Goal: Task Accomplishment & Management: Manage account settings

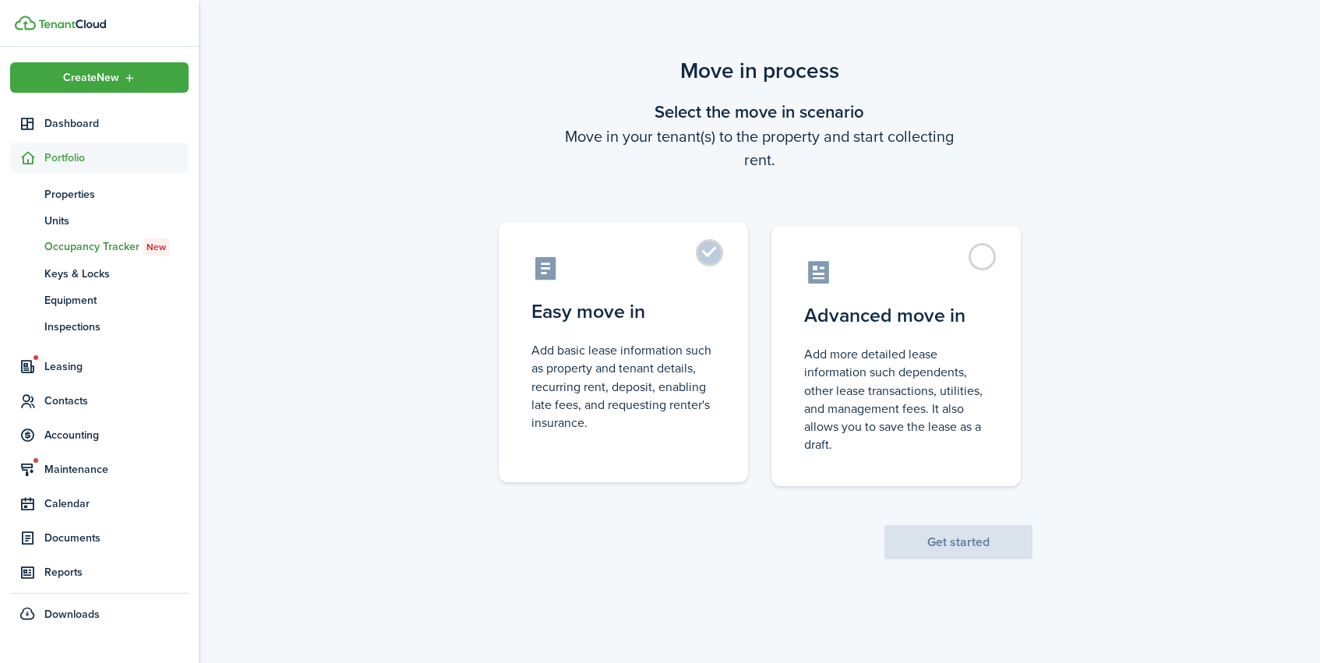
click at [640, 322] on control-radio-card-title "Easy move in" at bounding box center [624, 312] width 184 height 28
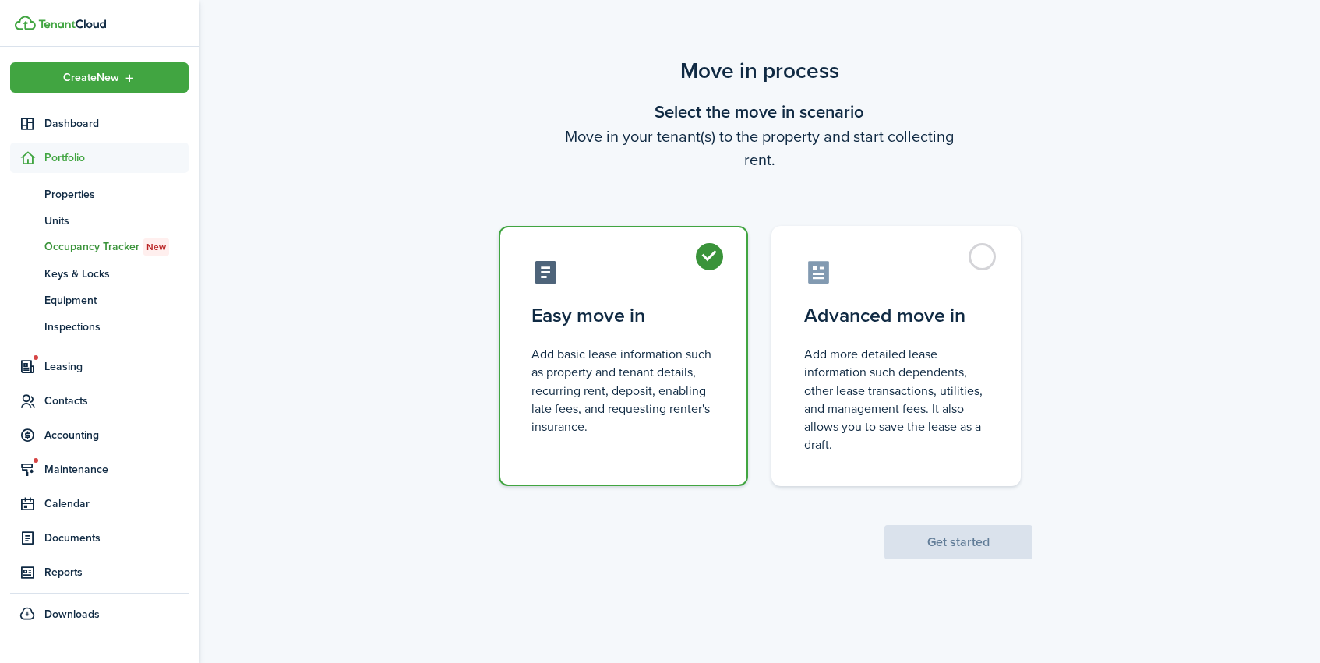
radio input "true"
click at [945, 545] on button "Get started" at bounding box center [959, 542] width 148 height 34
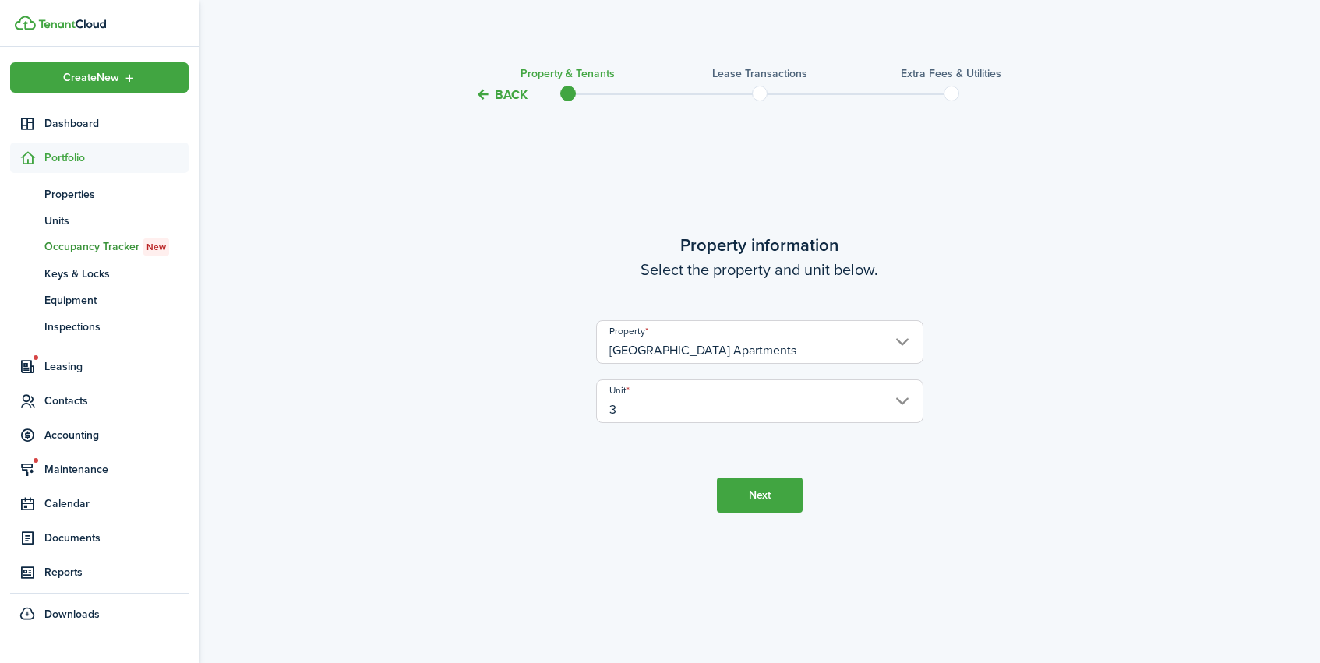
click at [765, 496] on button "Next" at bounding box center [760, 495] width 86 height 35
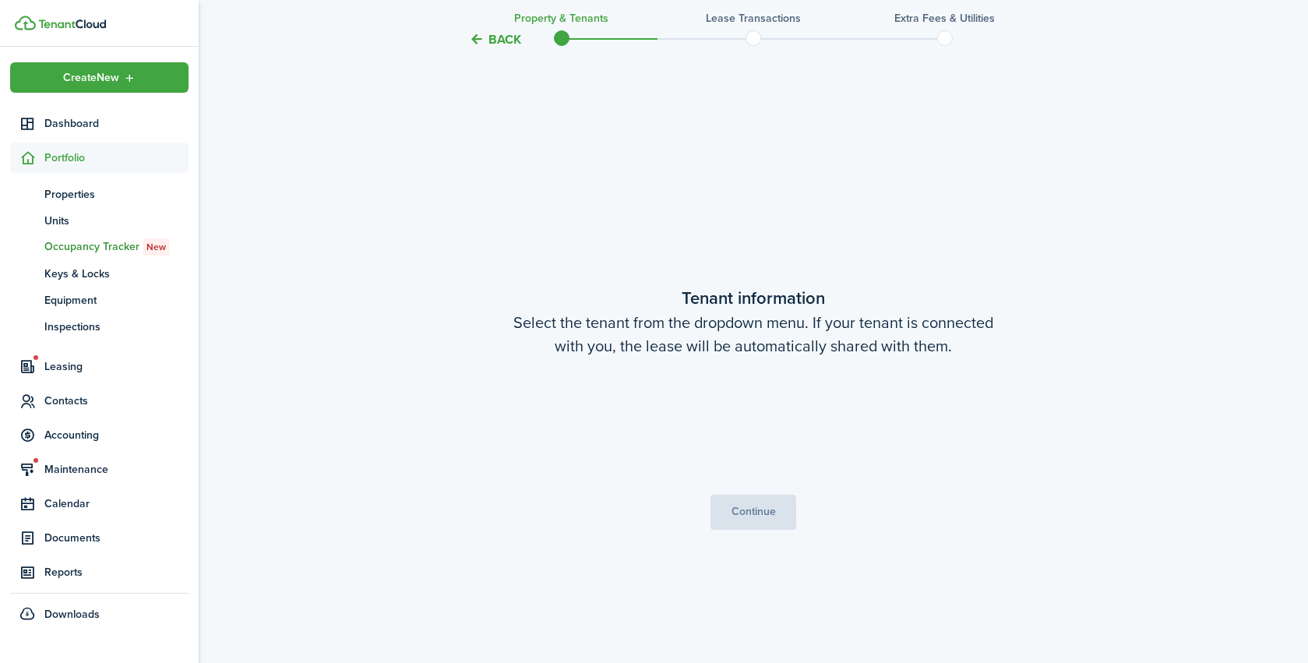
scroll to position [559, 0]
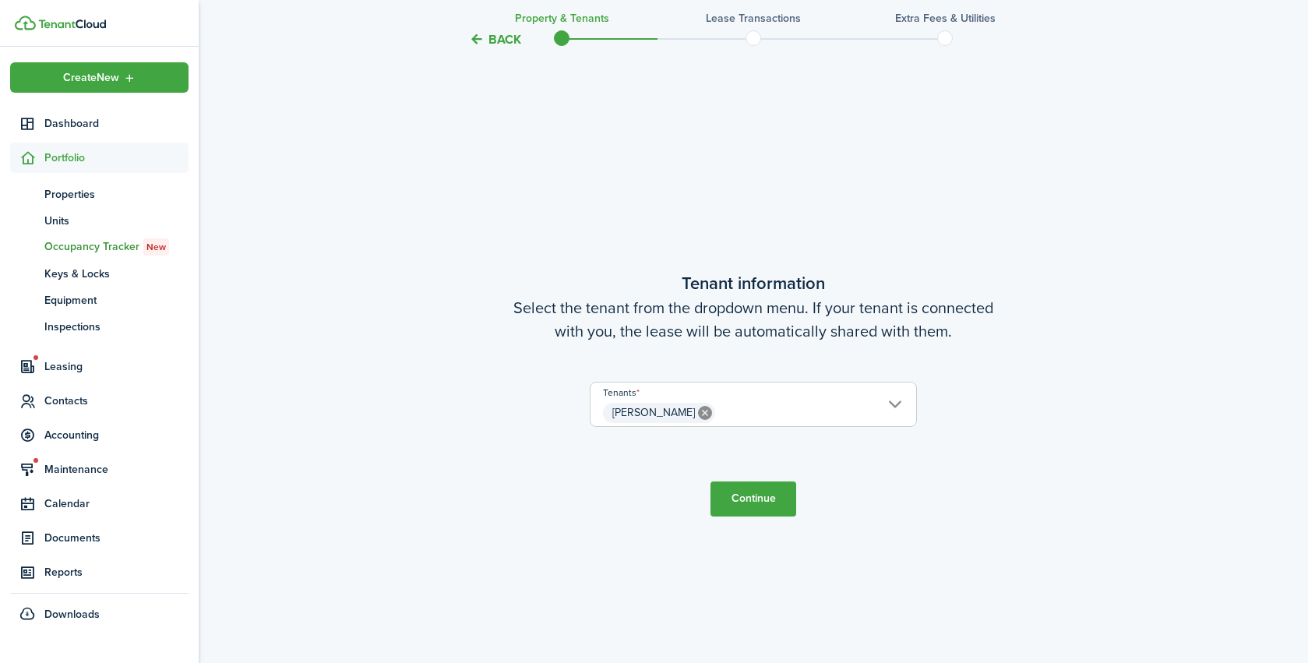
click at [761, 501] on button "Continue" at bounding box center [754, 499] width 86 height 35
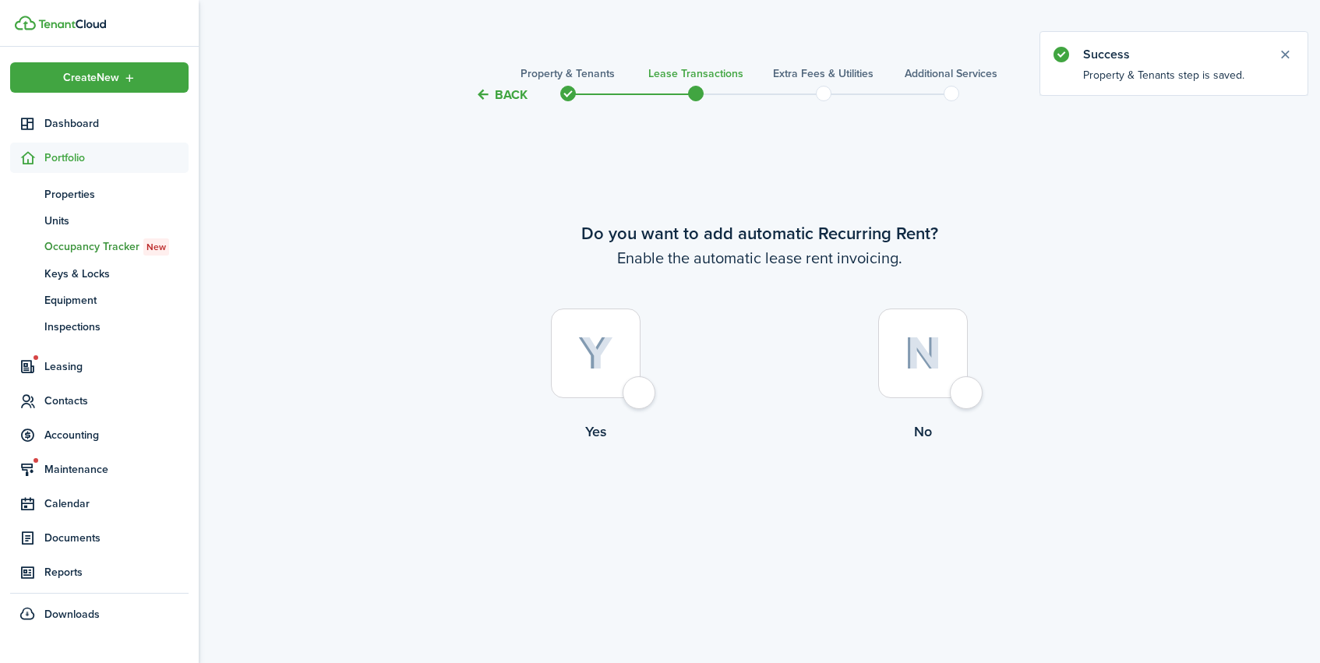
click at [923, 361] on img at bounding box center [923, 354] width 37 height 34
radio input "true"
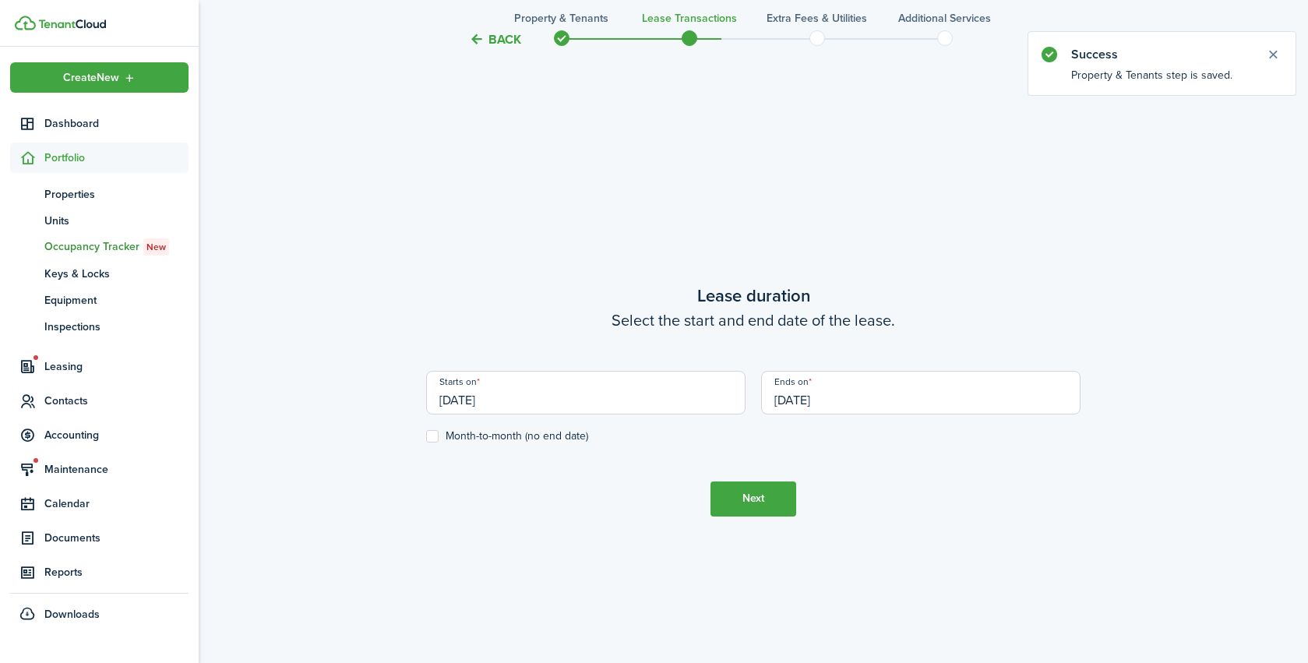
scroll to position [559, 0]
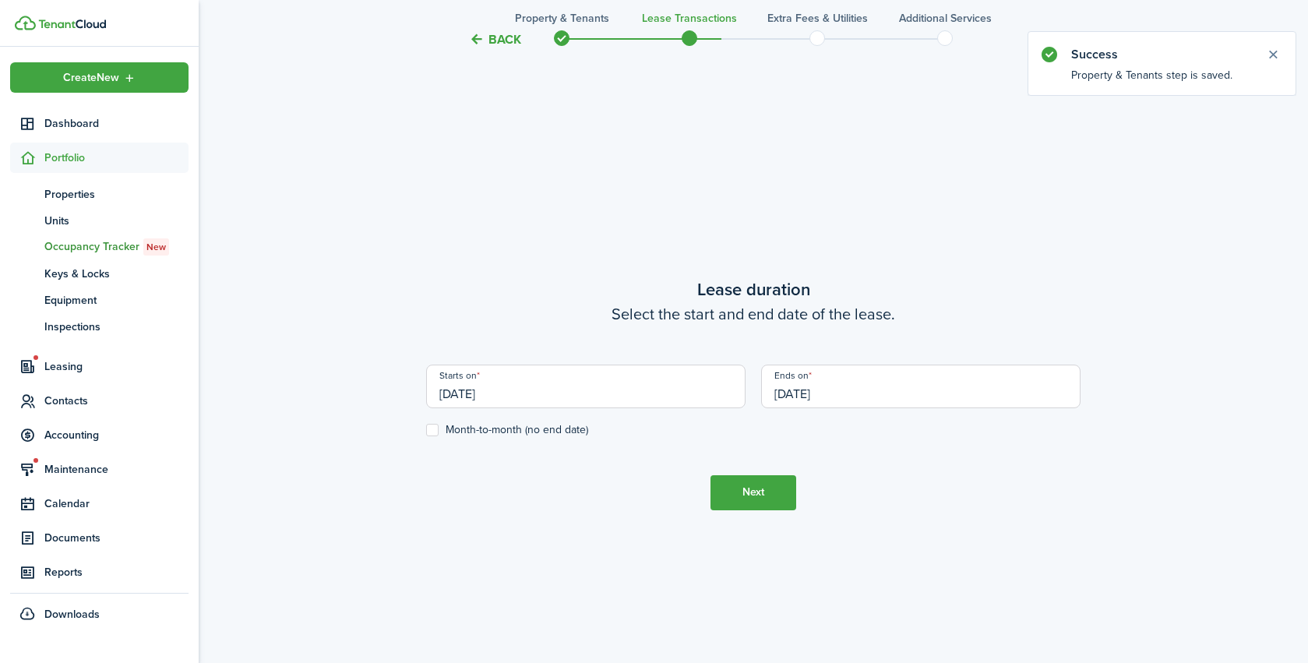
click at [500, 396] on input "[DATE]" at bounding box center [586, 387] width 320 height 44
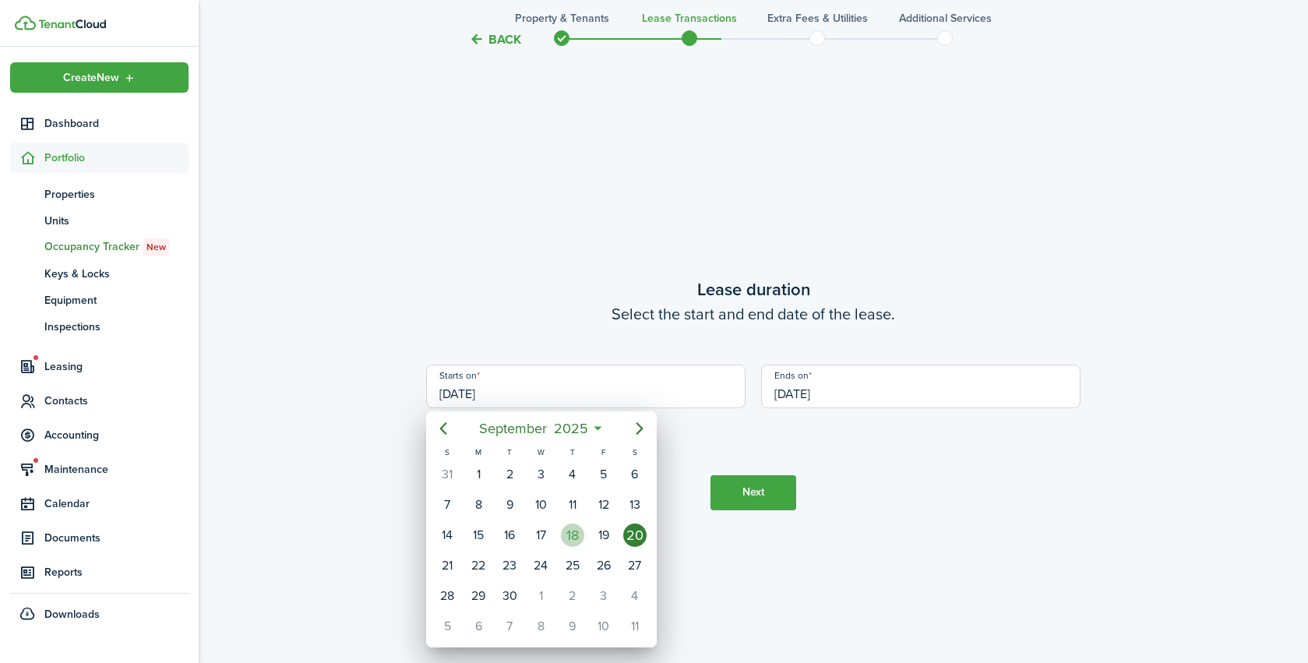
click at [574, 535] on div "18" at bounding box center [572, 535] width 23 height 23
type input "[DATE]"
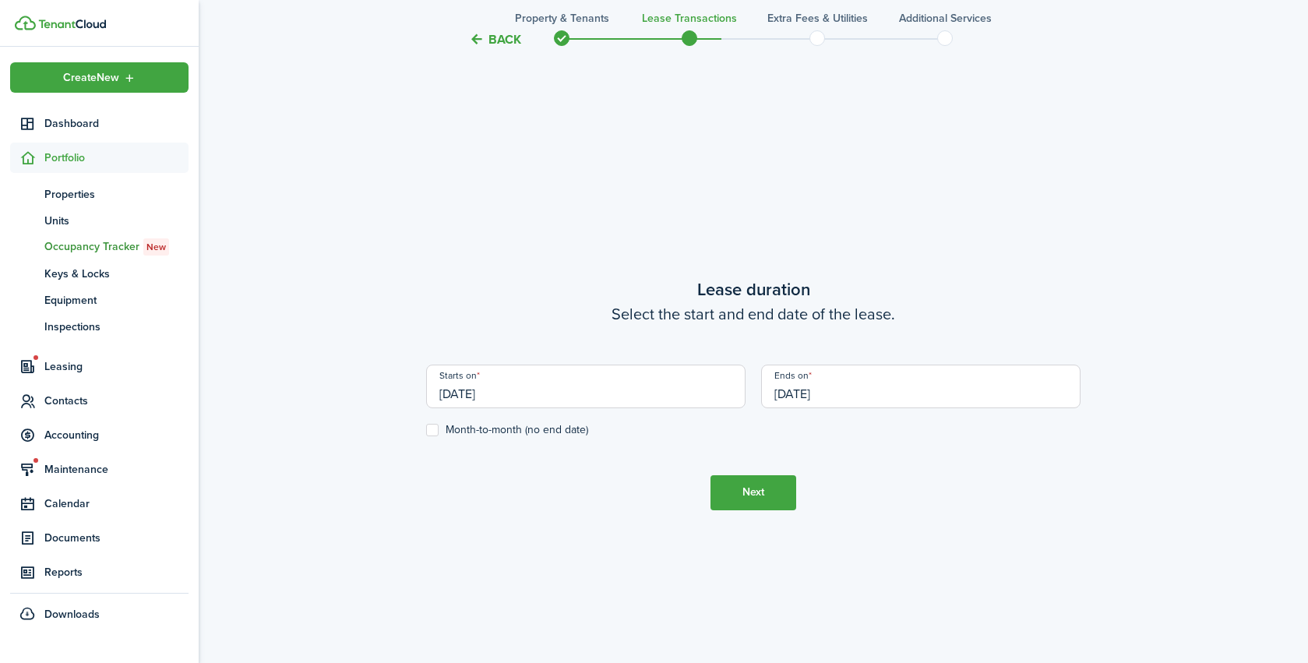
click at [818, 394] on input "[DATE]" at bounding box center [921, 387] width 320 height 44
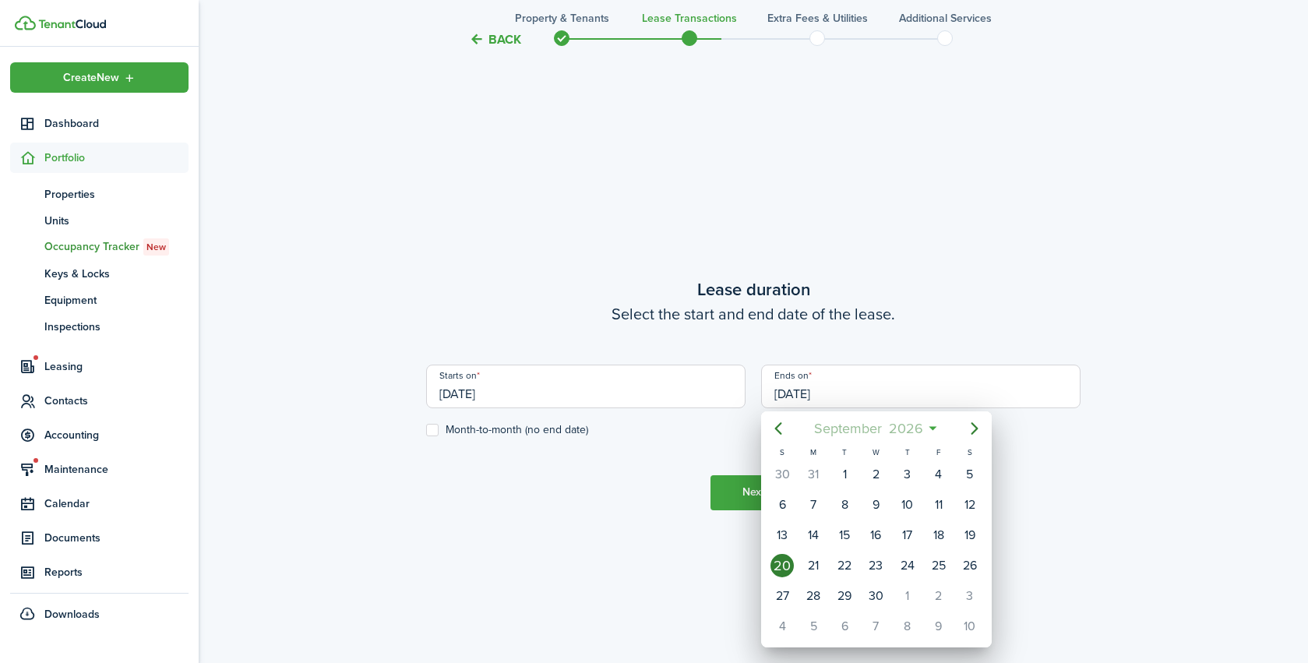
click at [928, 427] on mbsc-button "[DATE]" at bounding box center [868, 429] width 129 height 28
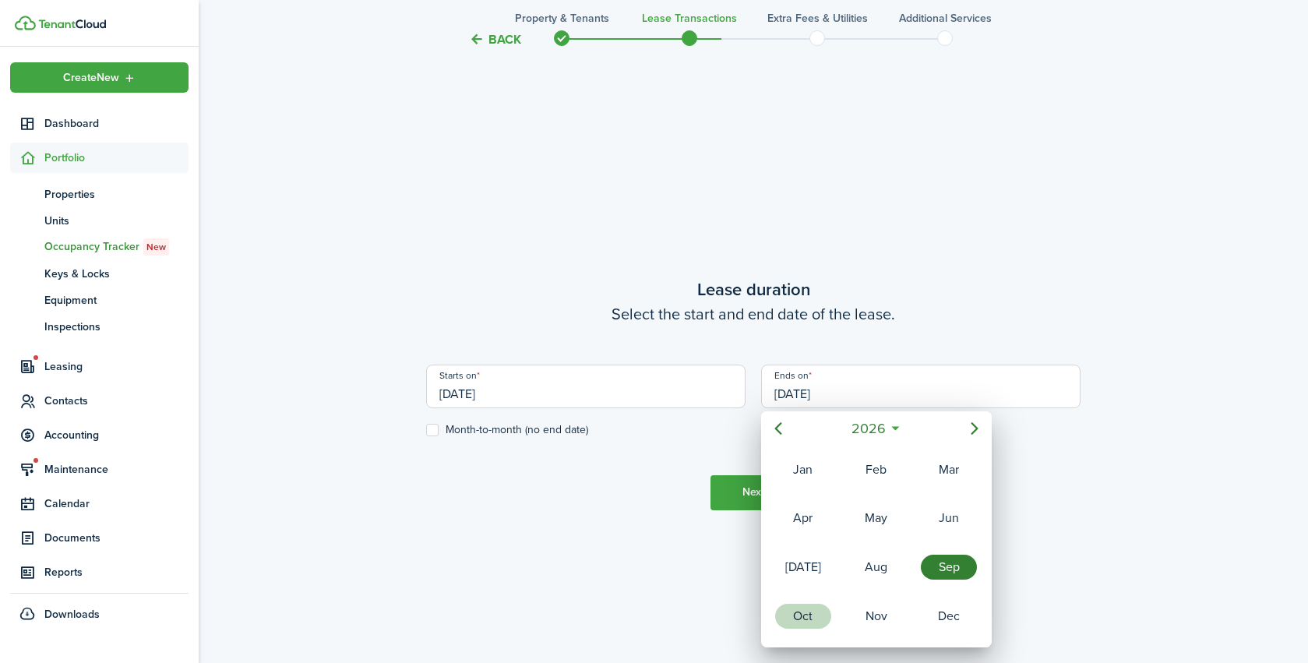
click at [813, 626] on div "Oct" at bounding box center [803, 616] width 56 height 25
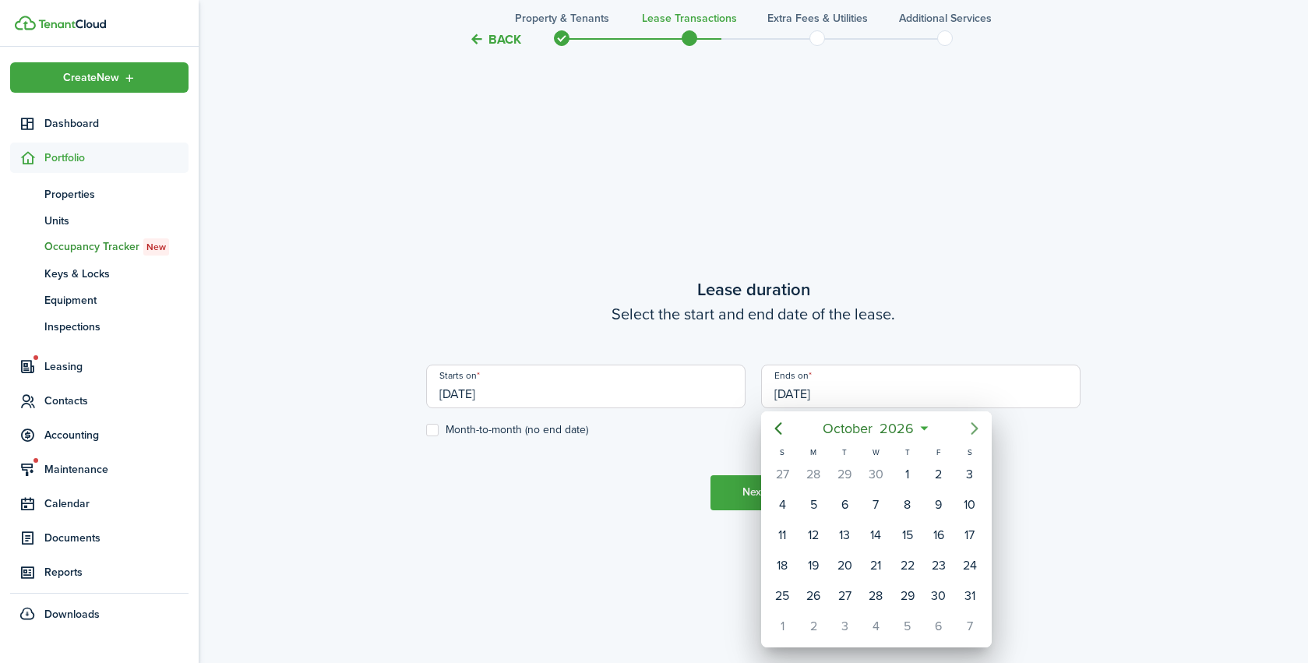
click at [974, 431] on icon "Next page" at bounding box center [974, 428] width 7 height 12
click at [975, 430] on icon "Next page" at bounding box center [974, 428] width 7 height 12
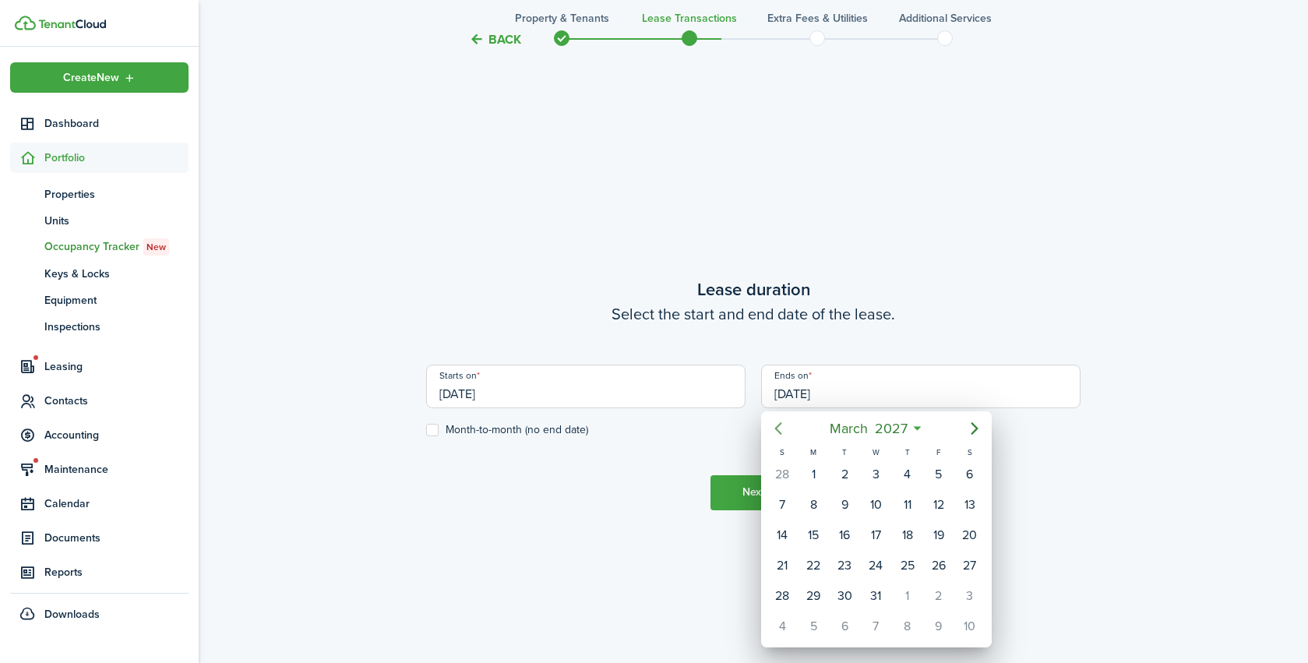
click at [780, 432] on icon "Previous page" at bounding box center [778, 428] width 19 height 19
click at [780, 431] on icon "Previous page" at bounding box center [778, 428] width 7 height 12
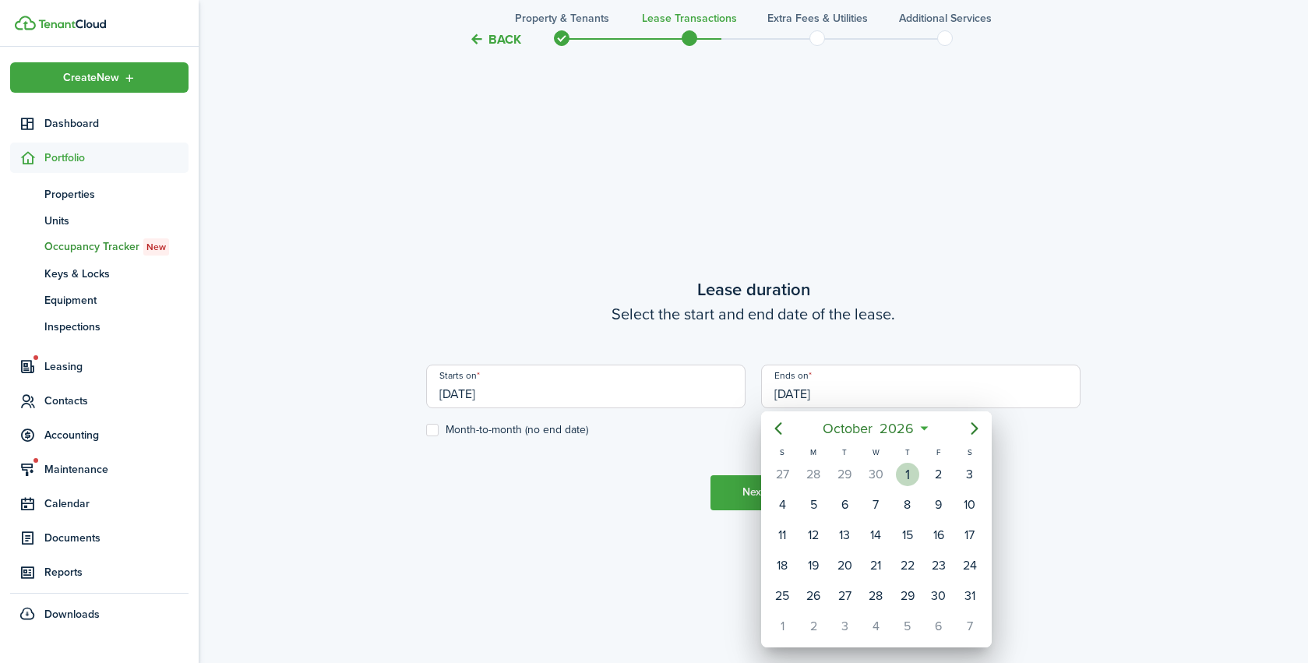
click at [905, 482] on div "1" at bounding box center [907, 474] width 23 height 23
type input "[DATE]"
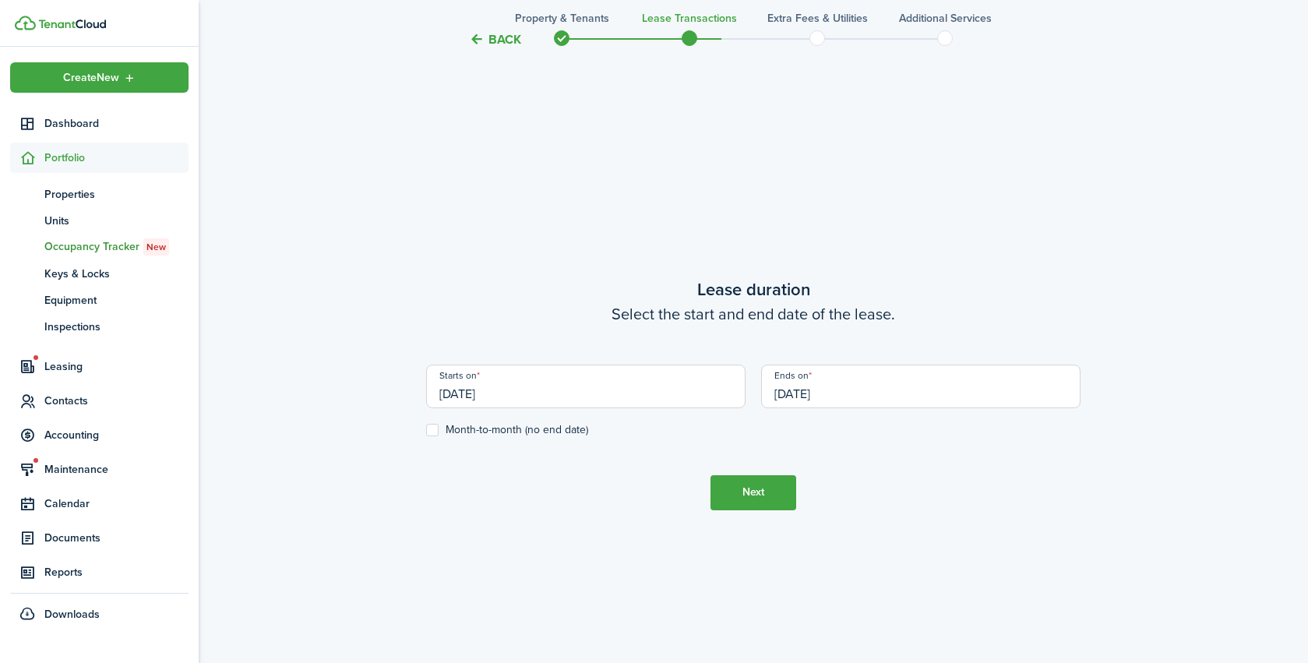
click at [746, 484] on button "Next" at bounding box center [754, 492] width 86 height 35
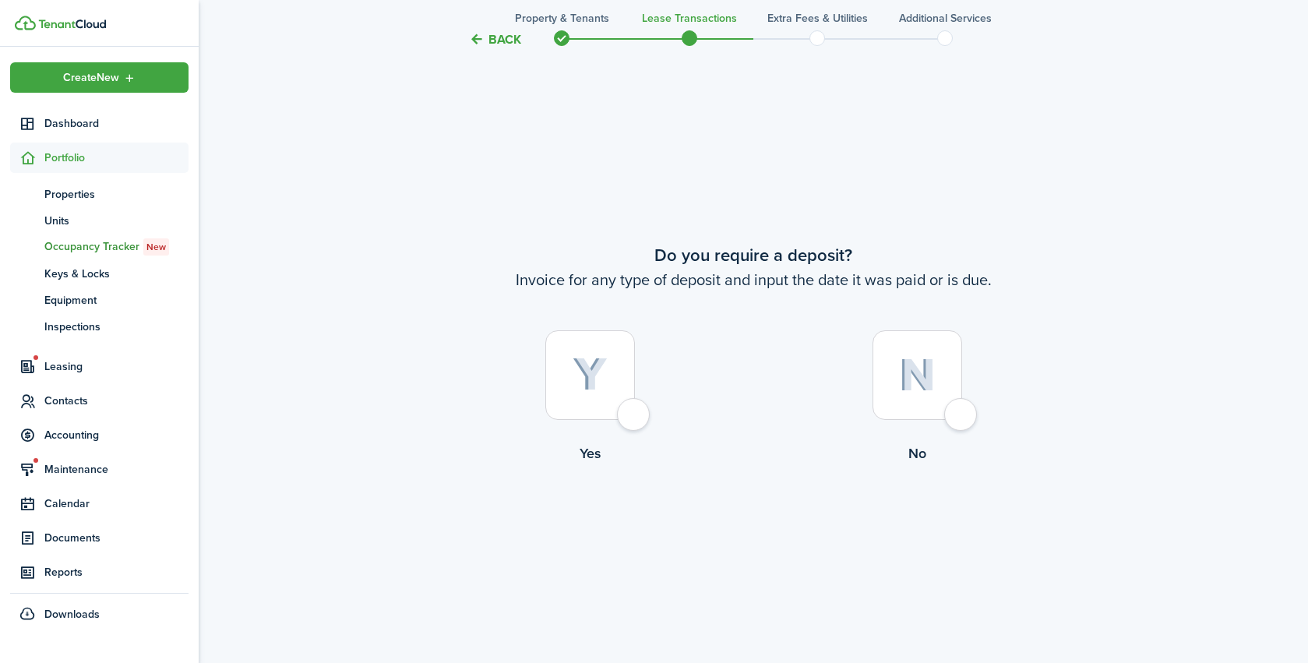
scroll to position [1222, 0]
click at [606, 405] on div at bounding box center [591, 375] width 90 height 90
radio input "true"
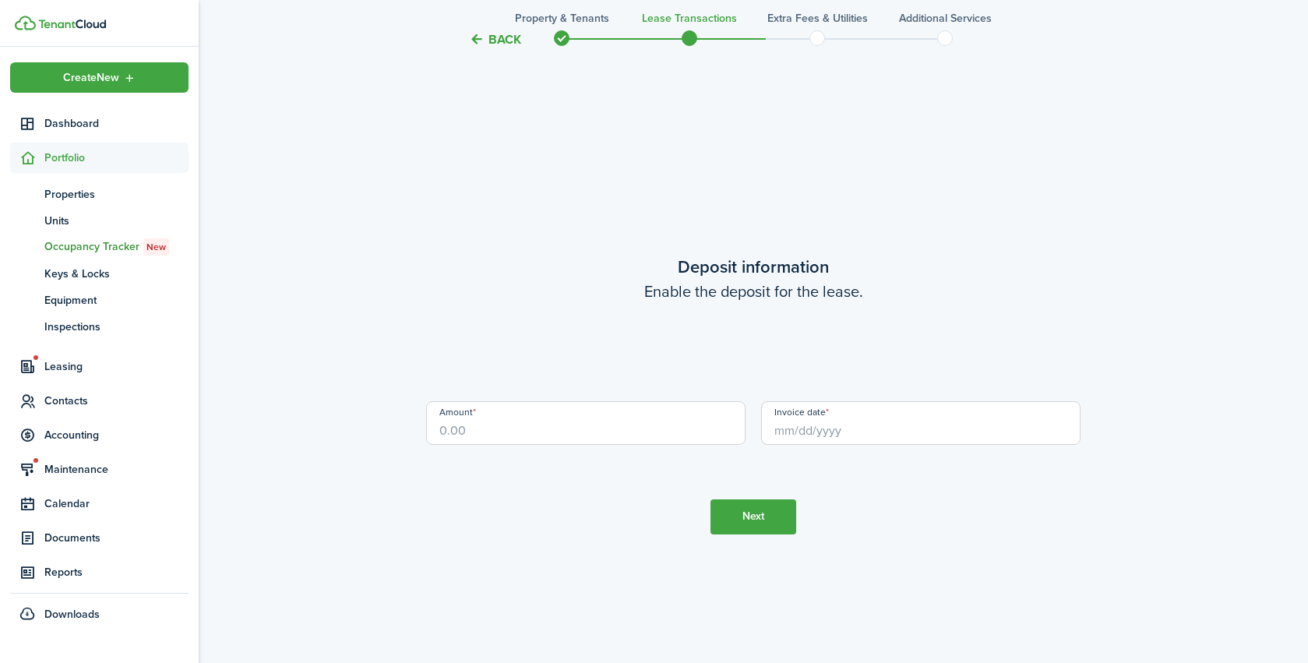
scroll to position [1885, 0]
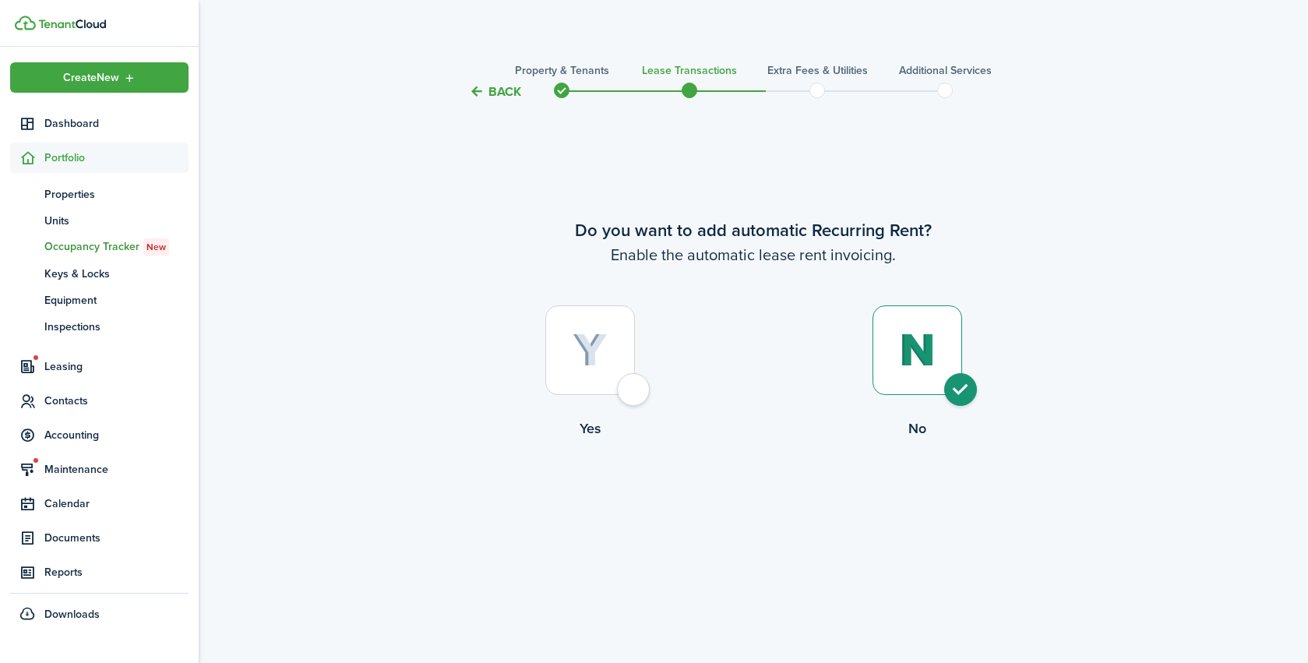
click at [502, 90] on button "Back" at bounding box center [495, 91] width 52 height 16
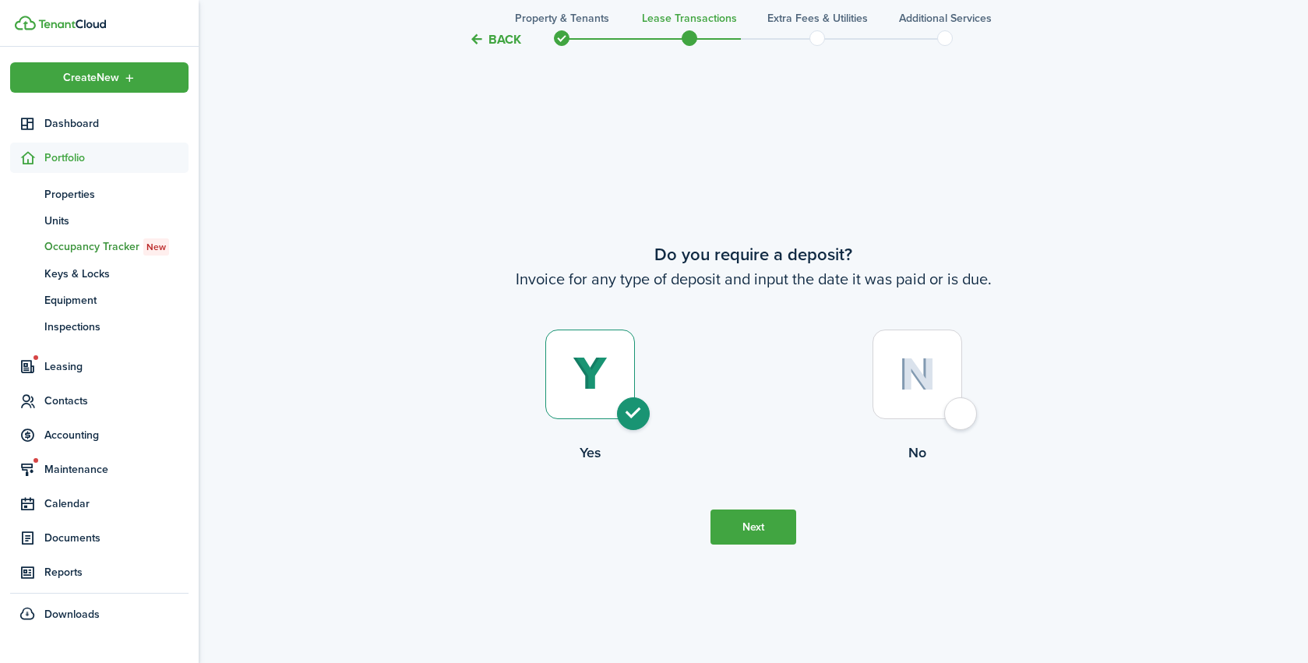
click at [479, 37] on button "Back" at bounding box center [495, 39] width 52 height 16
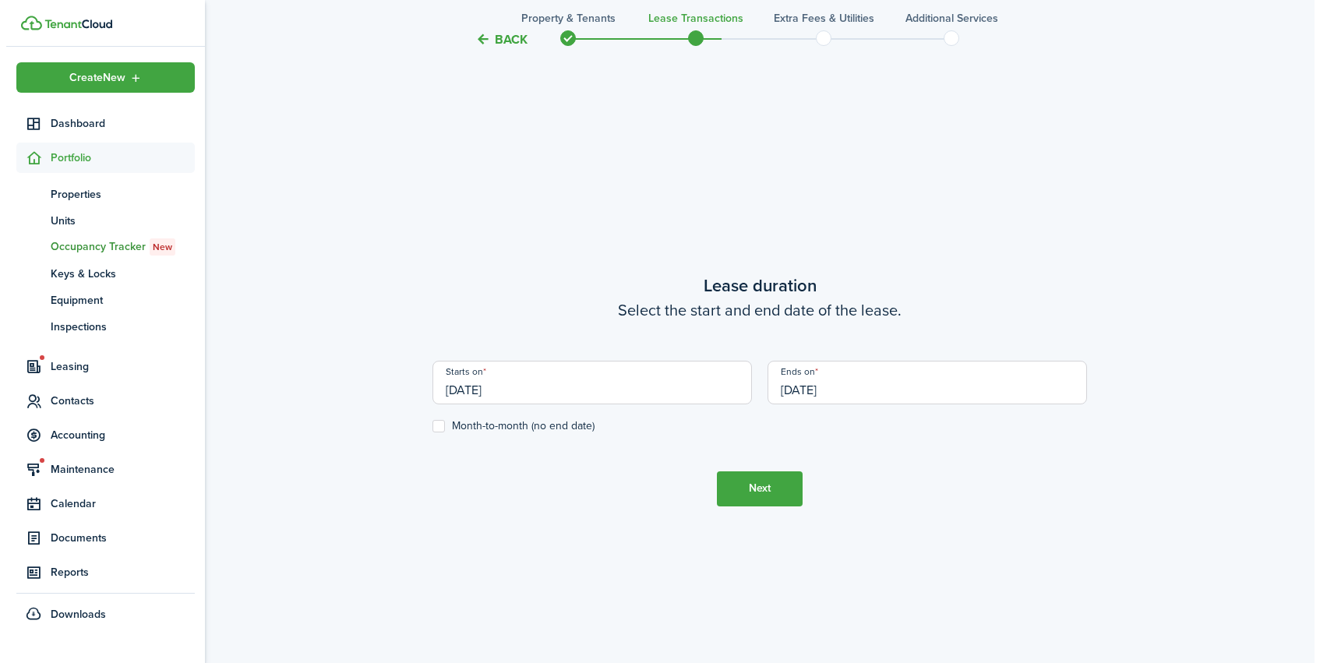
scroll to position [559, 0]
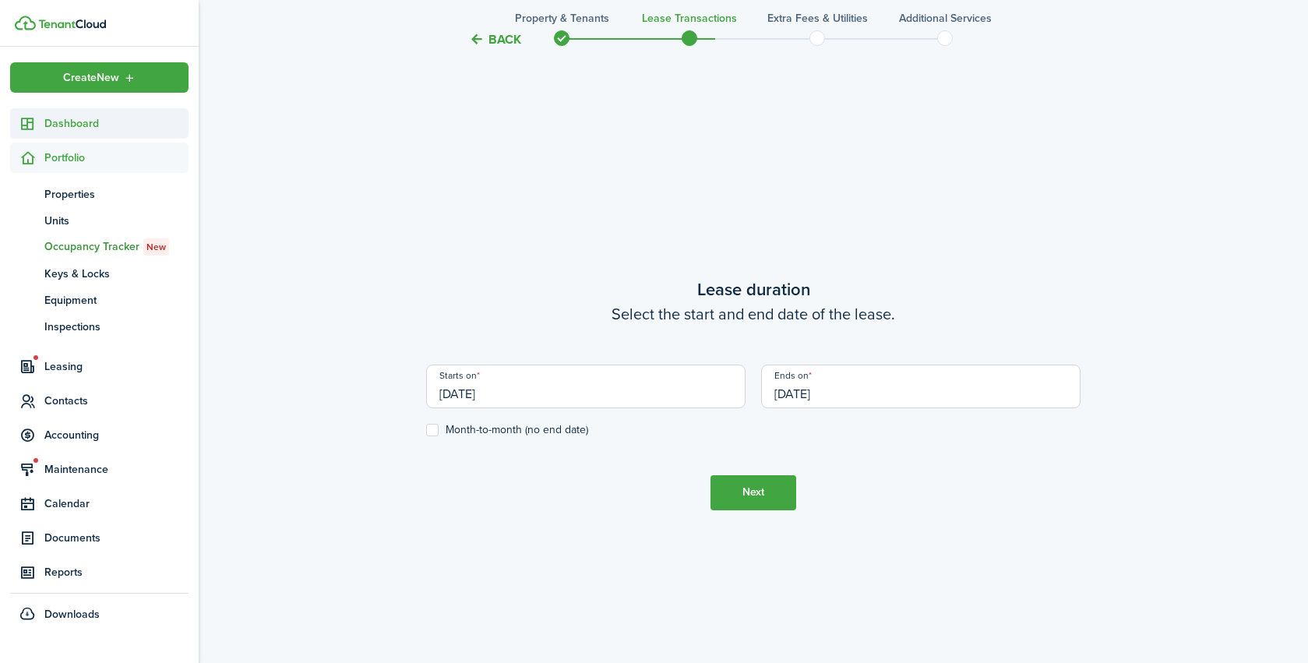
click at [71, 123] on span "Dashboard" at bounding box center [116, 123] width 144 height 16
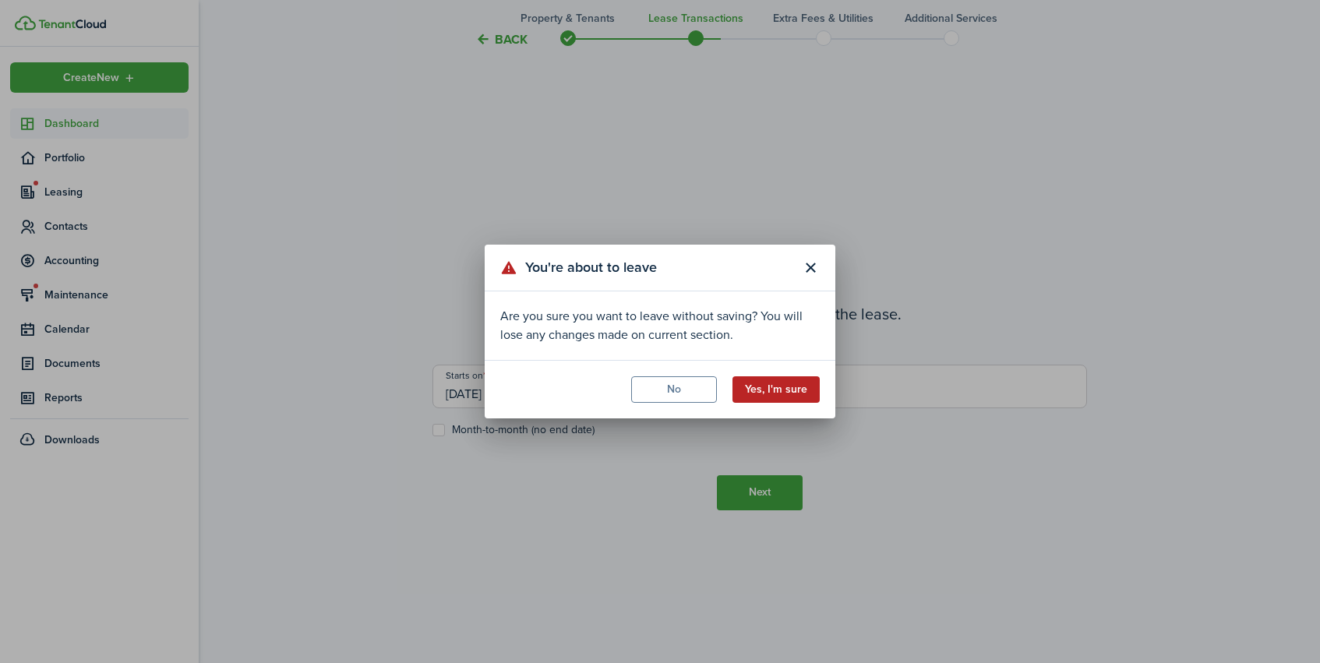
click at [760, 394] on button "Yes, I'm sure" at bounding box center [776, 389] width 87 height 26
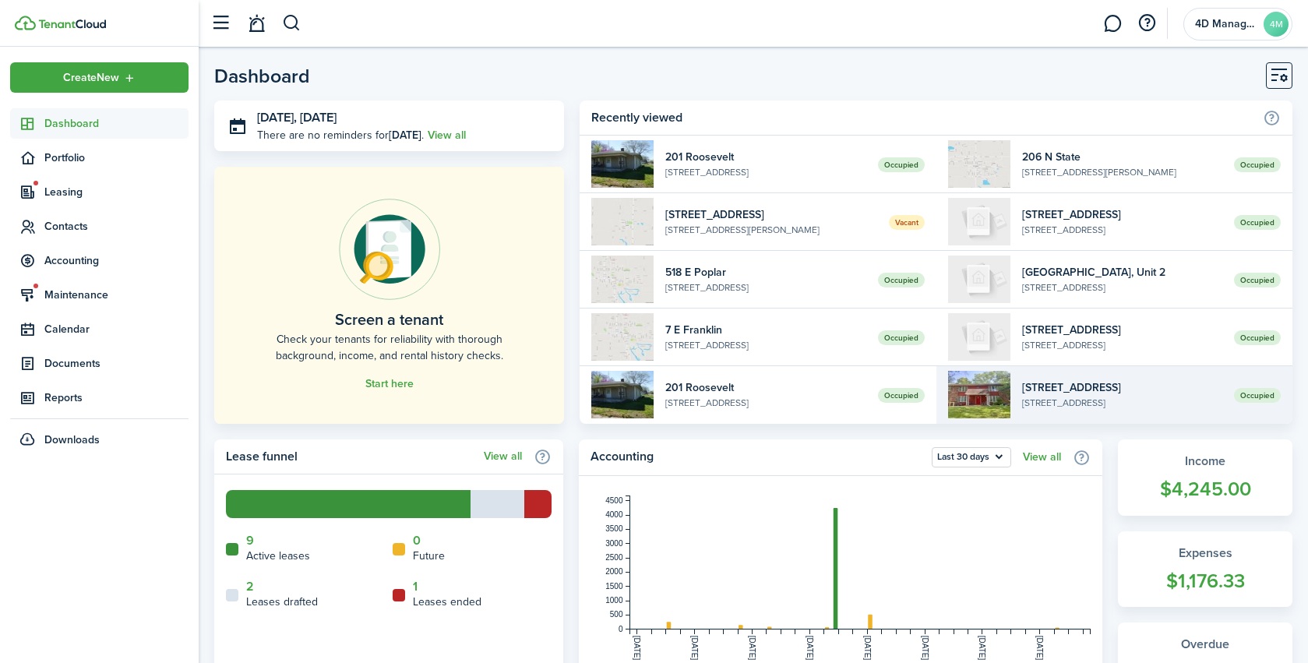
click at [1083, 401] on widget-list-item-description "[STREET_ADDRESS]" at bounding box center [1122, 403] width 200 height 14
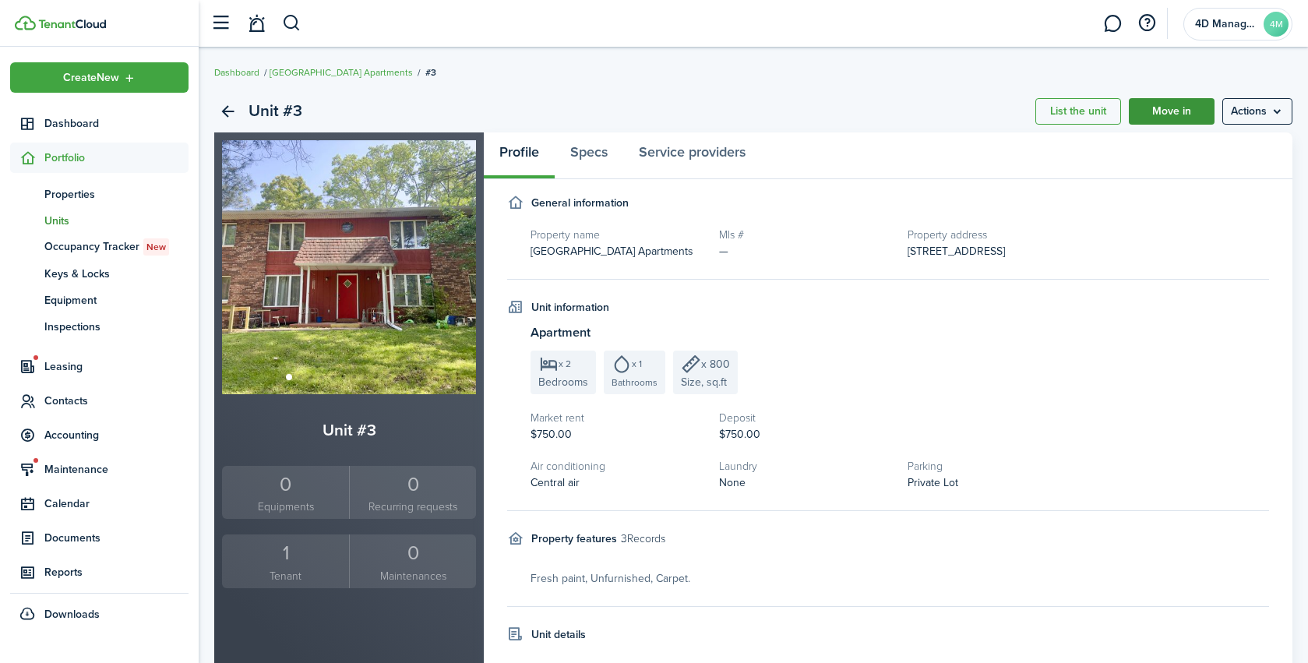
click at [1175, 104] on link "Move in" at bounding box center [1172, 111] width 86 height 26
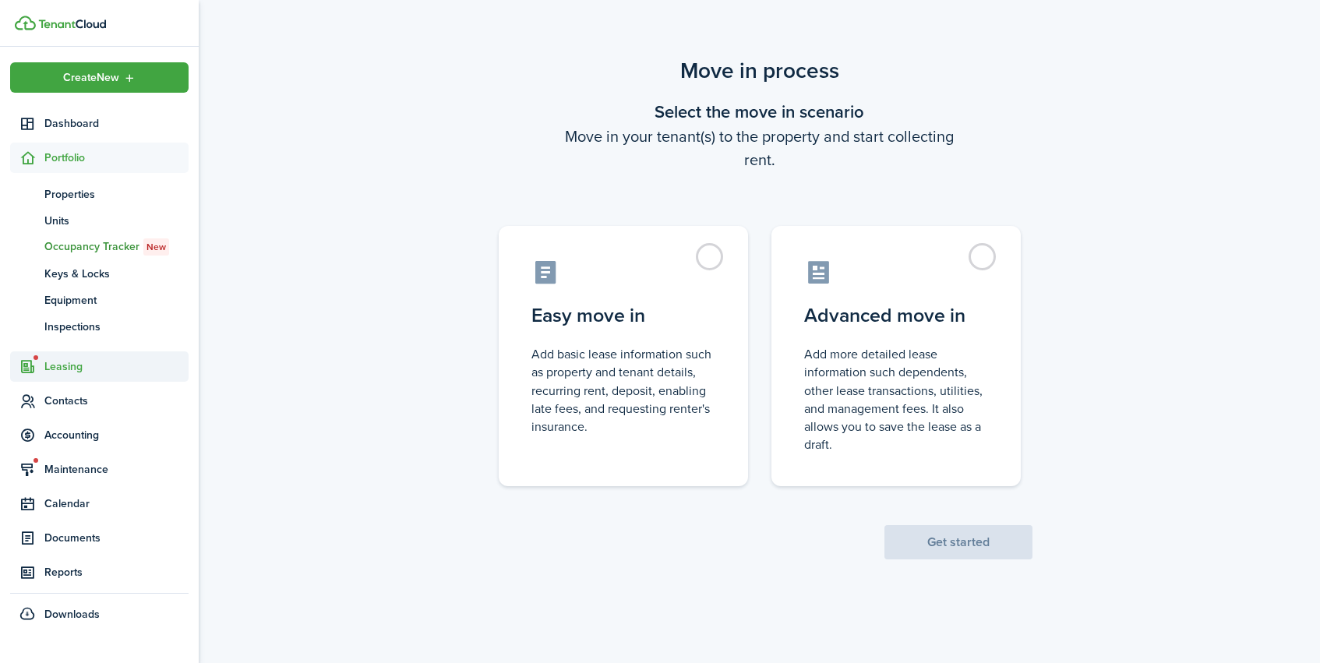
click at [66, 369] on span "Leasing" at bounding box center [116, 366] width 144 height 16
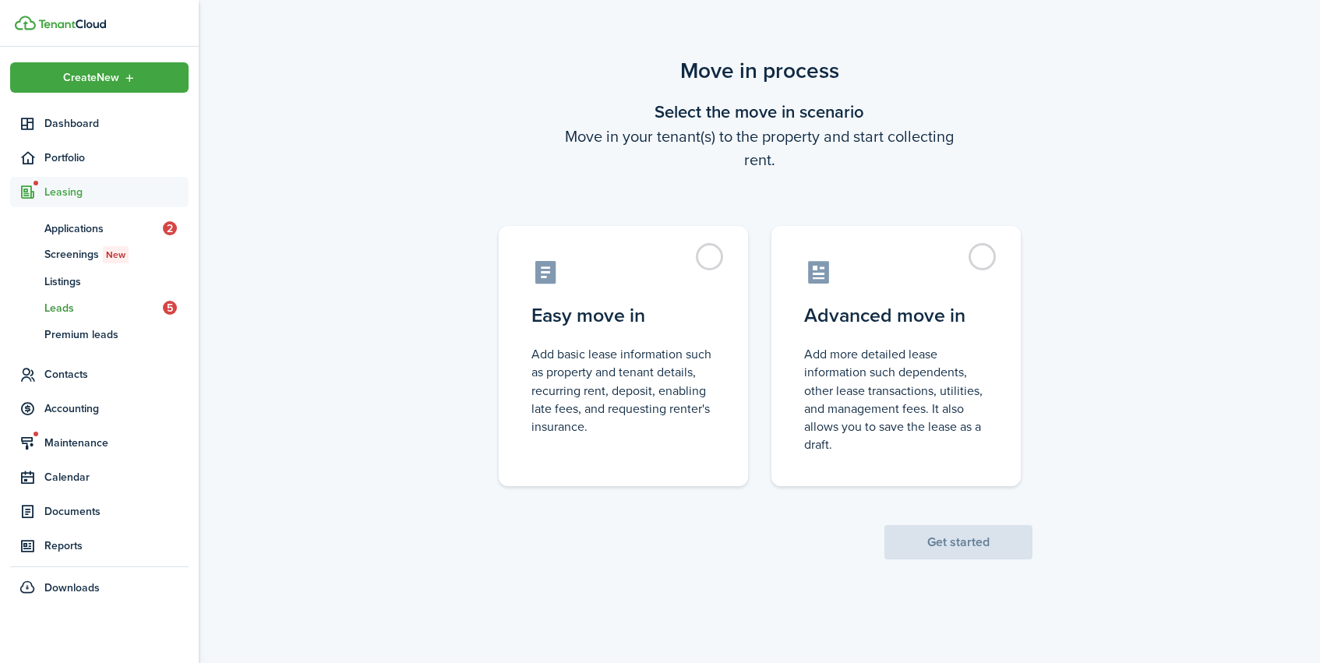
click at [74, 312] on span "Leads" at bounding box center [103, 308] width 118 height 16
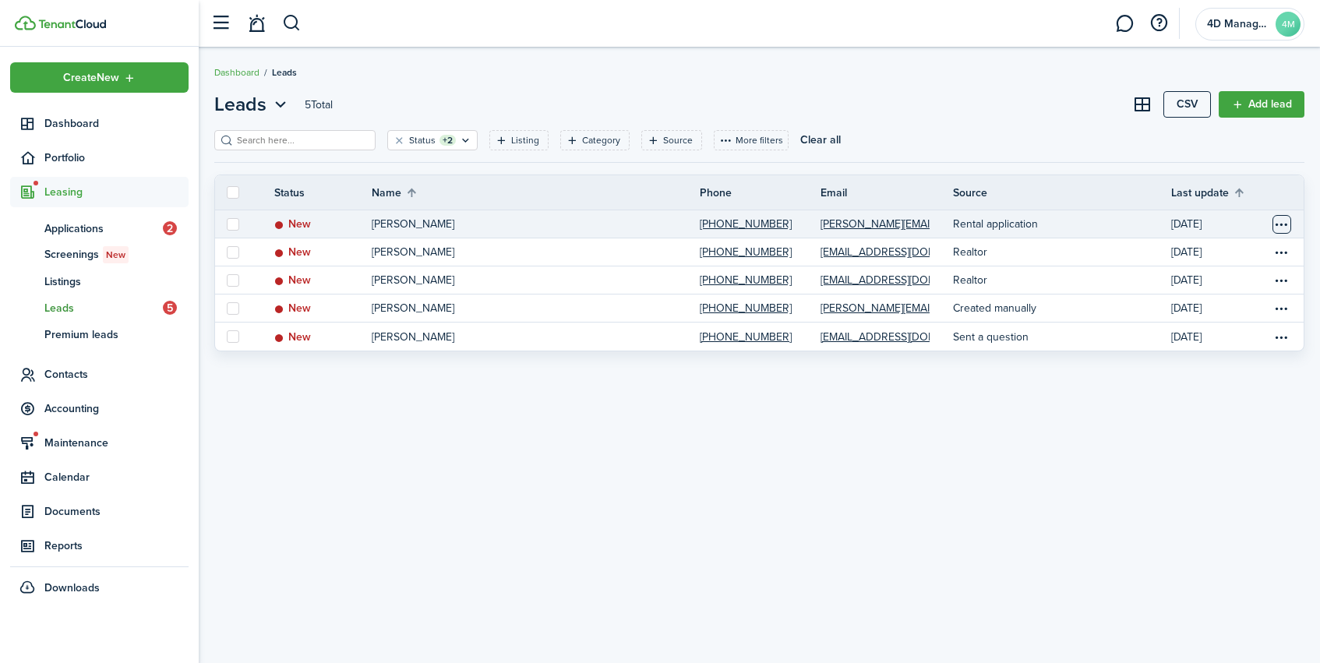
click at [1284, 226] on table-menu-btn-icon "Open menu" at bounding box center [1282, 224] width 19 height 19
click at [236, 226] on label at bounding box center [233, 224] width 12 height 12
click at [227, 224] on input "checkbox" at bounding box center [226, 224] width 1 height 1
checkbox input "true"
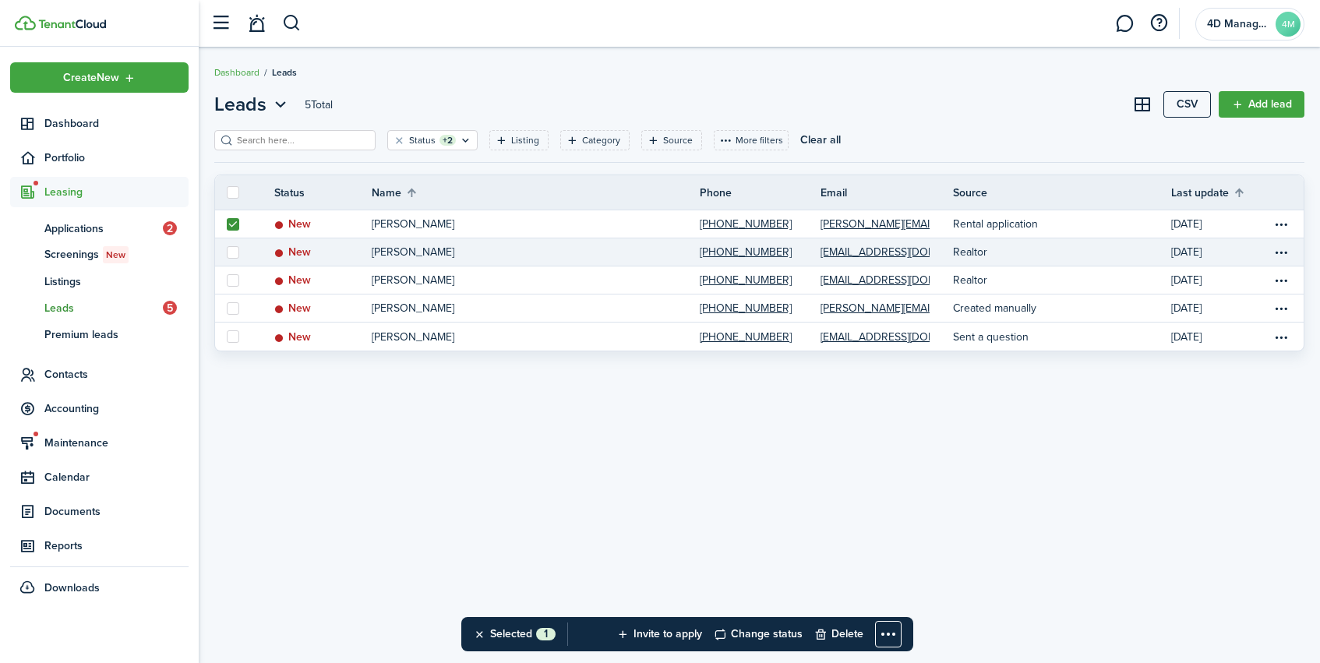
click at [236, 256] on label at bounding box center [233, 252] width 12 height 12
click at [227, 253] on input "checkbox" at bounding box center [226, 252] width 1 height 1
checkbox input "true"
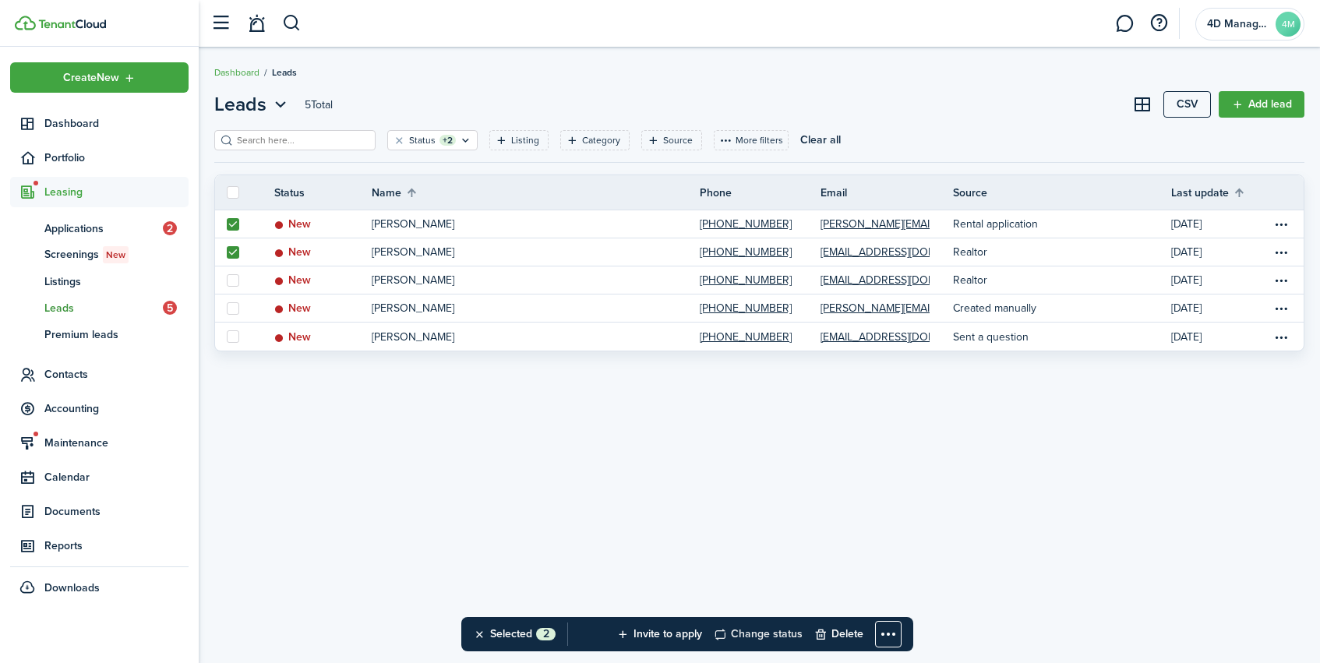
click at [742, 634] on button "Change status" at bounding box center [758, 634] width 89 height 34
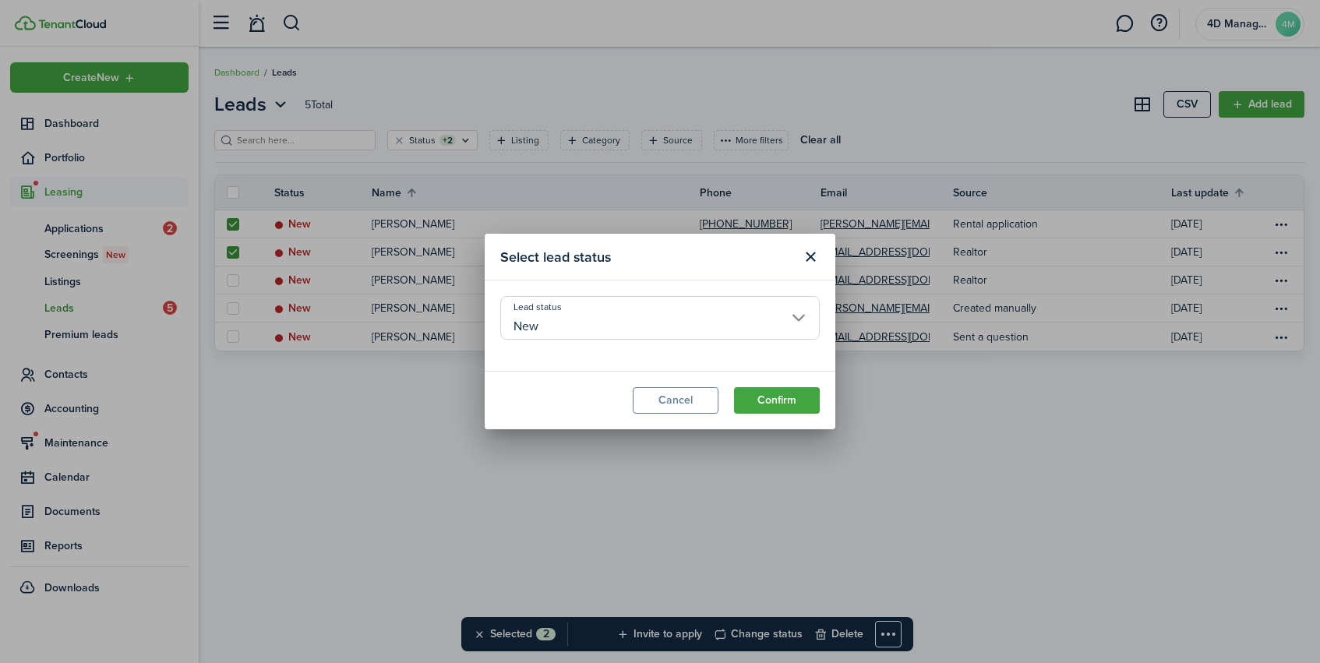
click at [588, 328] on input "New" at bounding box center [660, 318] width 320 height 44
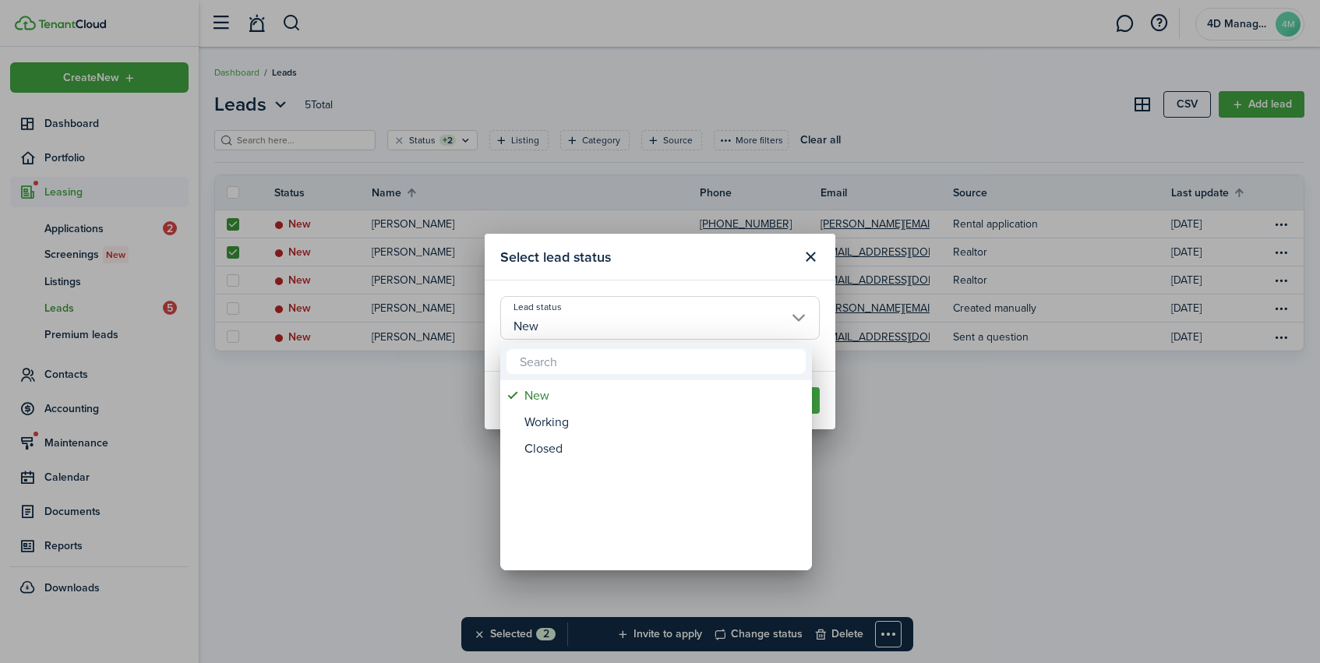
click at [592, 322] on div at bounding box center [660, 331] width 1570 height 913
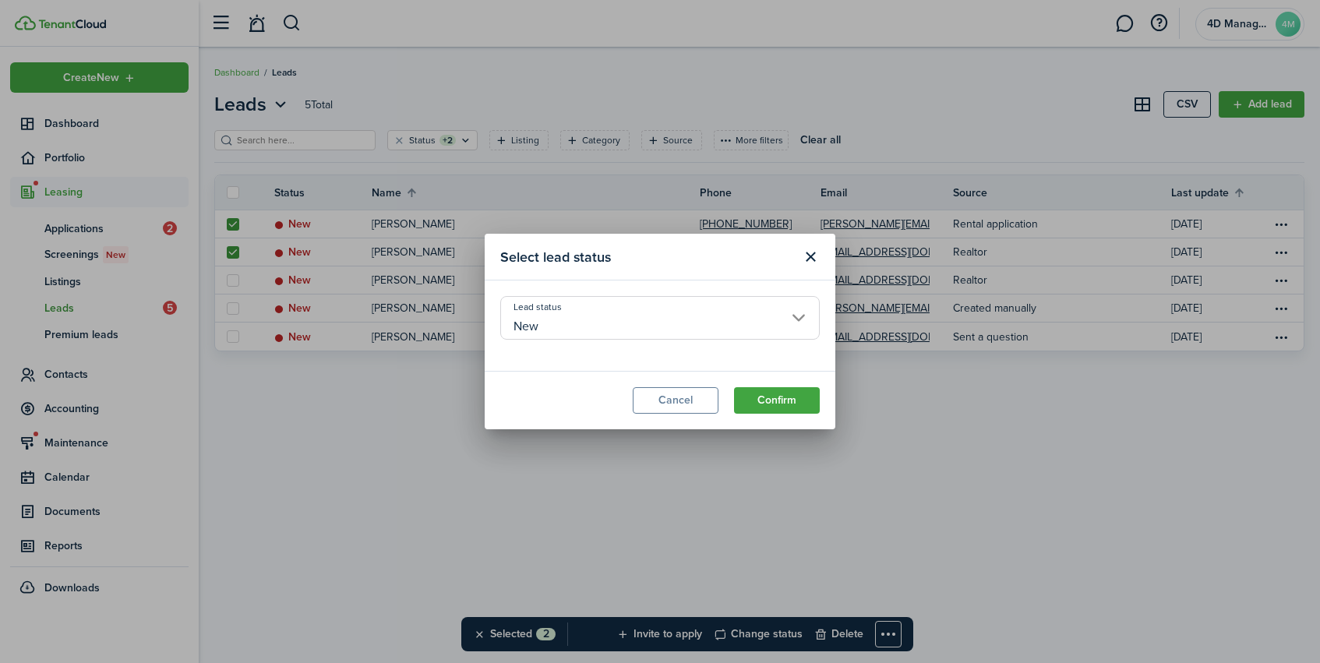
click at [592, 322] on input "New" at bounding box center [660, 318] width 320 height 44
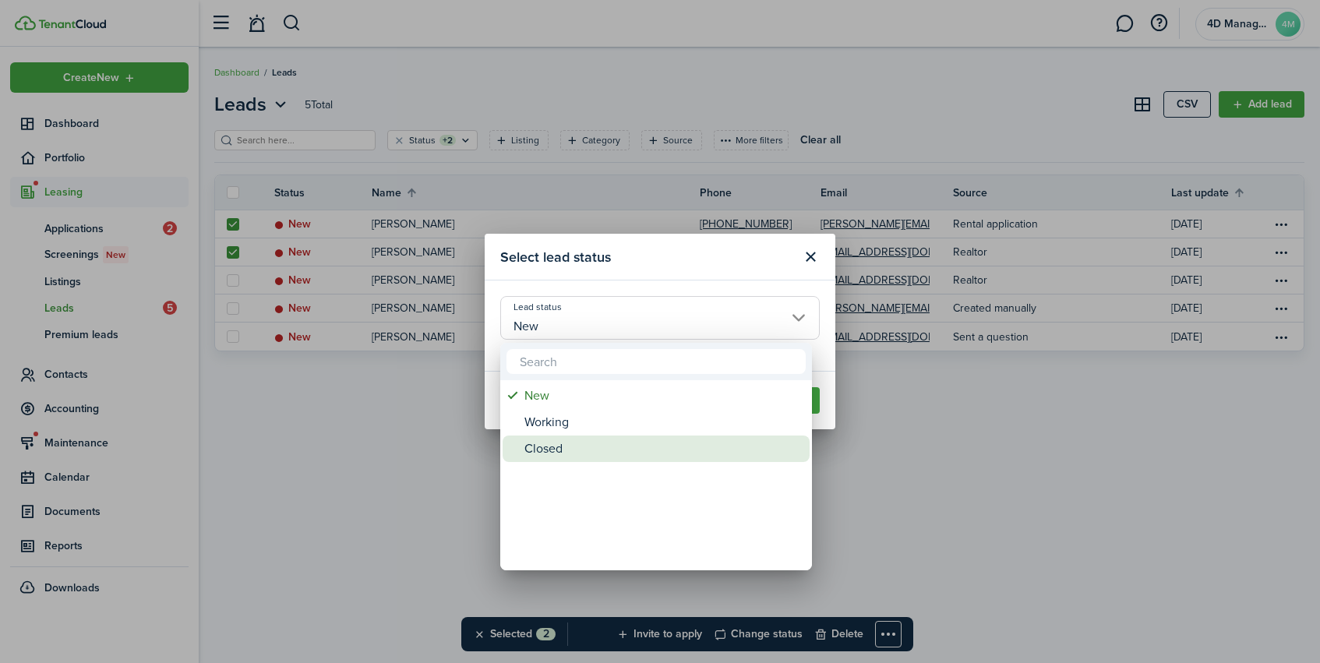
click at [563, 453] on div "Closed" at bounding box center [662, 449] width 276 height 26
type input "Closed"
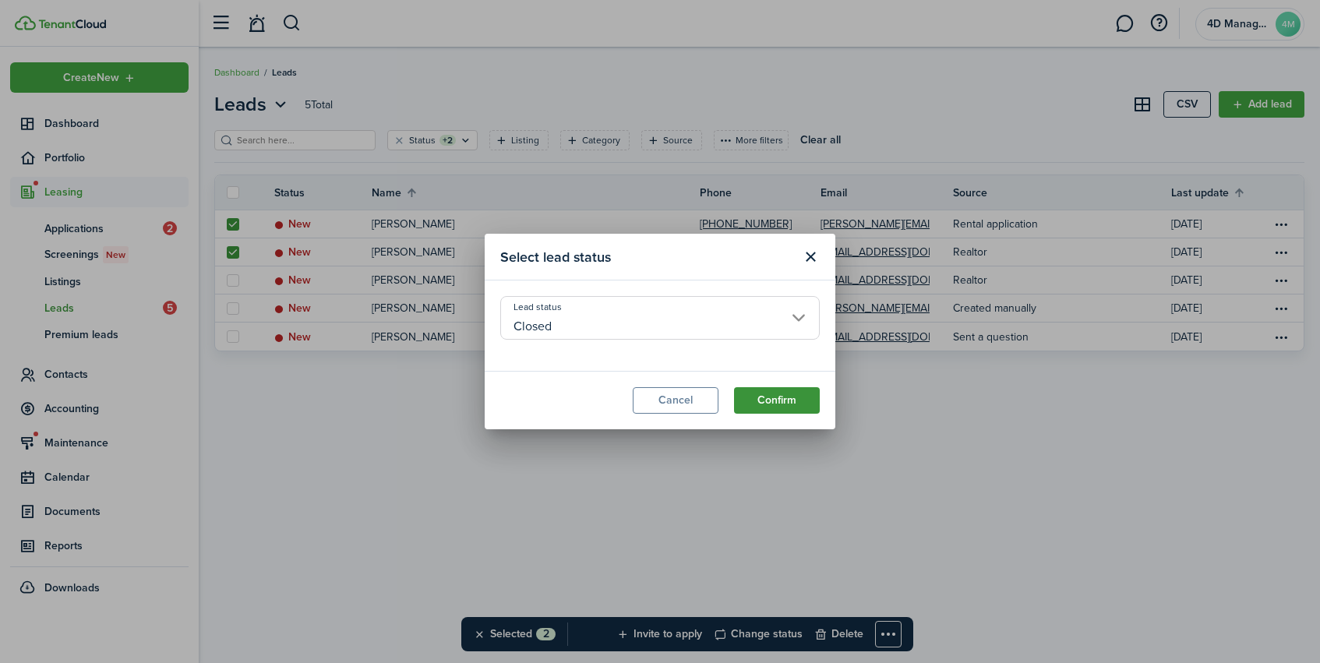
click at [761, 403] on button "Confirm" at bounding box center [777, 400] width 86 height 26
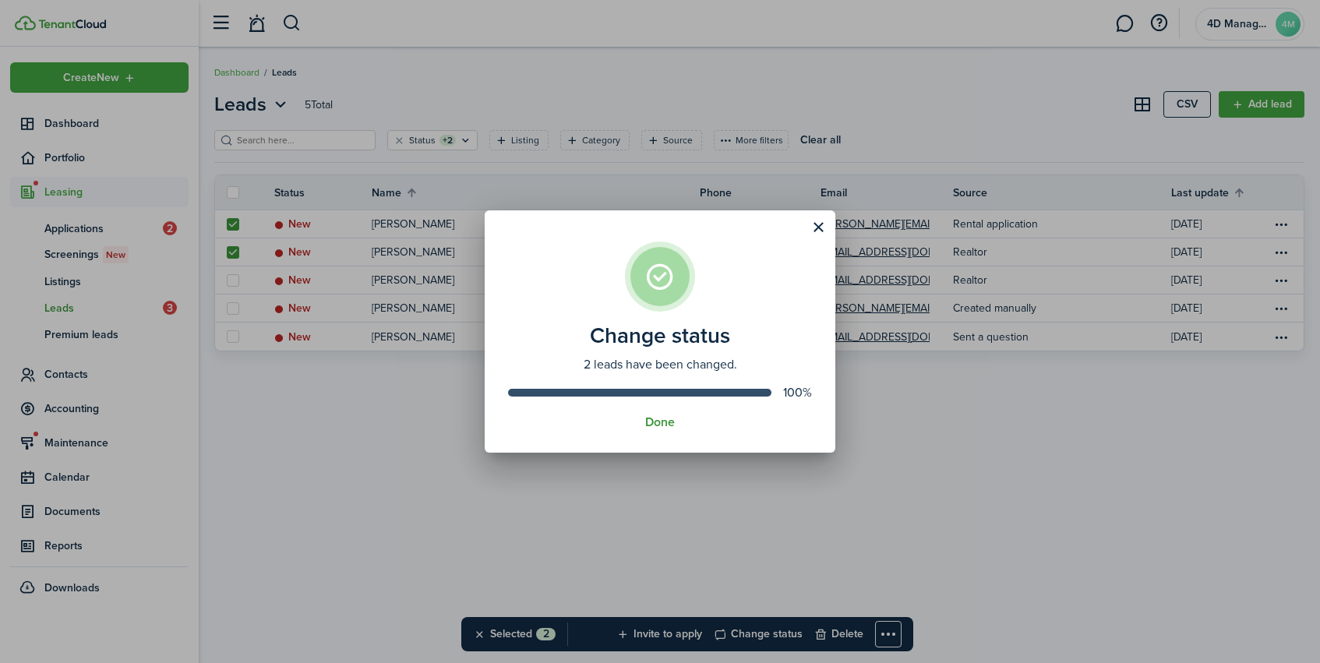
click at [662, 429] on button "Done" at bounding box center [660, 422] width 30 height 14
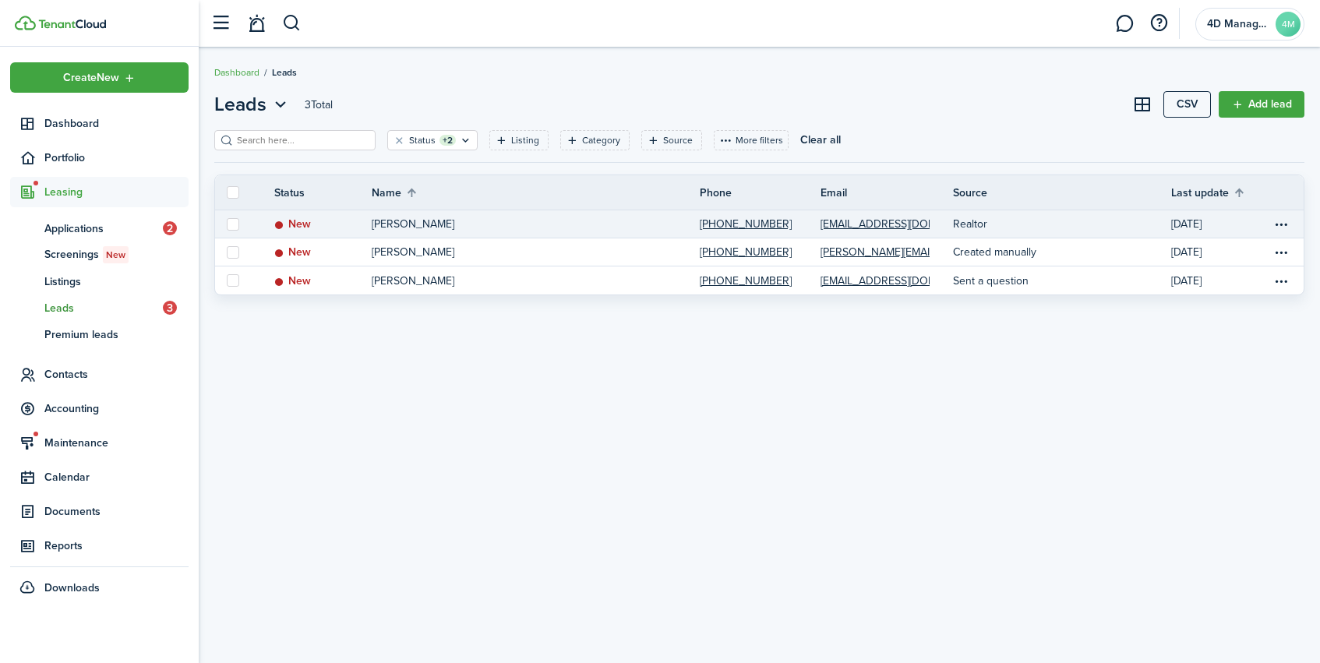
click at [232, 224] on label at bounding box center [233, 224] width 12 height 12
click at [227, 224] on input "checkbox" at bounding box center [226, 224] width 1 height 1
checkbox input "true"
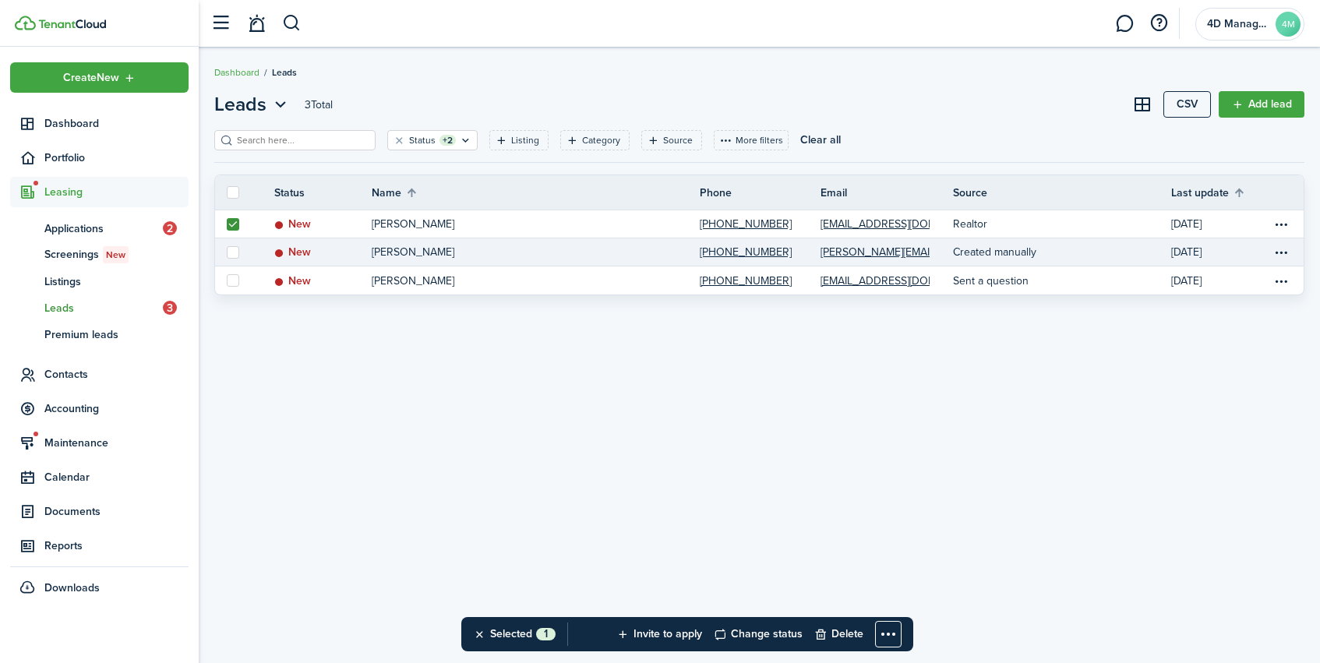
drag, startPoint x: 238, startPoint y: 242, endPoint x: 236, endPoint y: 253, distance: 11.2
click at [238, 242] on link at bounding box center [233, 251] width 36 height 27
click at [237, 255] on label at bounding box center [233, 252] width 12 height 12
click at [227, 253] on input "checkbox" at bounding box center [226, 252] width 1 height 1
checkbox input "true"
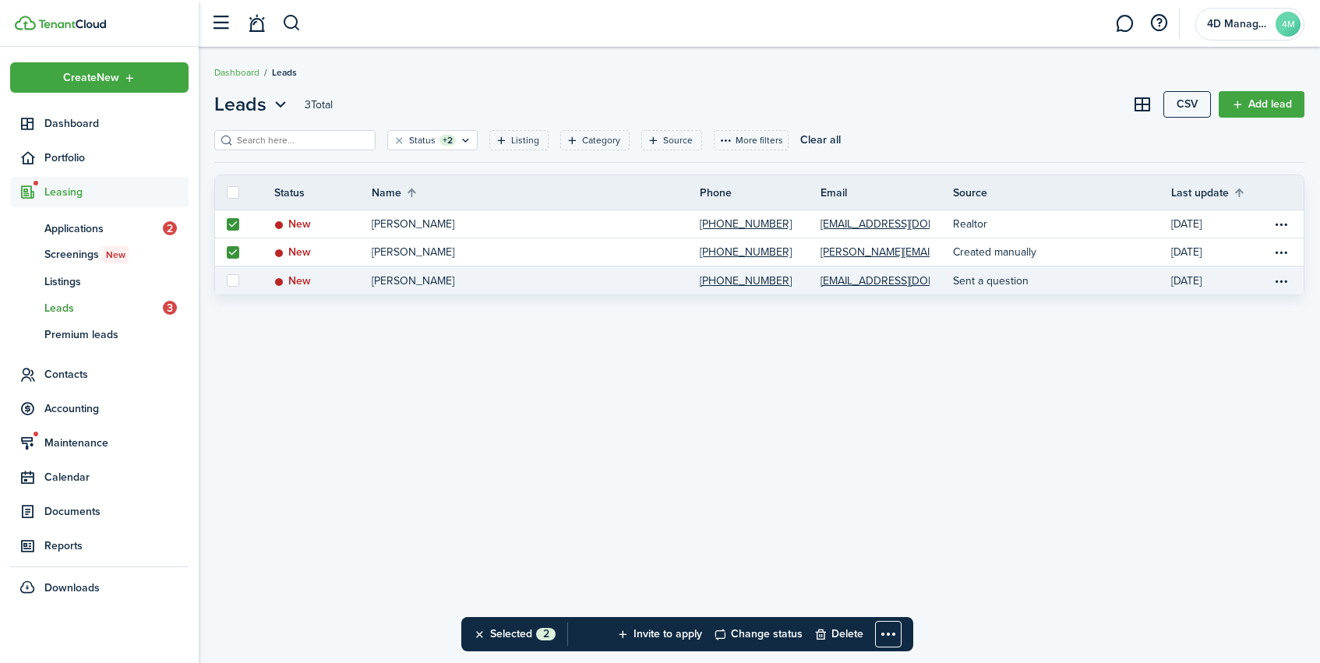
click at [234, 279] on label at bounding box center [233, 280] width 12 height 12
click at [227, 281] on input "checkbox" at bounding box center [226, 281] width 1 height 1
checkbox input "true"
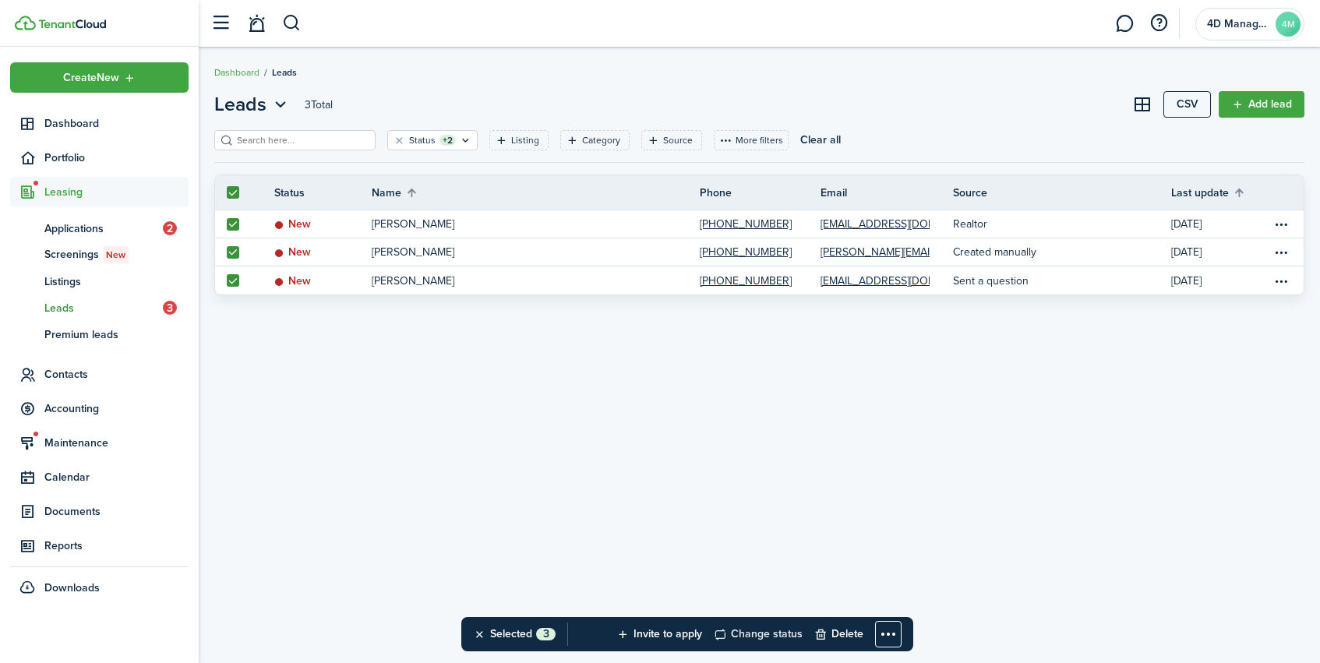
click at [736, 639] on button "Change status" at bounding box center [758, 634] width 89 height 34
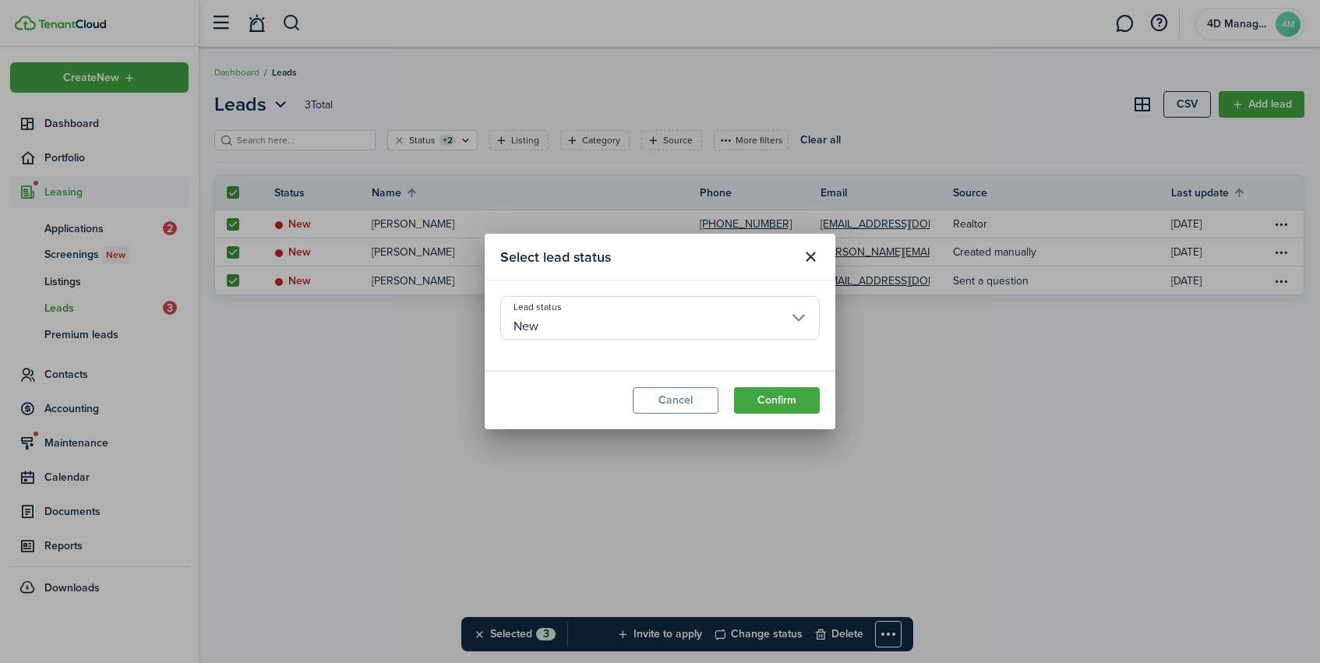
click at [631, 329] on input "New" at bounding box center [660, 318] width 320 height 44
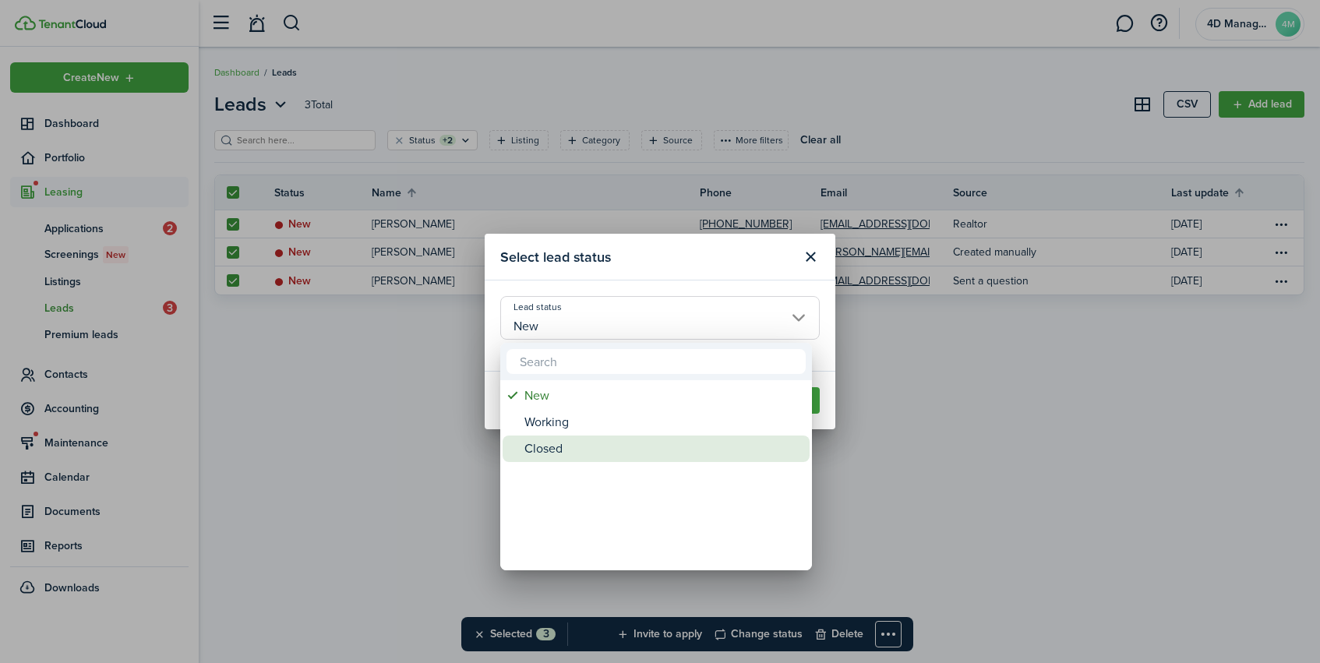
click at [567, 455] on div "Closed" at bounding box center [662, 449] width 276 height 26
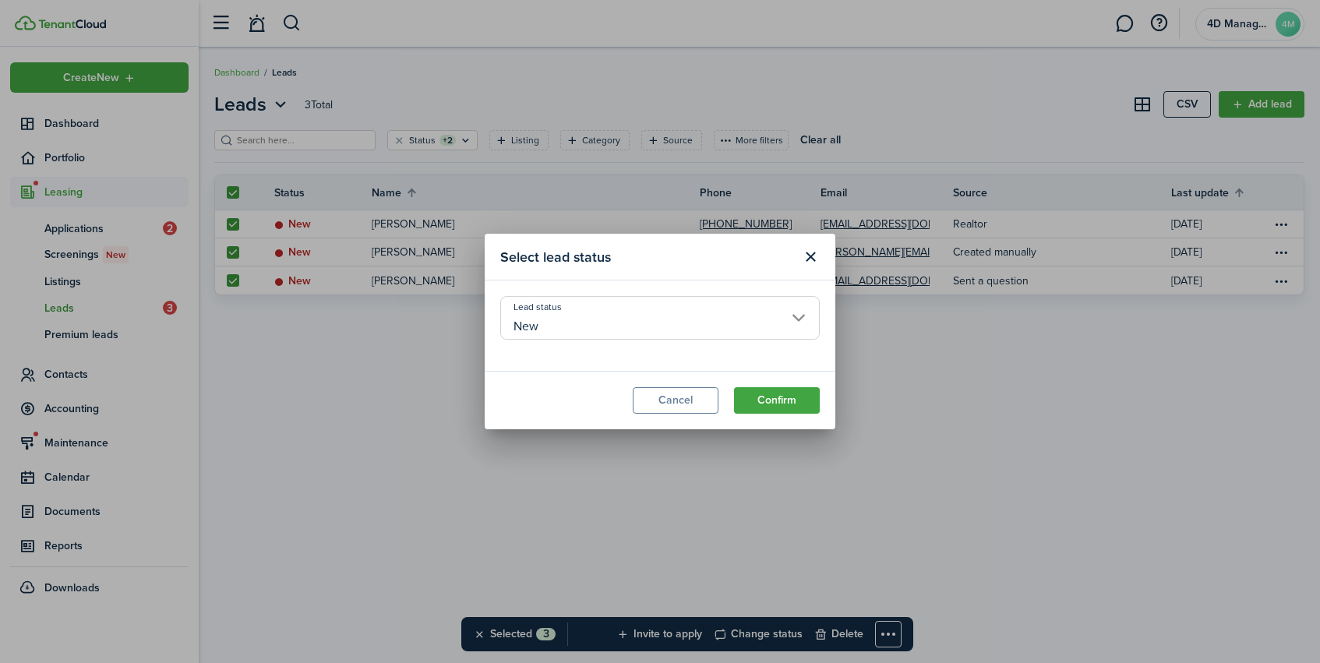
type input "Closed"
click at [788, 390] on button "Confirm" at bounding box center [777, 400] width 86 height 26
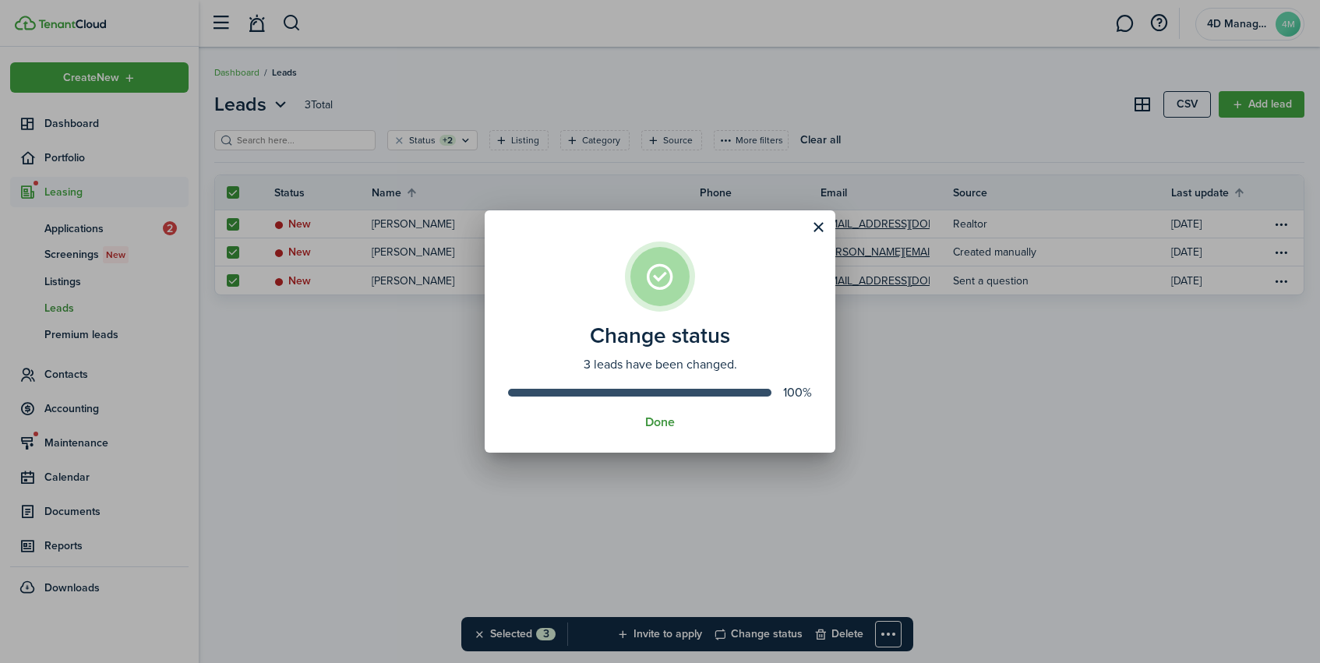
click at [652, 427] on button "Done" at bounding box center [660, 422] width 30 height 14
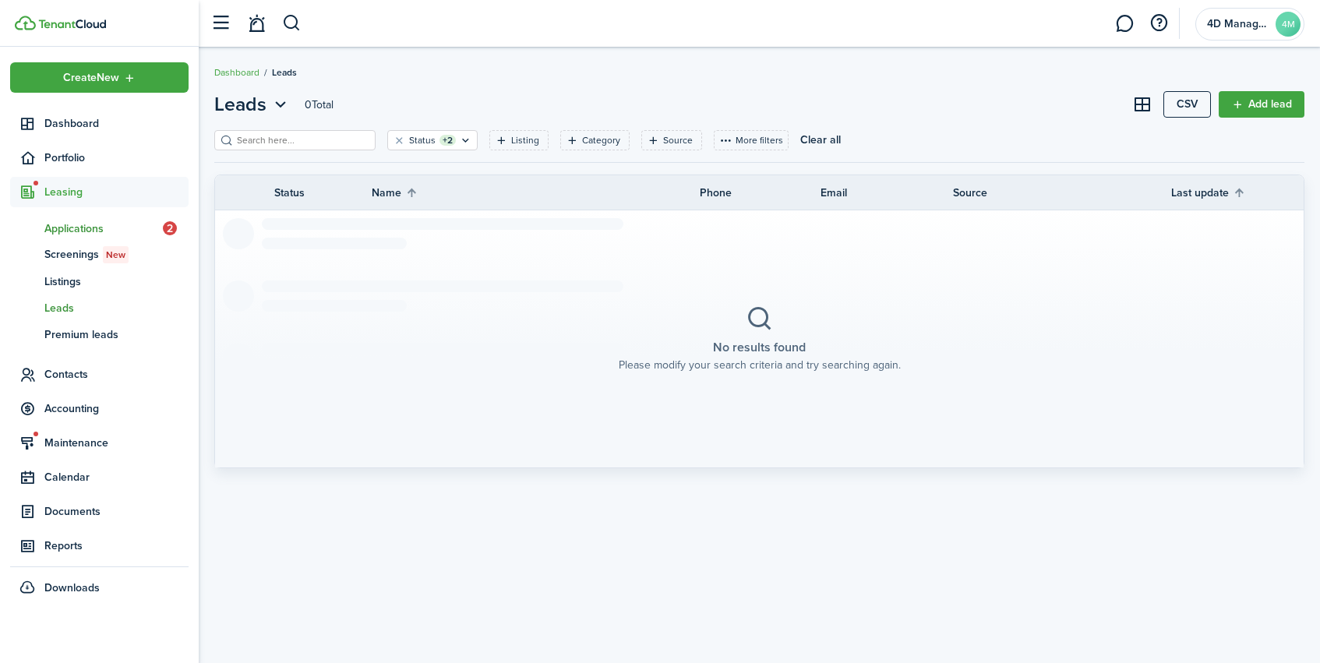
click at [103, 231] on span "Applications" at bounding box center [103, 229] width 118 height 16
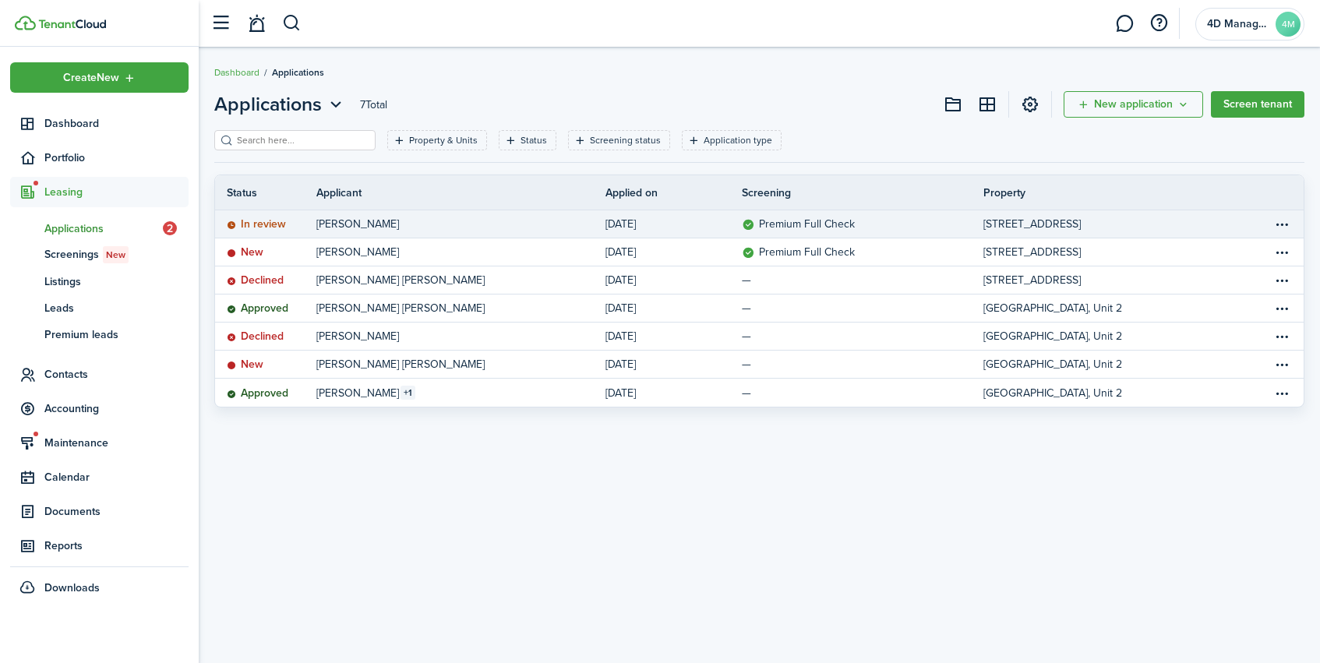
click at [264, 225] on status "In review" at bounding box center [256, 224] width 59 height 12
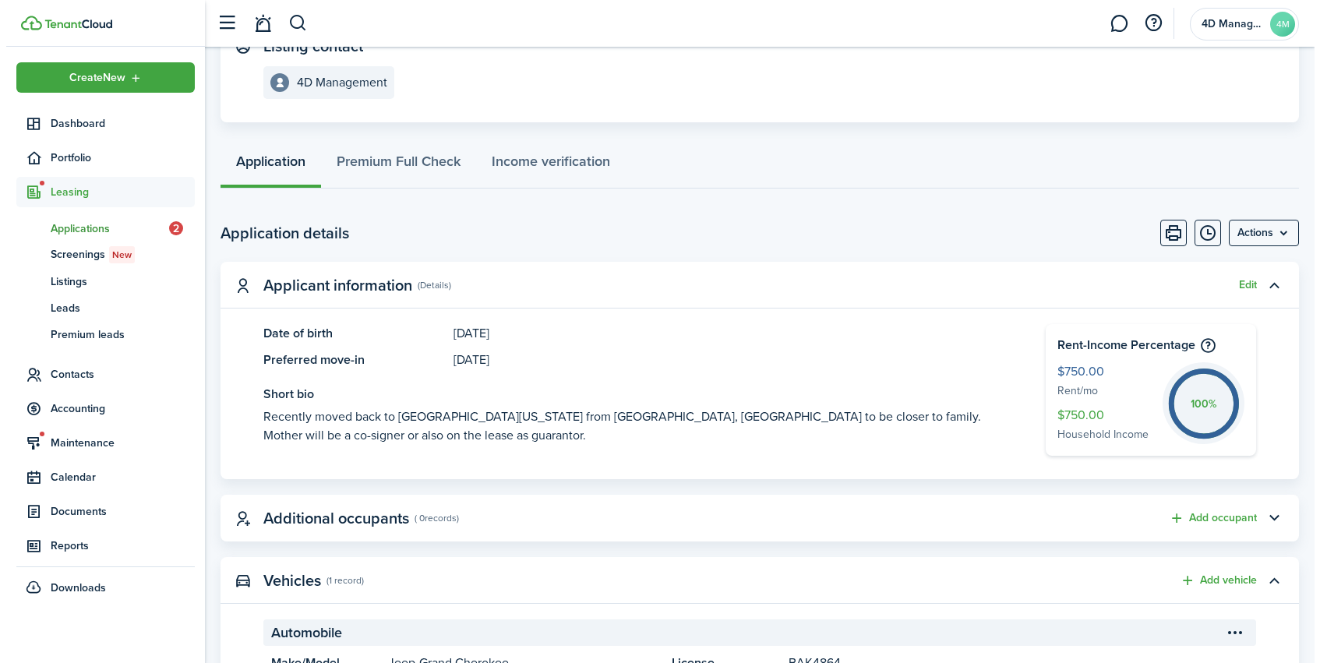
scroll to position [257, 0]
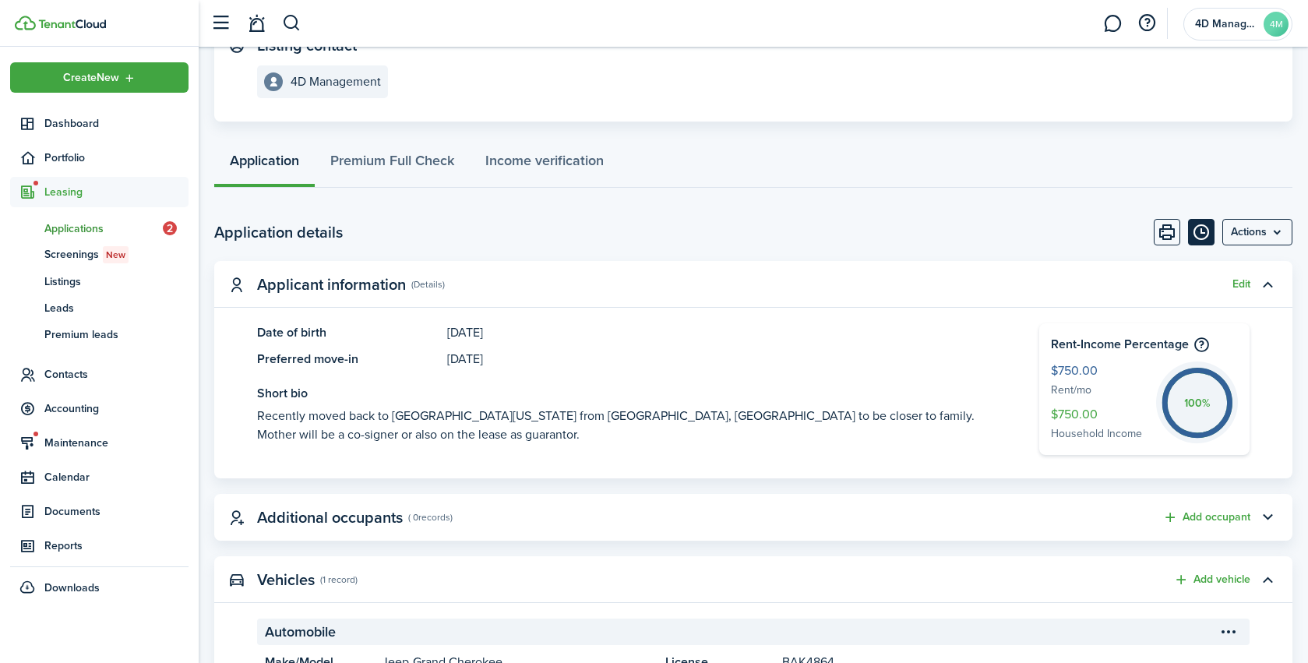
click at [1203, 236] on button "Timeline" at bounding box center [1201, 232] width 26 height 26
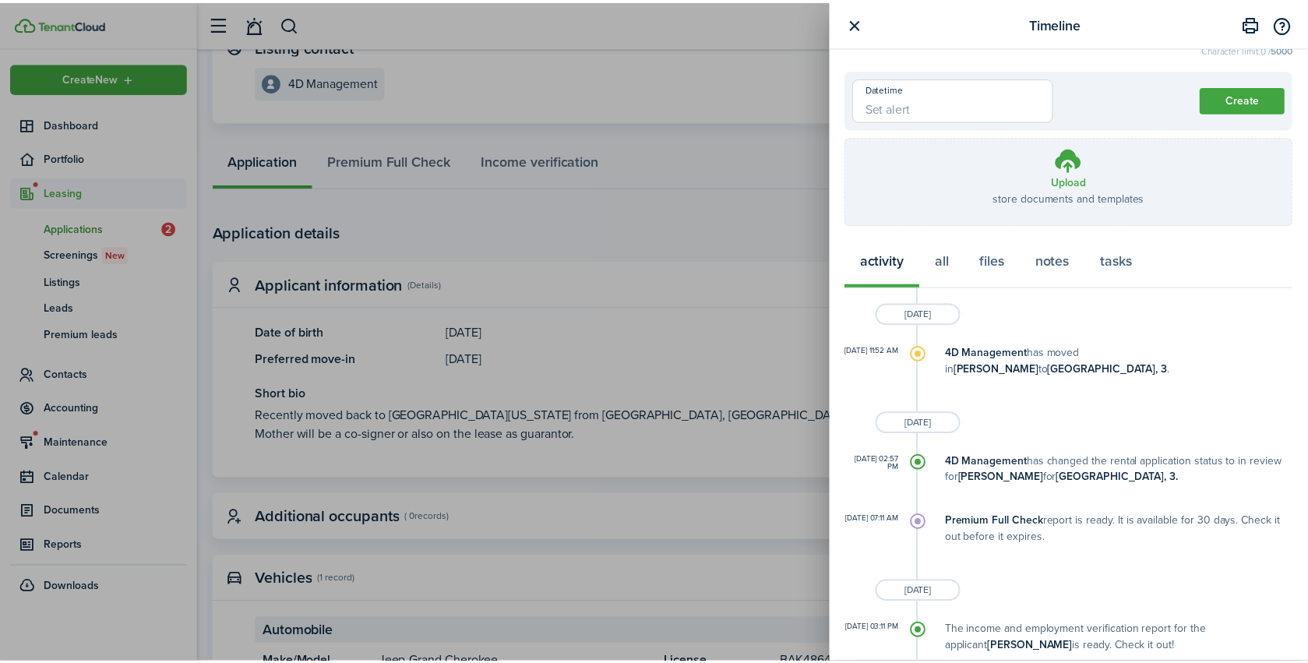
scroll to position [0, 0]
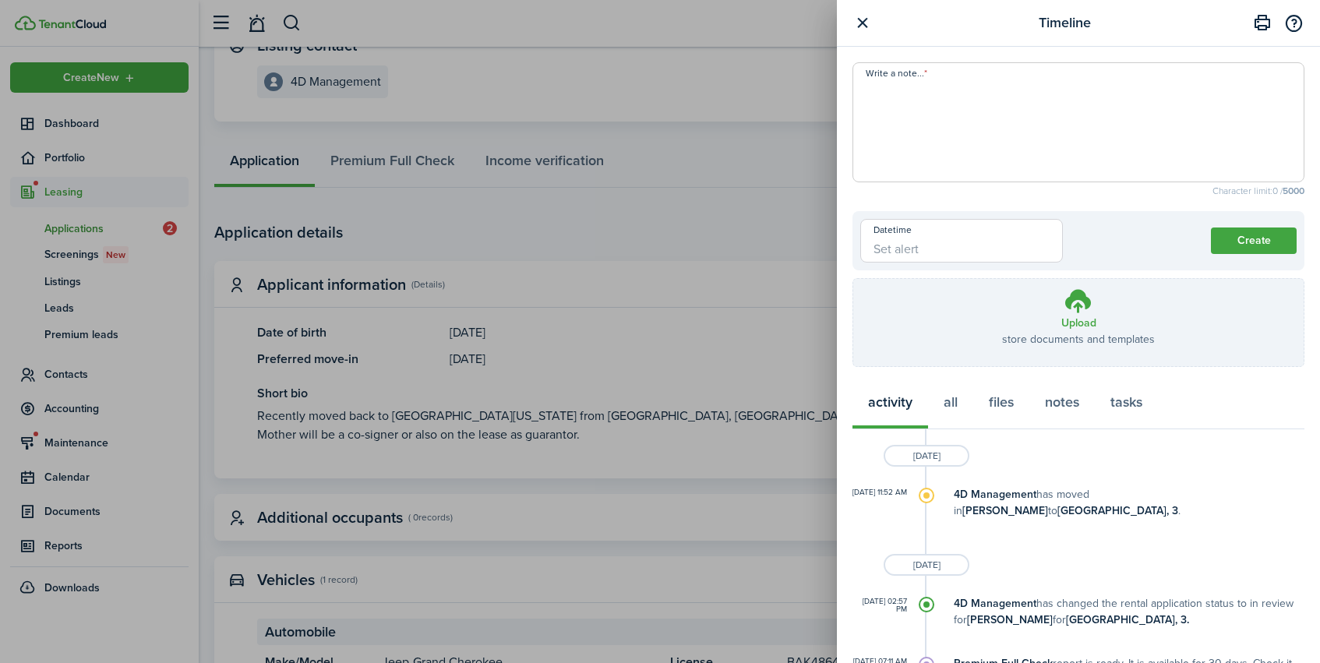
click at [864, 27] on button "button" at bounding box center [862, 22] width 19 height 19
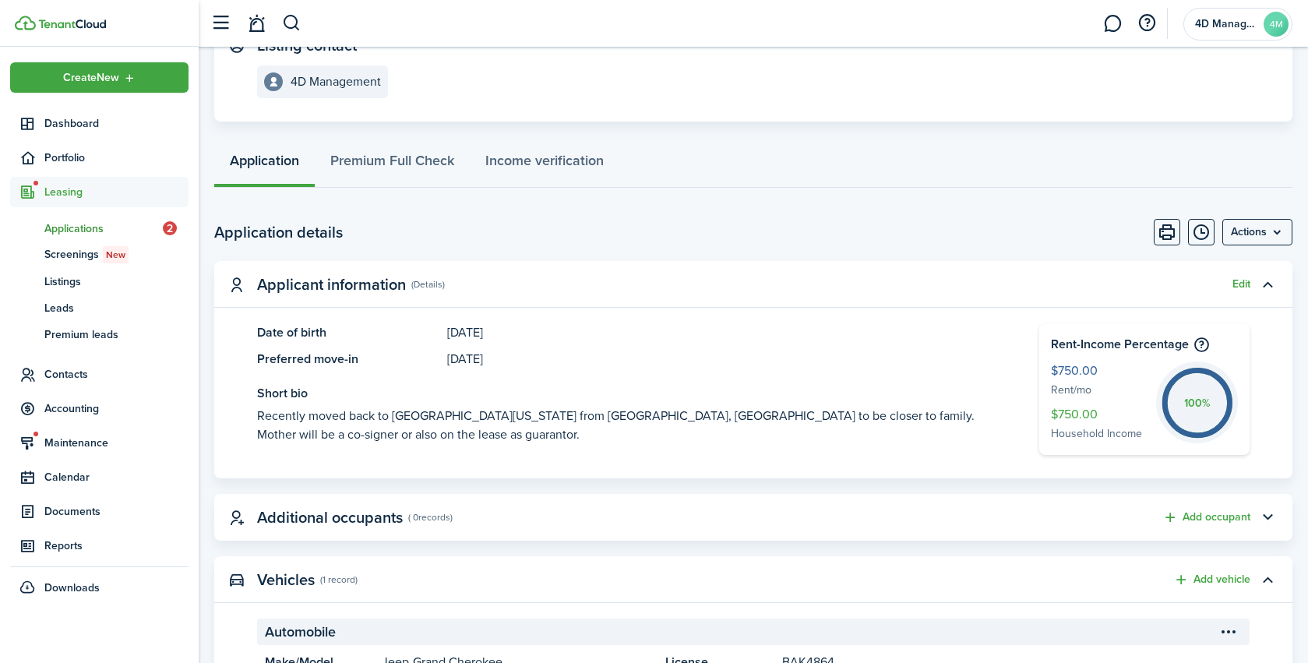
click at [597, 221] on page-view-body-header "Application details Actions" at bounding box center [753, 232] width 1079 height 26
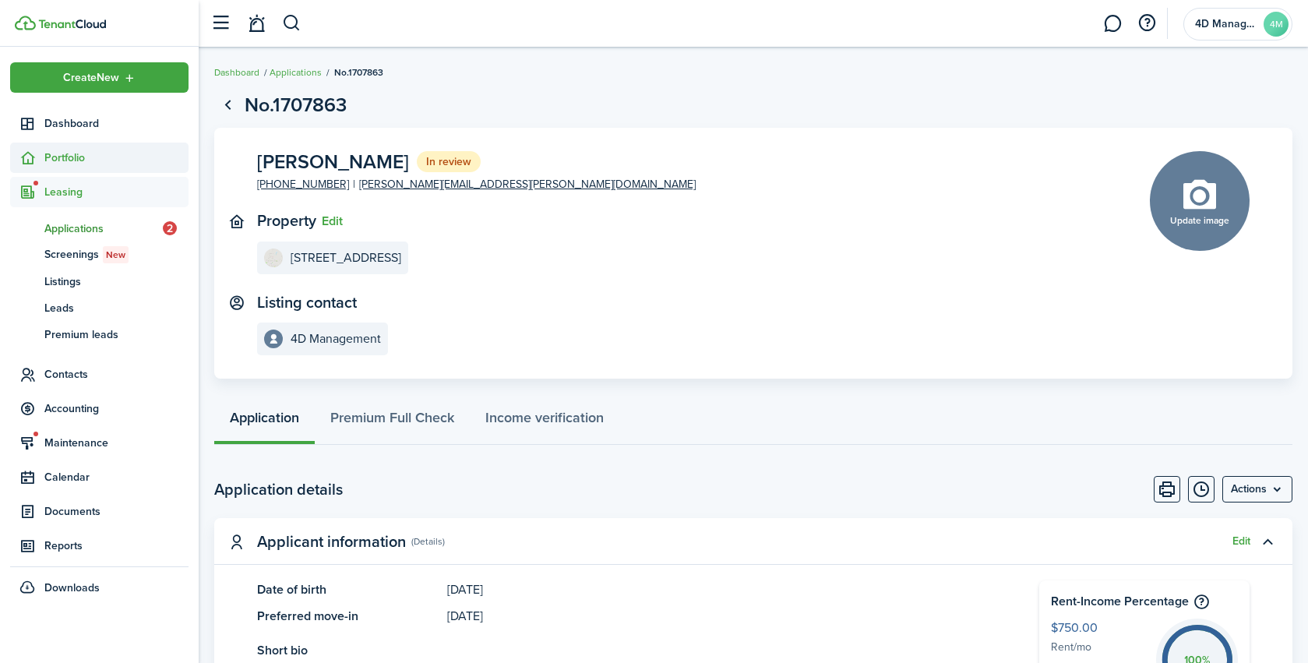
click at [82, 153] on span "Portfolio" at bounding box center [116, 158] width 144 height 16
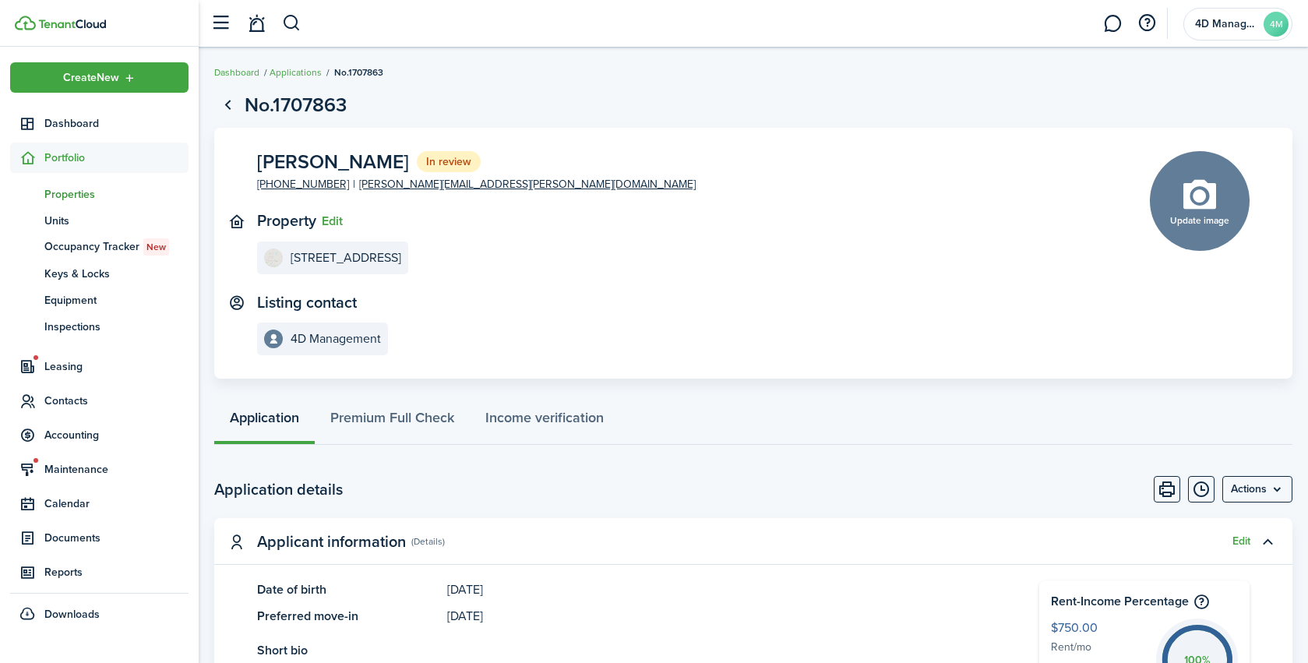
click at [69, 190] on span "Properties" at bounding box center [116, 194] width 144 height 16
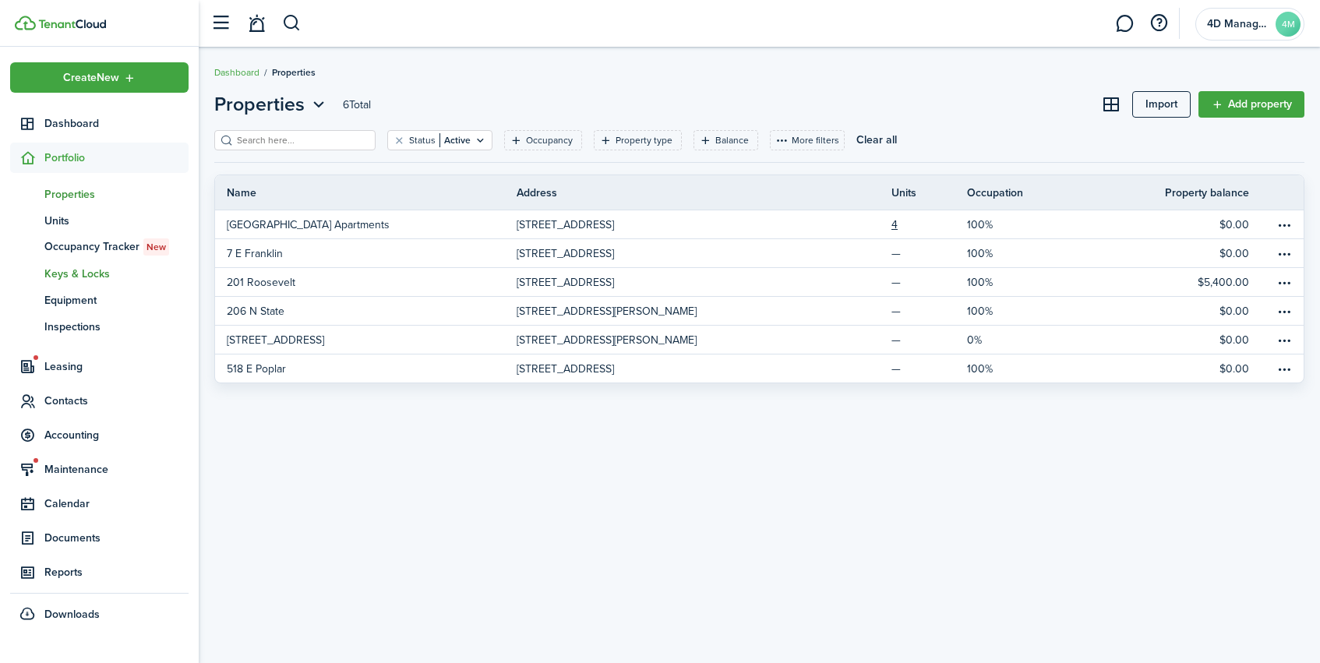
click at [83, 284] on link "[PERSON_NAME] & Locks" at bounding box center [99, 273] width 178 height 26
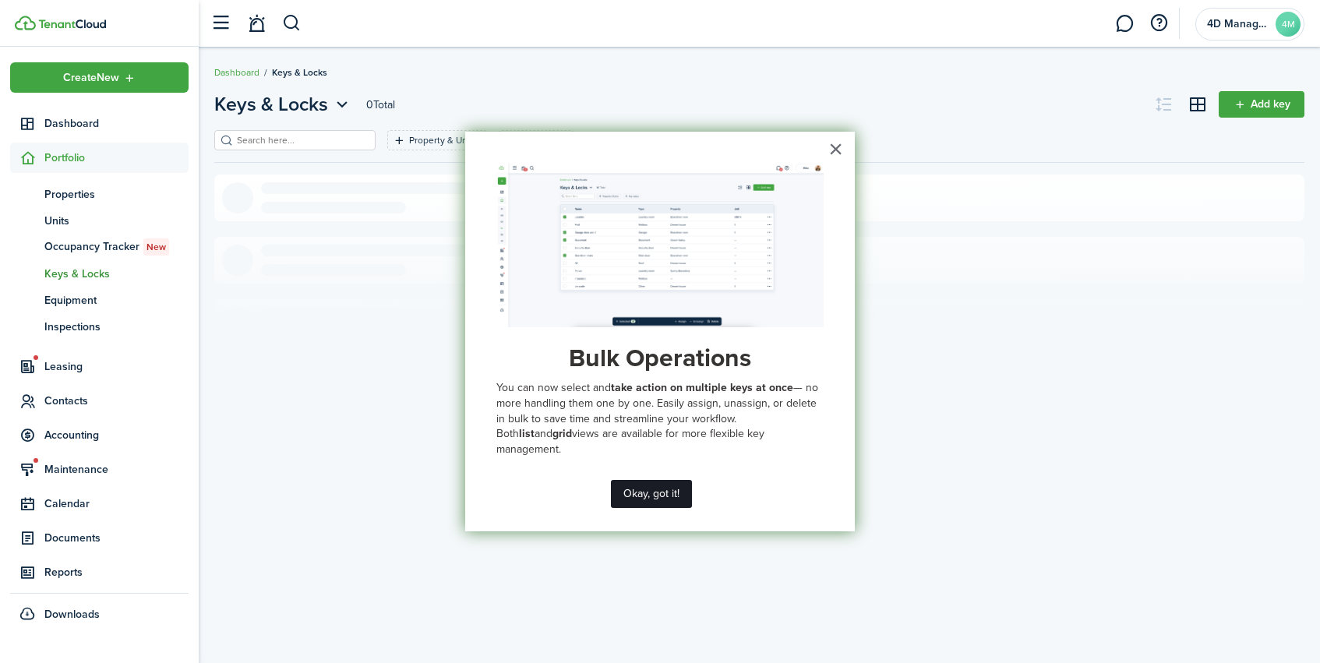
click at [683, 500] on button "Okay, got it!" at bounding box center [651, 494] width 81 height 28
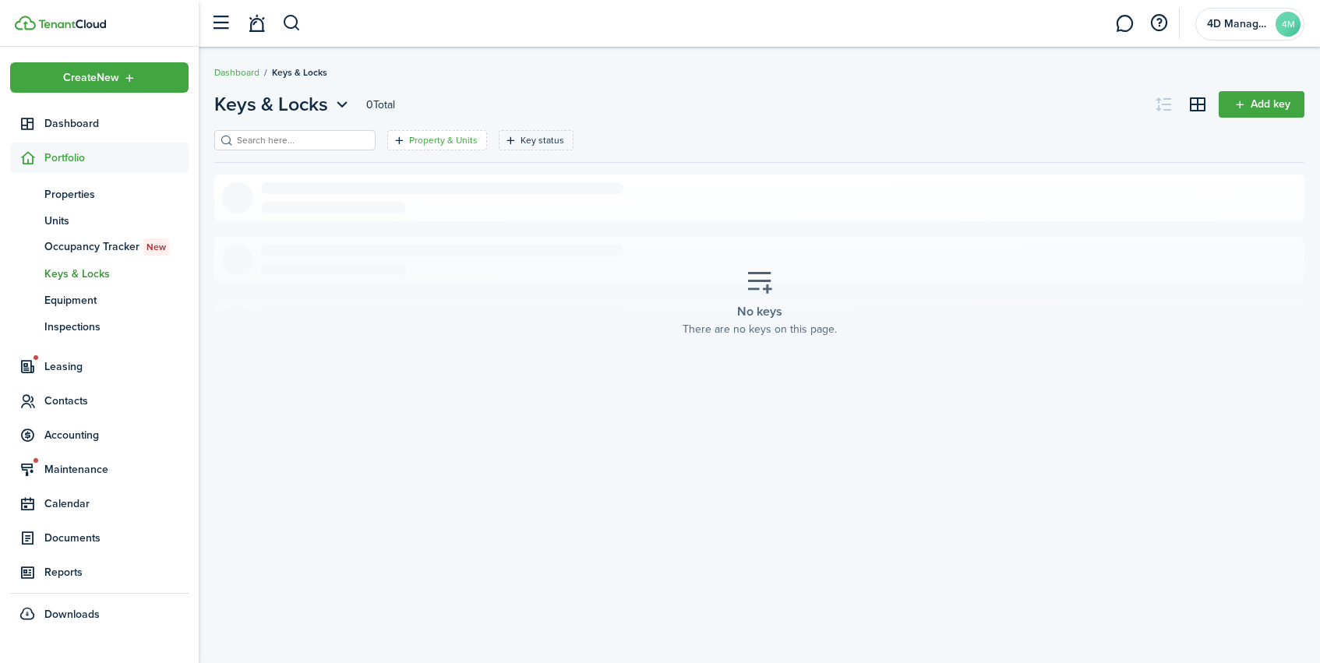
click at [409, 141] on filter-tag-label "Property & Units" at bounding box center [443, 140] width 69 height 14
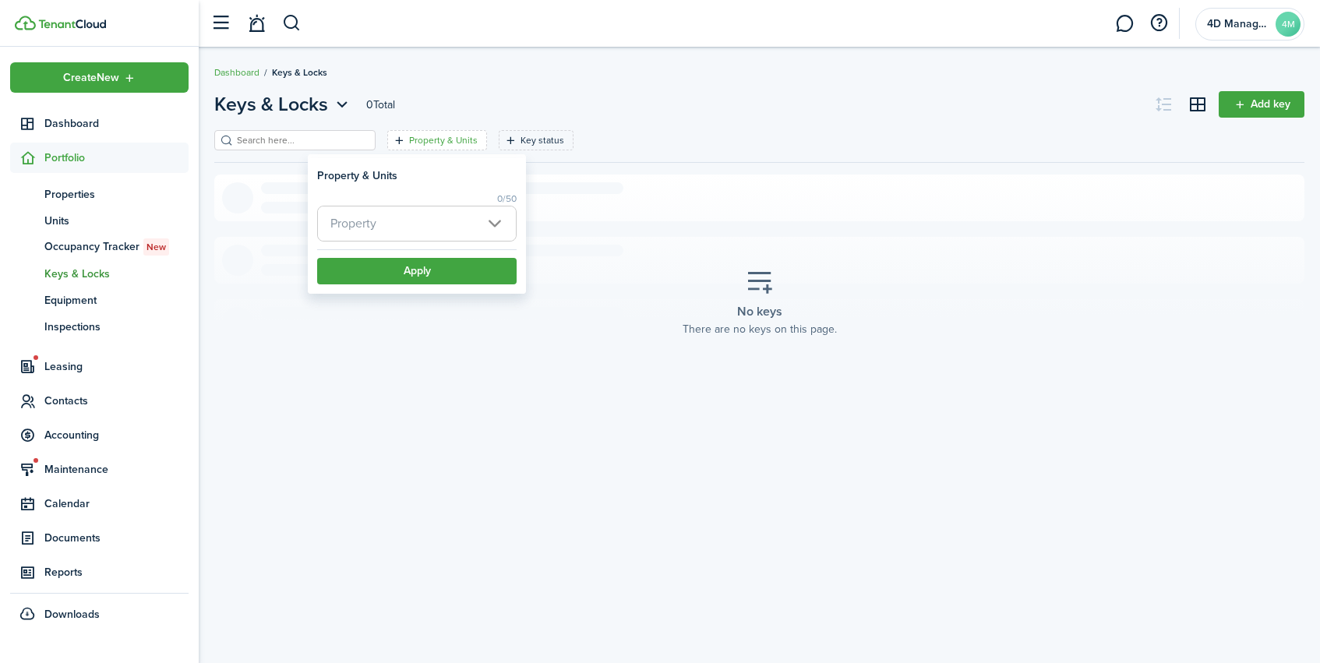
click at [371, 213] on span "Property" at bounding box center [417, 224] width 198 height 34
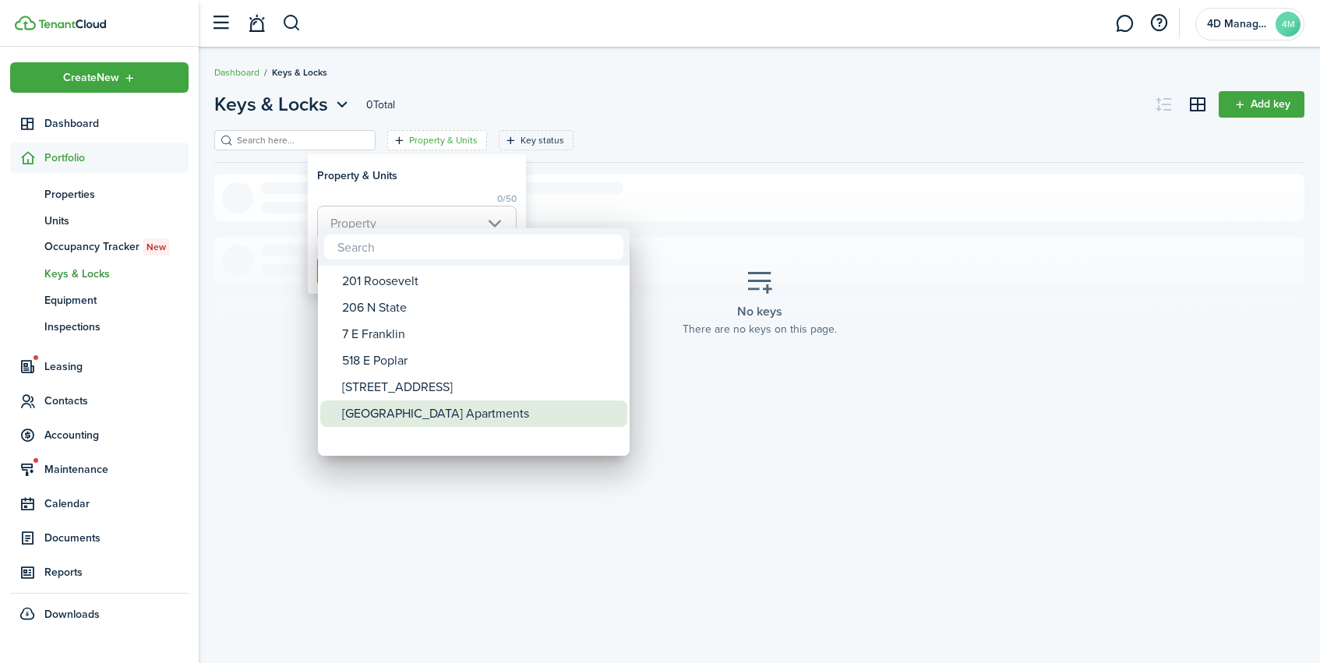
click at [387, 418] on div "[GEOGRAPHIC_DATA] Apartments" at bounding box center [480, 414] width 276 height 26
type input "[GEOGRAPHIC_DATA] Apartments"
click at [510, 138] on div at bounding box center [660, 331] width 1570 height 913
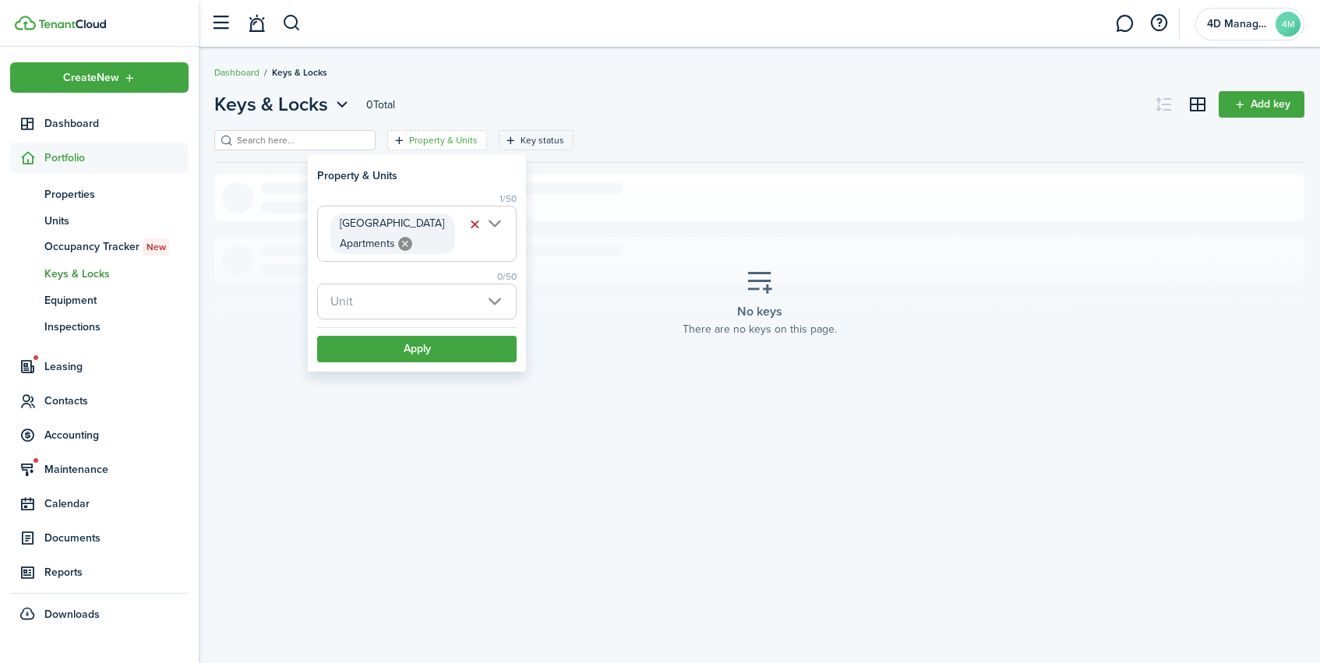
click at [386, 297] on span "Unit" at bounding box center [417, 301] width 198 height 34
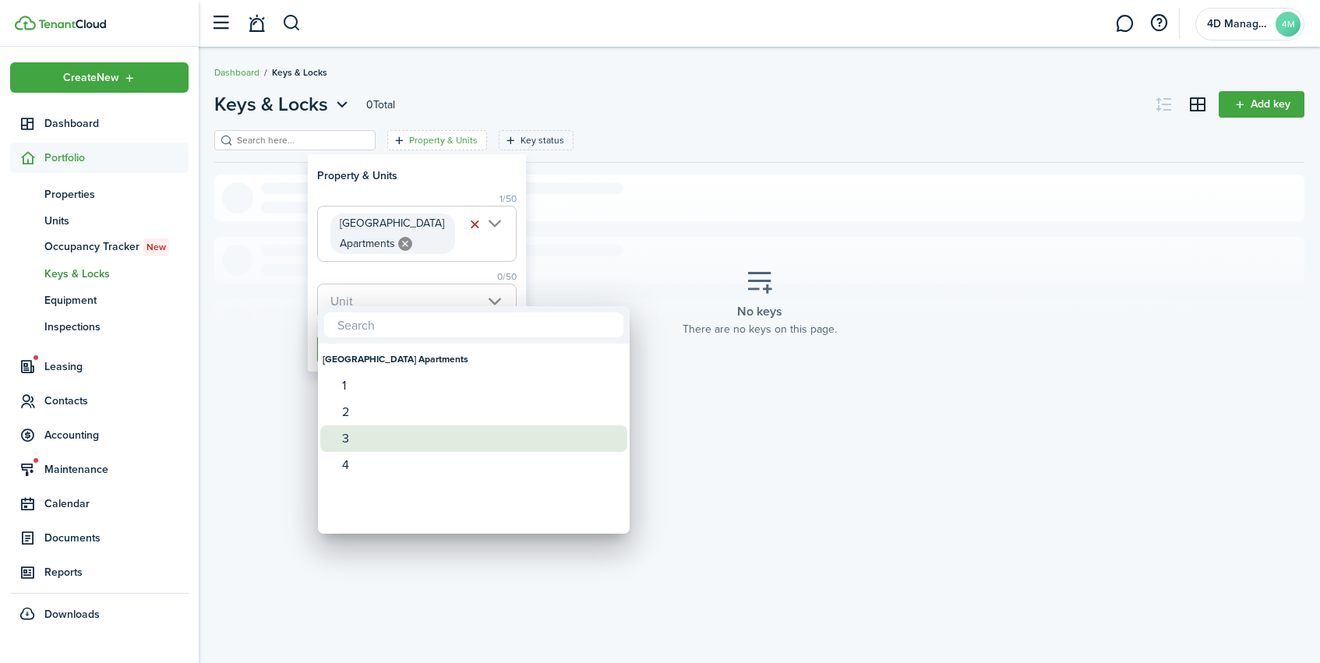
click at [363, 429] on div "3" at bounding box center [480, 439] width 276 height 26
type input "3"
click at [689, 450] on div at bounding box center [660, 331] width 1570 height 913
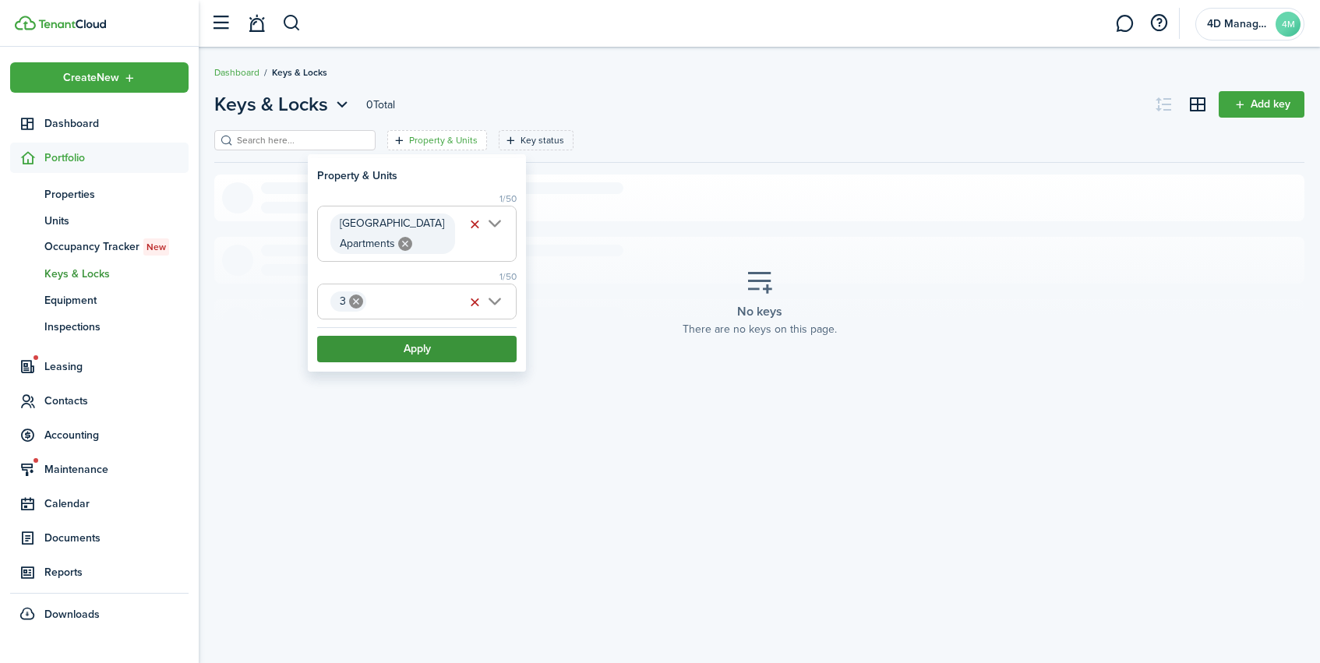
click at [436, 355] on button "Apply" at bounding box center [417, 349] width 200 height 26
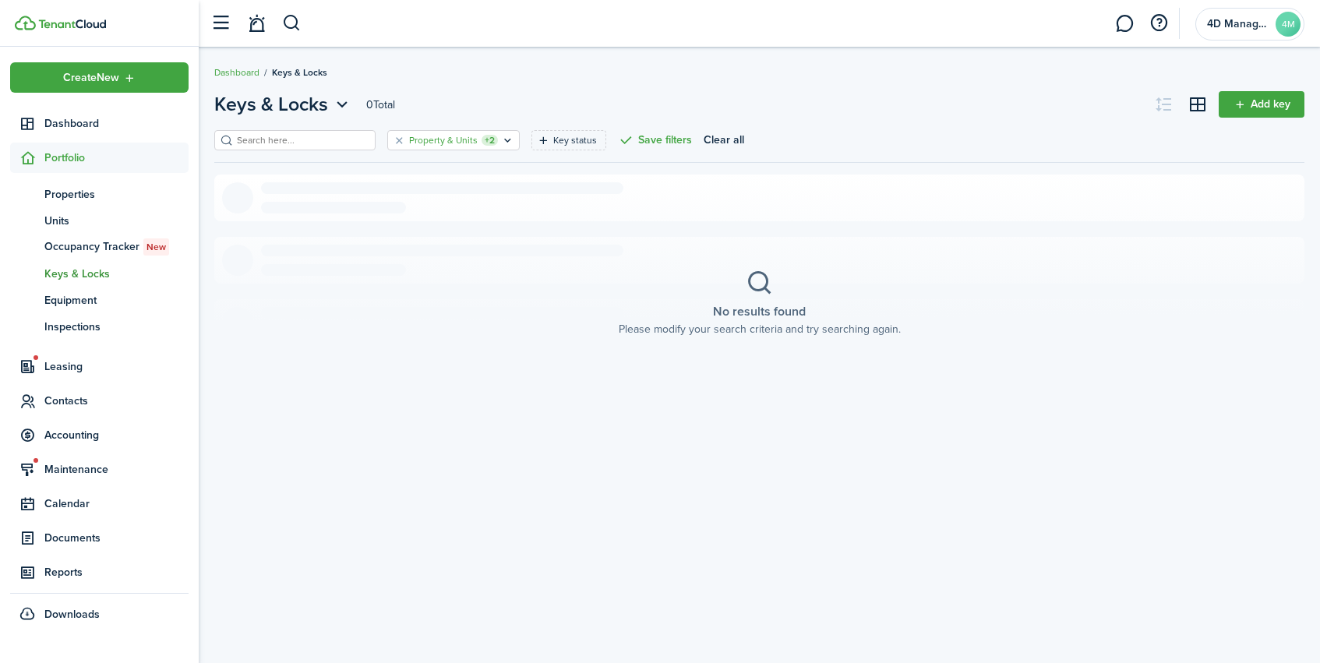
click at [501, 140] on icon "Open filter" at bounding box center [507, 140] width 13 height 12
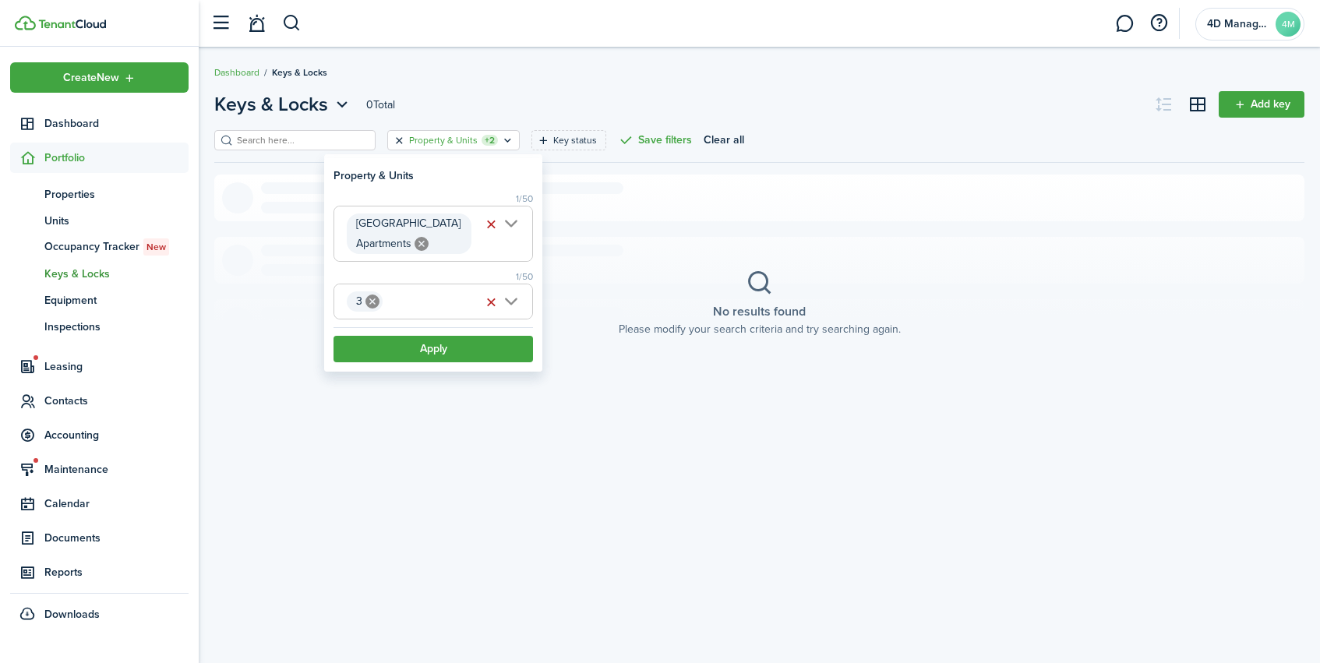
drag, startPoint x: 384, startPoint y: 140, endPoint x: 418, endPoint y: 136, distance: 33.8
click at [393, 140] on button "Clear filter" at bounding box center [399, 140] width 13 height 12
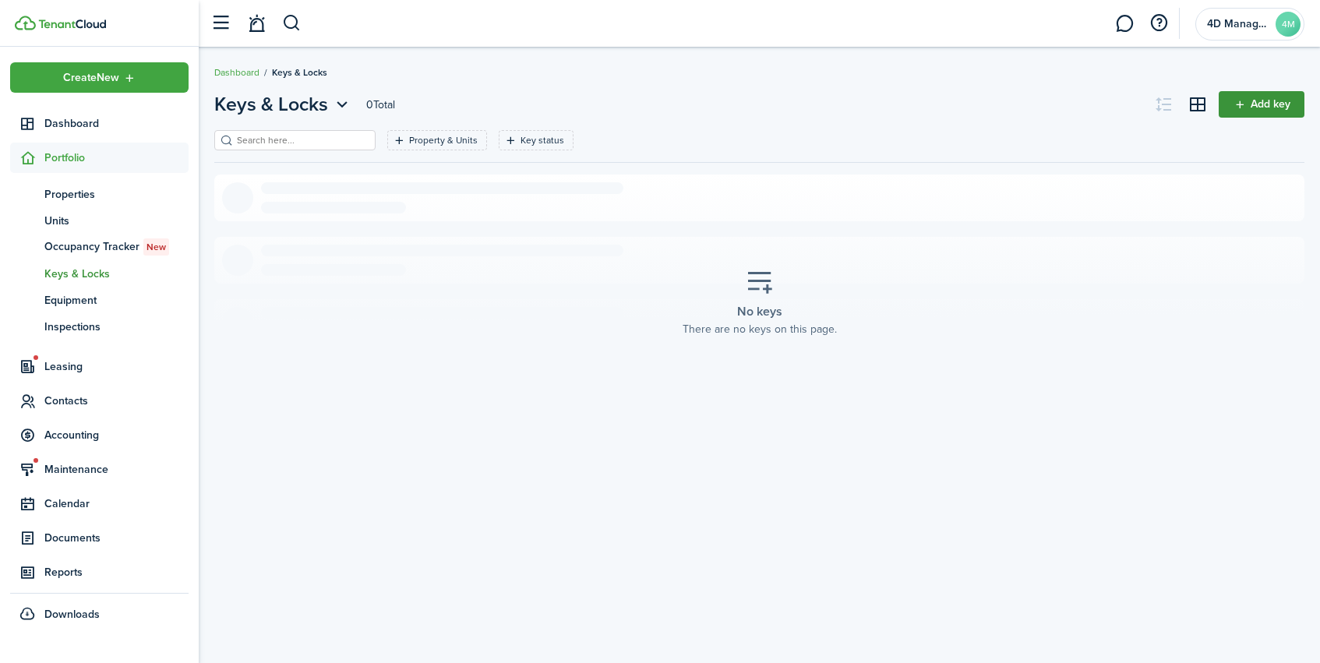
click at [1273, 97] on link "Add key" at bounding box center [1262, 104] width 86 height 26
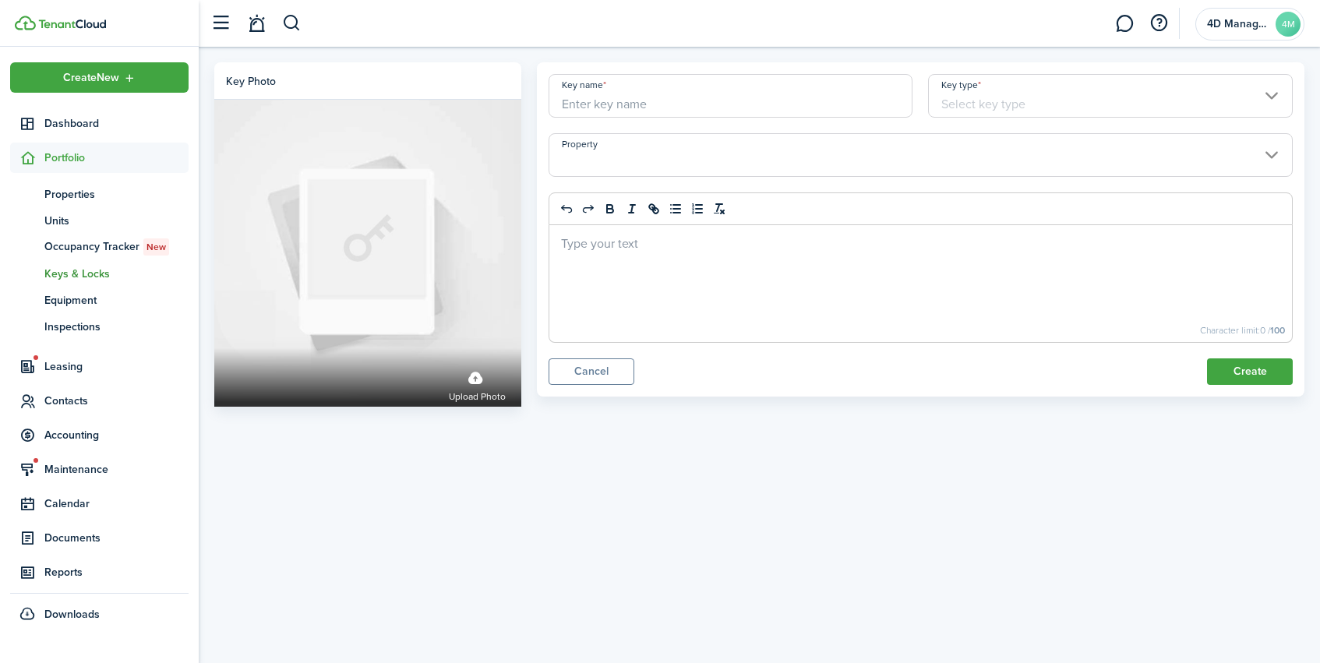
drag, startPoint x: 646, startPoint y: 97, endPoint x: 669, endPoint y: 95, distance: 23.4
click at [646, 97] on input "Key name" at bounding box center [731, 96] width 365 height 44
click at [997, 105] on input "Key type" at bounding box center [1110, 96] width 365 height 44
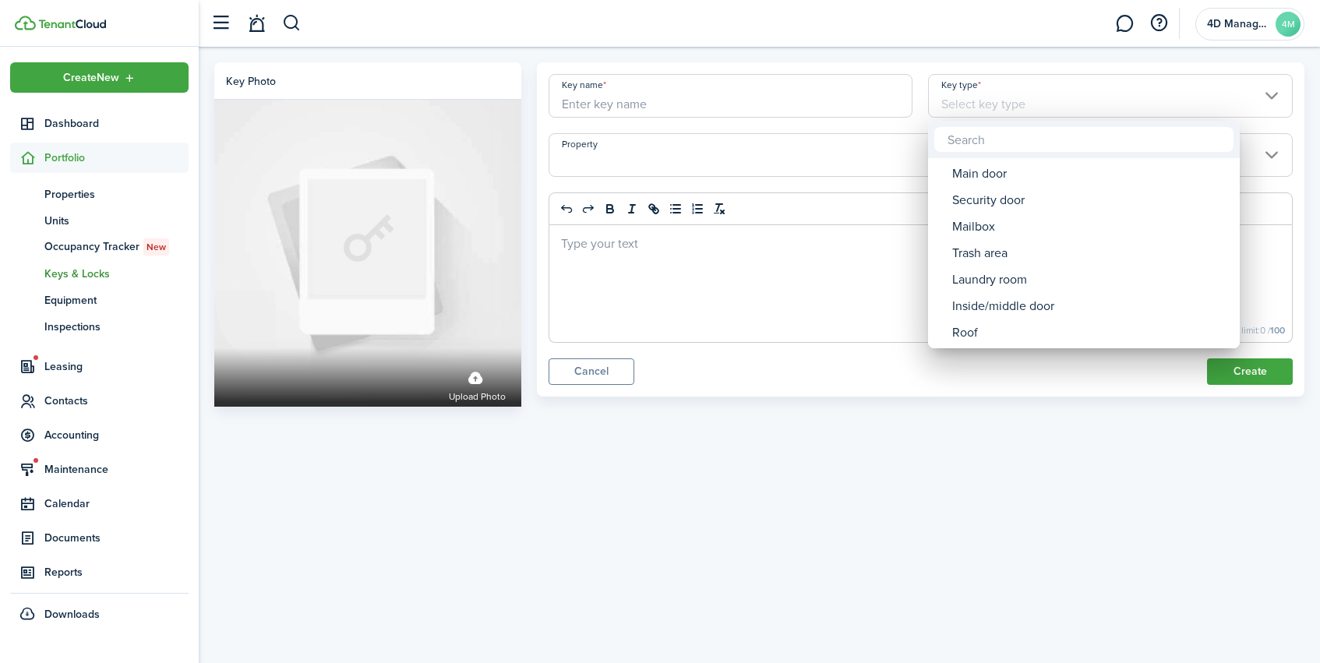
drag, startPoint x: 690, startPoint y: 443, endPoint x: 678, endPoint y: 437, distance: 12.9
click at [688, 441] on div at bounding box center [660, 331] width 1570 height 913
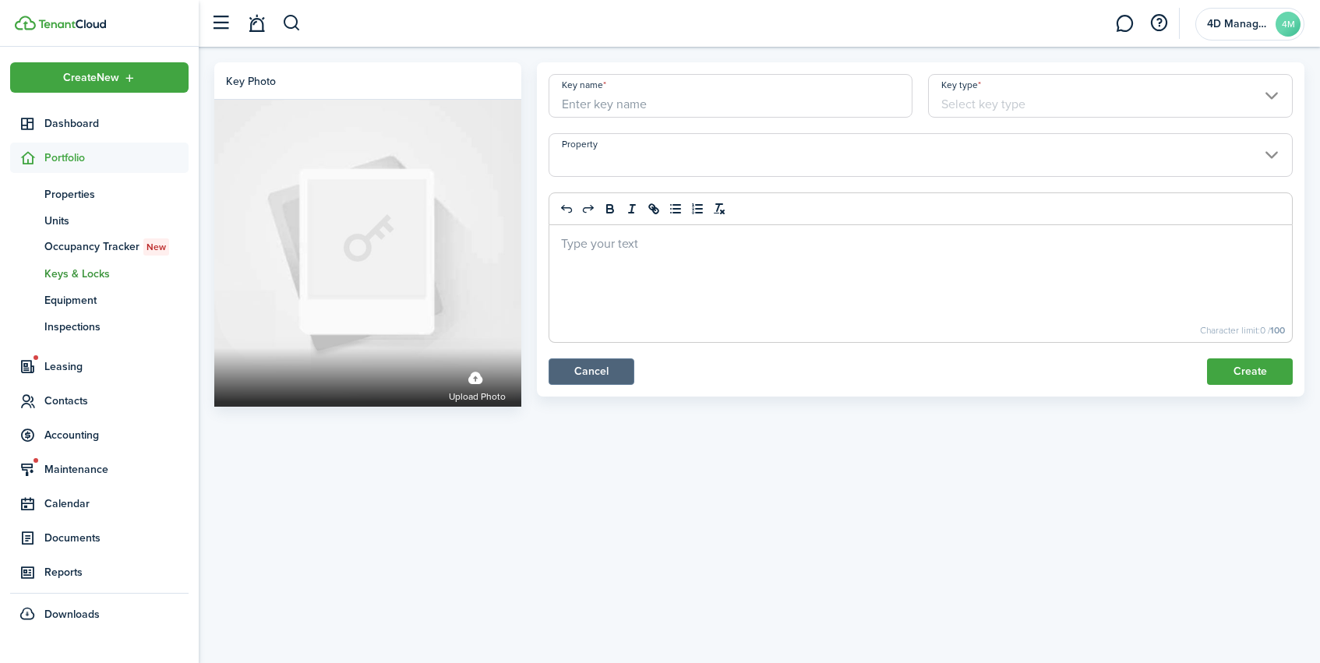
click at [602, 383] on link "Cancel" at bounding box center [592, 371] width 86 height 26
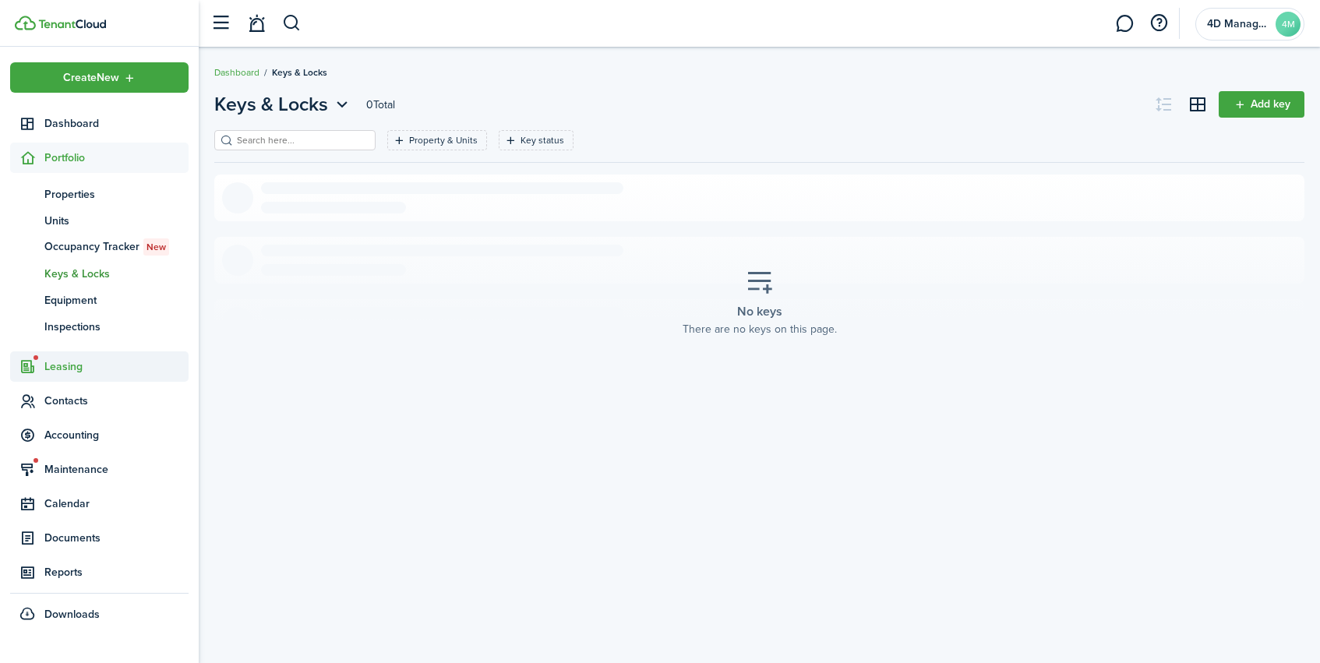
click at [67, 372] on span "Leasing" at bounding box center [116, 366] width 144 height 16
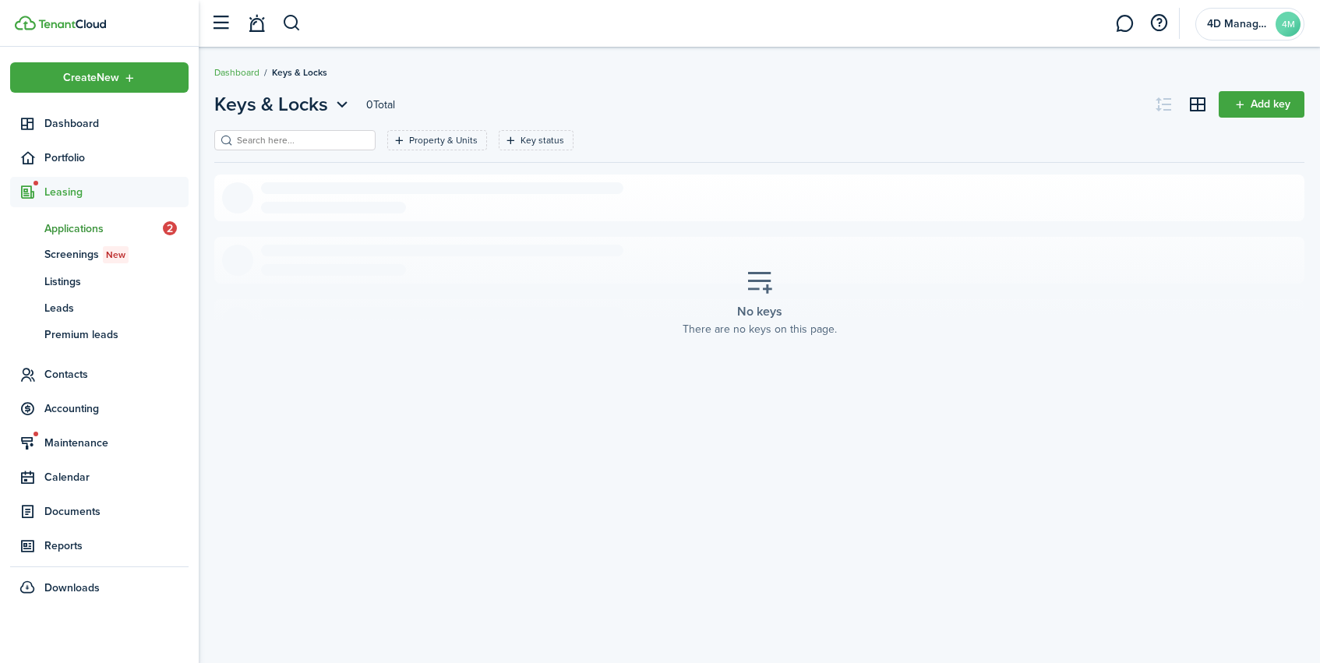
click at [91, 226] on span "Applications" at bounding box center [103, 229] width 118 height 16
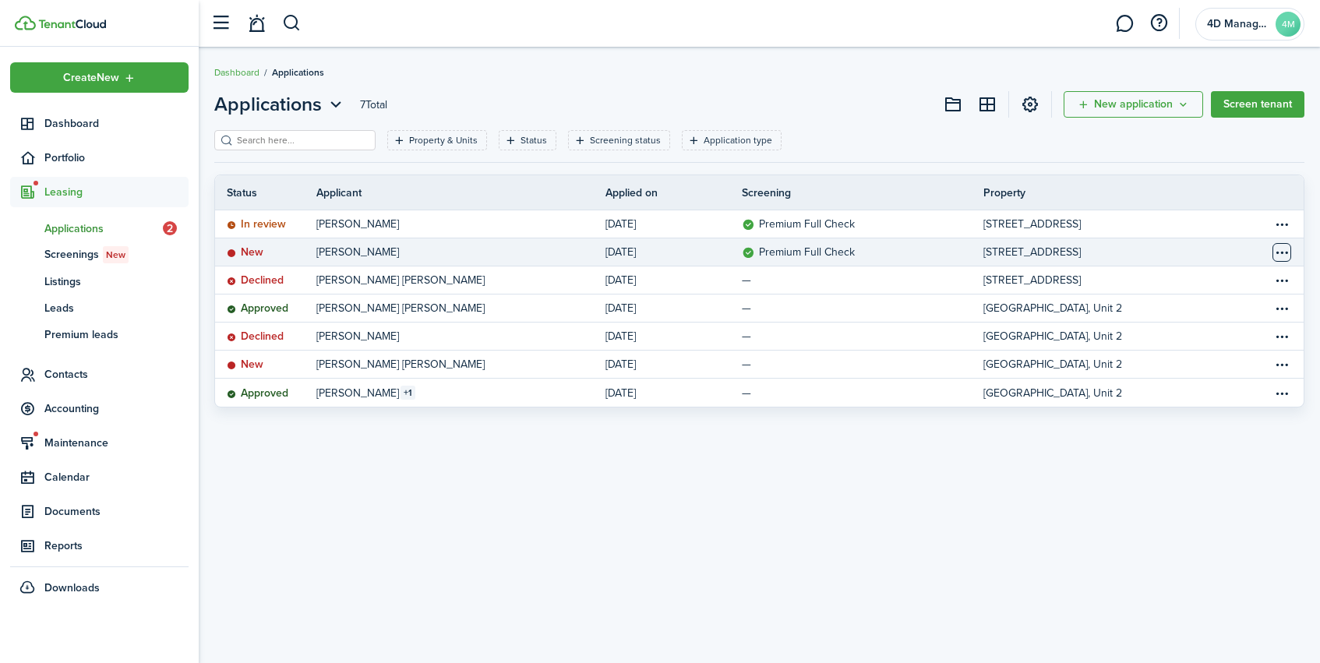
click at [1283, 256] on table-menu-btn-icon "Open menu" at bounding box center [1282, 252] width 19 height 19
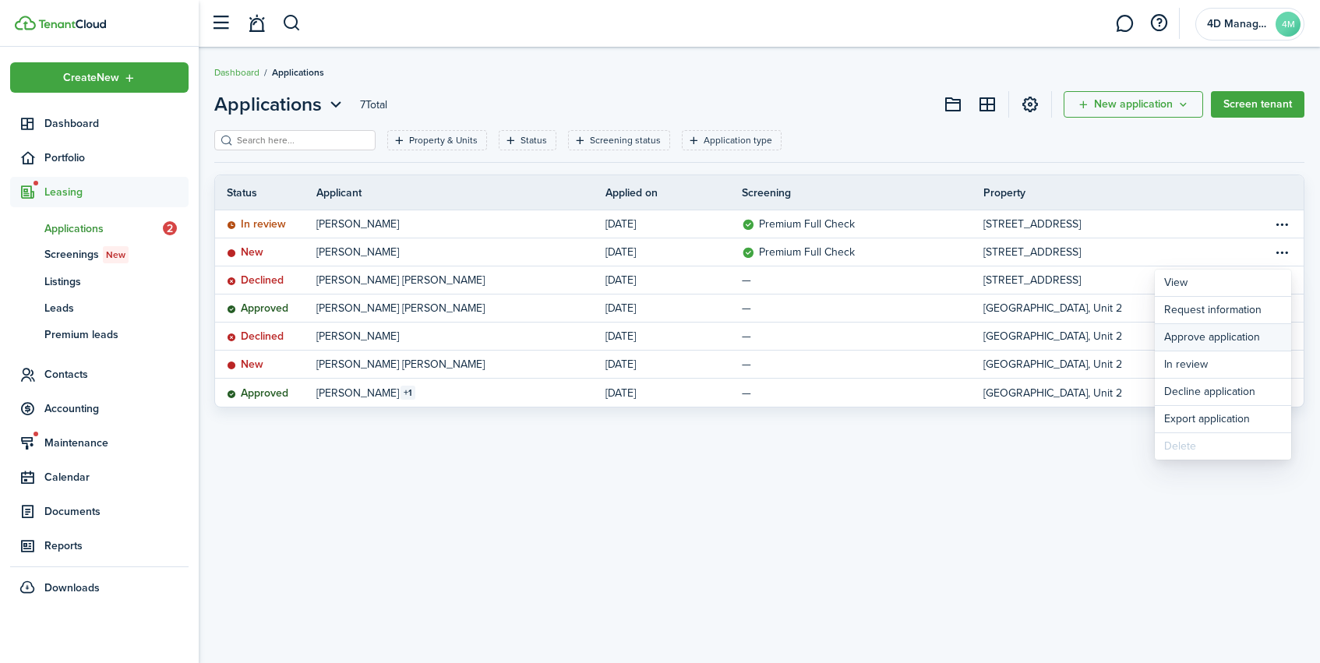
click at [1236, 343] on button "Approve application" at bounding box center [1223, 337] width 136 height 26
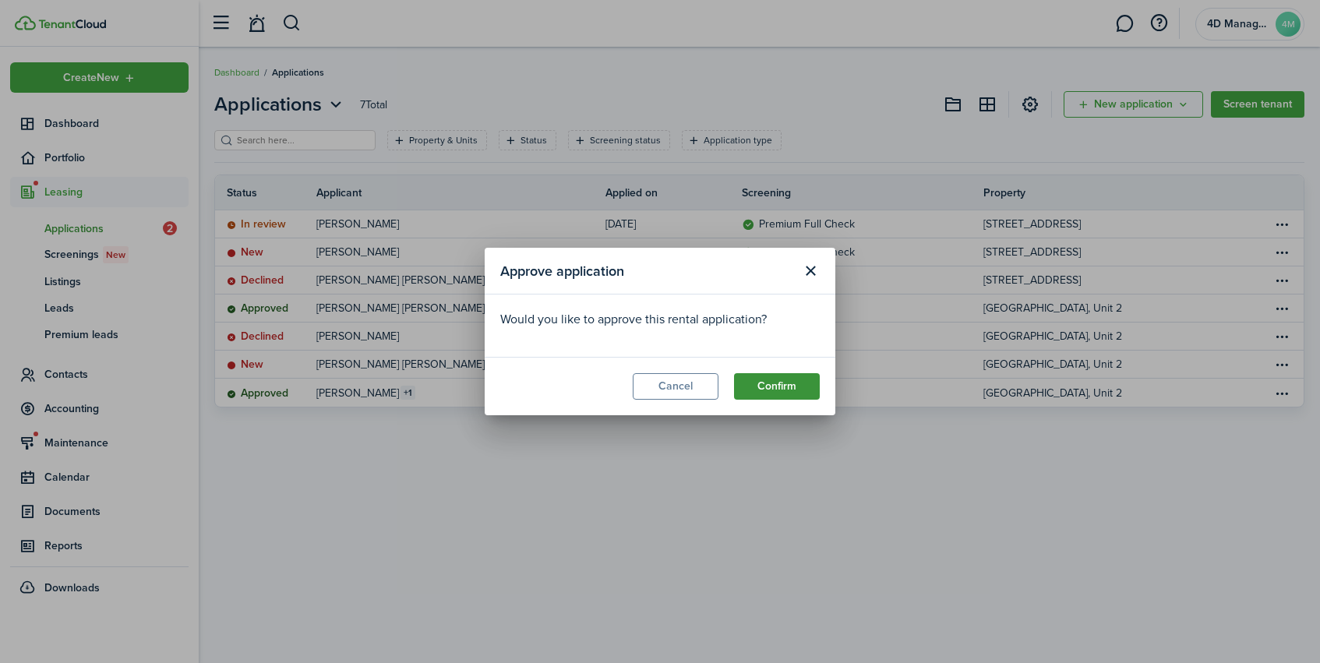
click at [754, 390] on button "Confirm" at bounding box center [777, 386] width 86 height 26
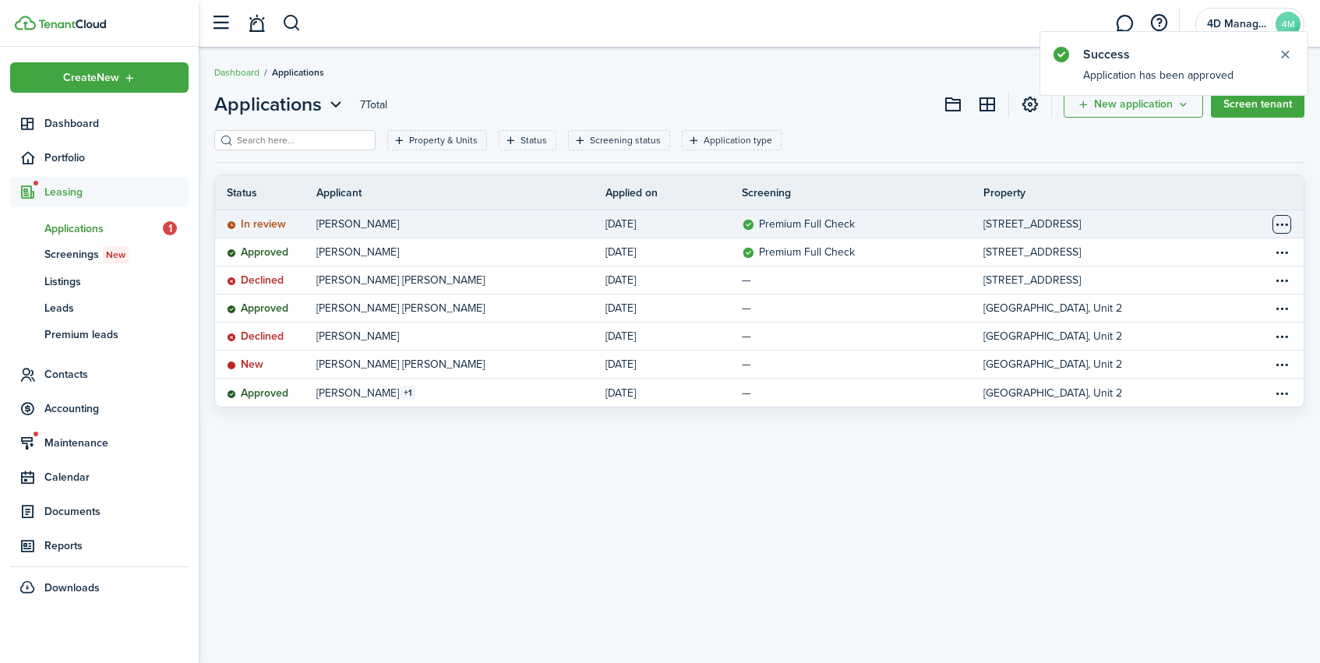
click at [1284, 227] on table-menu-btn-icon "Open menu" at bounding box center [1282, 224] width 19 height 19
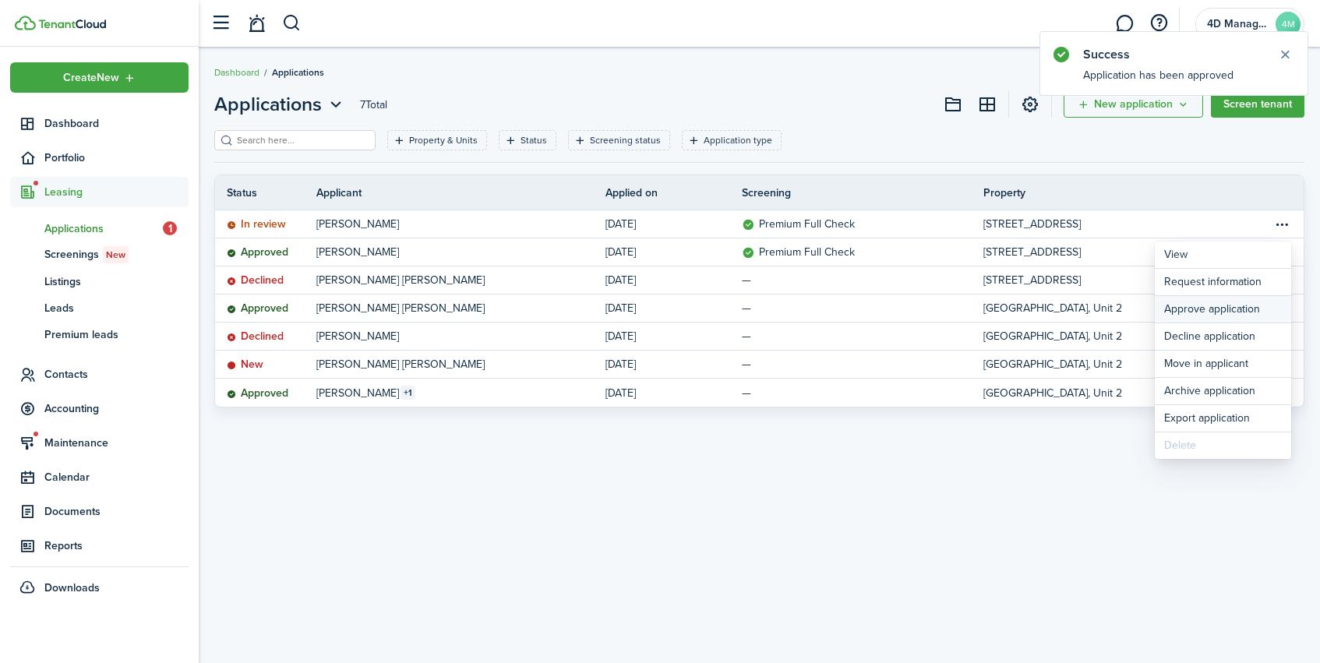
click at [1217, 315] on button "Approve application" at bounding box center [1223, 309] width 136 height 26
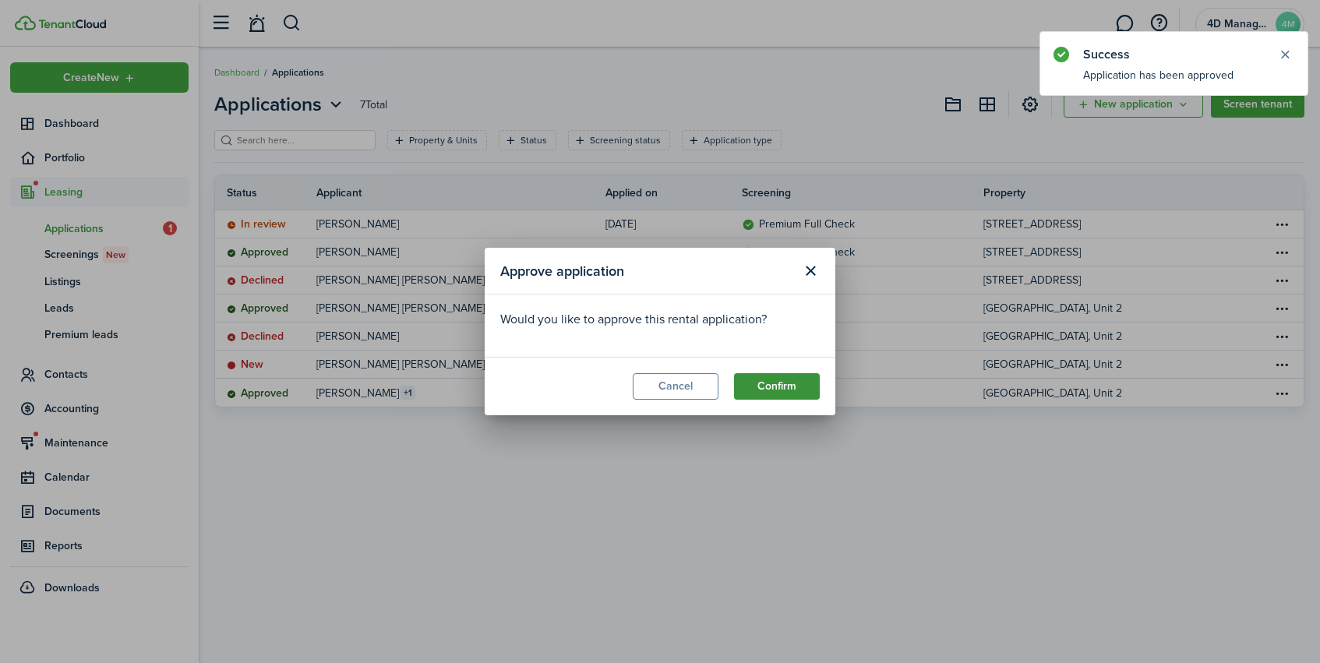
click at [782, 391] on button "Confirm" at bounding box center [777, 386] width 86 height 26
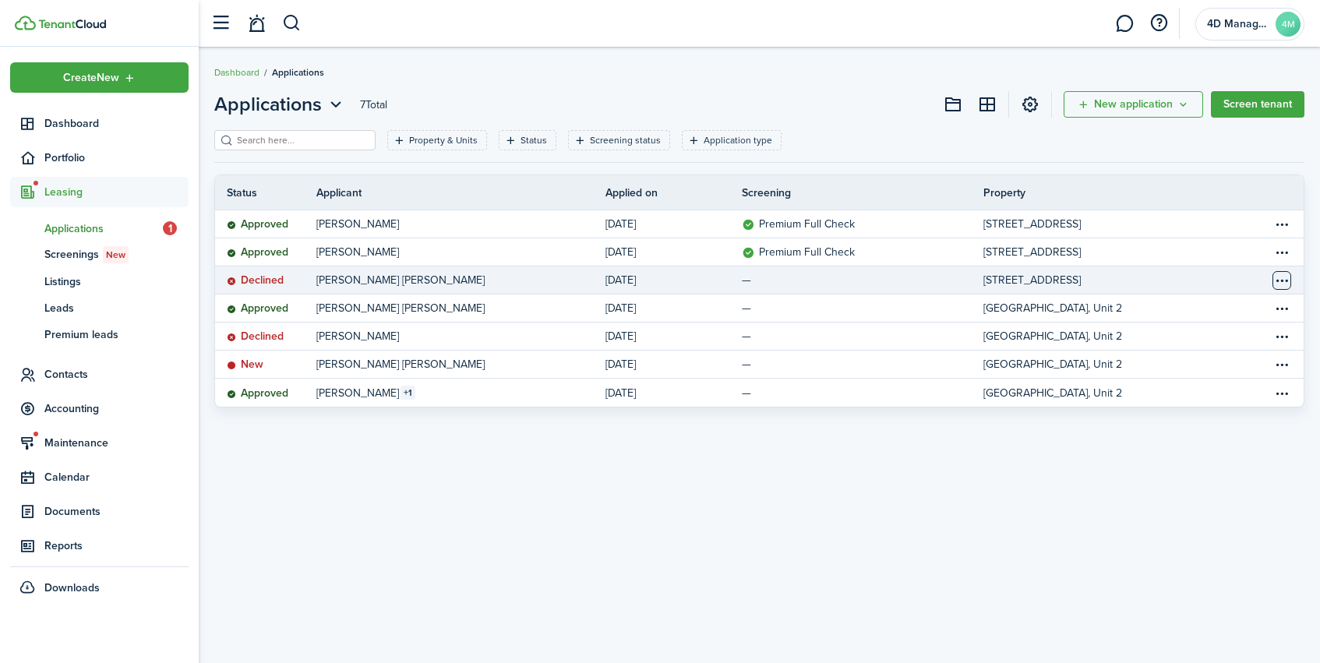
click at [1284, 283] on table-menu-btn-icon "Open menu" at bounding box center [1282, 280] width 19 height 19
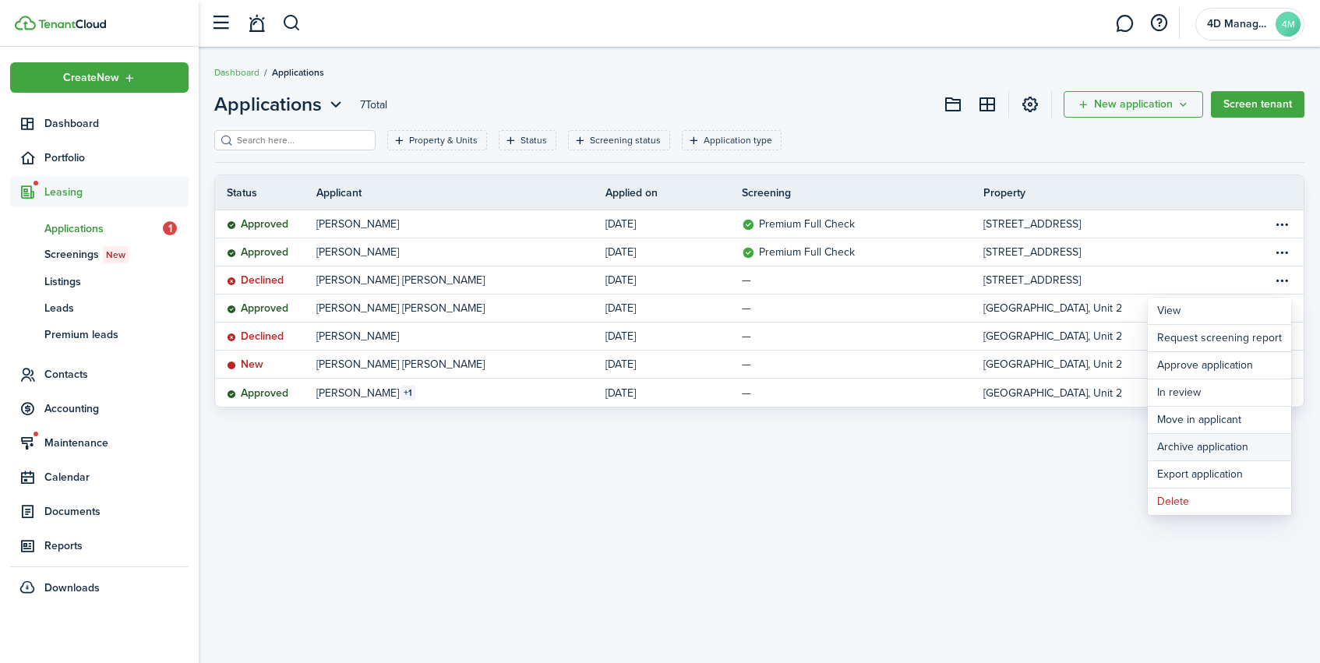
click at [1190, 450] on button "Archive application" at bounding box center [1219, 447] width 143 height 26
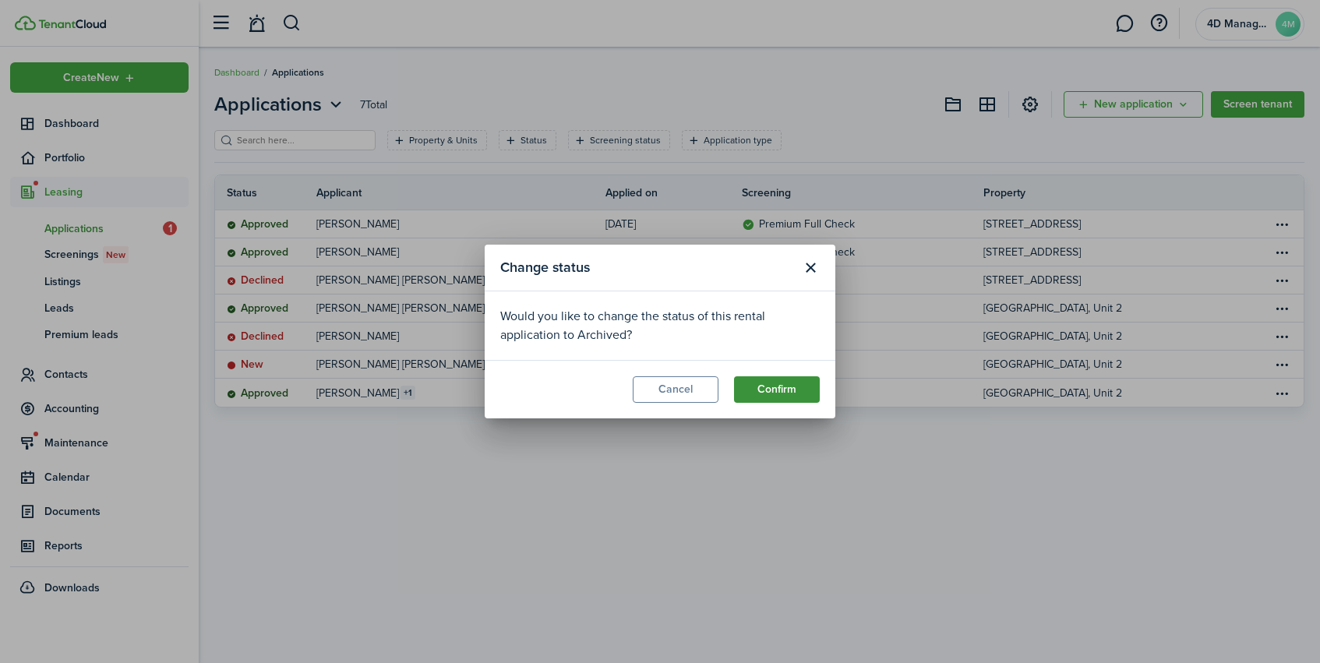
click at [783, 392] on button "Confirm" at bounding box center [777, 389] width 86 height 26
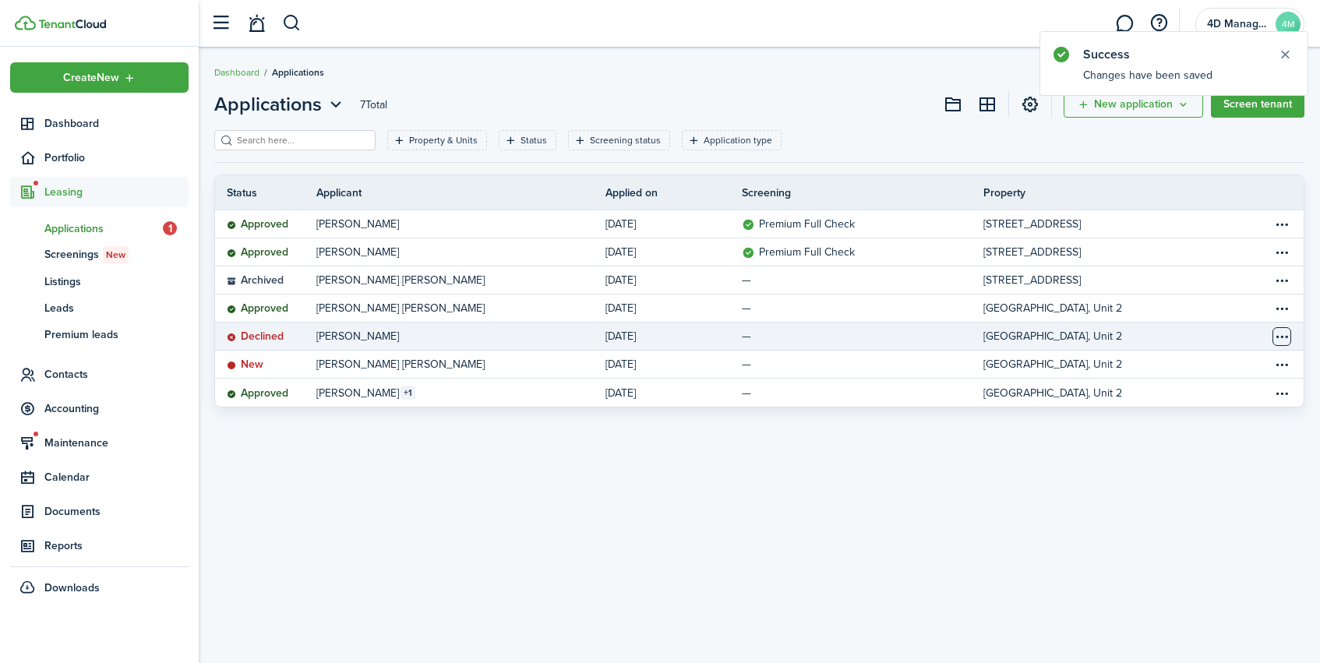
click at [1279, 338] on table-menu-btn-icon "Open menu" at bounding box center [1282, 336] width 19 height 19
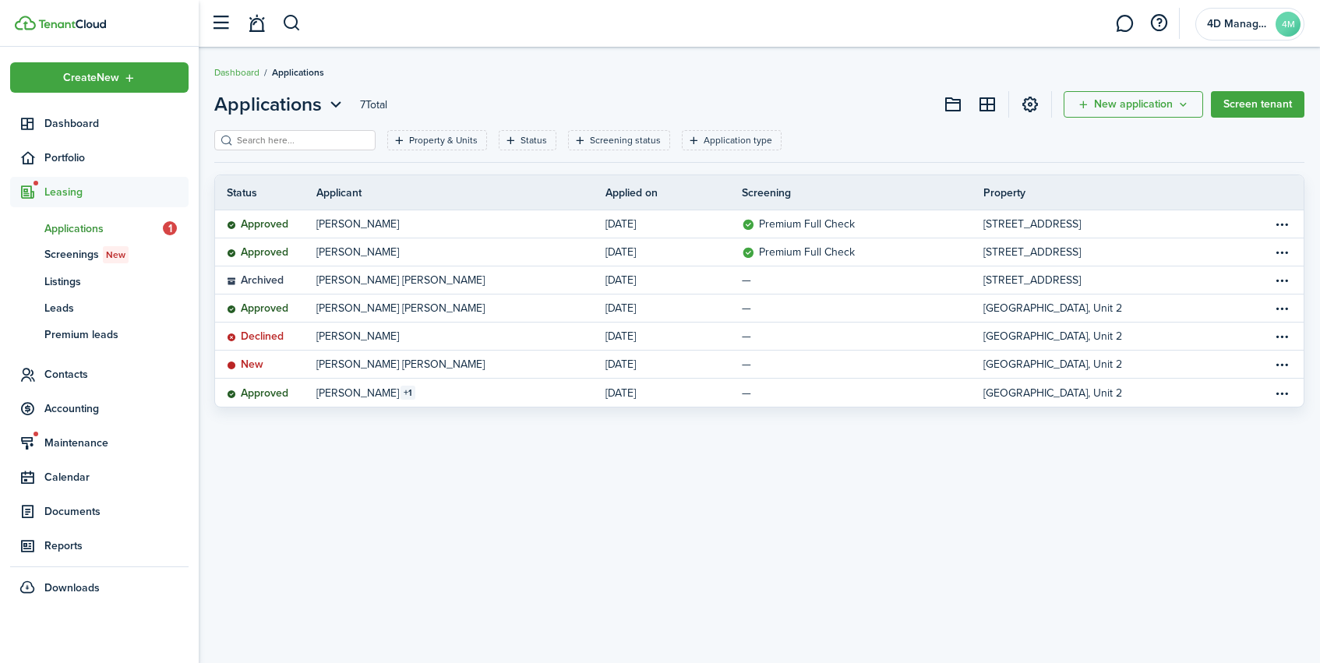
click at [728, 440] on div "Applications 7 Total New application Screen tenant Property & Units Status Scre…" at bounding box center [759, 356] width 1121 height 546
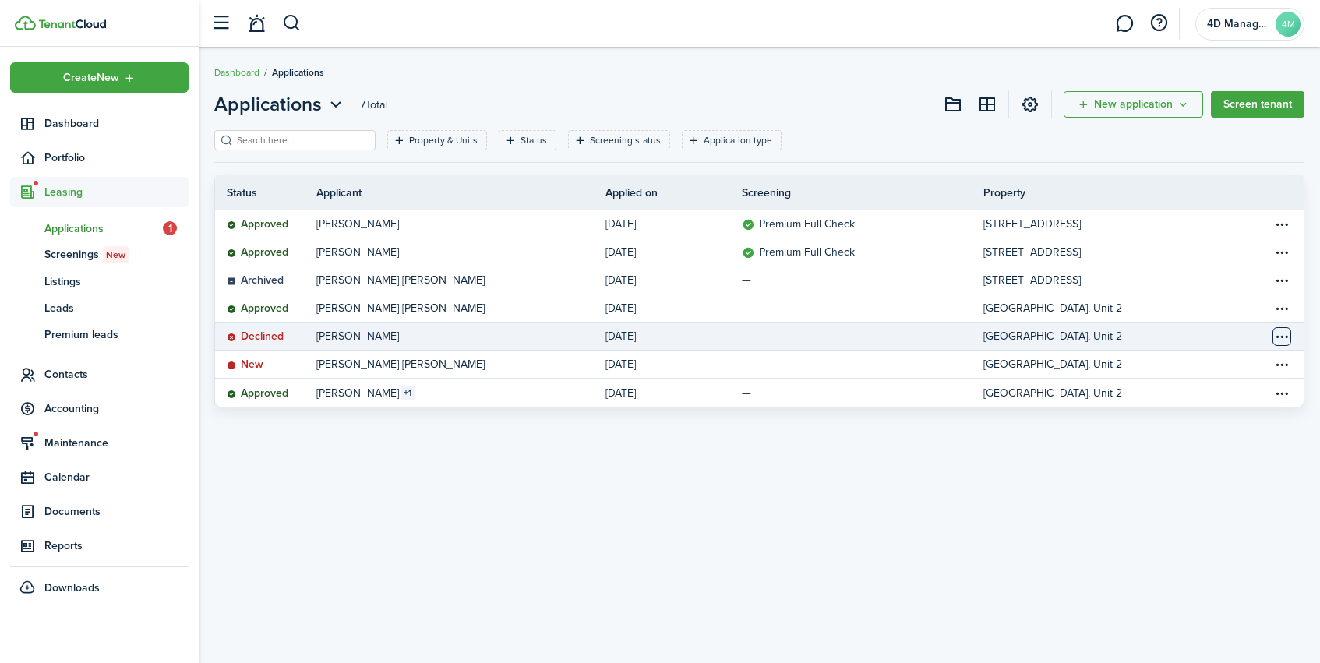
click at [1280, 340] on table-menu-btn-icon "Open menu" at bounding box center [1282, 336] width 19 height 19
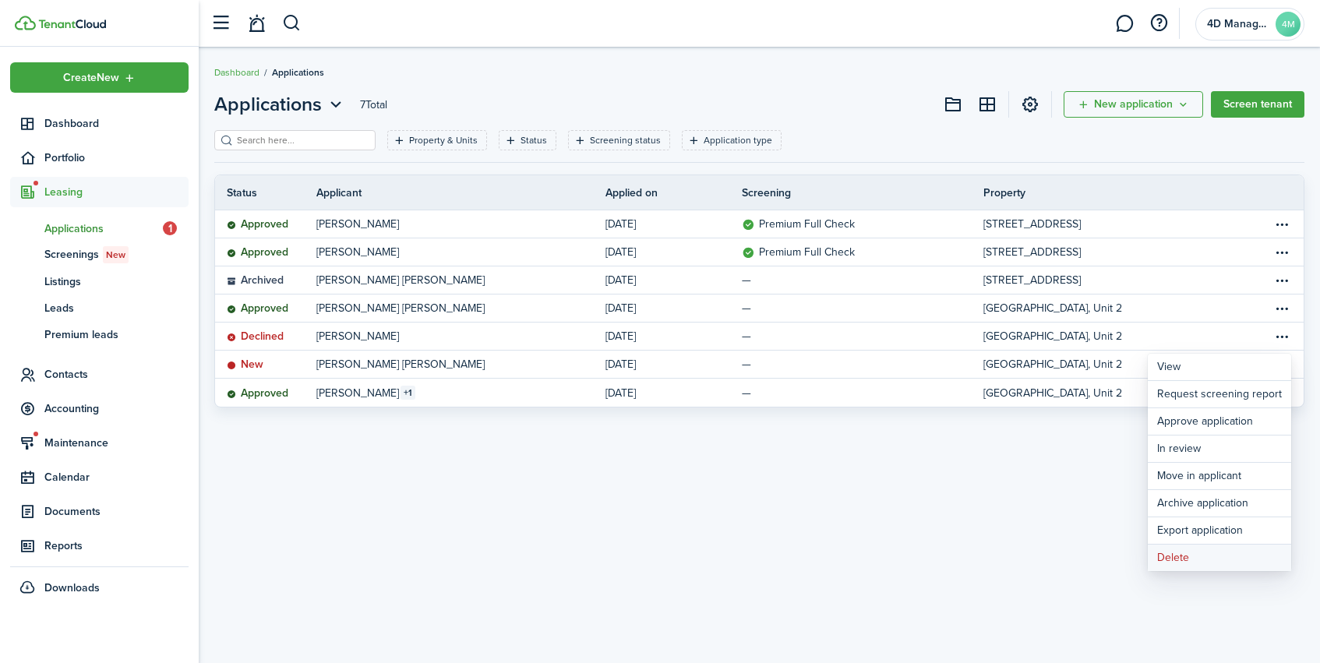
click at [1174, 565] on button "Delete" at bounding box center [1219, 558] width 143 height 26
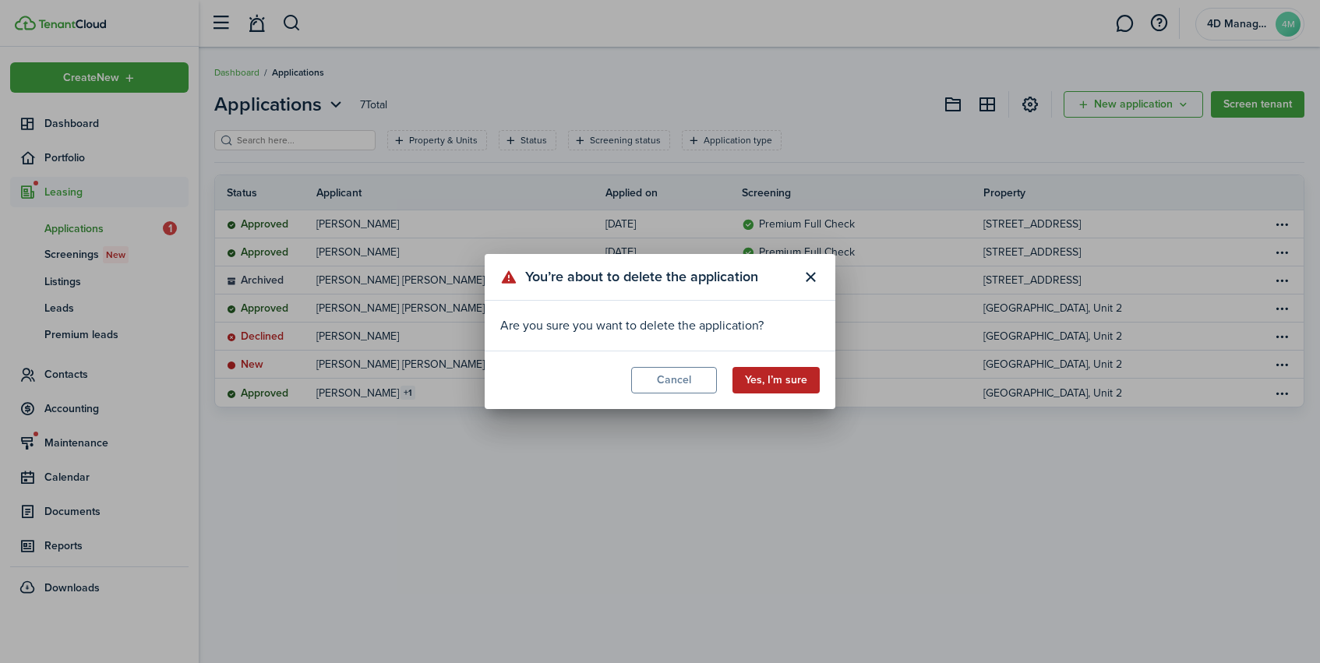
click at [764, 386] on button "Yes, I’m sure" at bounding box center [776, 380] width 87 height 26
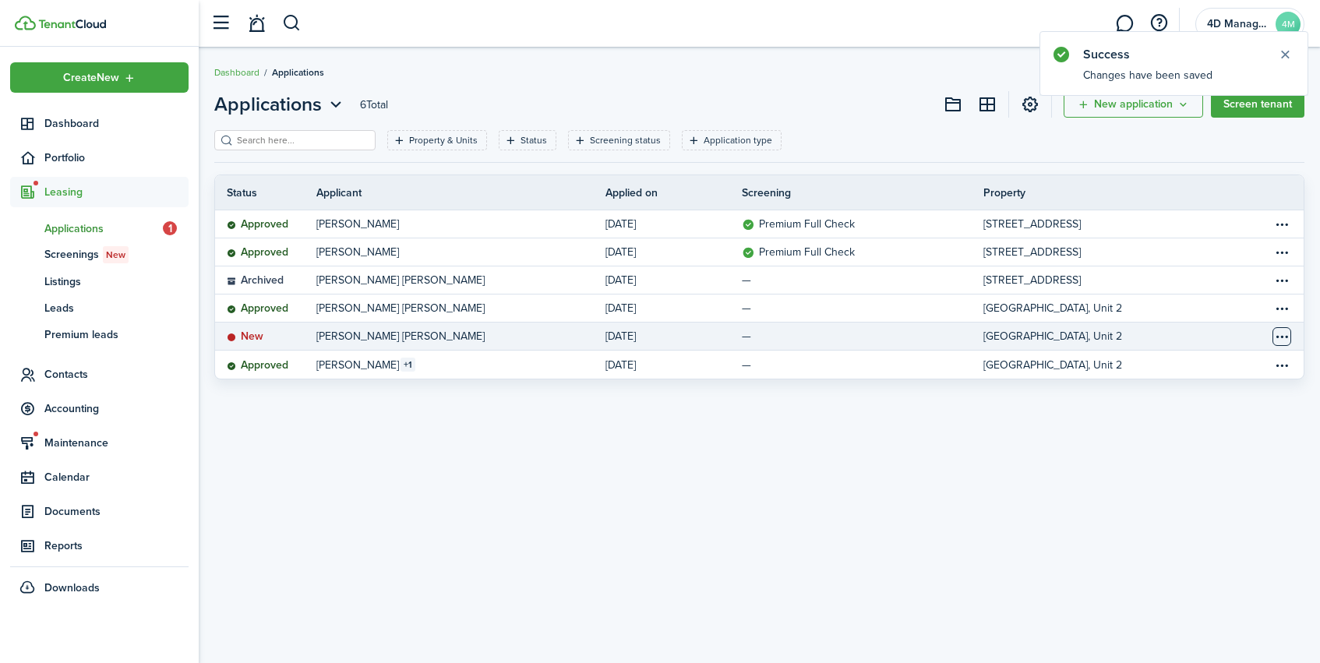
click at [1279, 341] on table-menu-btn-icon "Open menu" at bounding box center [1282, 336] width 19 height 19
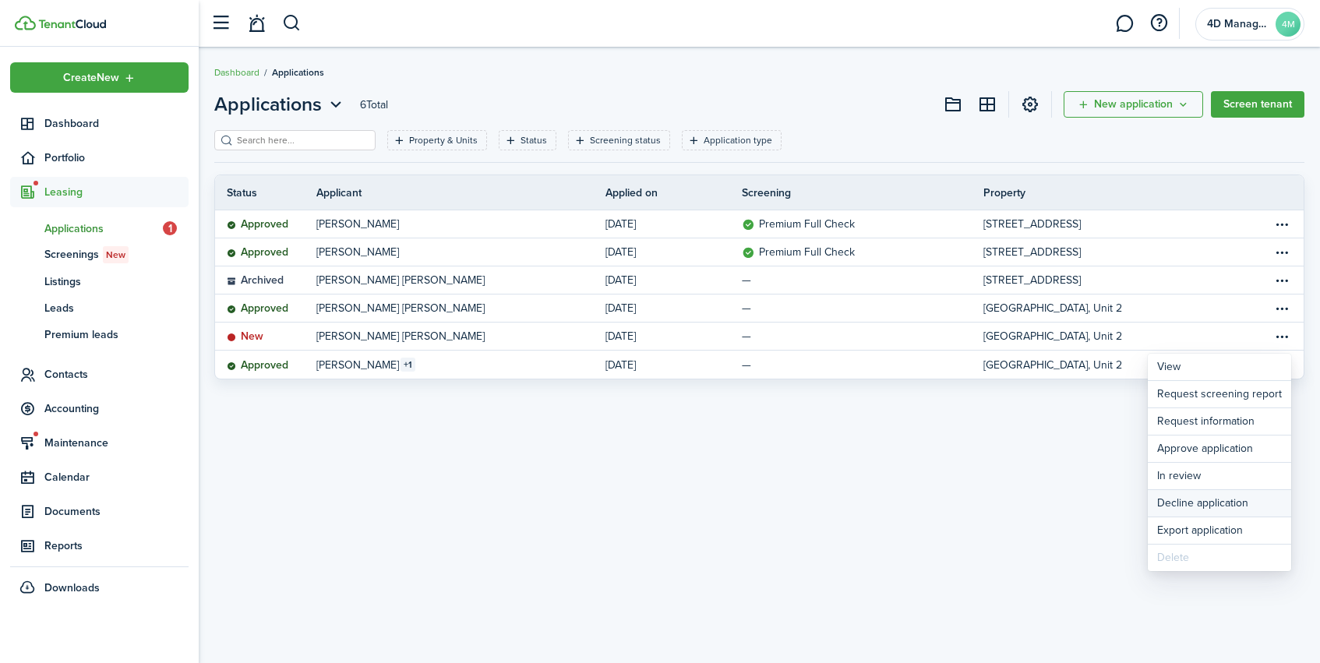
click at [1223, 505] on button "Decline application" at bounding box center [1219, 503] width 143 height 26
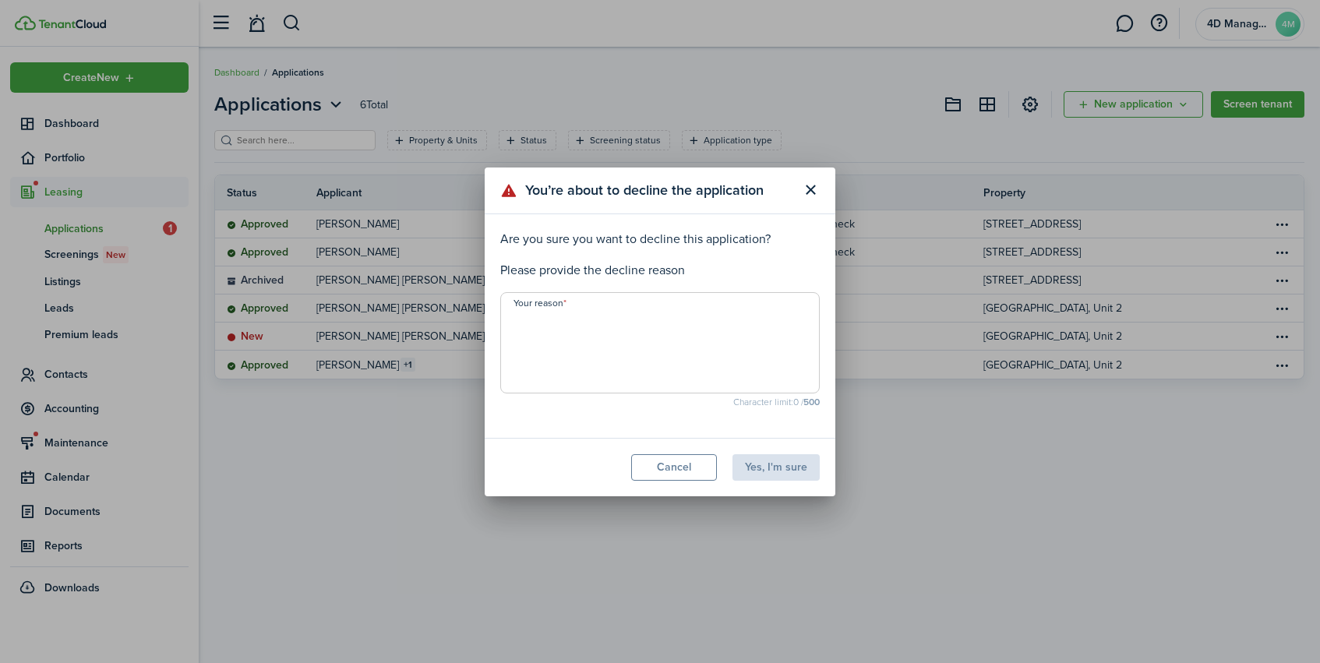
click at [567, 329] on textarea "Your reason" at bounding box center [660, 347] width 318 height 75
click at [811, 192] on button "Close modal" at bounding box center [810, 190] width 26 height 26
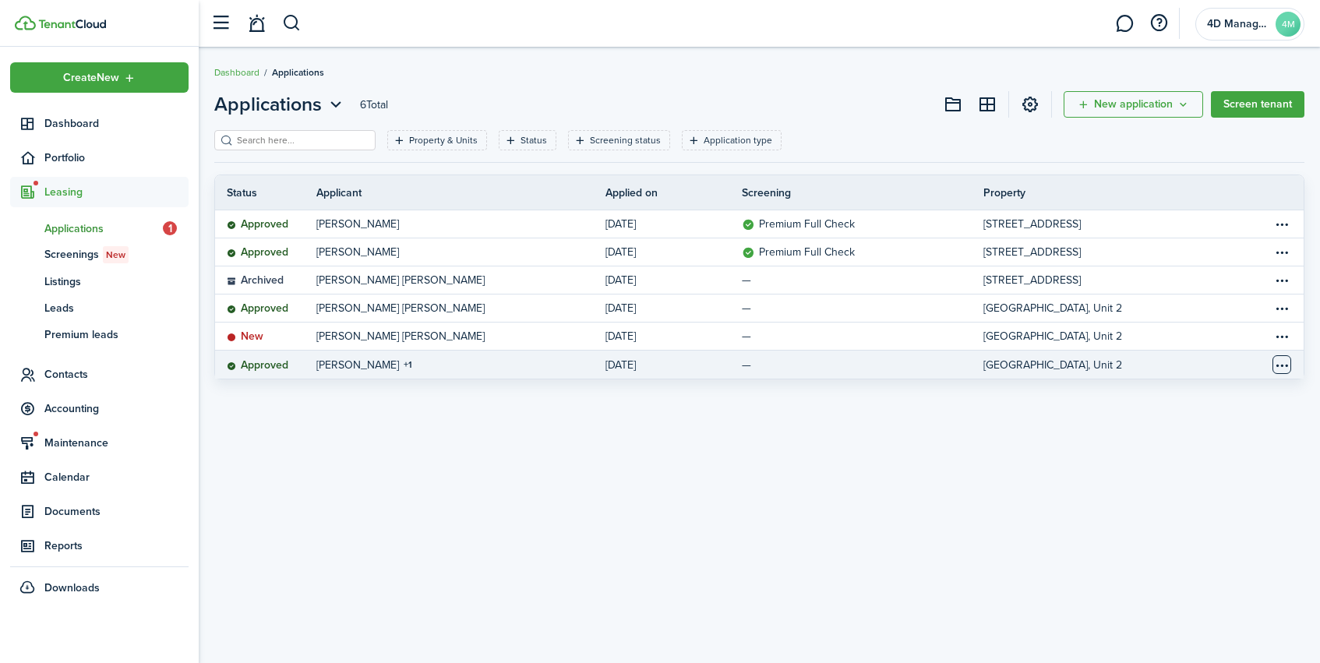
click at [1277, 369] on table-menu-btn-icon "Open menu" at bounding box center [1282, 364] width 19 height 19
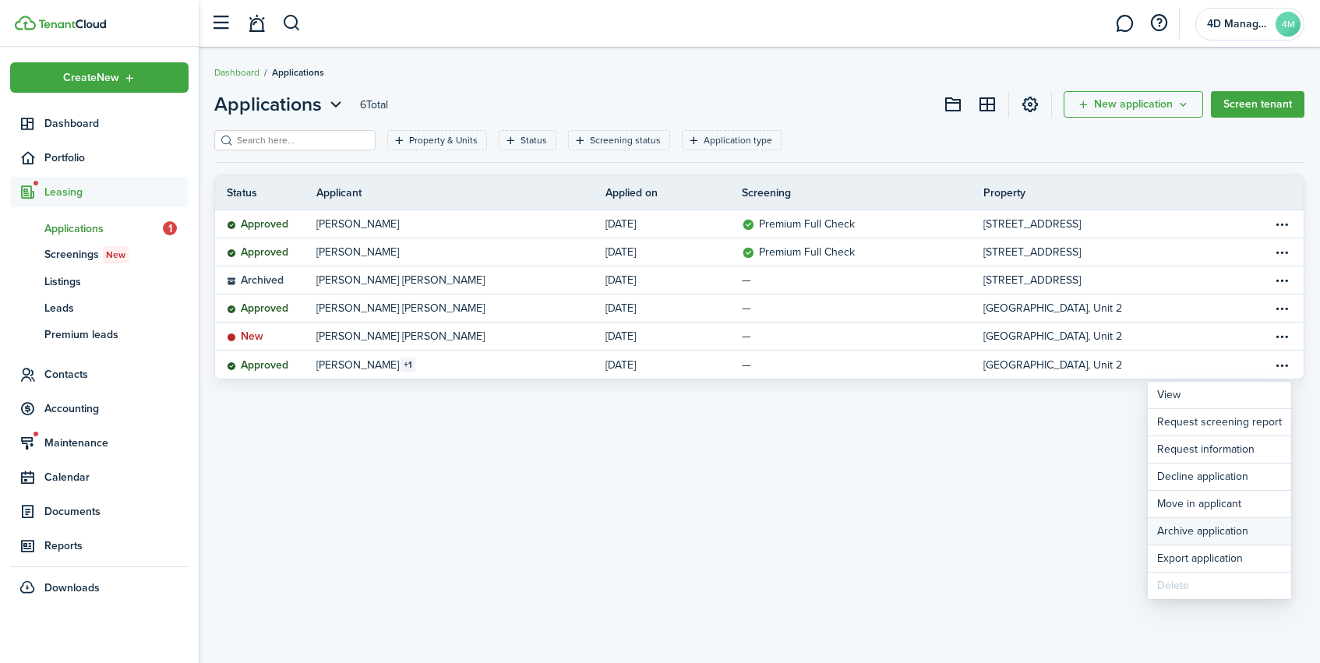
click at [1237, 537] on button "Archive application" at bounding box center [1219, 531] width 143 height 26
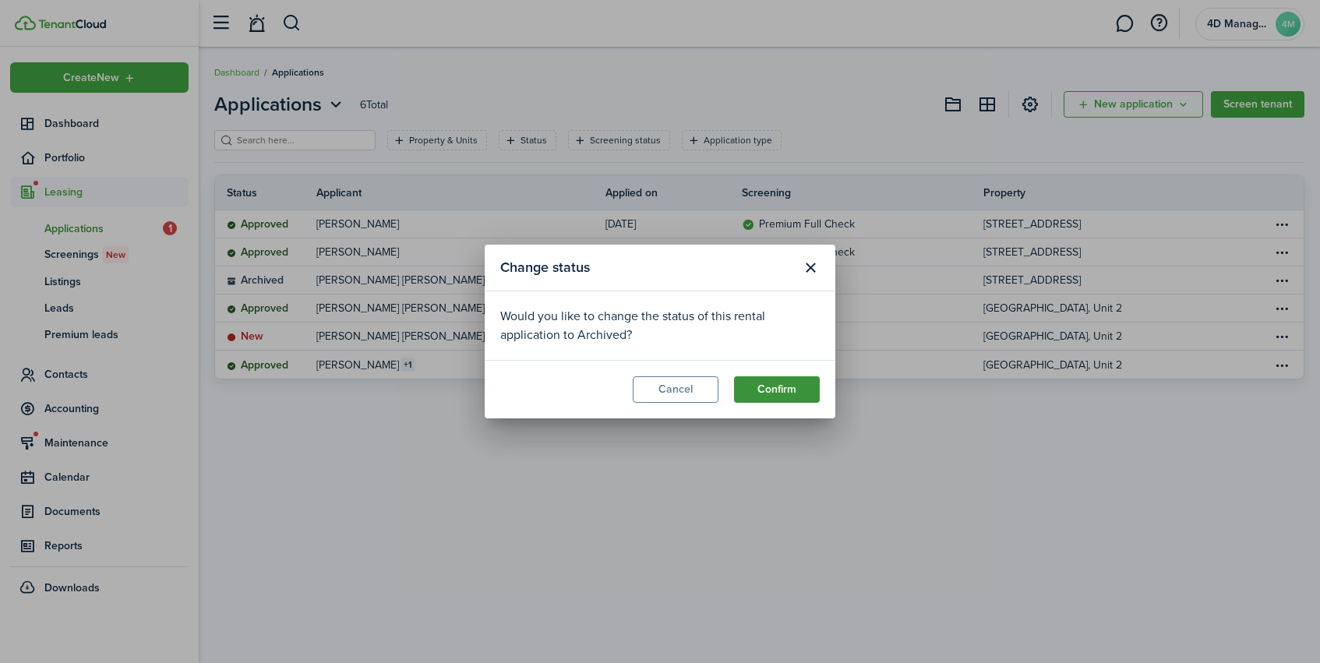
click at [772, 397] on button "Confirm" at bounding box center [777, 389] width 86 height 26
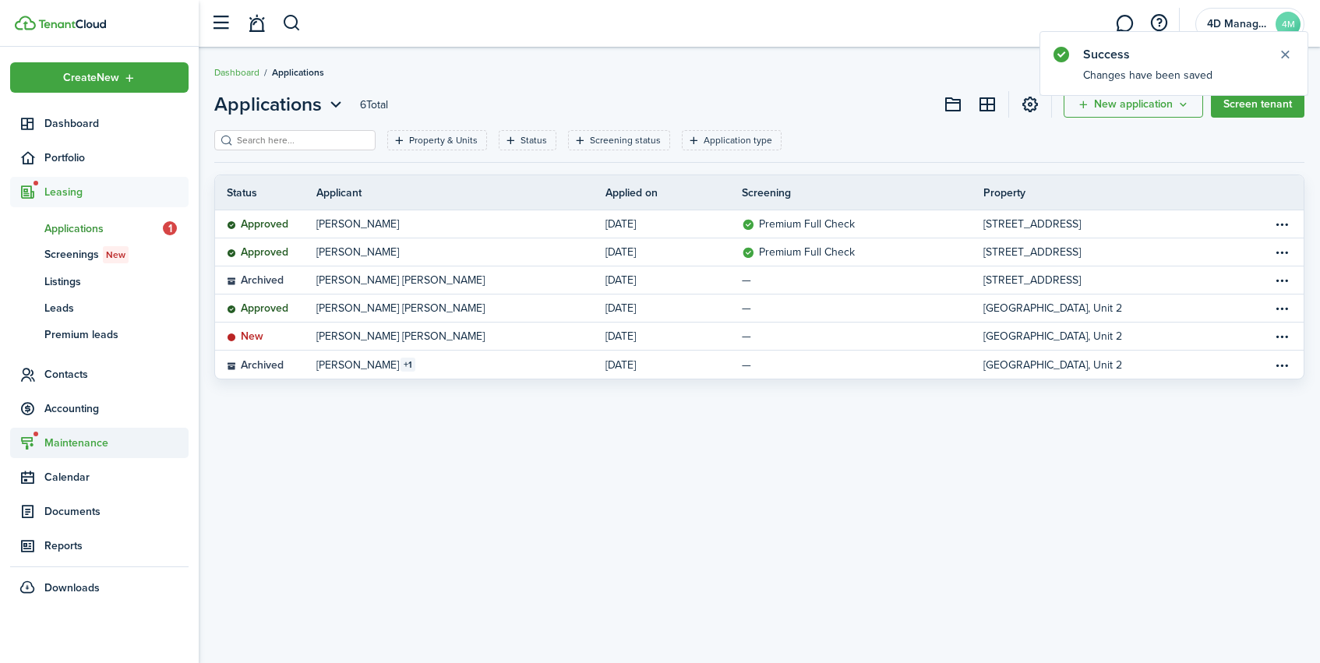
click at [97, 436] on span "Maintenance" at bounding box center [116, 443] width 144 height 16
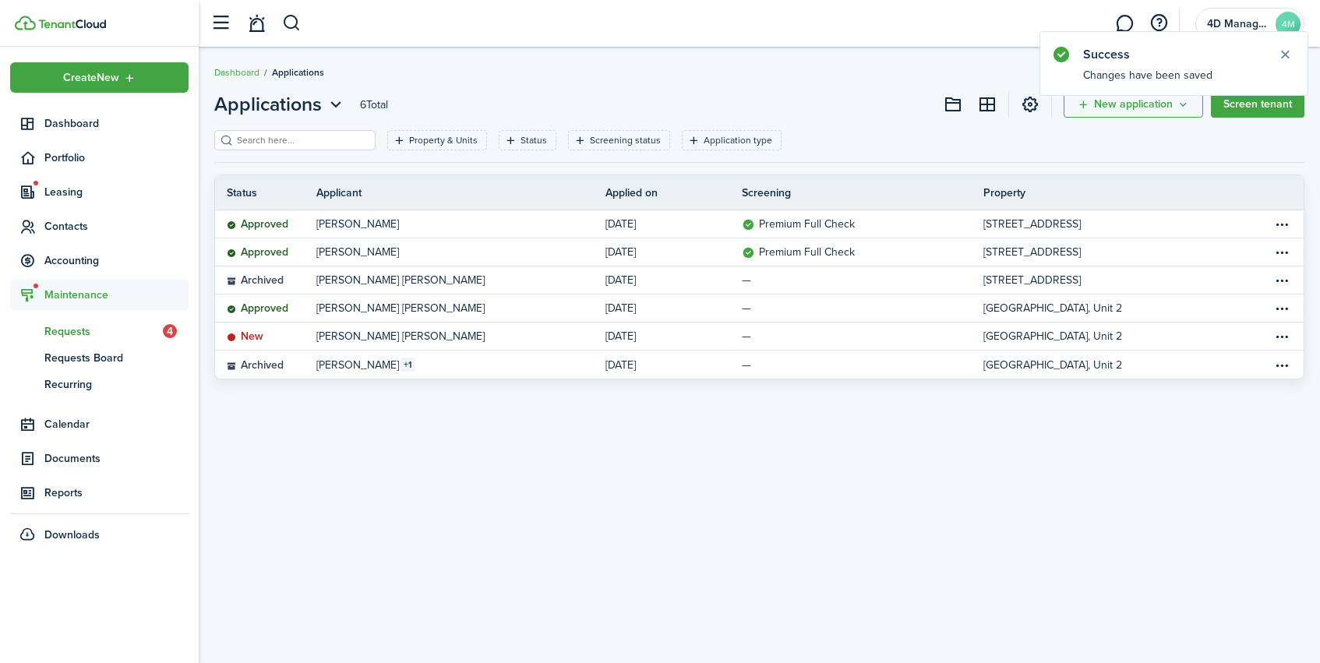
click at [107, 334] on span "Requests" at bounding box center [103, 331] width 118 height 16
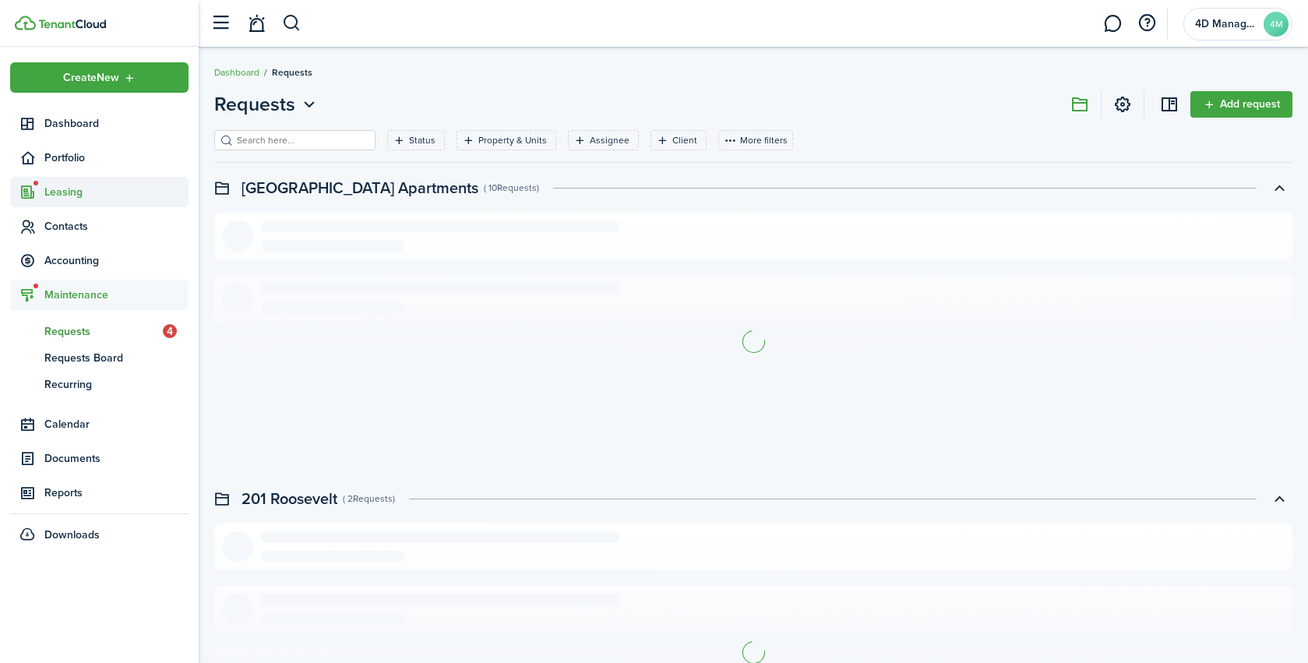
click at [62, 199] on span "Leasing" at bounding box center [116, 192] width 144 height 16
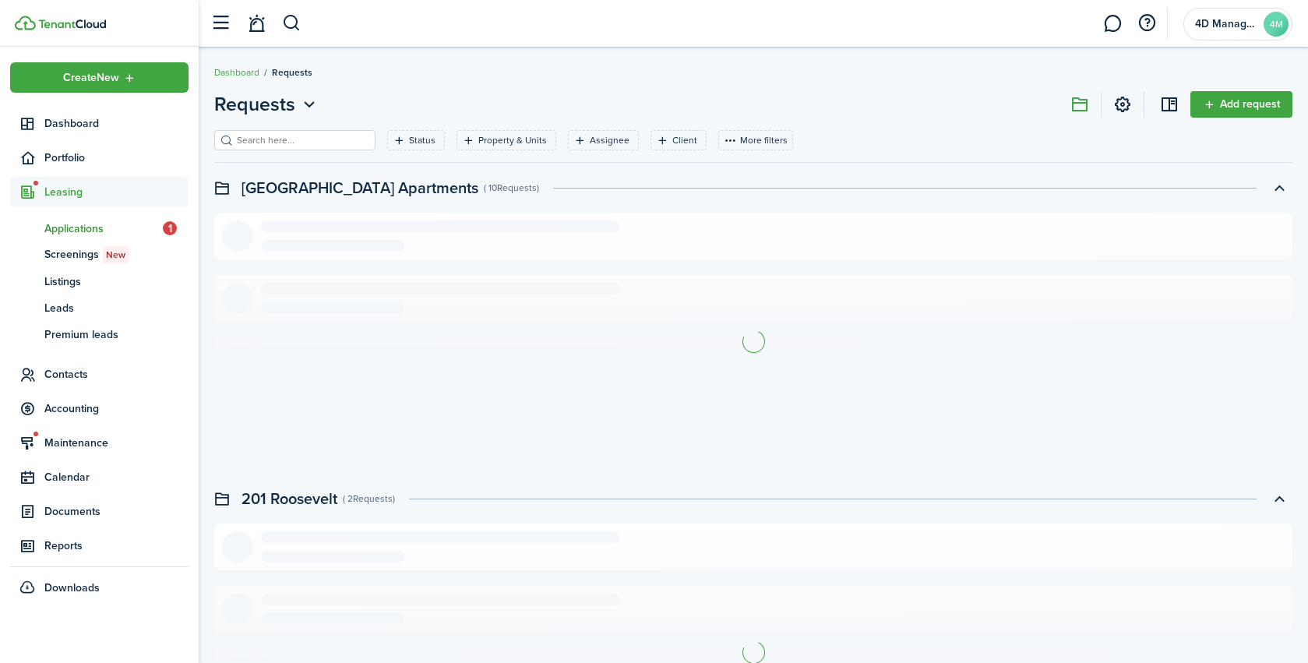
click at [73, 228] on span "Applications" at bounding box center [103, 229] width 118 height 16
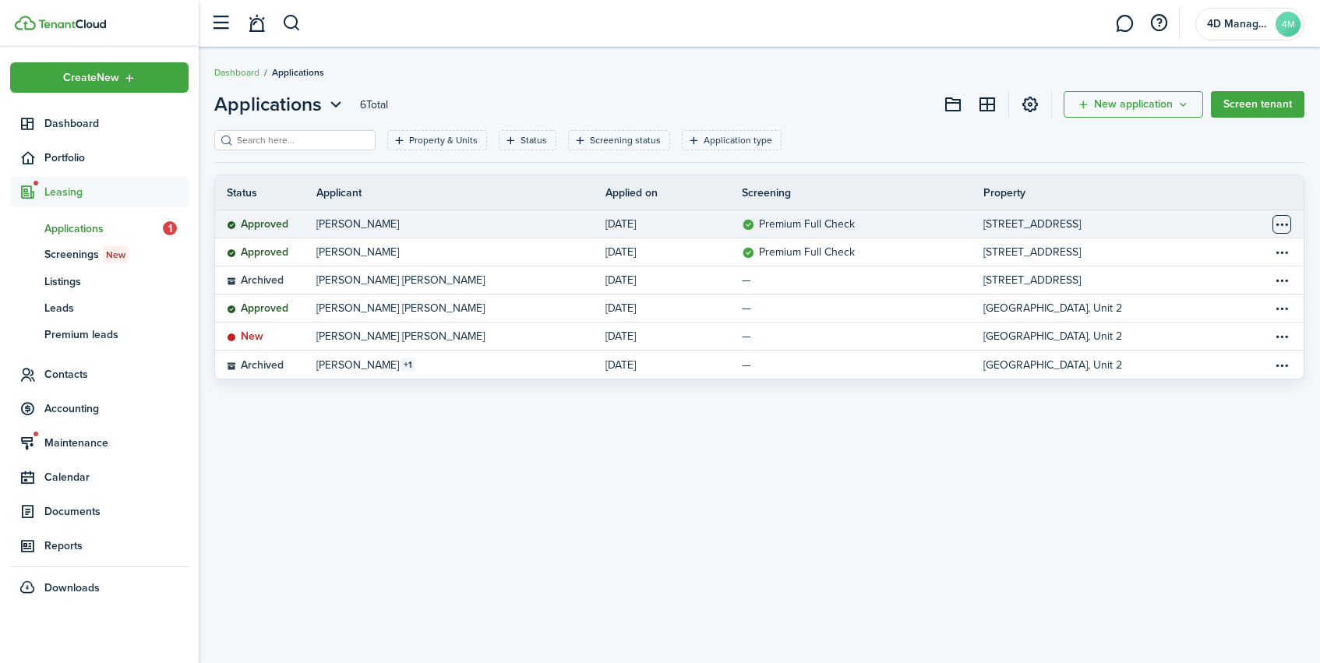
click at [1286, 228] on table-menu-btn-icon "Open menu" at bounding box center [1282, 224] width 19 height 19
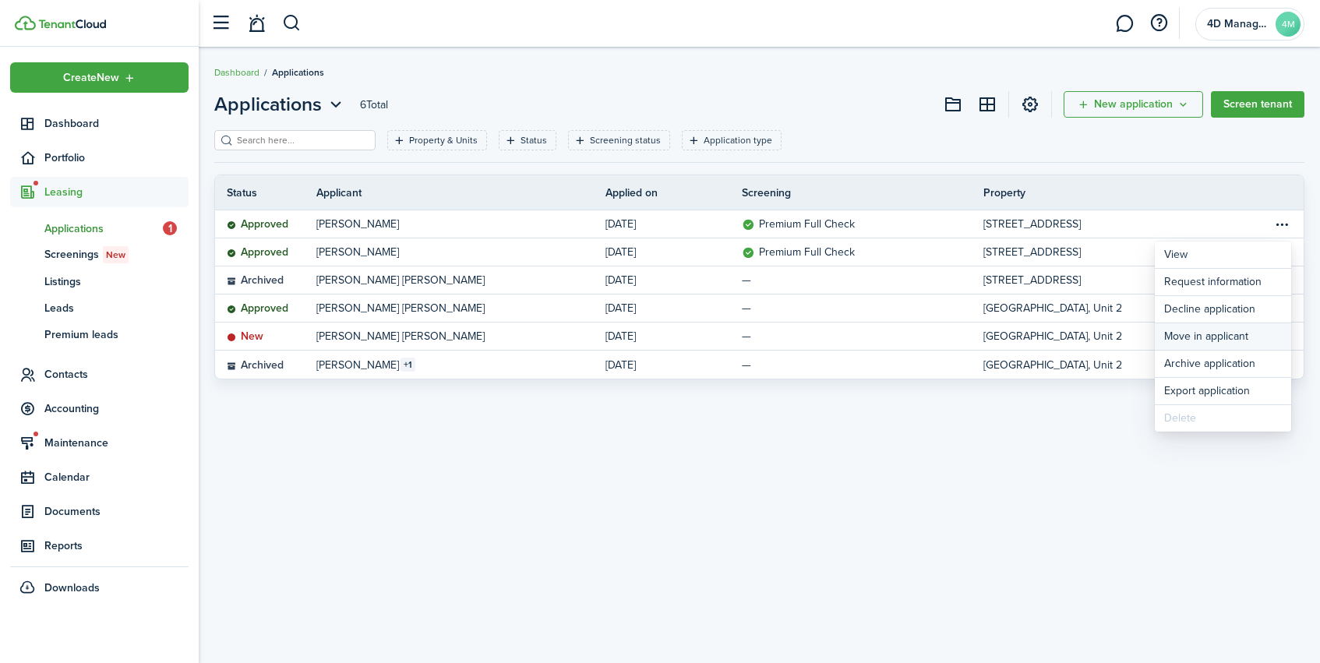
click at [1221, 335] on button "Move in applicant" at bounding box center [1223, 336] width 136 height 26
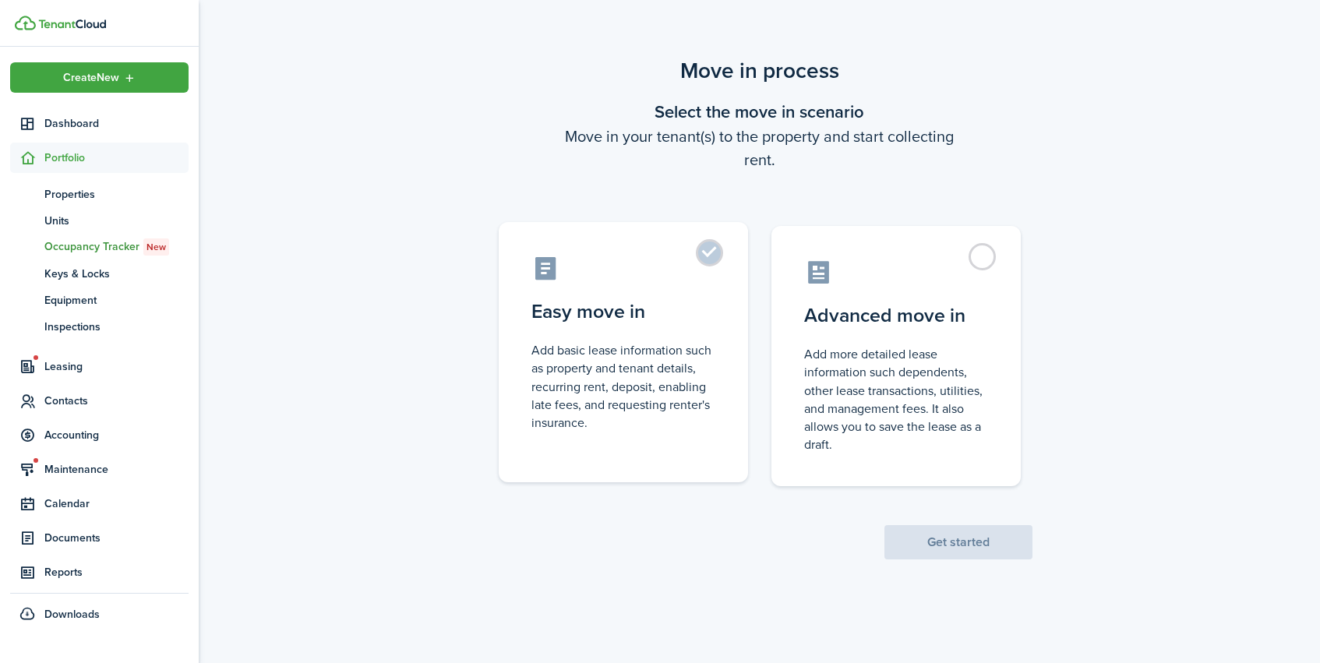
click at [607, 303] on control-radio-card-title "Easy move in" at bounding box center [624, 312] width 184 height 28
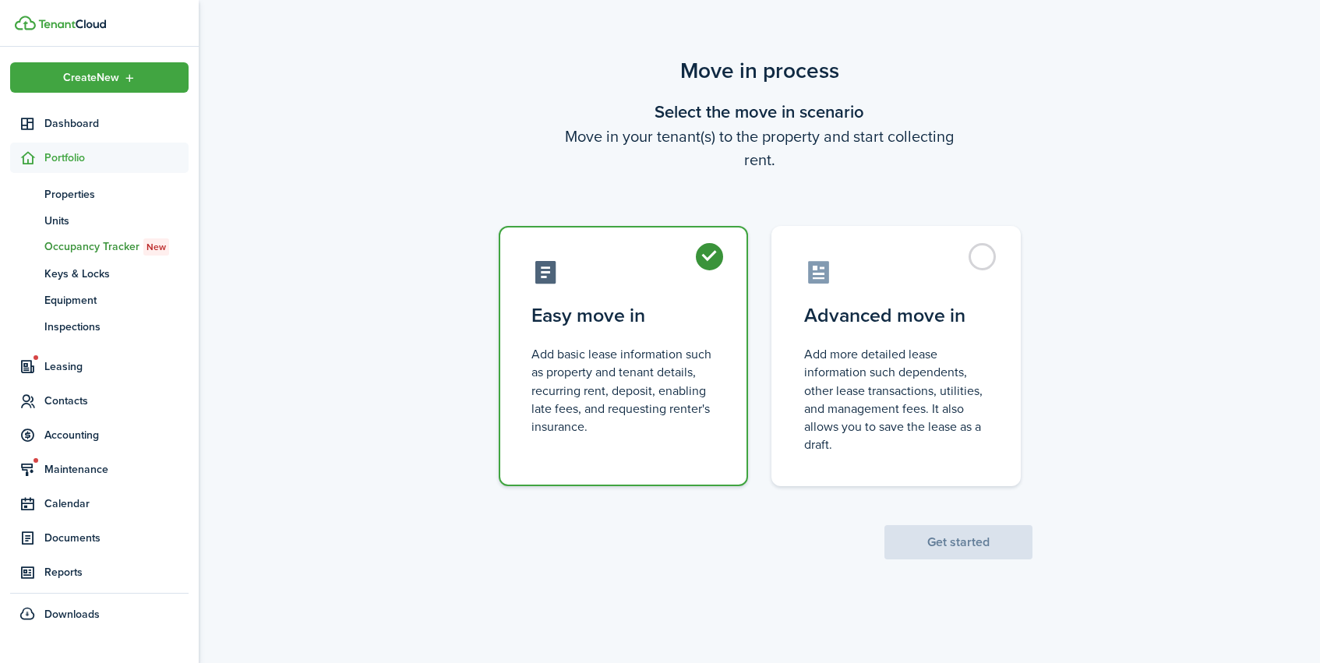
radio input "true"
click at [932, 545] on button "Get started" at bounding box center [959, 542] width 148 height 34
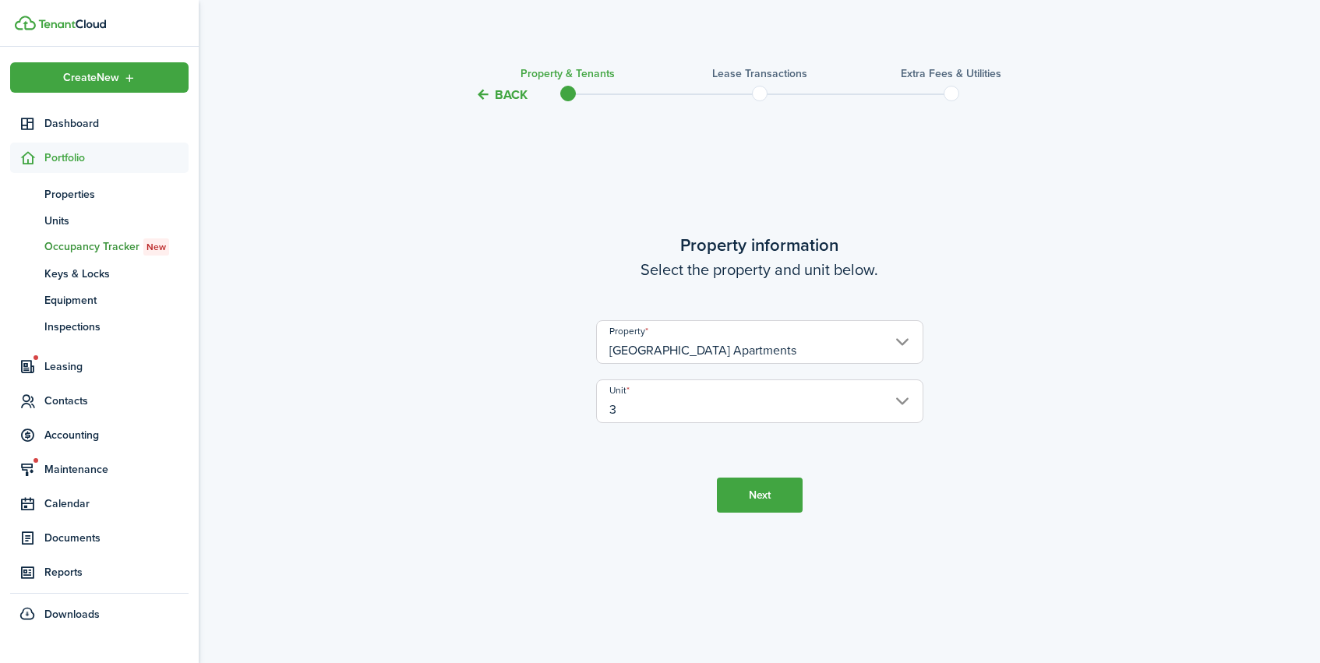
click at [759, 503] on button "Next" at bounding box center [760, 495] width 86 height 35
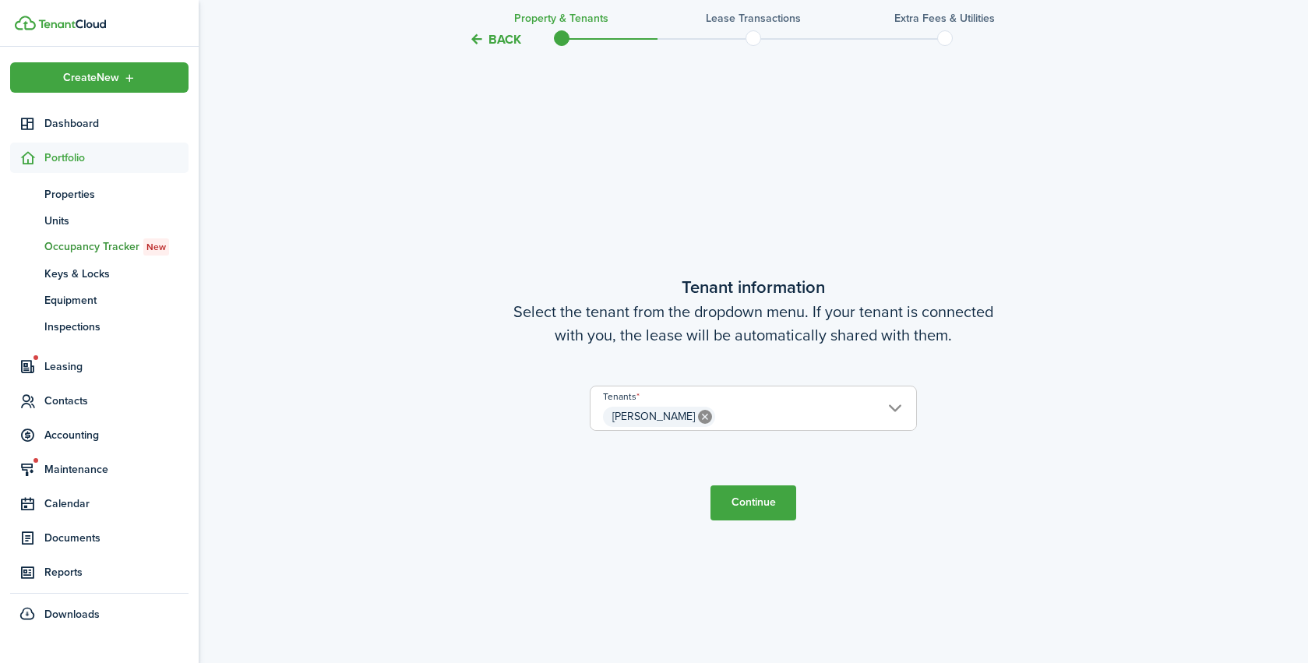
scroll to position [559, 0]
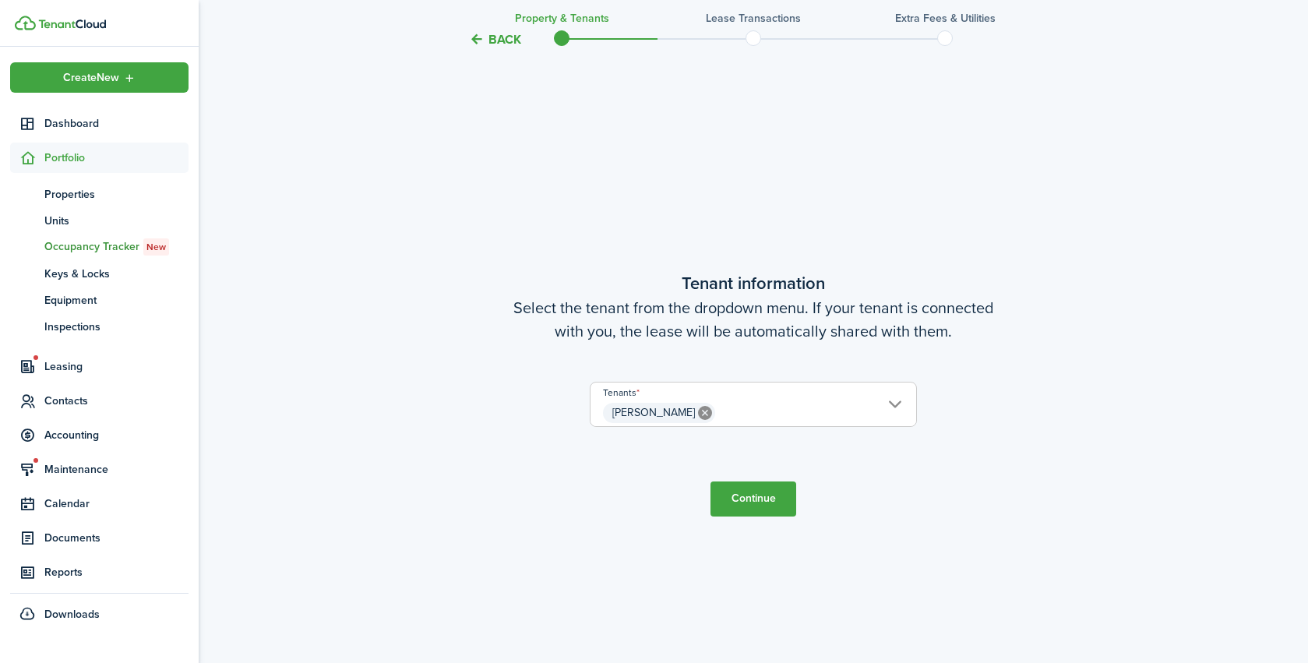
click at [741, 503] on button "Continue" at bounding box center [754, 499] width 86 height 35
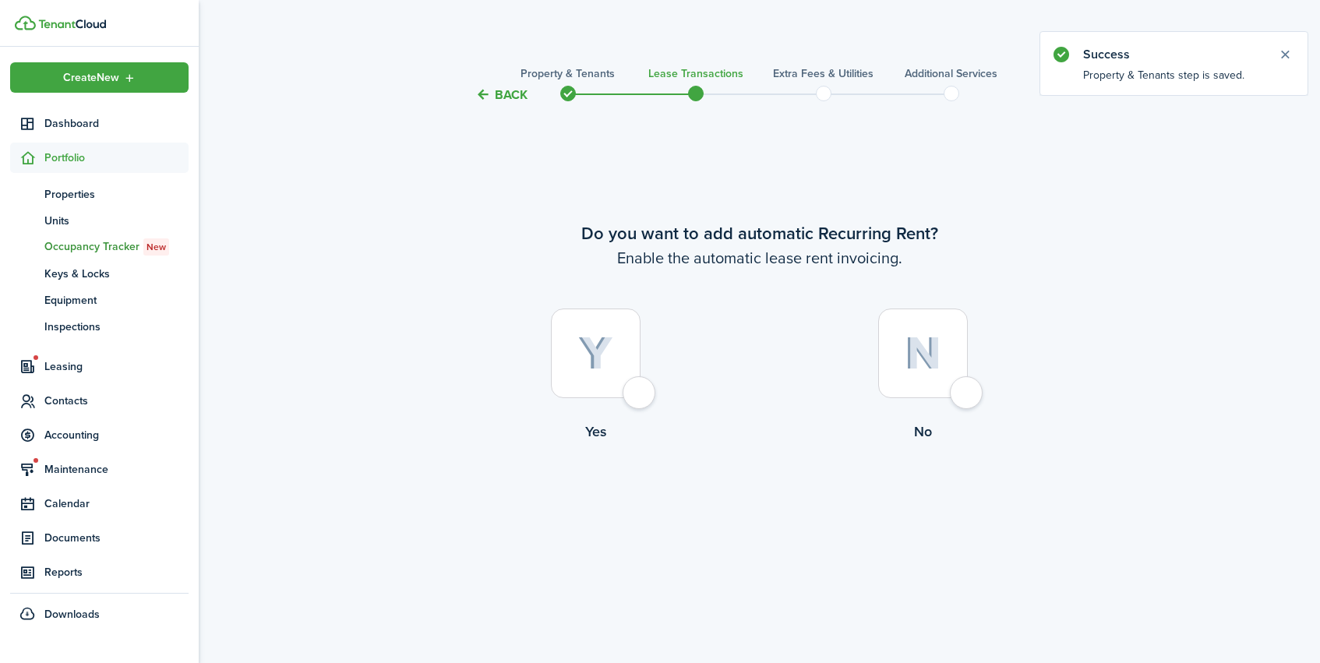
click at [945, 366] on div at bounding box center [923, 354] width 90 height 90
radio input "true"
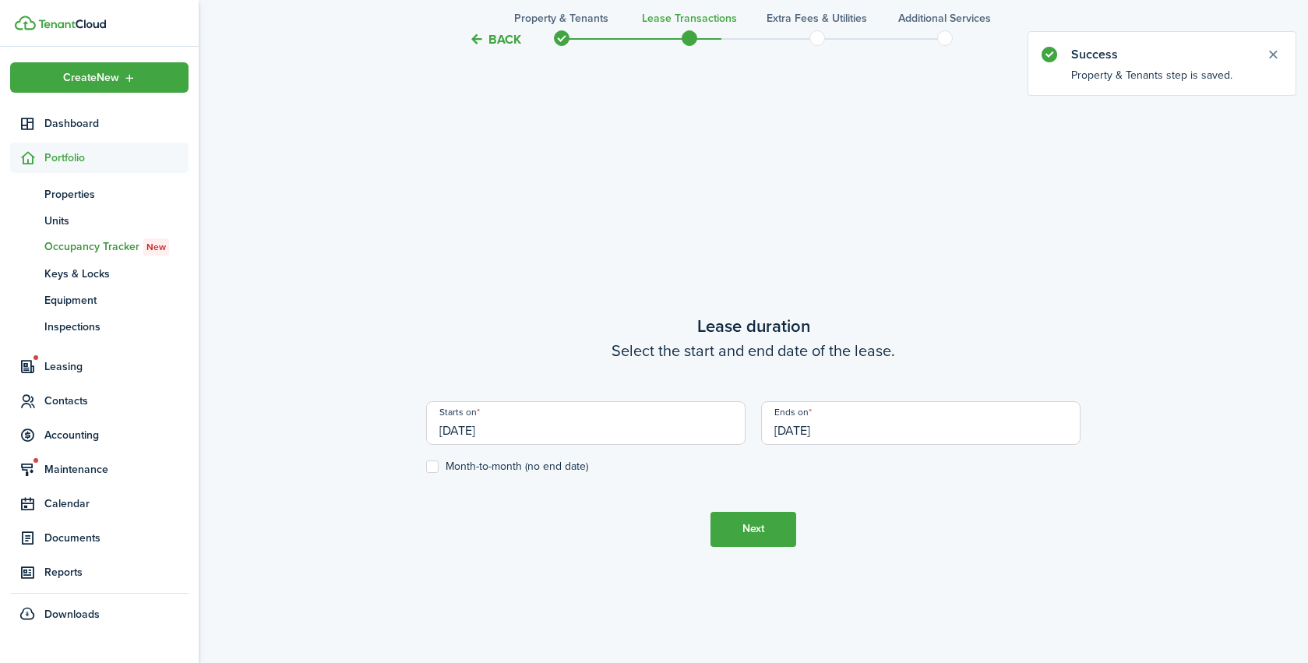
scroll to position [559, 0]
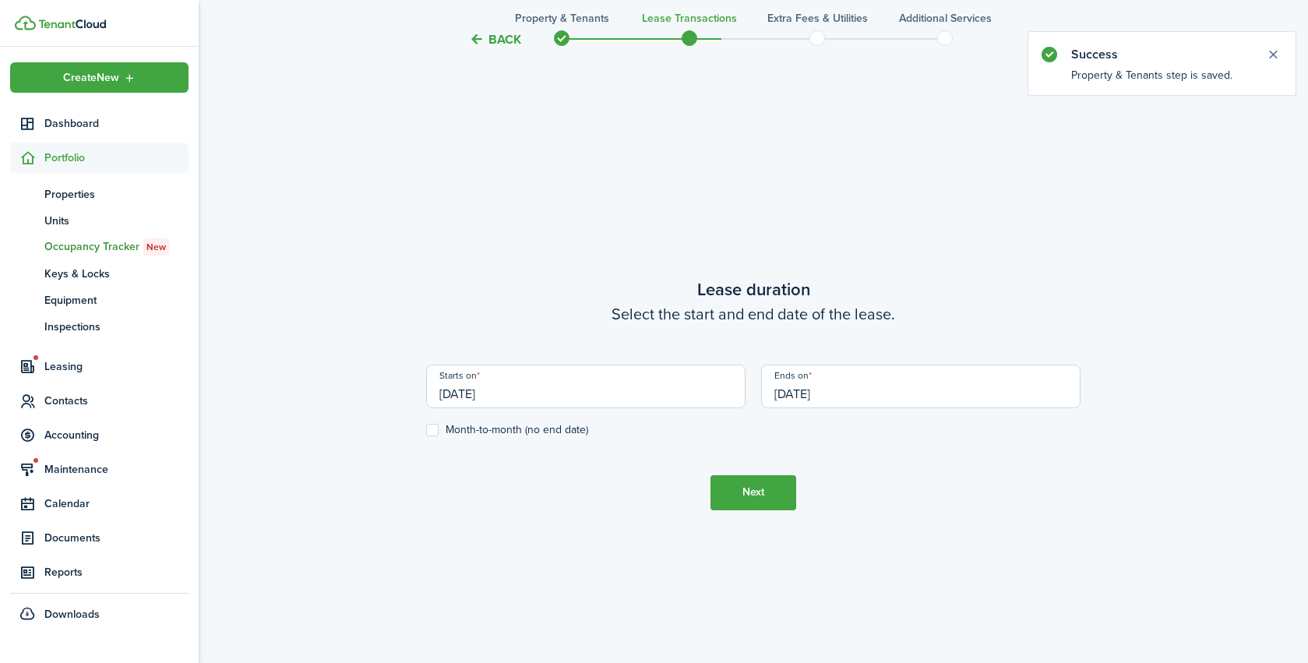
click at [496, 392] on input "[DATE]" at bounding box center [586, 387] width 320 height 44
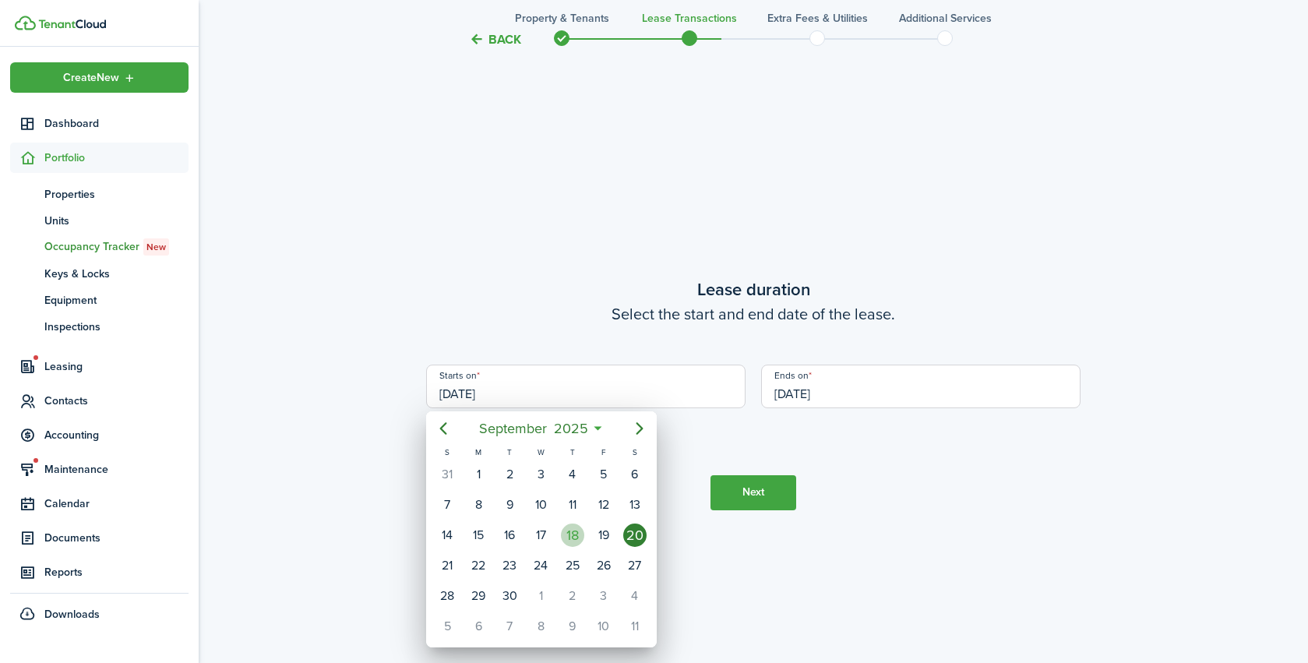
click at [574, 536] on div "18" at bounding box center [572, 535] width 23 height 23
type input "[DATE]"
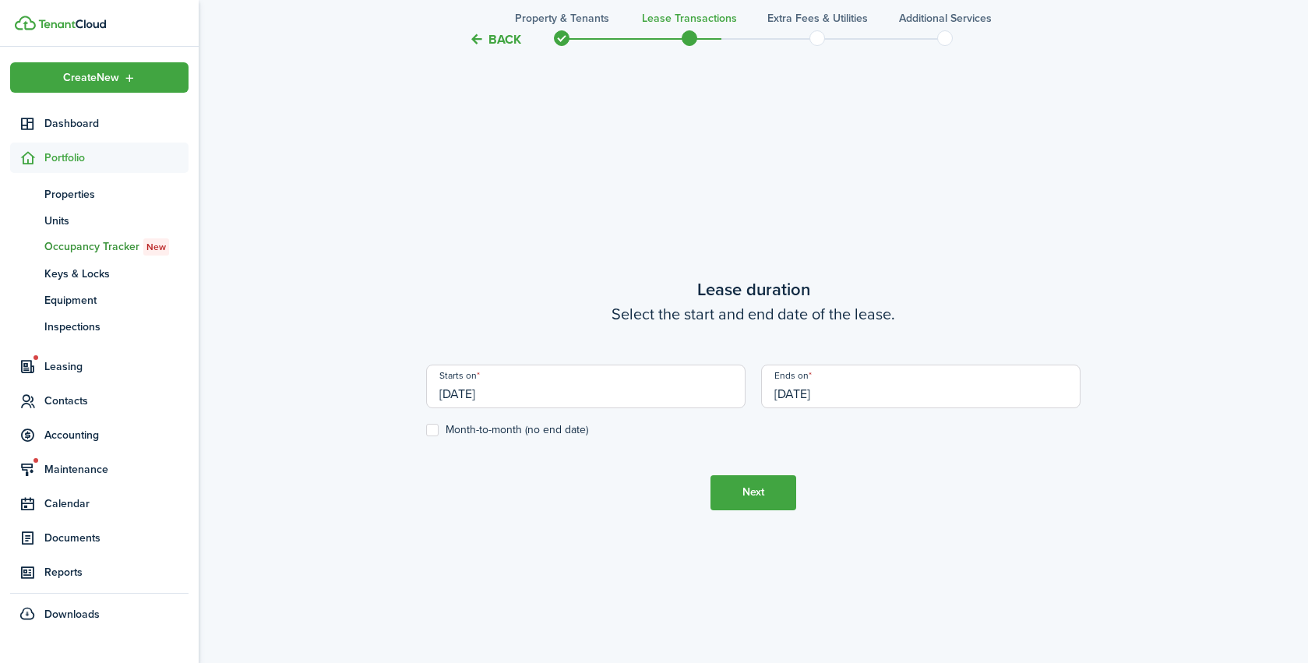
click at [822, 381] on input "[DATE]" at bounding box center [921, 387] width 320 height 44
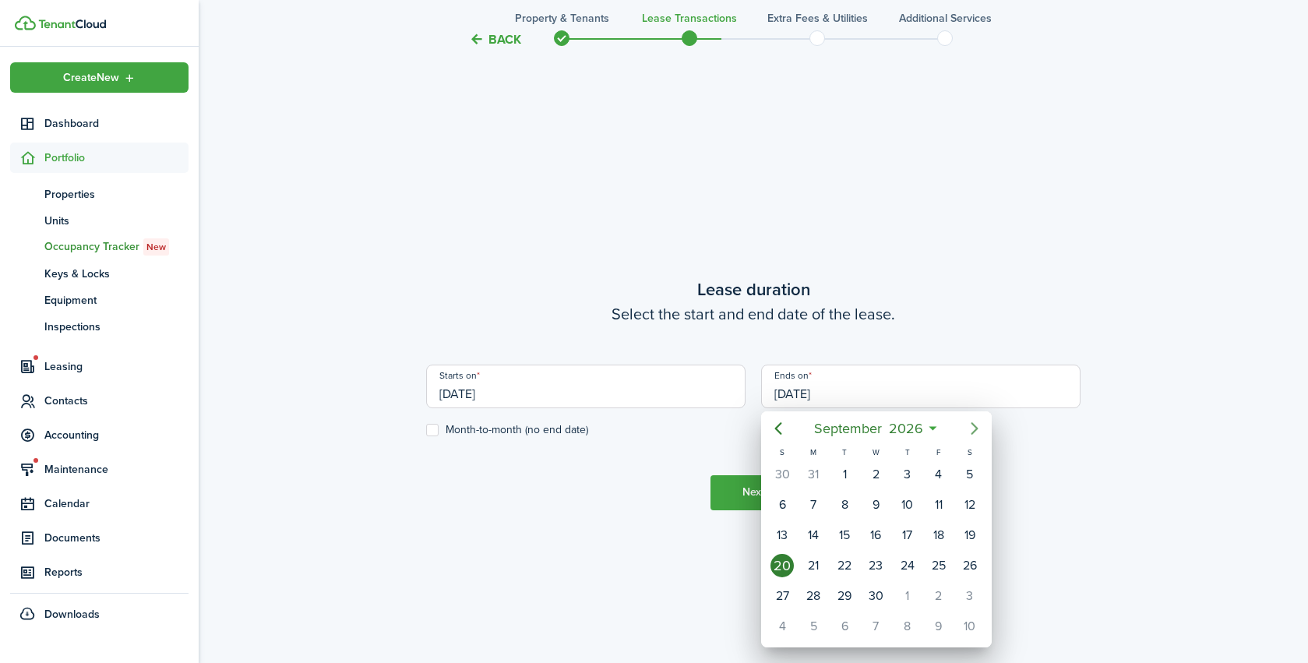
click at [973, 428] on icon "Next page" at bounding box center [975, 428] width 19 height 19
click at [914, 473] on div "1" at bounding box center [907, 474] width 23 height 23
type input "[DATE]"
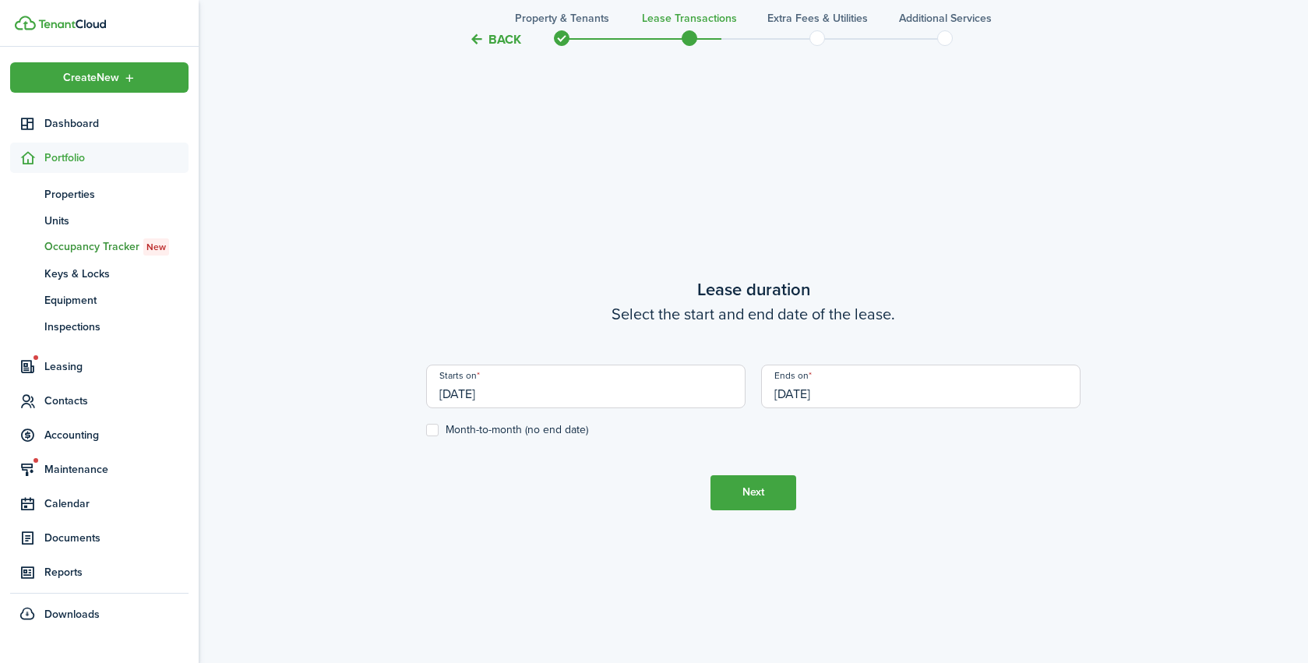
click at [741, 498] on button "Next" at bounding box center [754, 492] width 86 height 35
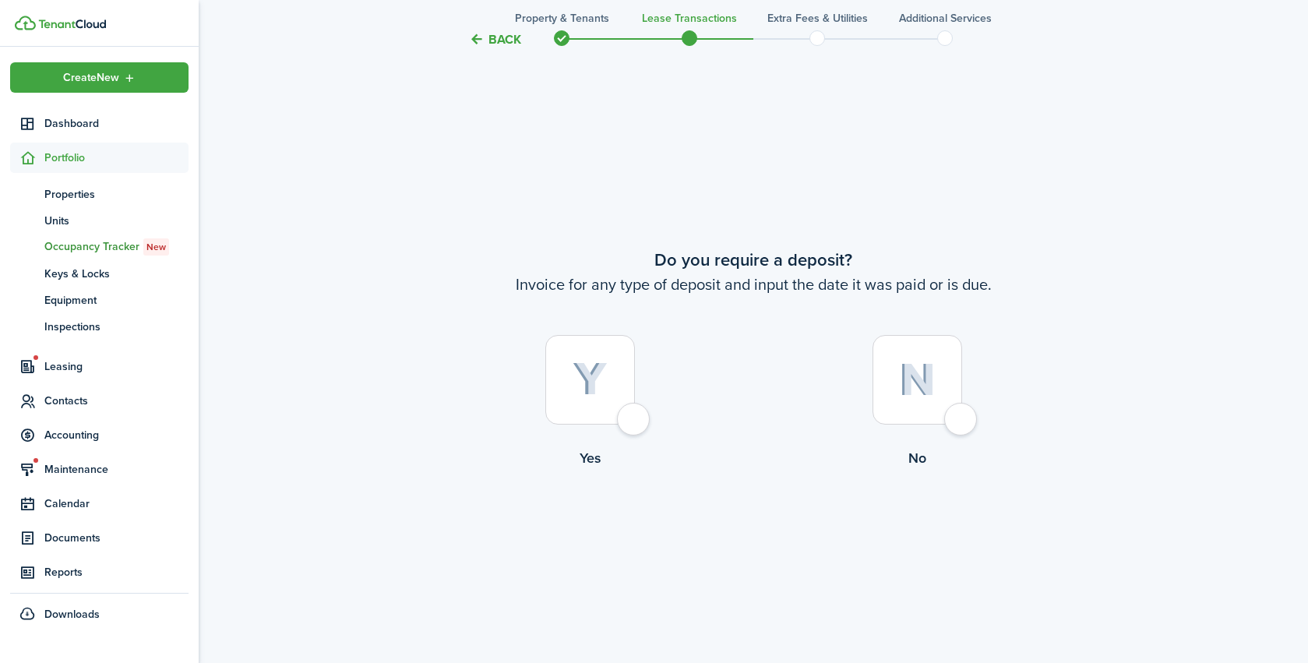
scroll to position [1222, 0]
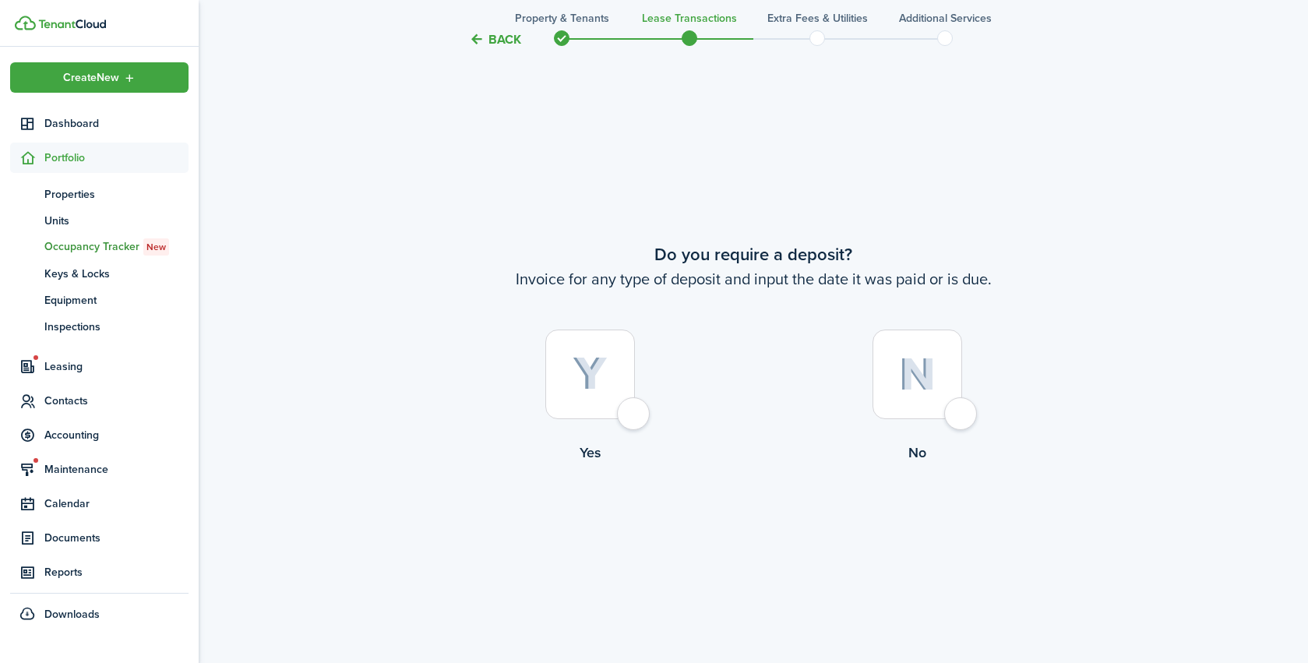
click at [609, 416] on div at bounding box center [591, 375] width 90 height 90
radio input "true"
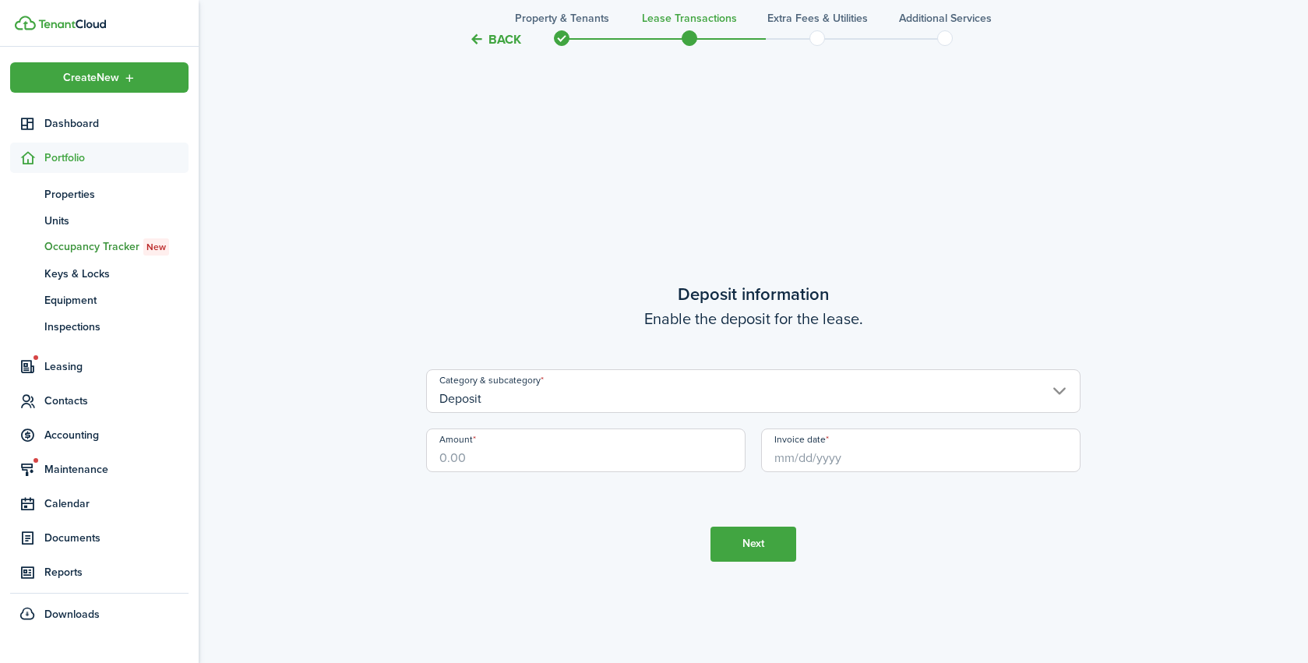
scroll to position [1885, 0]
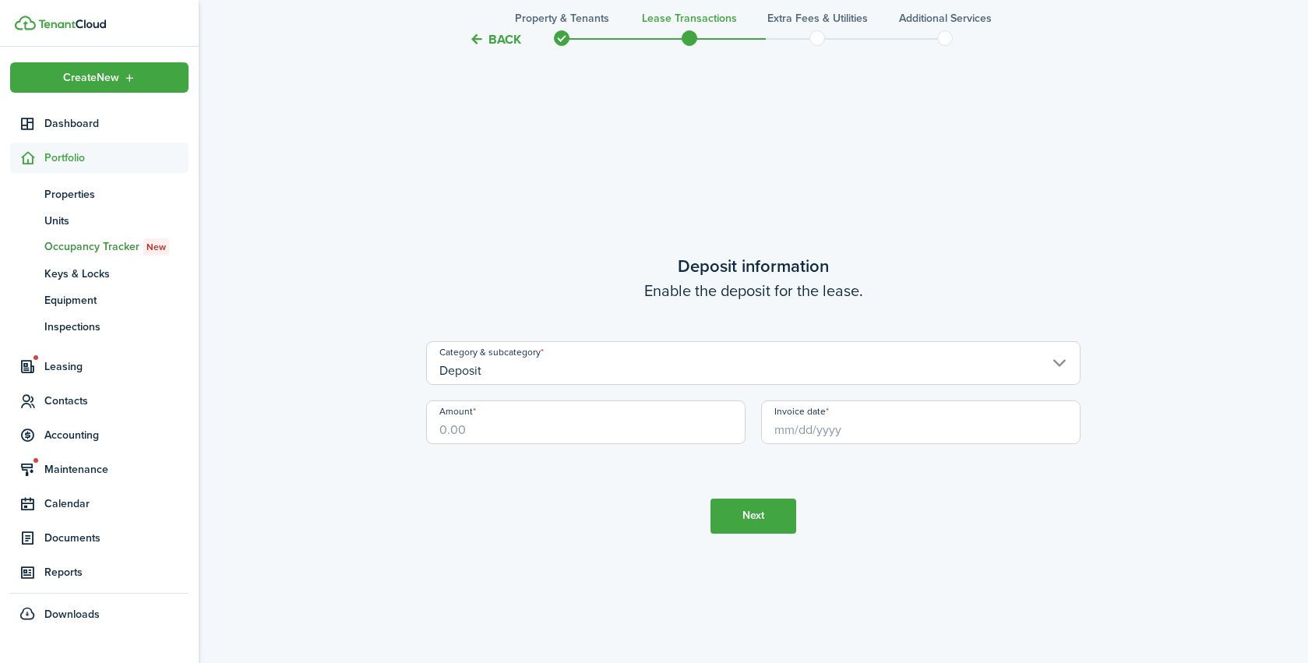
click at [479, 430] on input "Amount" at bounding box center [586, 423] width 320 height 44
click at [804, 423] on input "Invoice date" at bounding box center [921, 423] width 320 height 44
type input "$750.00"
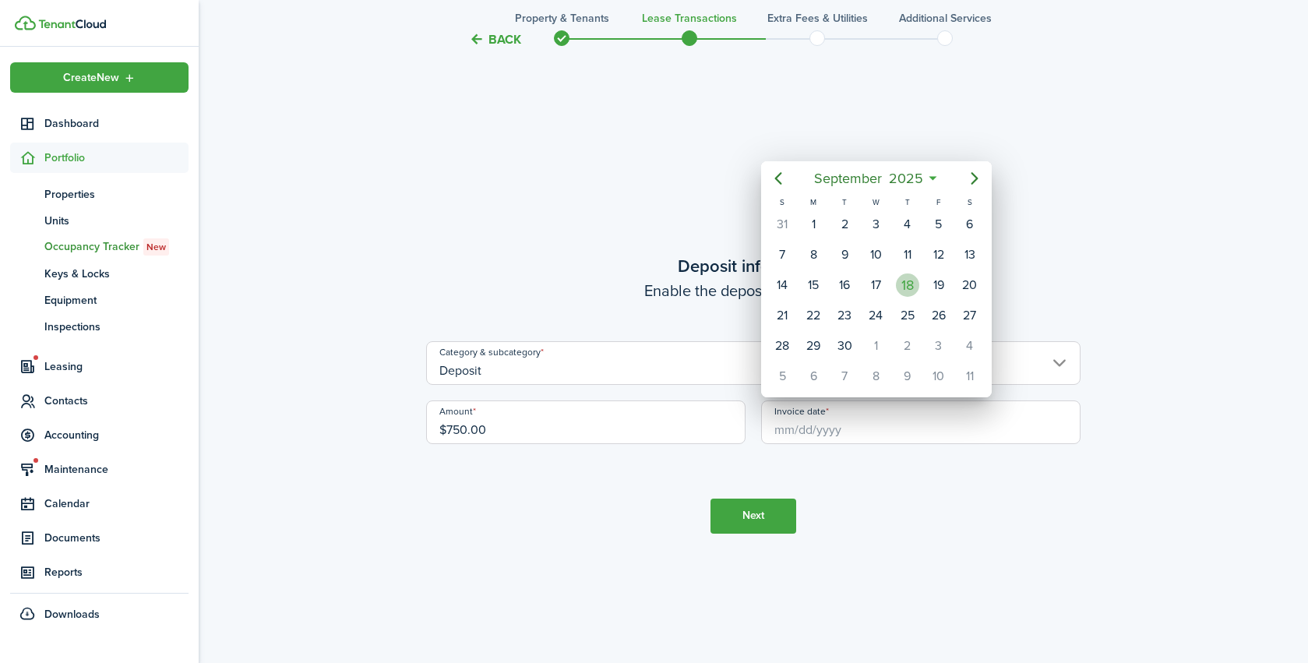
click at [902, 283] on div "18" at bounding box center [907, 285] width 23 height 23
type input "[DATE]"
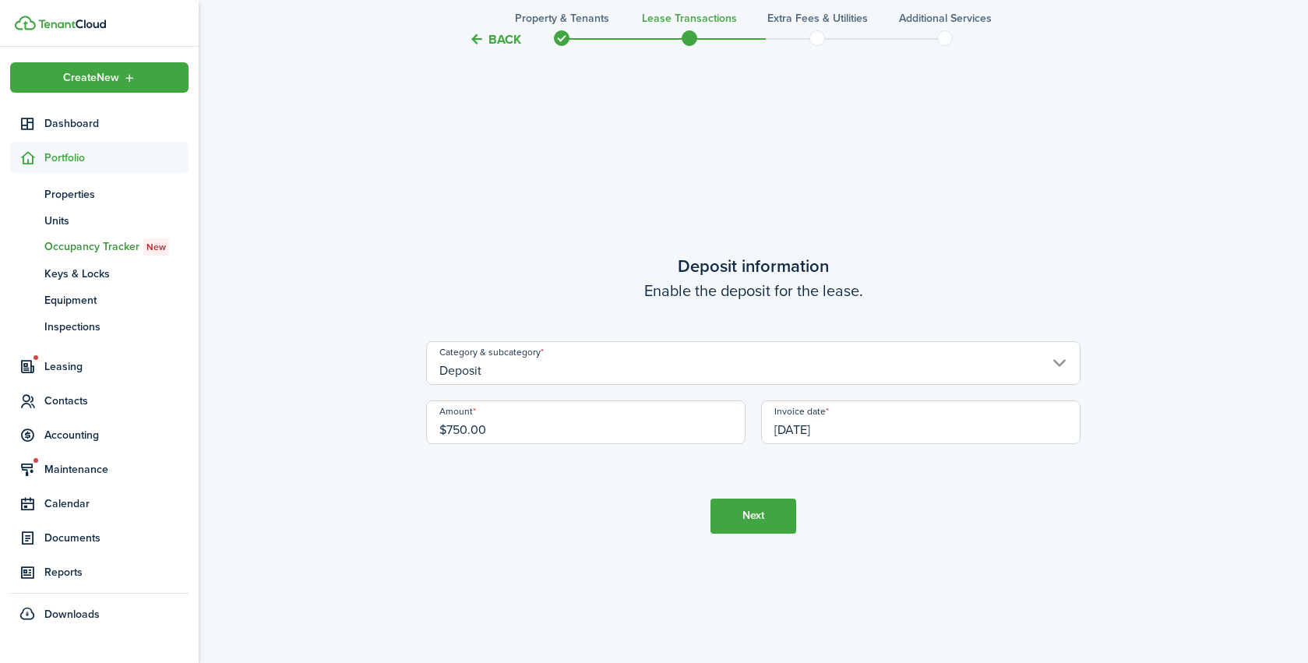
click at [749, 503] on button "Next" at bounding box center [754, 516] width 86 height 35
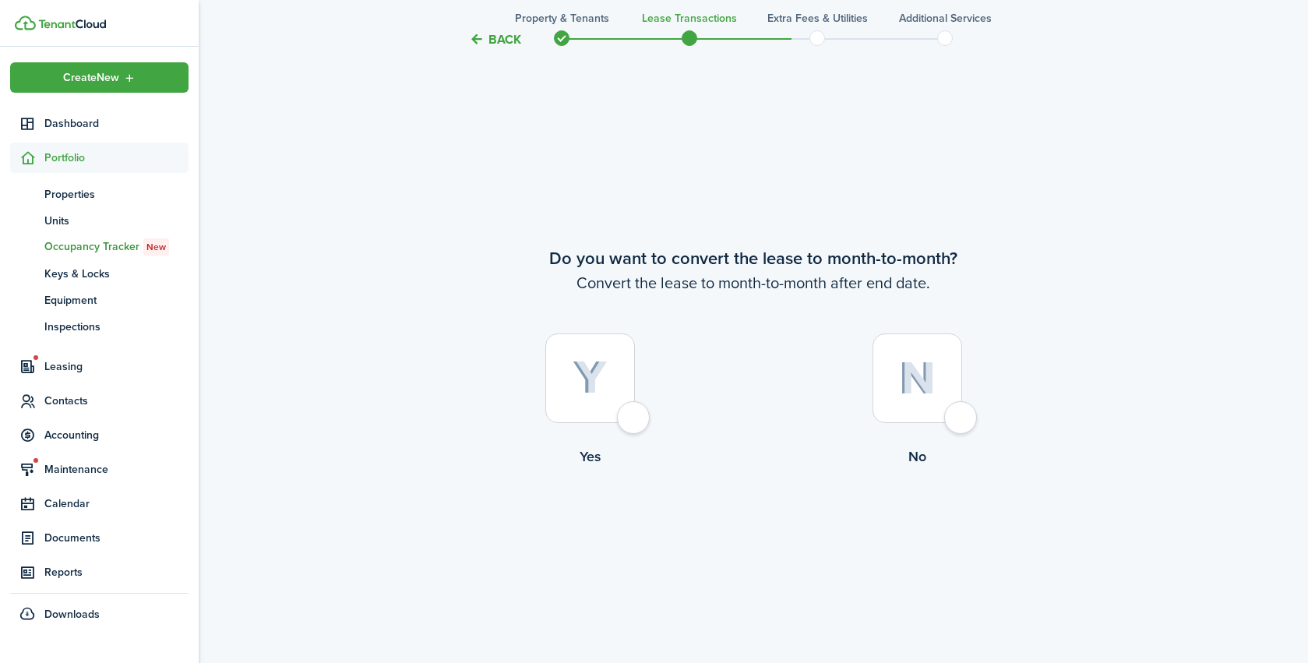
scroll to position [2548, 0]
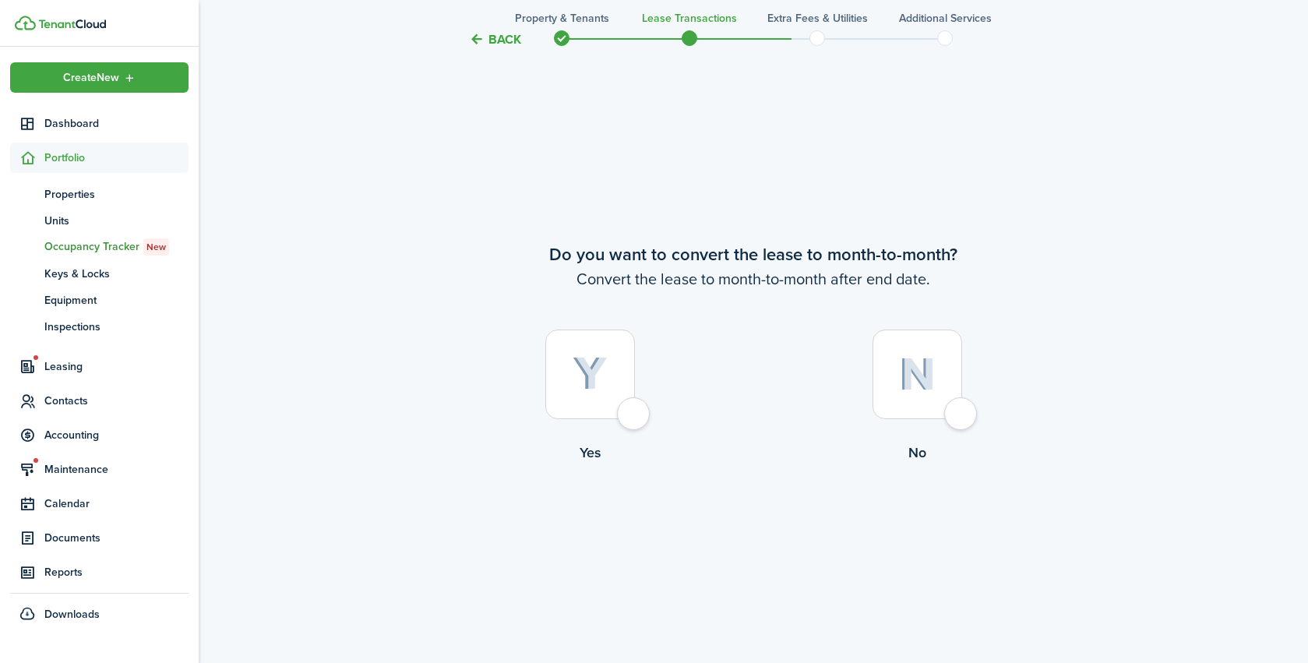
click at [582, 406] on div at bounding box center [591, 375] width 90 height 90
click at [606, 398] on div at bounding box center [591, 375] width 90 height 90
click at [918, 390] on img at bounding box center [917, 375] width 37 height 34
radio input "false"
radio input "true"
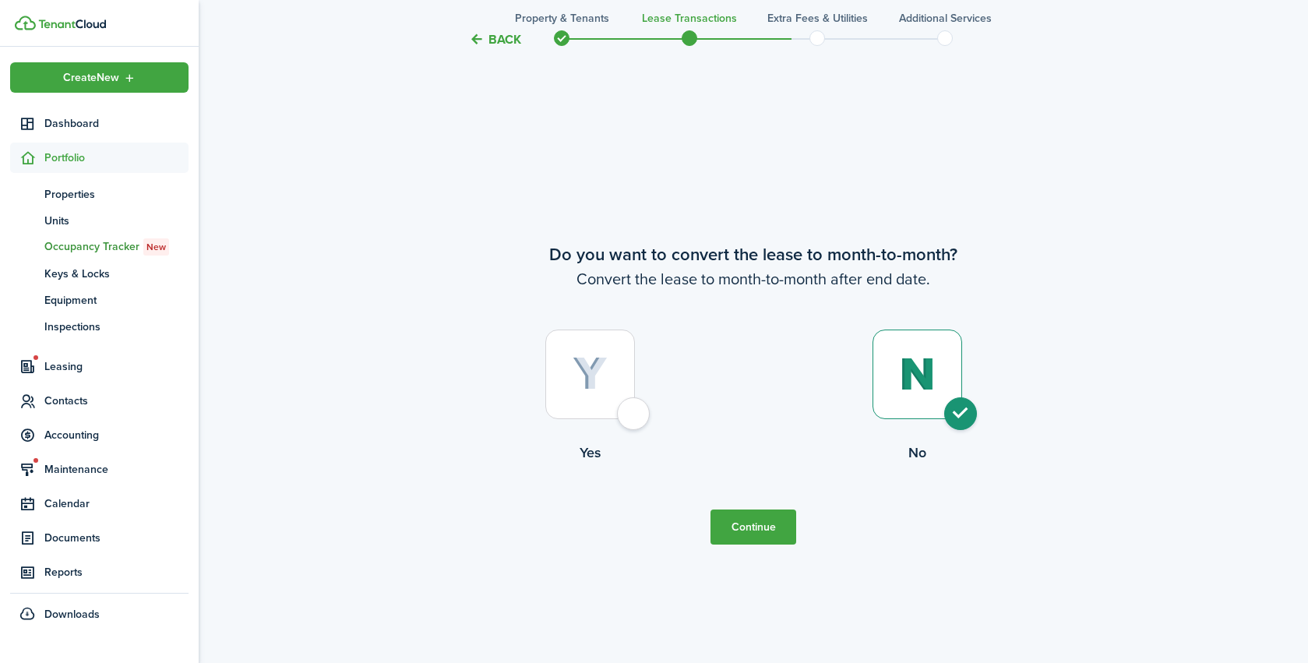
click at [748, 537] on button "Continue" at bounding box center [754, 527] width 86 height 35
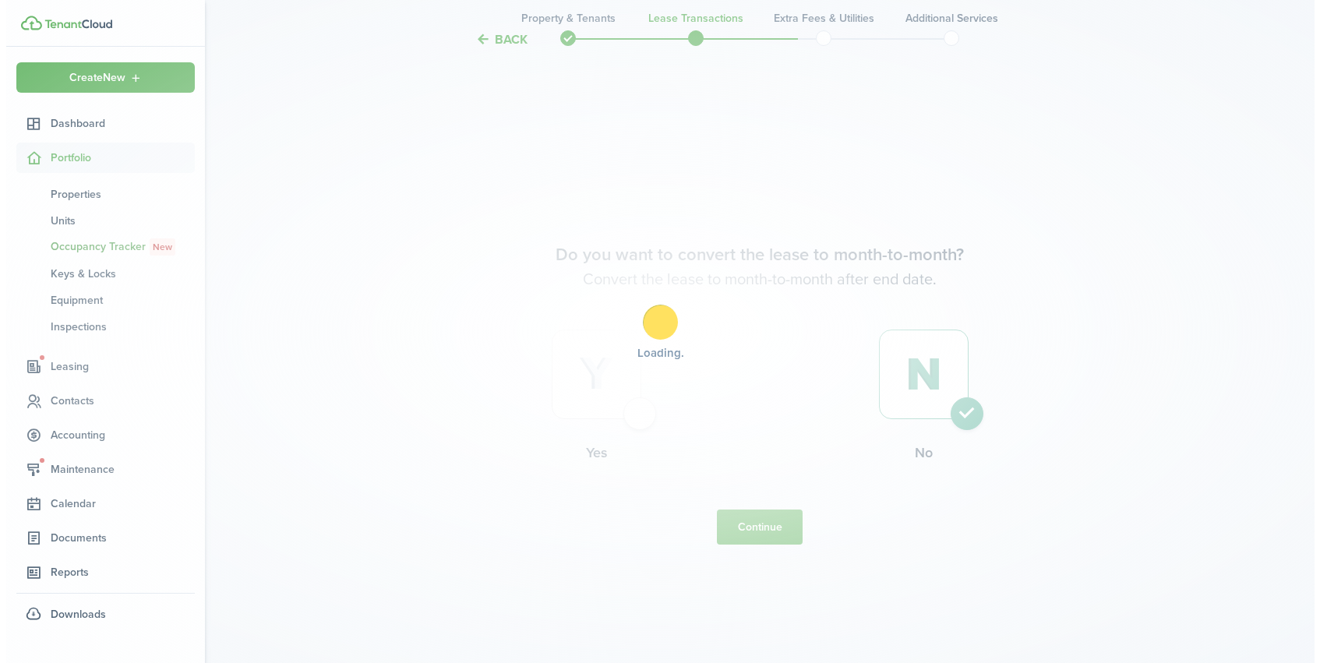
scroll to position [0, 0]
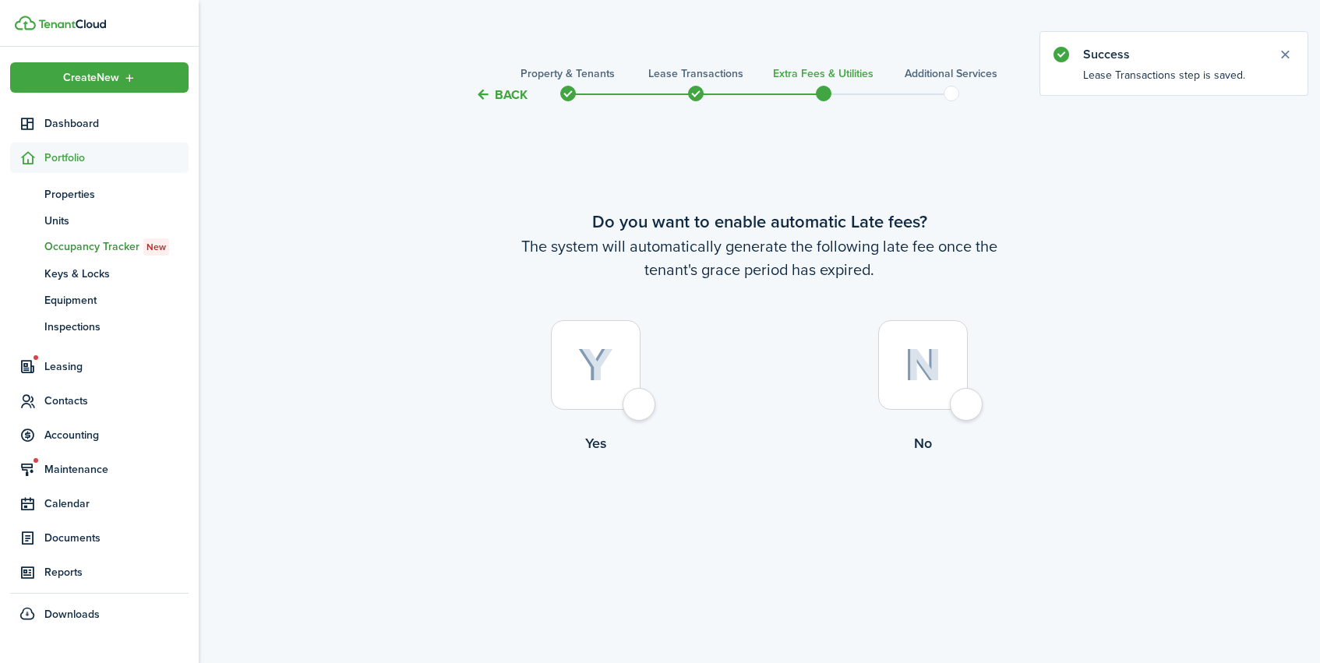
click at [567, 378] on div at bounding box center [596, 365] width 90 height 90
radio input "true"
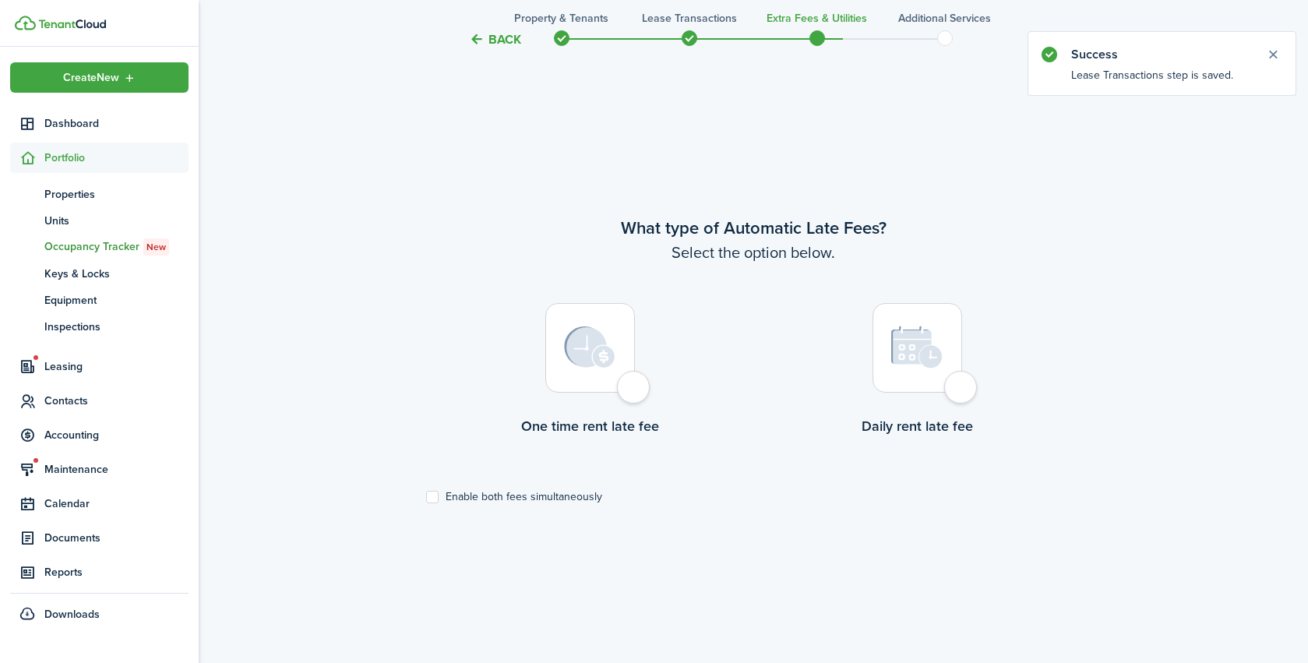
scroll to position [559, 0]
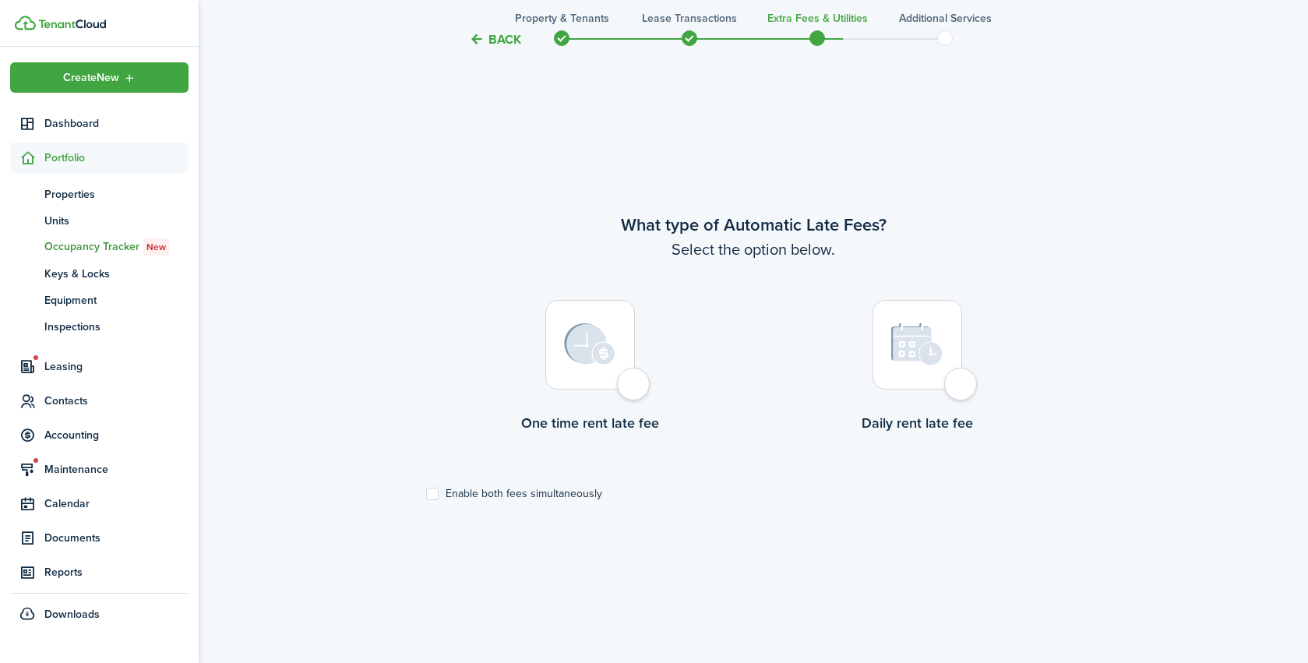
click at [433, 494] on label "Enable both fees simultaneously" at bounding box center [514, 494] width 176 height 12
click at [426, 494] on input "Enable both fees simultaneously" at bounding box center [426, 494] width 1 height 1
checkbox input "true"
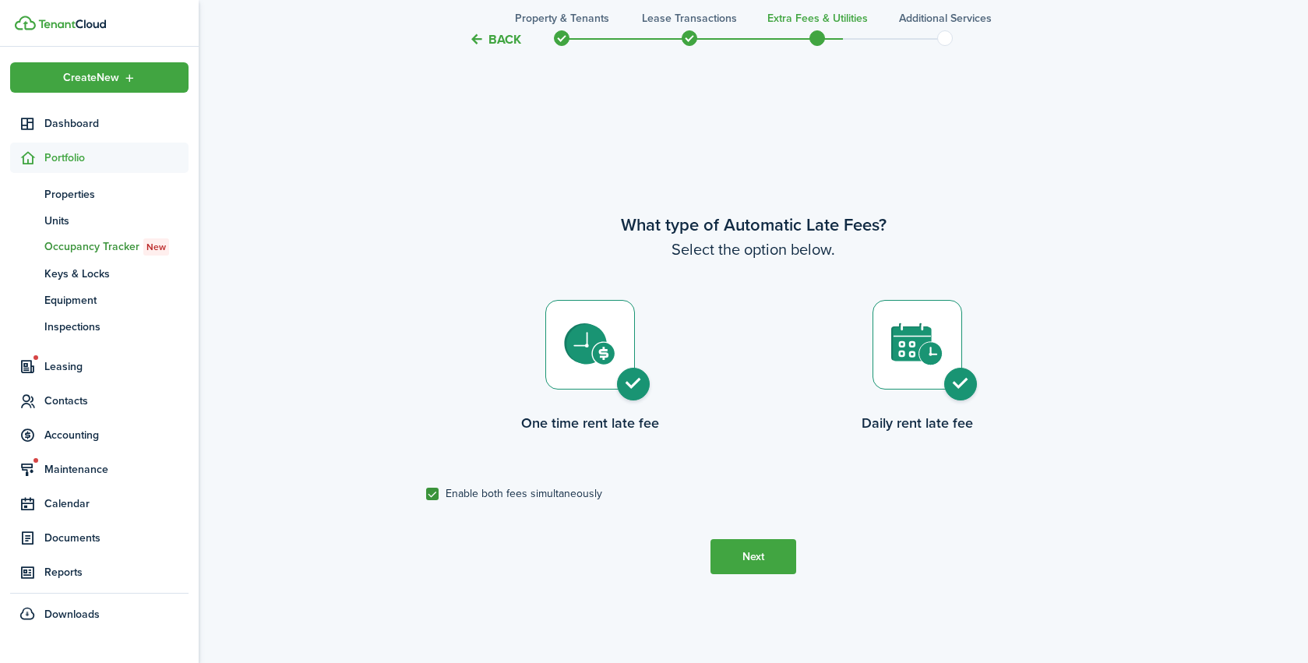
click at [758, 565] on button "Next" at bounding box center [754, 556] width 86 height 35
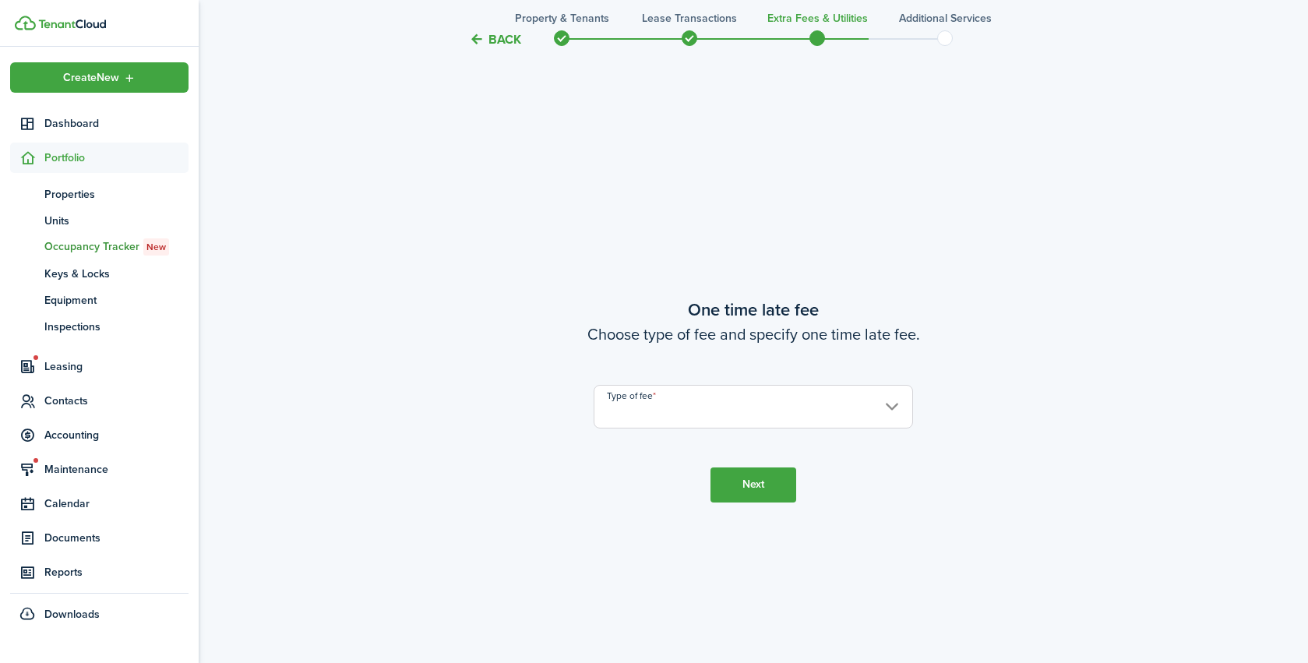
scroll to position [1222, 0]
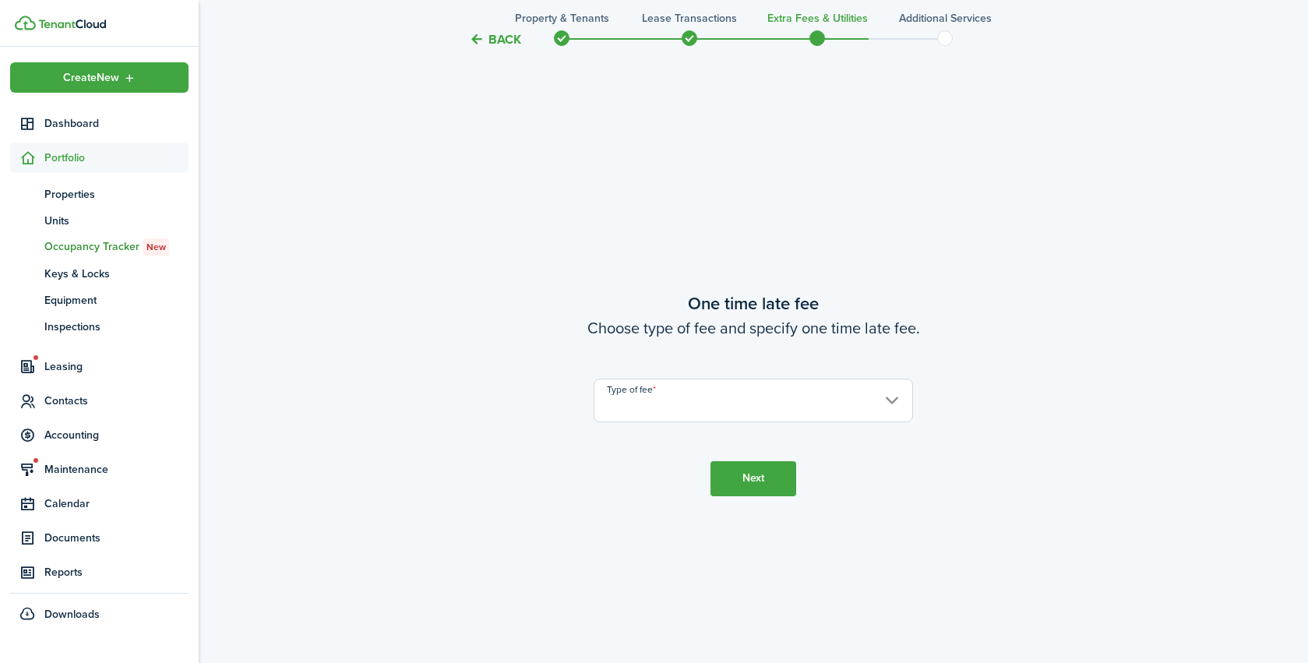
click at [692, 411] on input "Type of fee" at bounding box center [754, 401] width 320 height 44
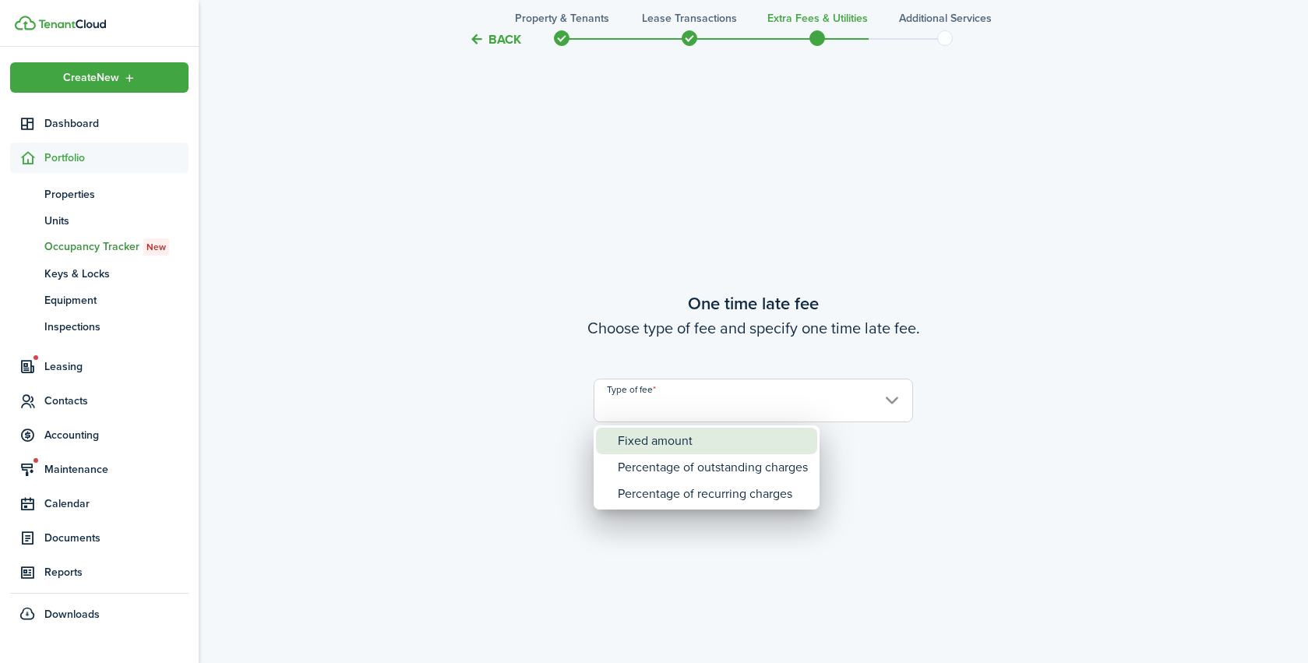
click at [682, 436] on div "Fixed amount" at bounding box center [713, 441] width 190 height 26
type input "Fixed amount"
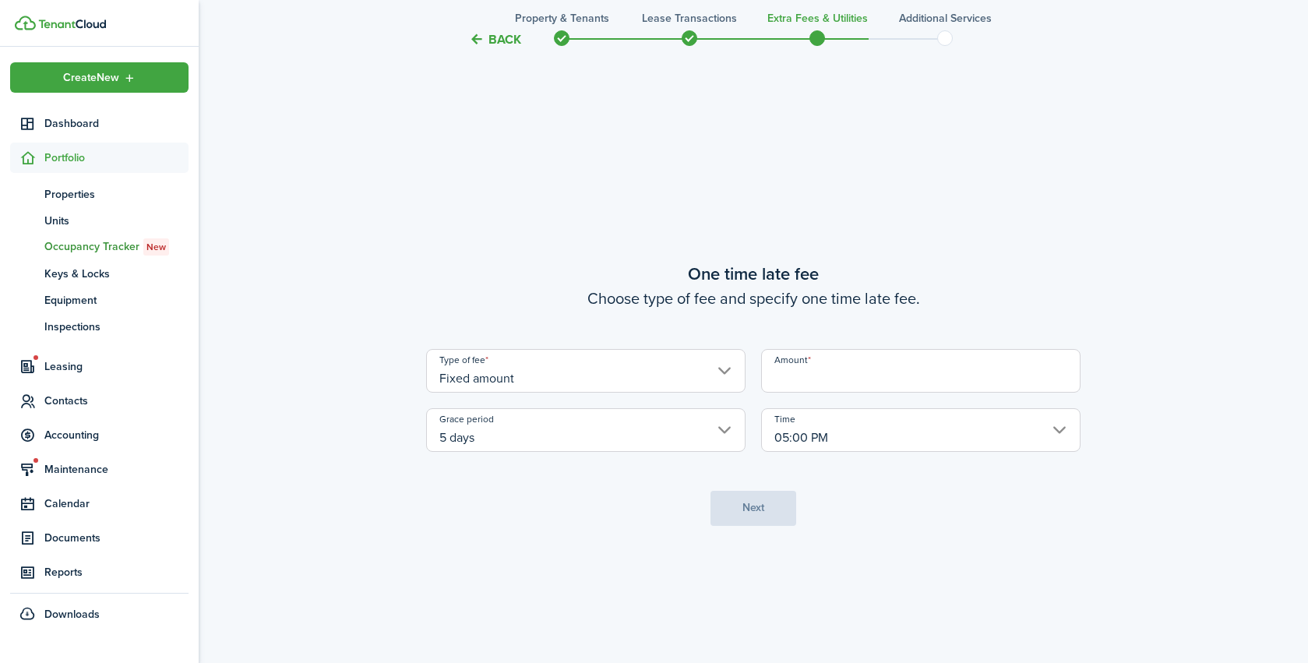
click at [856, 368] on input "Amount" at bounding box center [921, 371] width 320 height 44
type input "$25.00"
click at [668, 576] on tc-wizard-step "One time late fee Choose type of fee and specify one time late fee. Type of fee…" at bounding box center [753, 393] width 655 height 663
click at [743, 514] on button "Next" at bounding box center [754, 508] width 86 height 35
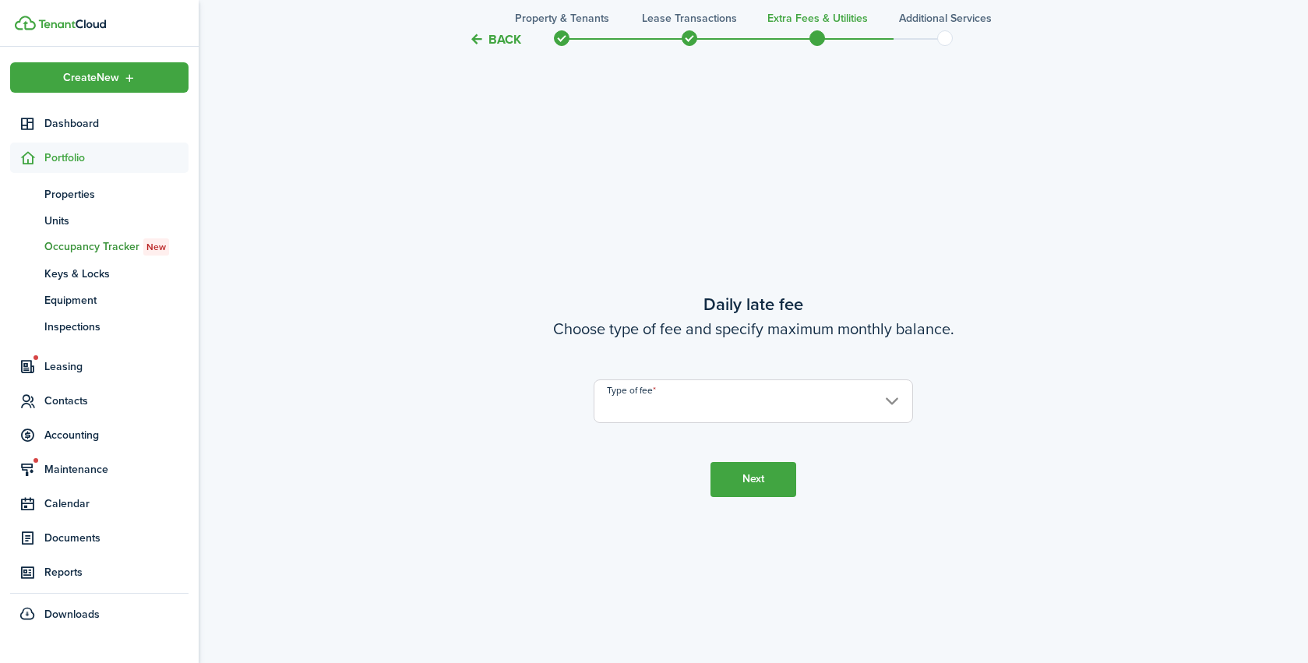
scroll to position [1885, 0]
click at [644, 408] on input "Type of fee" at bounding box center [754, 401] width 320 height 44
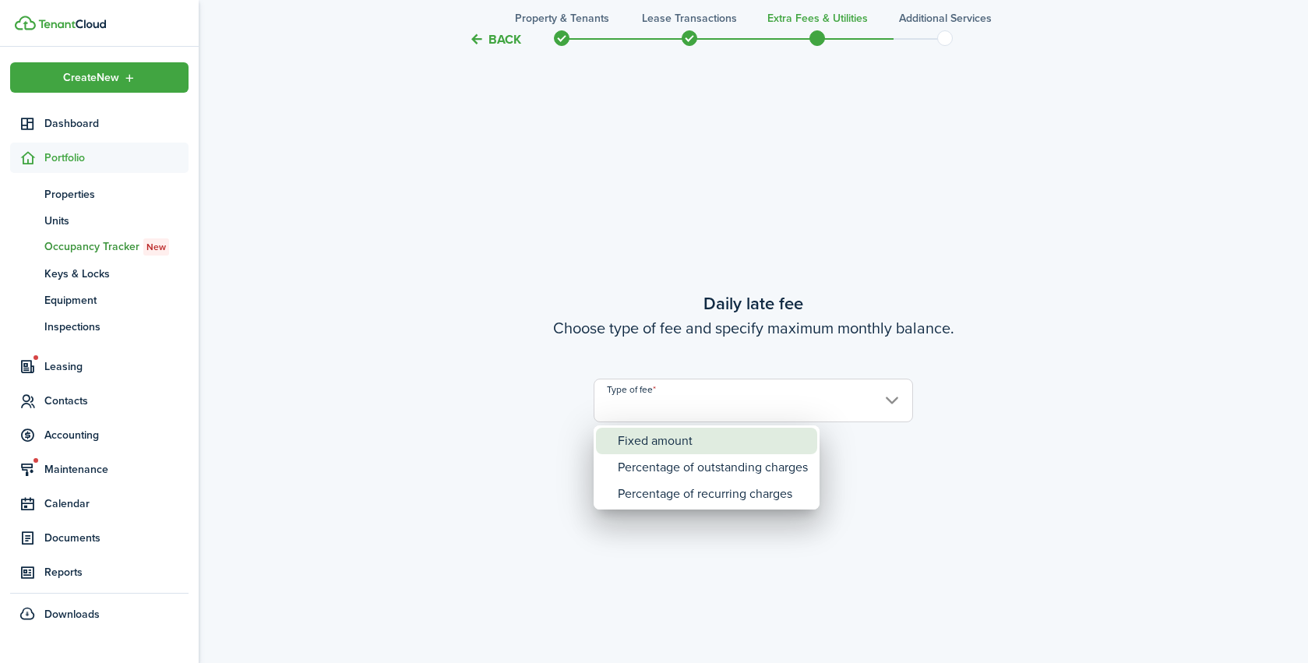
click at [643, 440] on div "Fixed amount" at bounding box center [713, 441] width 190 height 26
type input "Fixed amount"
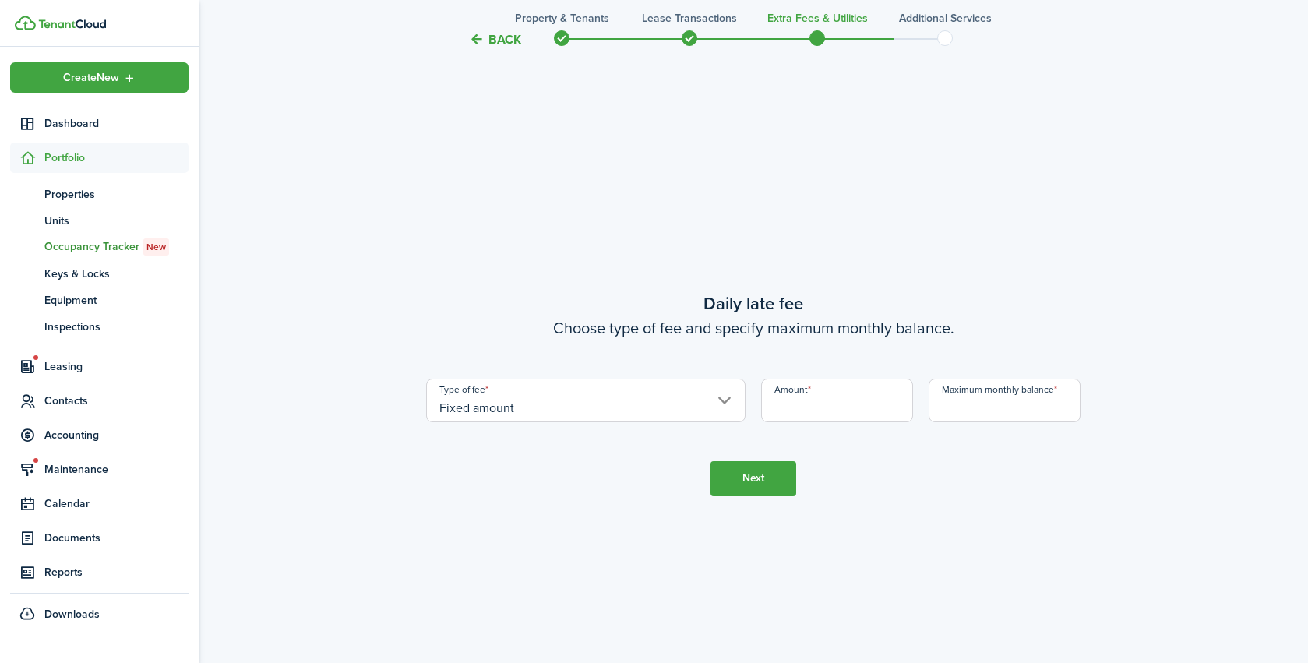
click at [848, 402] on input "Amount" at bounding box center [837, 401] width 152 height 44
type input "$3.00"
click at [935, 477] on tc-wizard-step "Daily late fee Choose type of fee and specify maximum monthly balance. Type of …" at bounding box center [753, 393] width 655 height 663
click at [750, 486] on button "Next" at bounding box center [754, 478] width 86 height 35
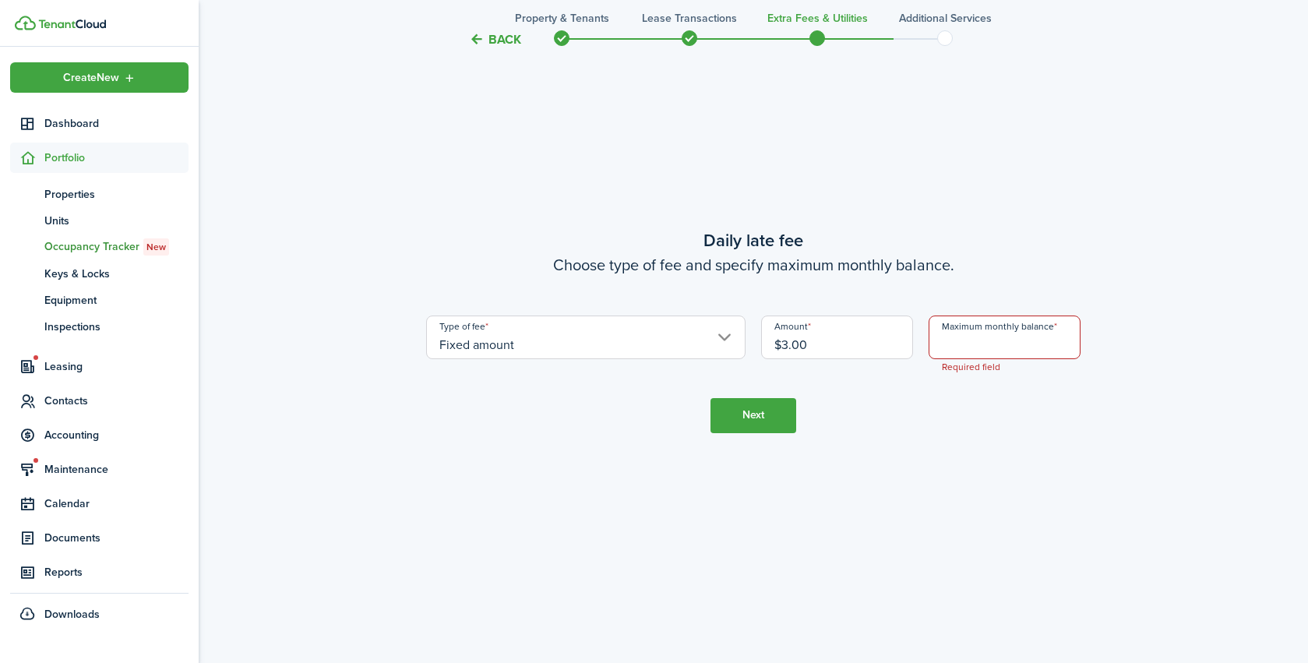
scroll to position [1954, 0]
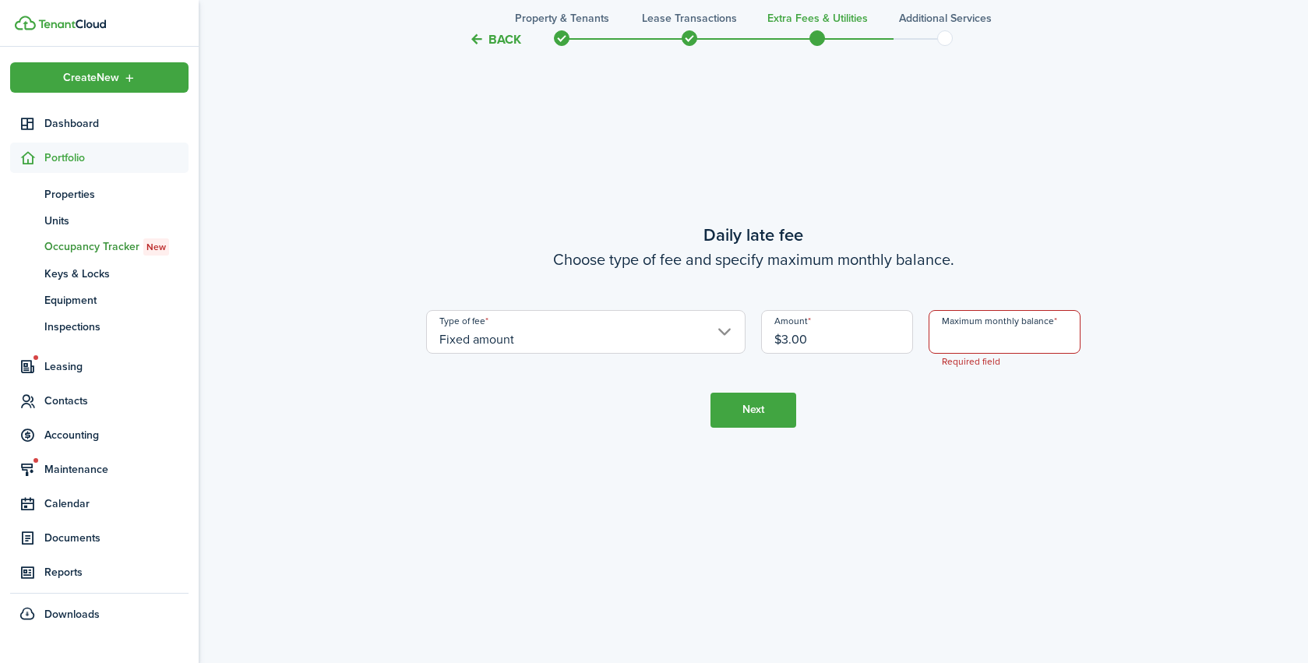
click at [966, 340] on input "Maximum monthly balance" at bounding box center [1005, 332] width 152 height 44
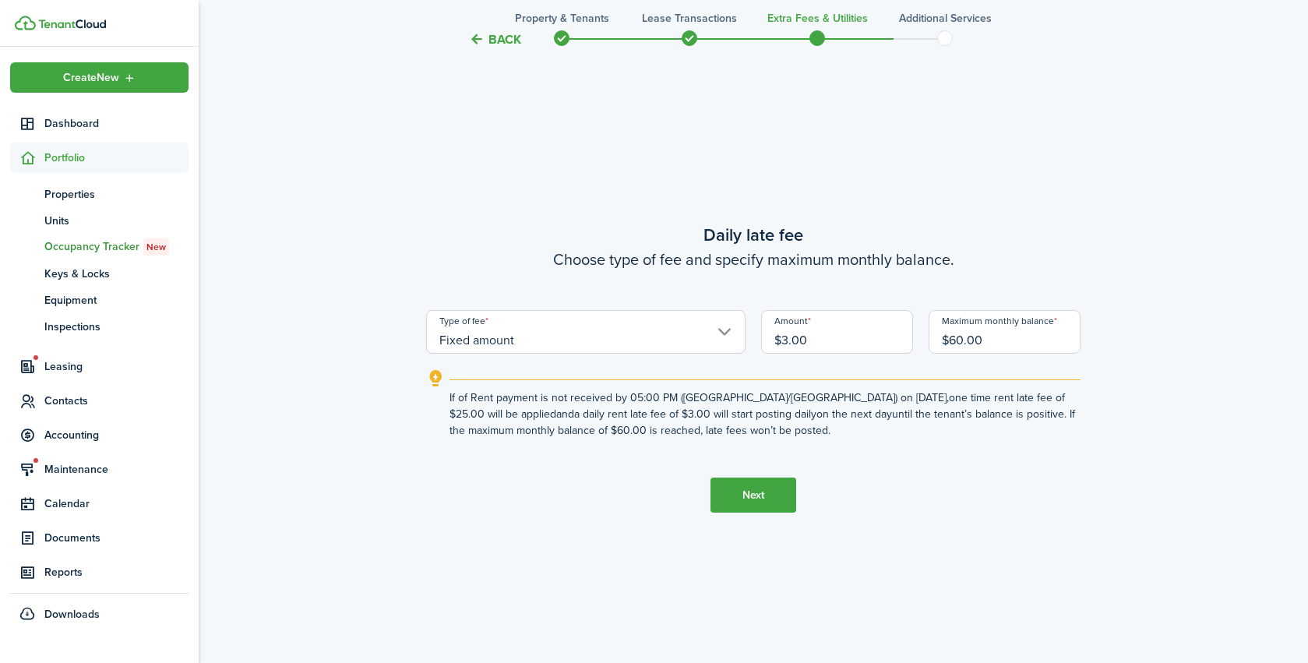
type input "$60.00"
click at [780, 489] on button "Next" at bounding box center [754, 495] width 86 height 35
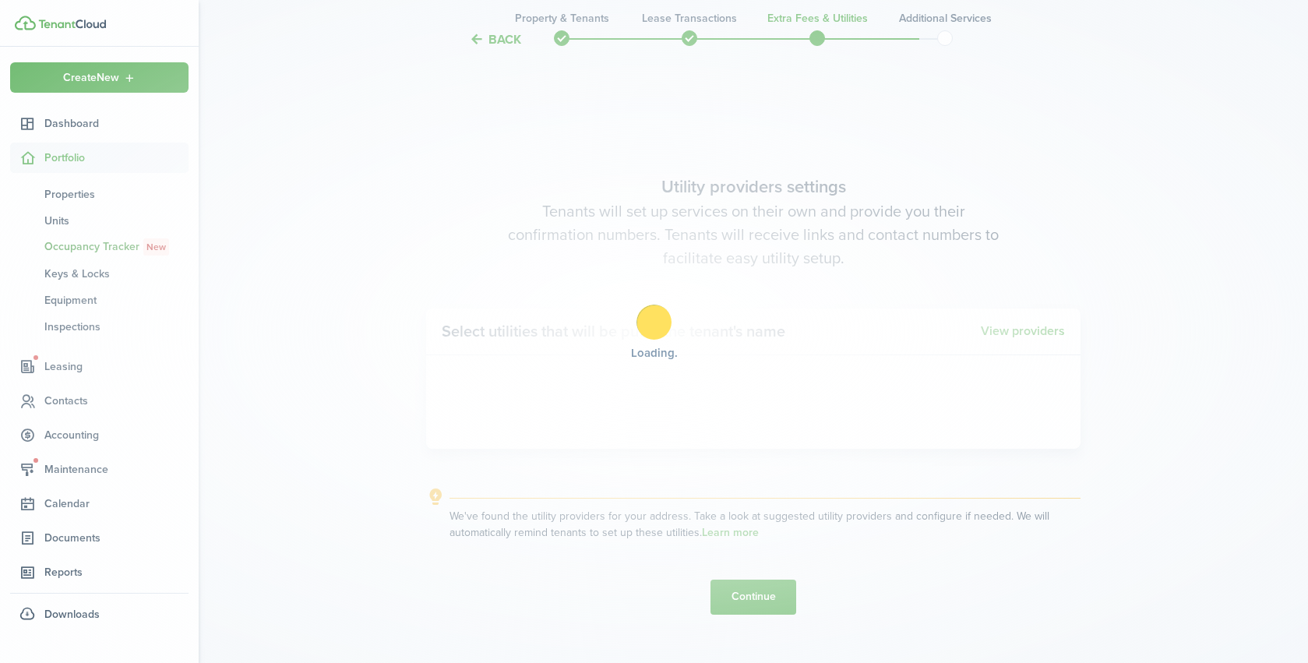
scroll to position [2548, 0]
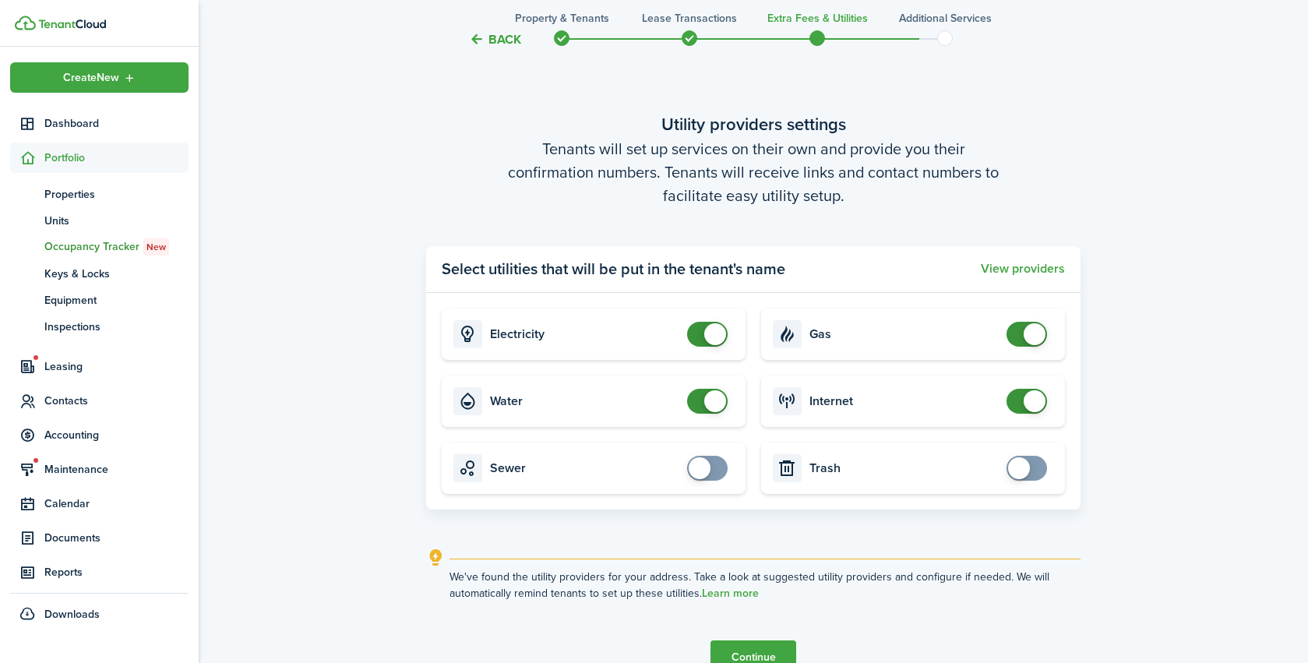
checkbox input "false"
click at [701, 402] on span at bounding box center [708, 401] width 16 height 25
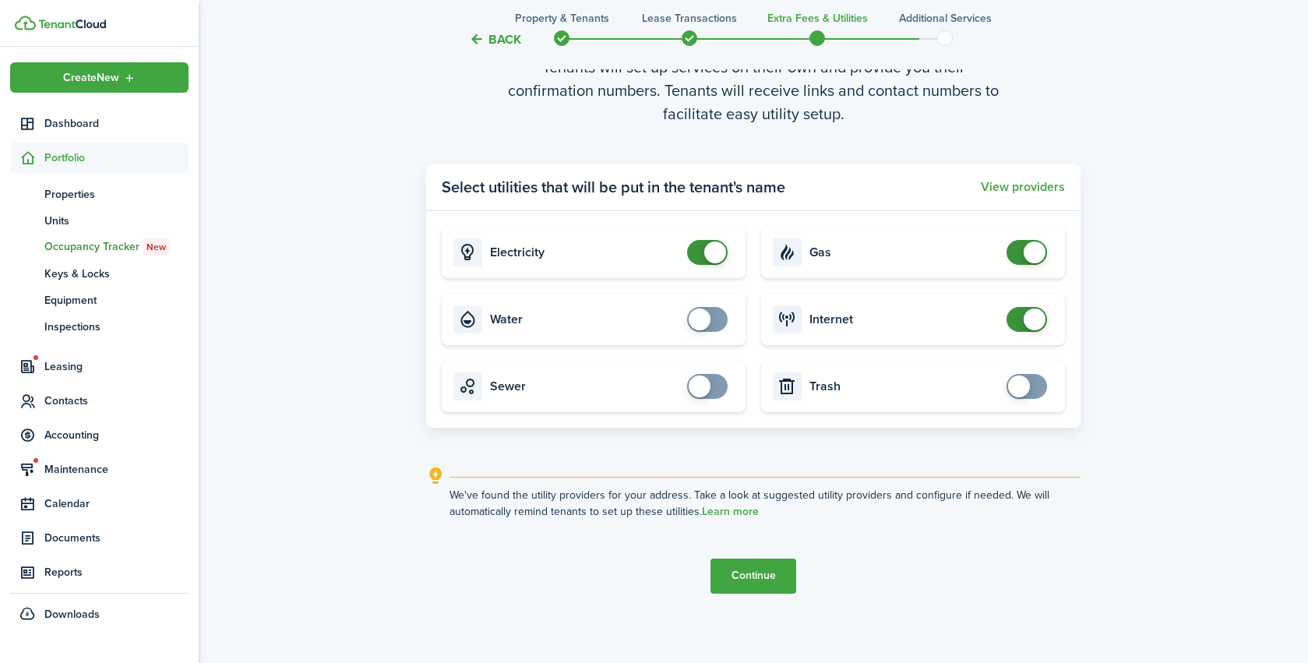
scroll to position [2653, 0]
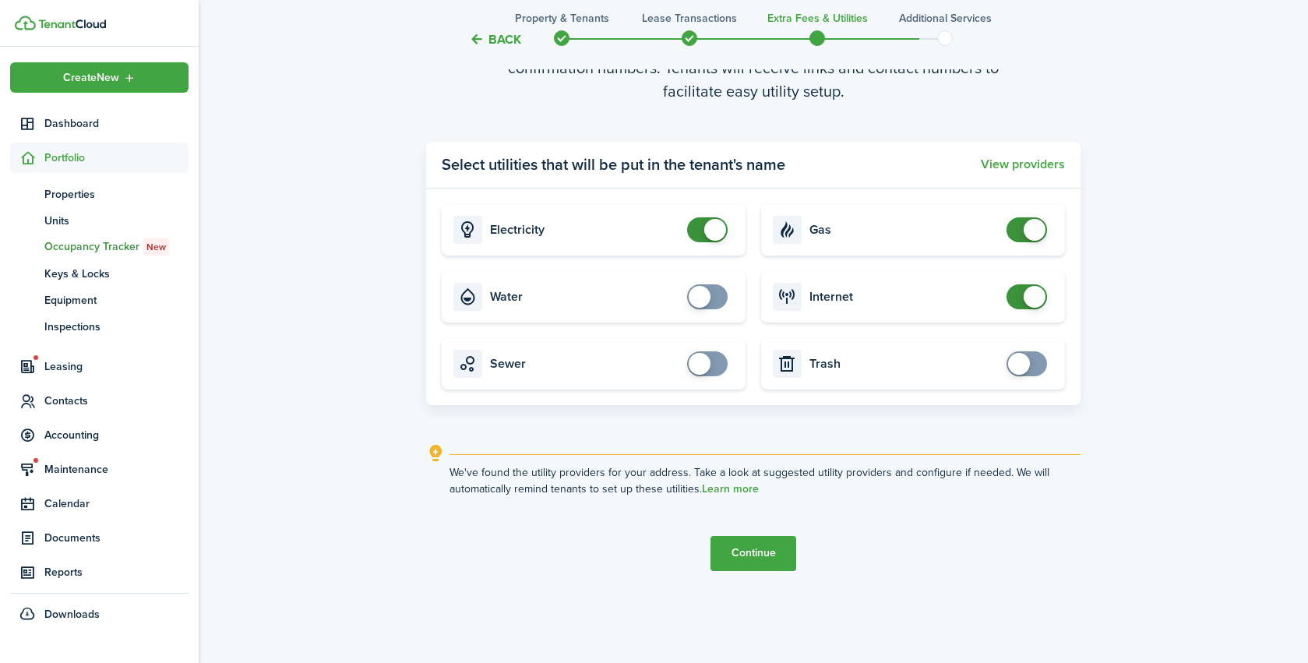
click at [753, 563] on button "Continue" at bounding box center [754, 553] width 86 height 35
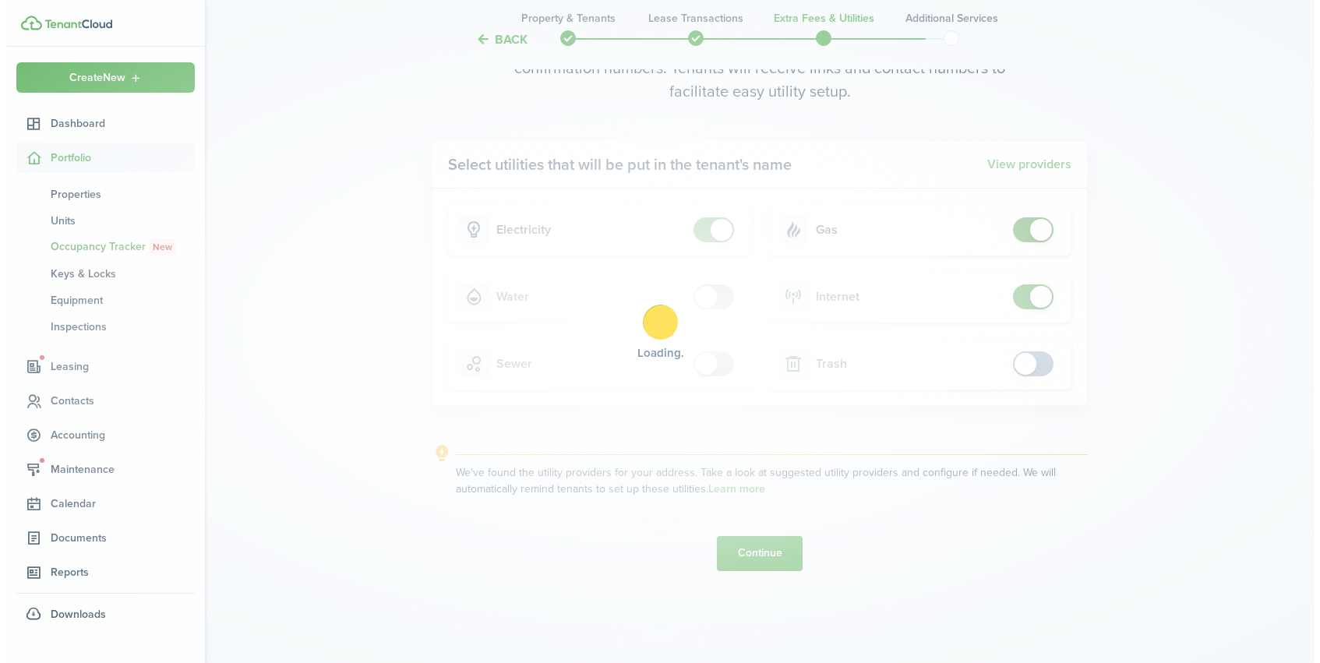
scroll to position [0, 0]
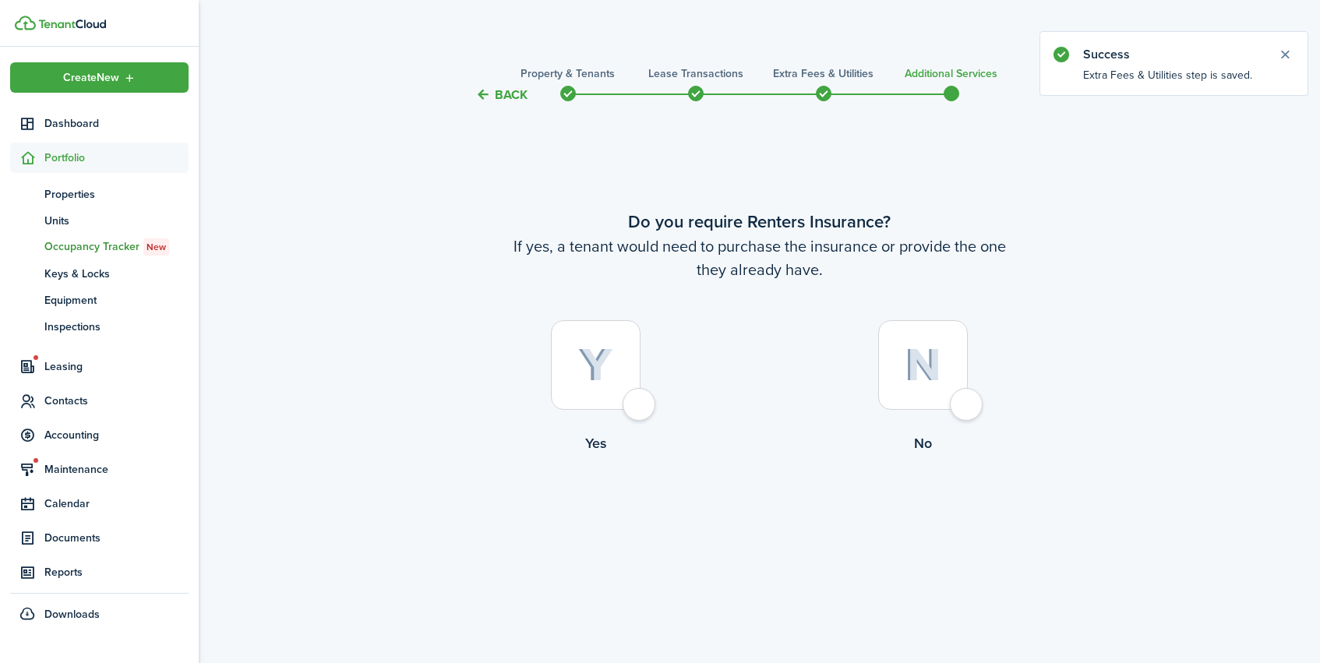
click at [605, 390] on div at bounding box center [596, 365] width 90 height 90
radio input "true"
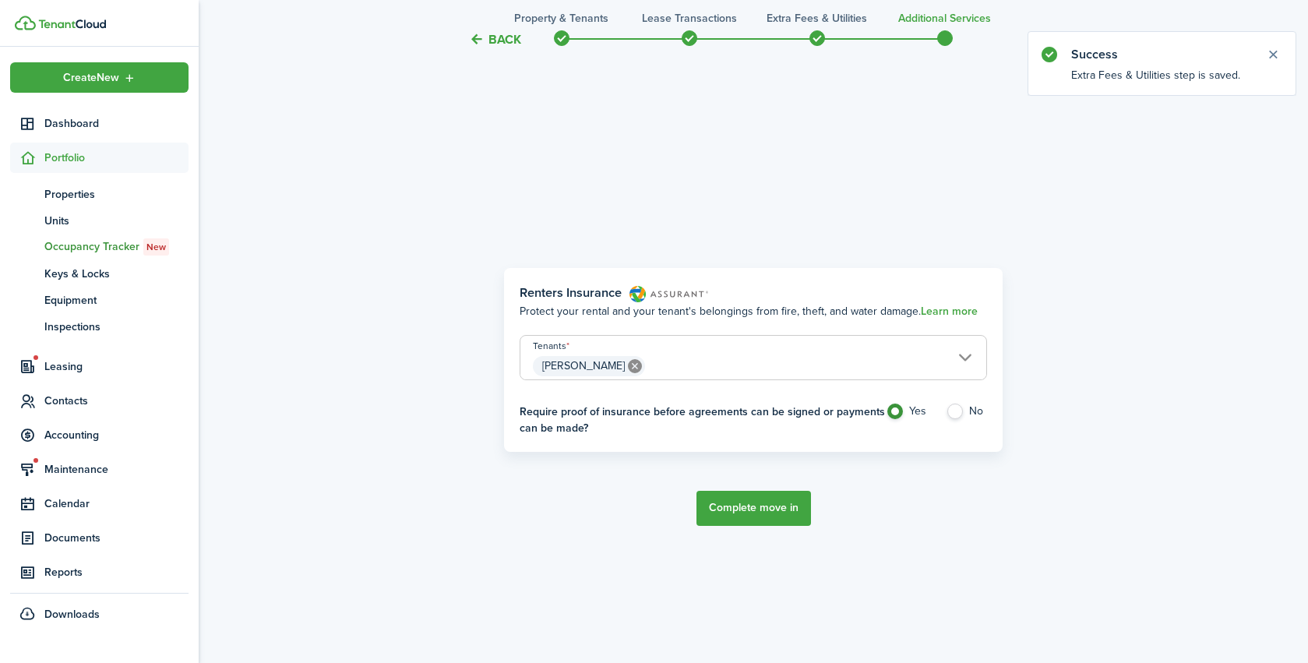
scroll to position [559, 0]
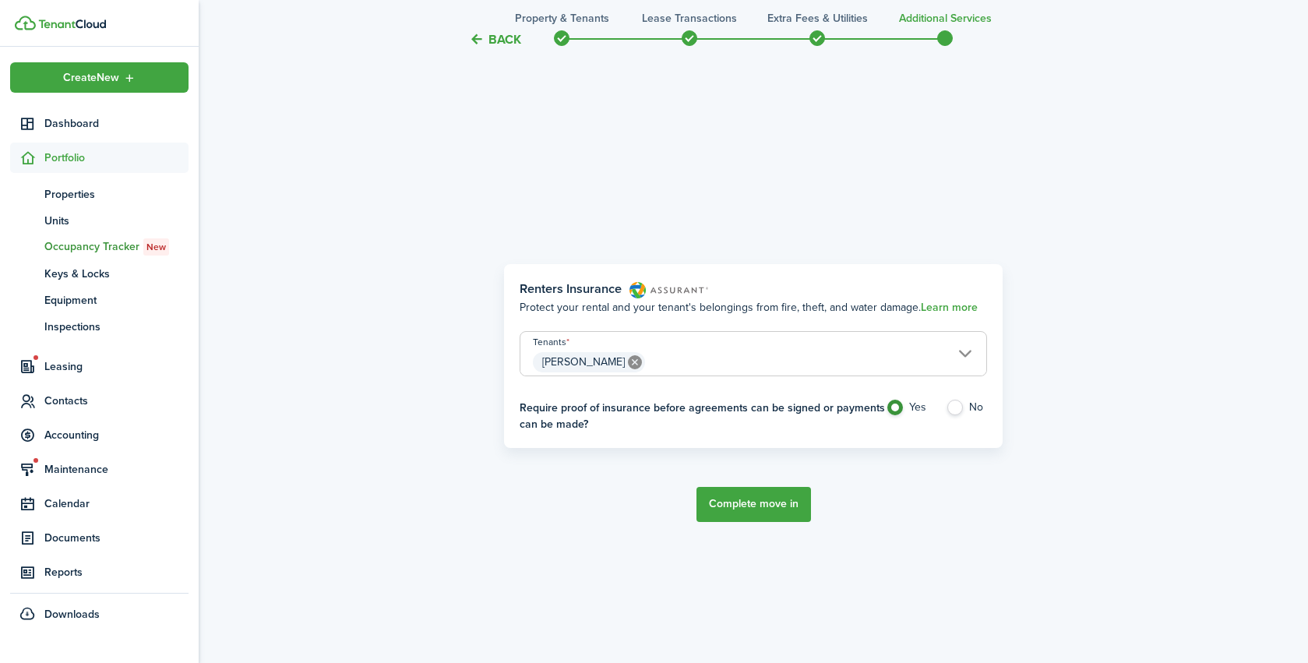
click at [960, 414] on label "No" at bounding box center [966, 411] width 41 height 23
radio input "false"
radio input "true"
click at [762, 510] on button "Complete move in" at bounding box center [754, 504] width 115 height 35
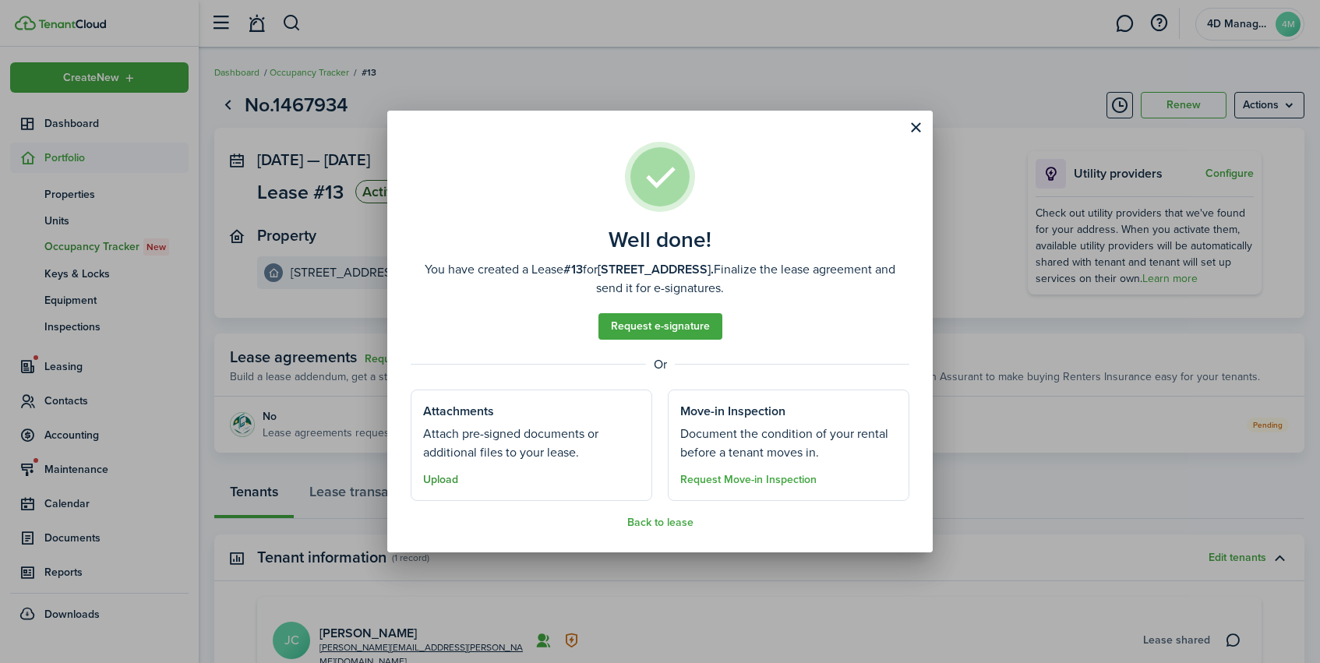
click at [438, 482] on button "Upload" at bounding box center [440, 480] width 35 height 12
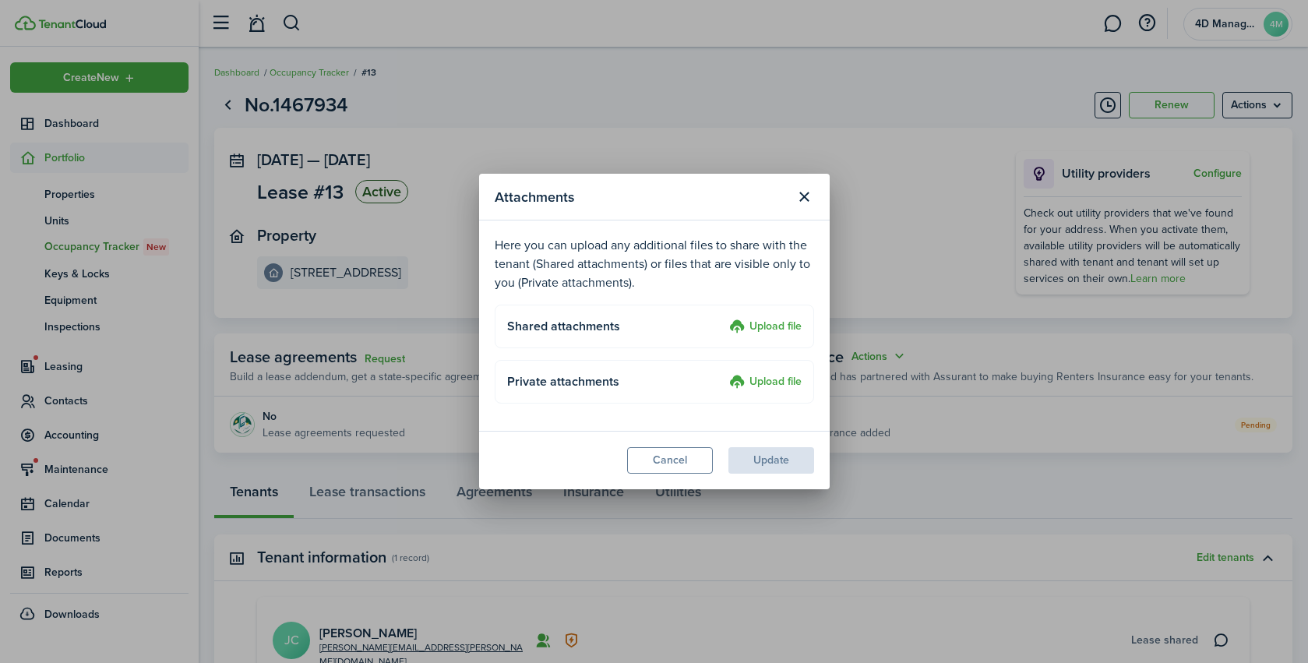
click at [769, 327] on label "Upload file" at bounding box center [765, 327] width 72 height 19
click at [724, 318] on input "Upload file" at bounding box center [724, 318] width 0 height 0
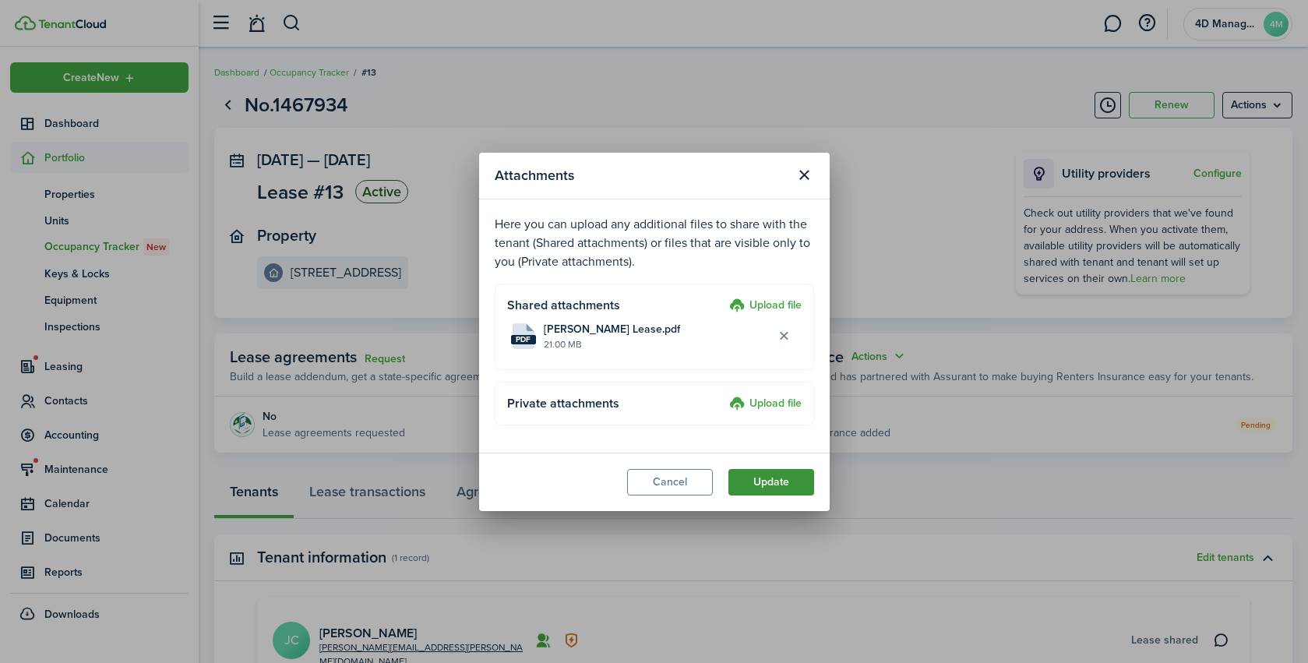
click at [775, 490] on button "Update" at bounding box center [772, 482] width 86 height 26
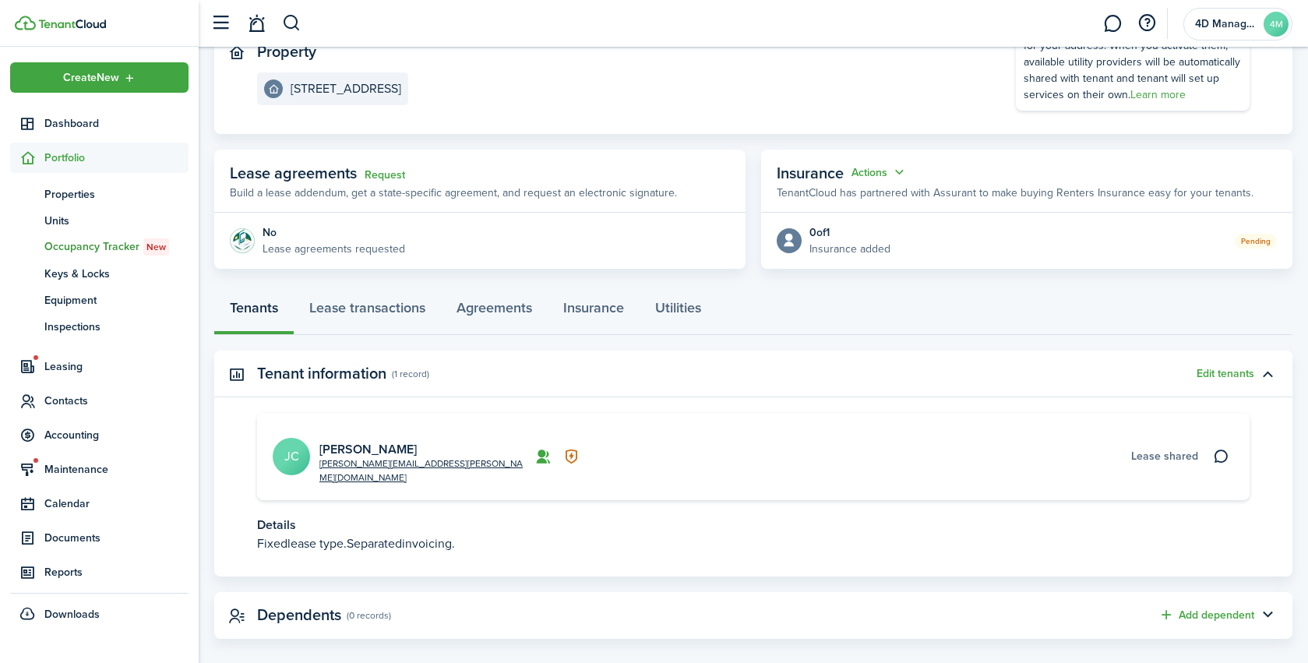
scroll to position [159, 0]
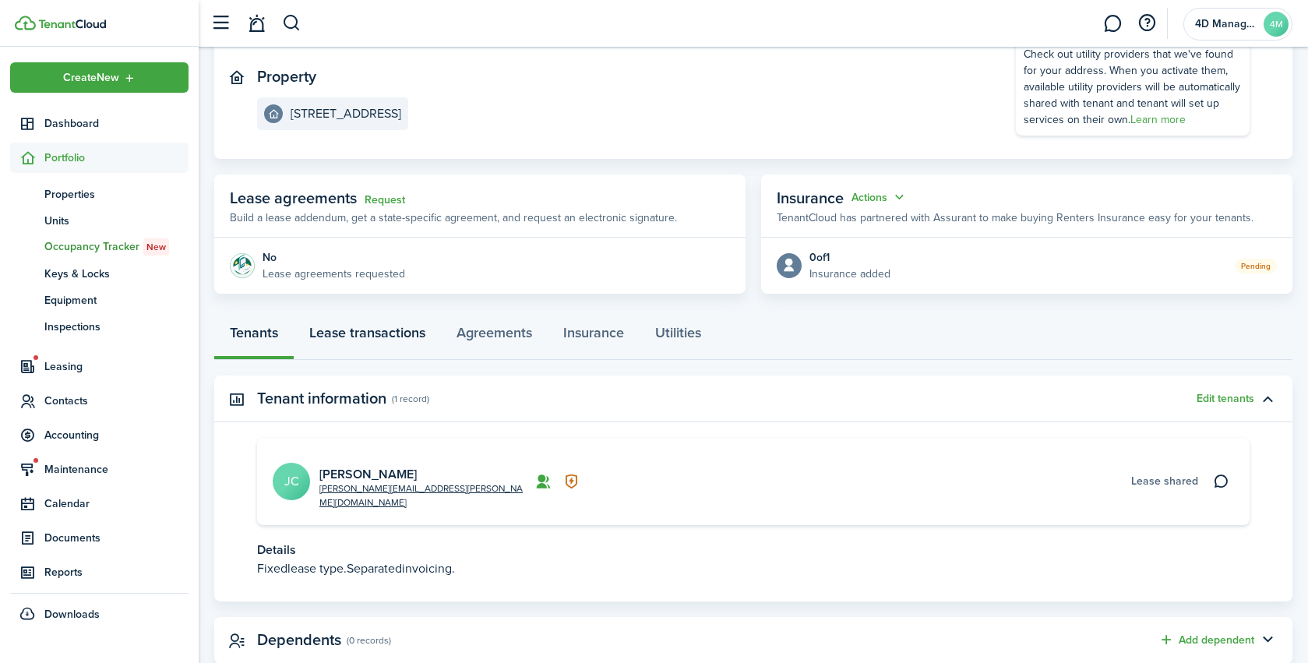
click at [378, 341] on link "Lease transactions" at bounding box center [367, 336] width 147 height 47
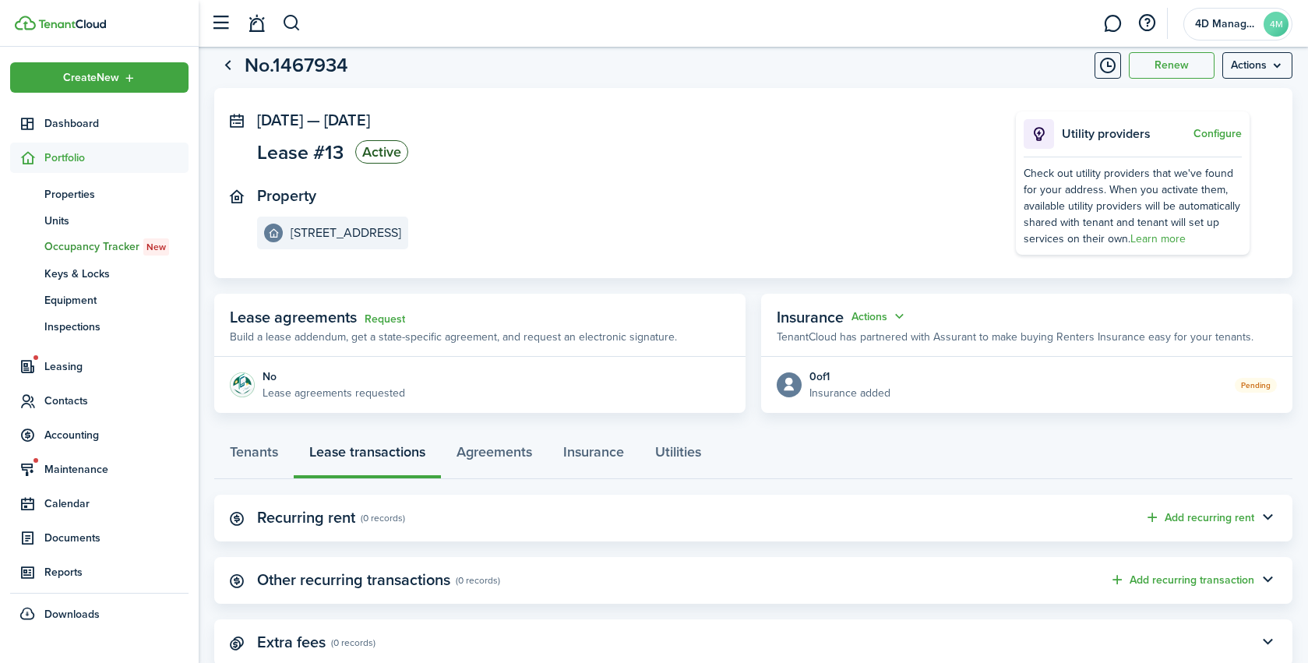
scroll to position [86, 0]
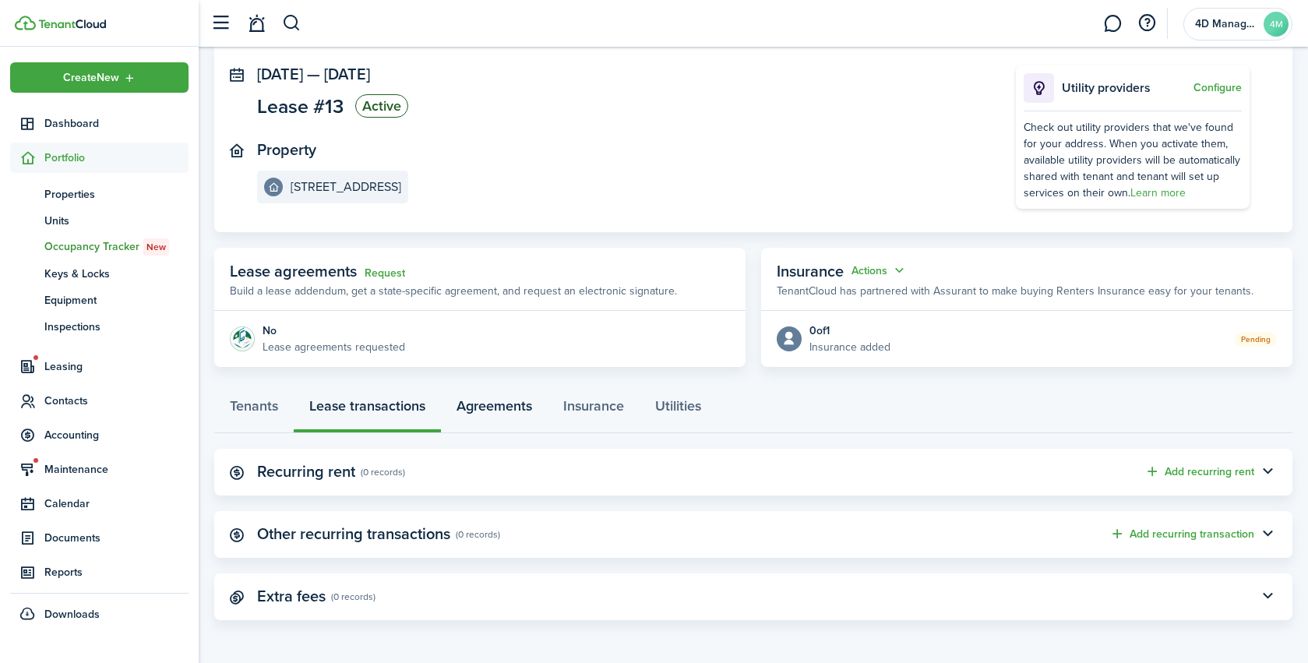
click at [500, 412] on link "Agreements" at bounding box center [494, 410] width 107 height 47
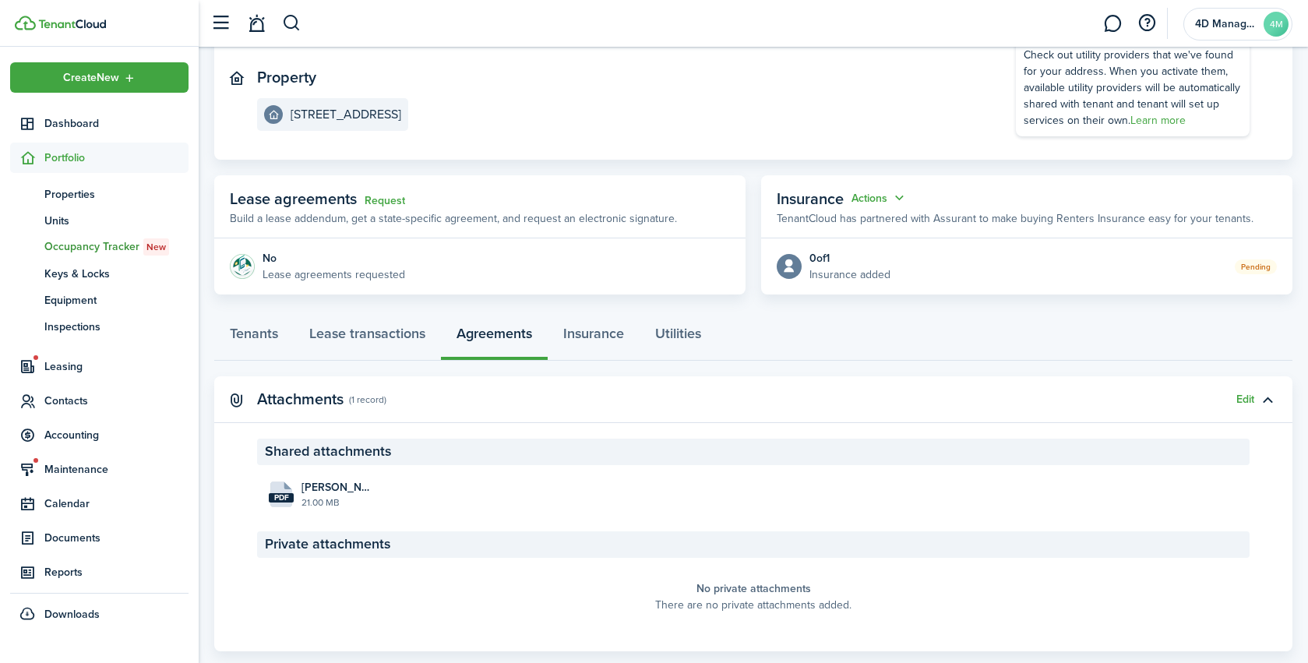
scroll to position [189, 0]
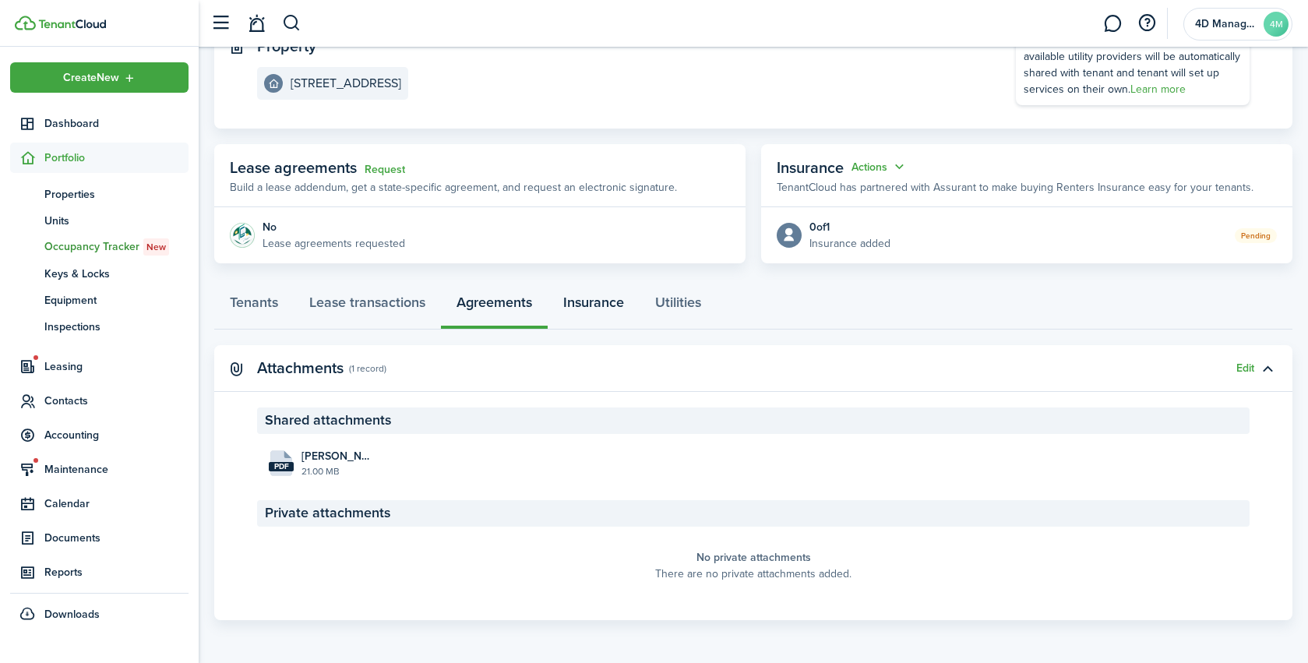
click at [588, 309] on link "Insurance" at bounding box center [594, 306] width 92 height 47
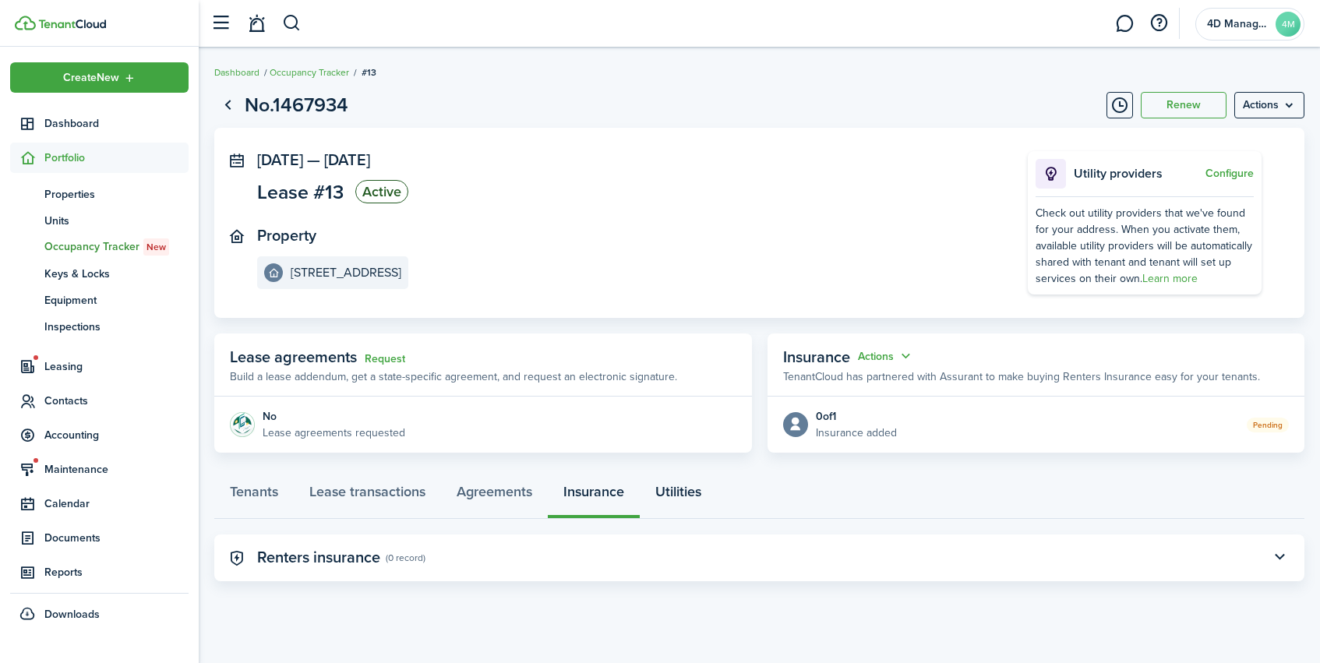
click at [679, 502] on link "Utilities" at bounding box center [678, 495] width 77 height 47
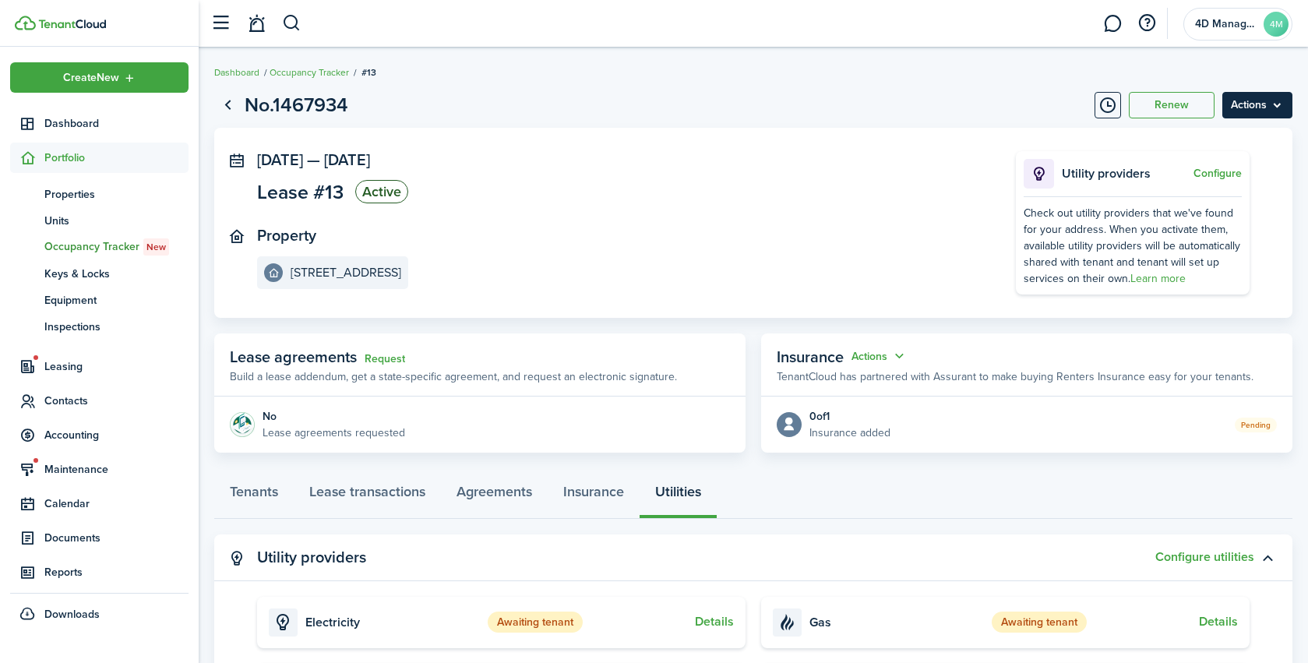
click at [1258, 101] on menu-btn "Actions" at bounding box center [1258, 105] width 70 height 26
click at [662, 237] on panel-main-section "Property [GEOGRAPHIC_DATA], Unit 3" at bounding box center [613, 258] width 712 height 62
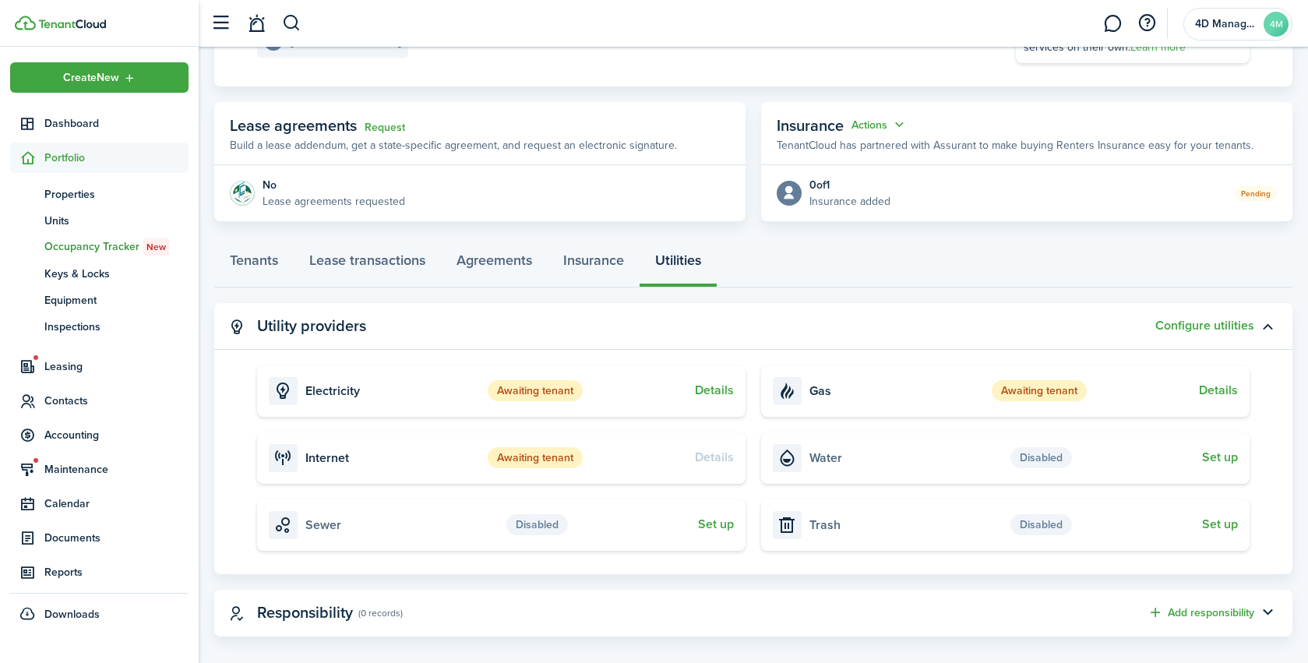
scroll to position [247, 0]
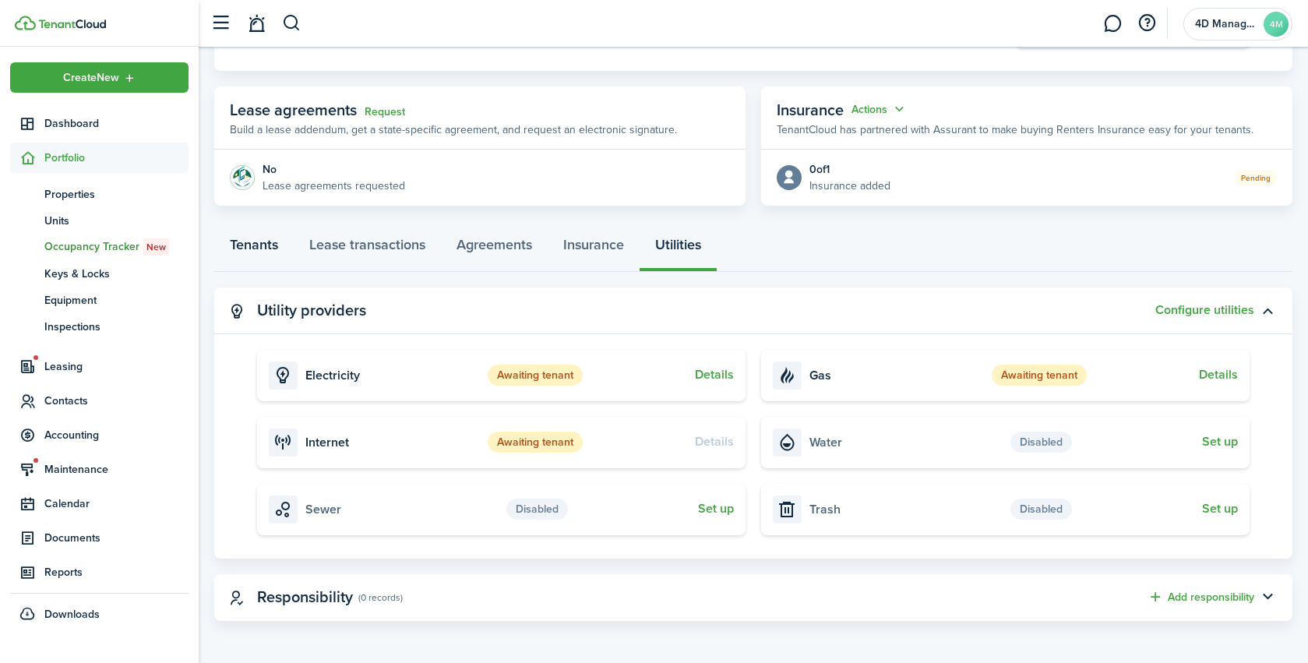
click at [245, 255] on link "Tenants" at bounding box center [253, 248] width 79 height 47
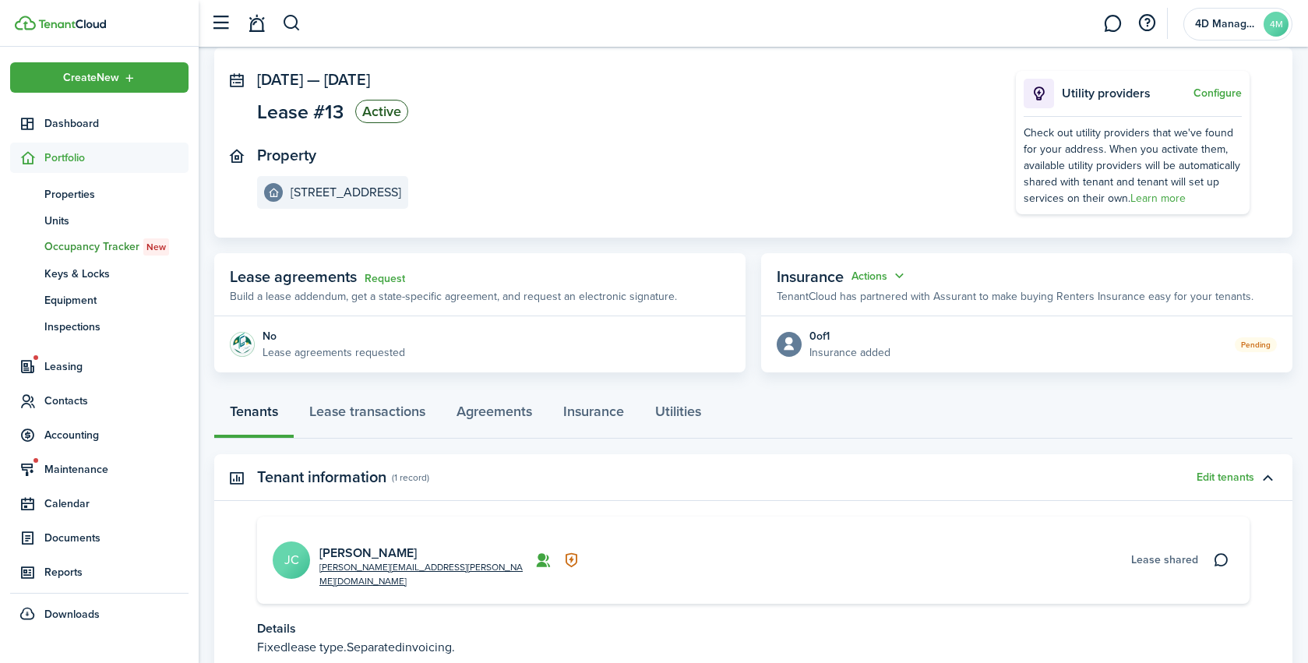
scroll to position [184, 0]
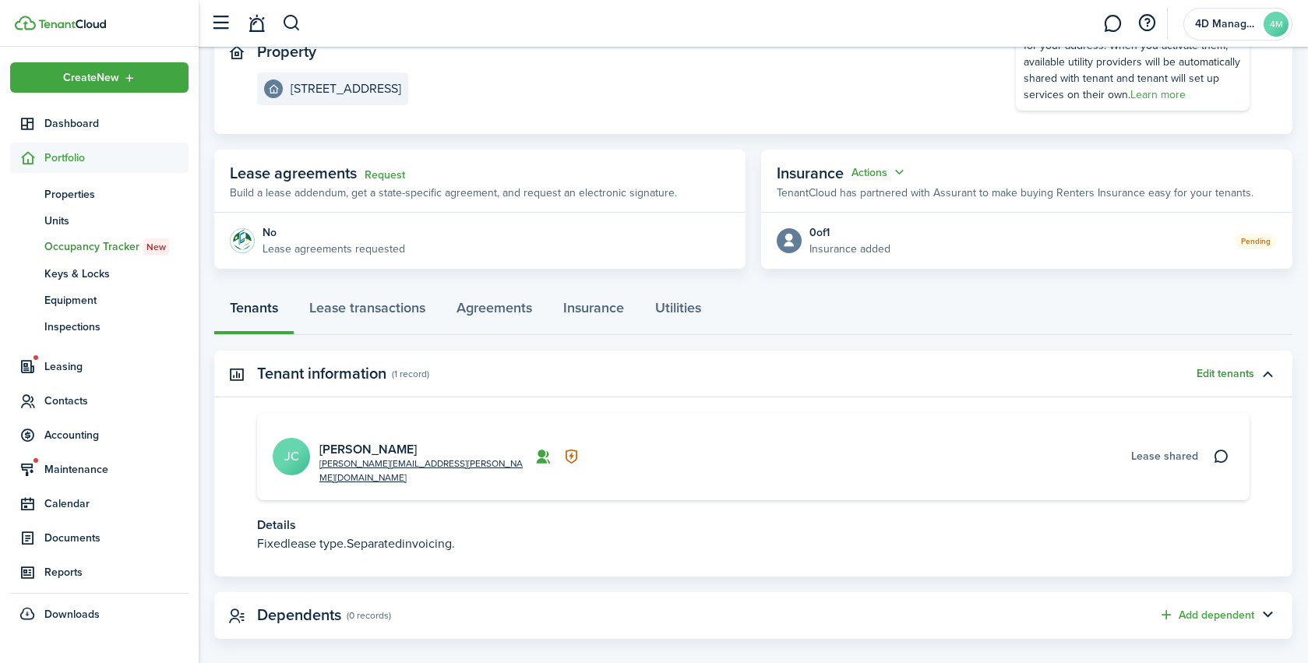
click at [1234, 378] on button "Edit tenants" at bounding box center [1226, 374] width 58 height 12
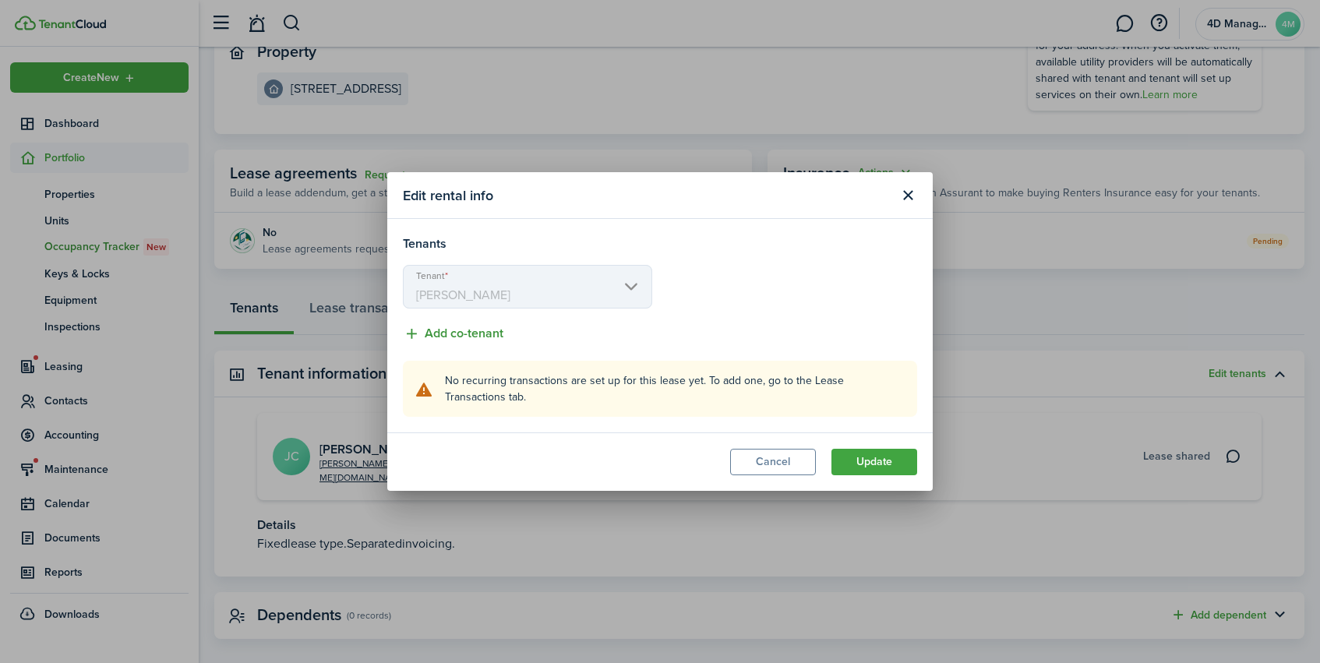
click at [461, 338] on button "Add co-tenant" at bounding box center [453, 333] width 101 height 19
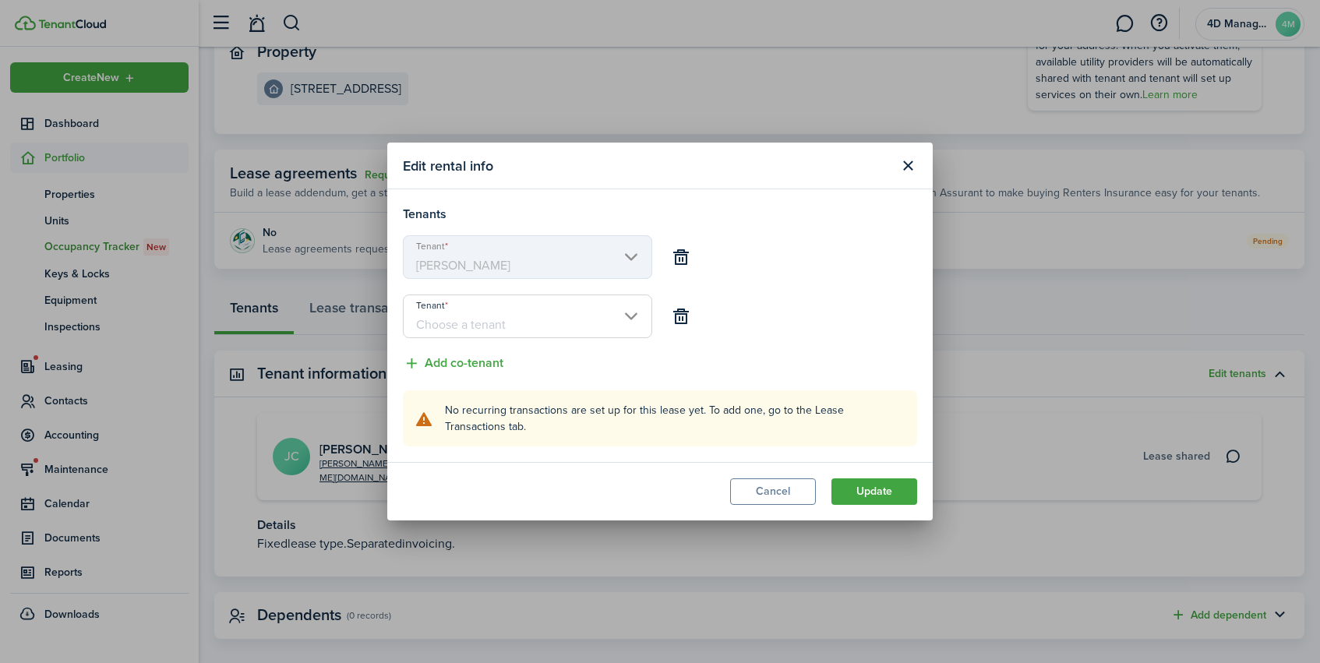
click at [460, 310] on input "Tenant" at bounding box center [527, 317] width 249 height 44
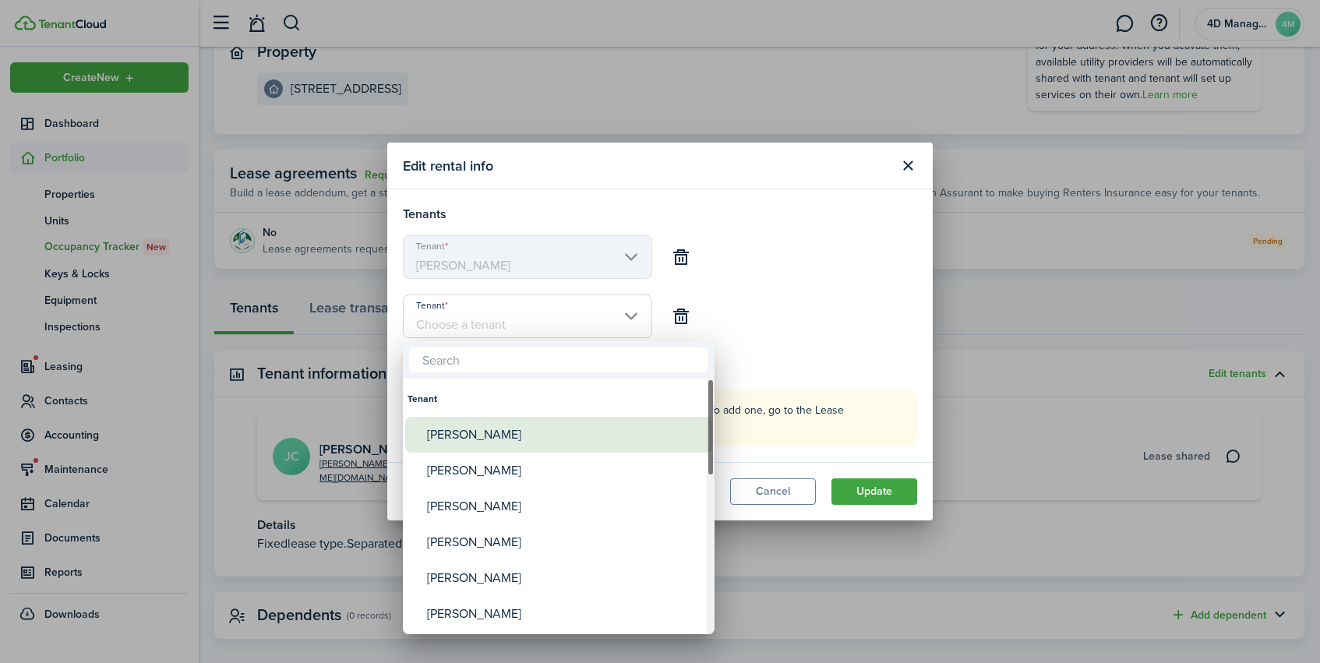
click at [475, 435] on div "[PERSON_NAME]" at bounding box center [565, 435] width 276 height 36
type input "[PERSON_NAME]"
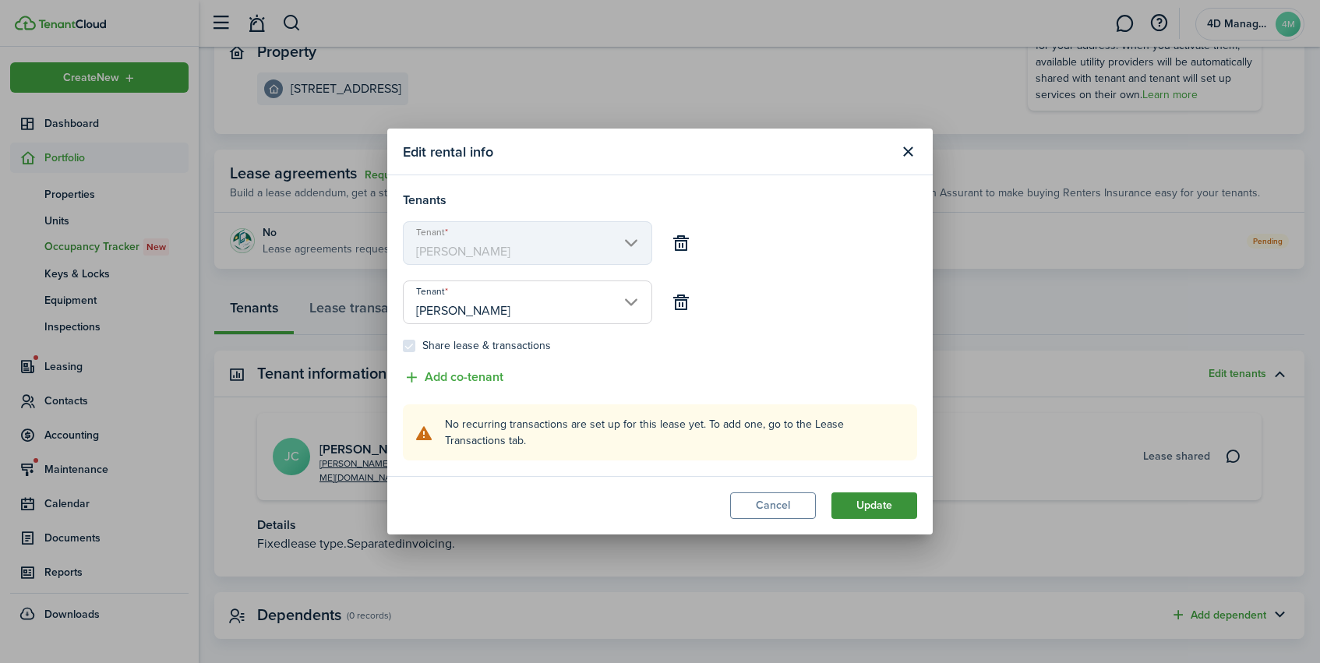
click at [869, 514] on button "Update" at bounding box center [875, 506] width 86 height 26
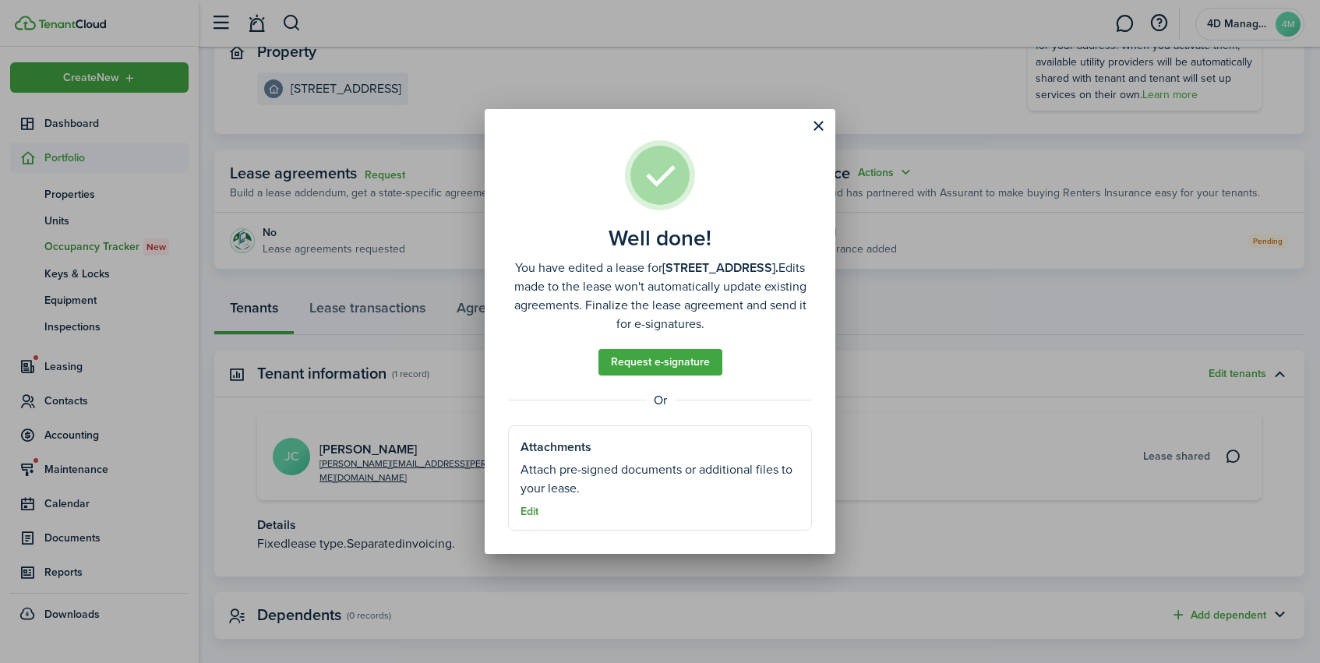
click at [531, 511] on button "Edit" at bounding box center [530, 512] width 18 height 12
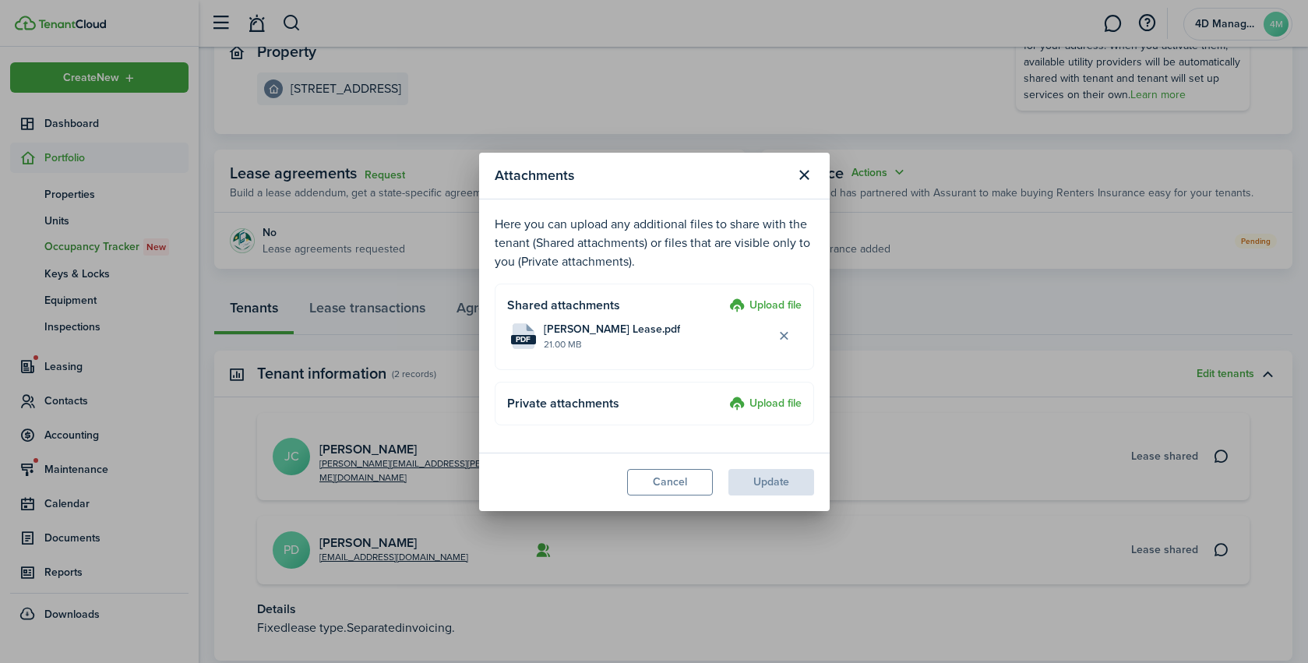
click at [773, 482] on modal-footer "Cancel Update" at bounding box center [654, 482] width 351 height 58
click at [689, 493] on button "Cancel" at bounding box center [670, 482] width 86 height 26
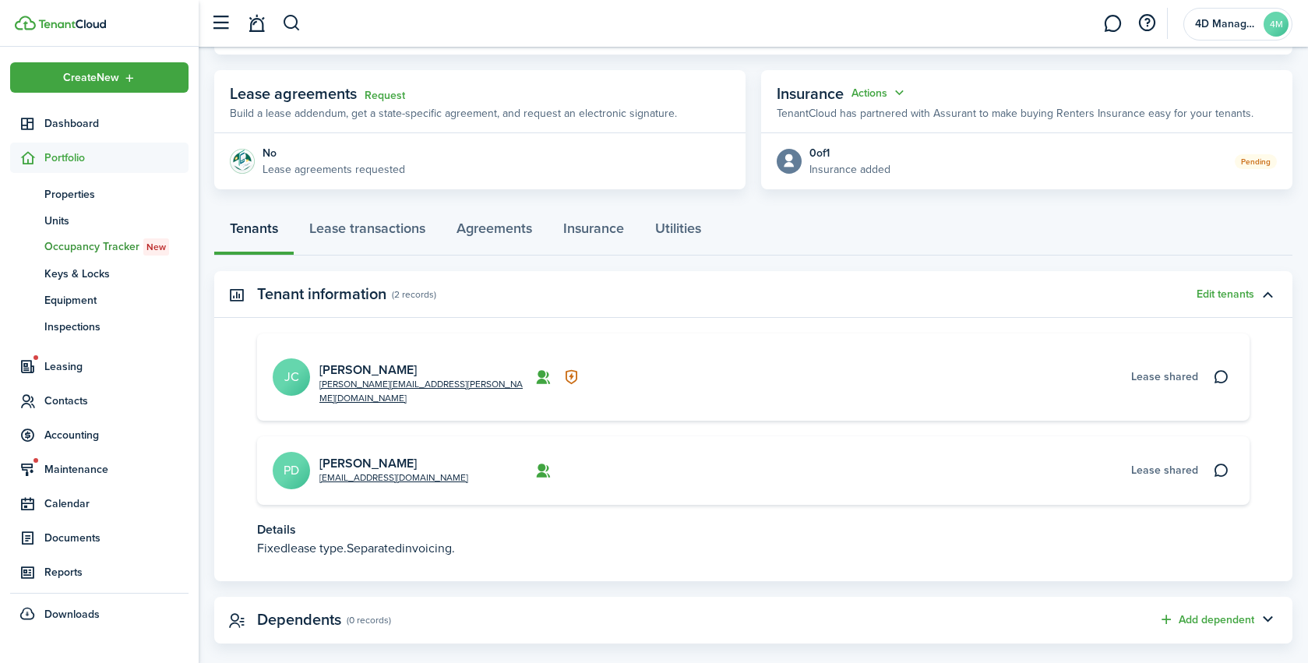
scroll to position [268, 0]
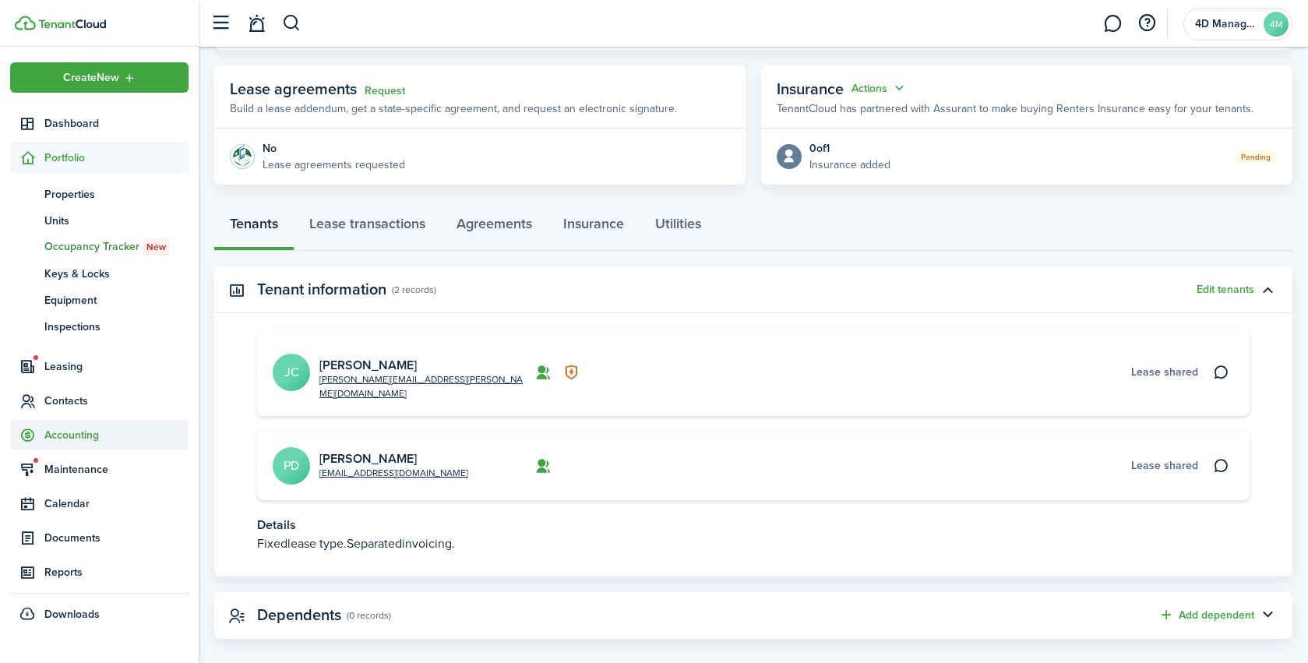
click at [72, 443] on span "Accounting" at bounding box center [99, 435] width 178 height 30
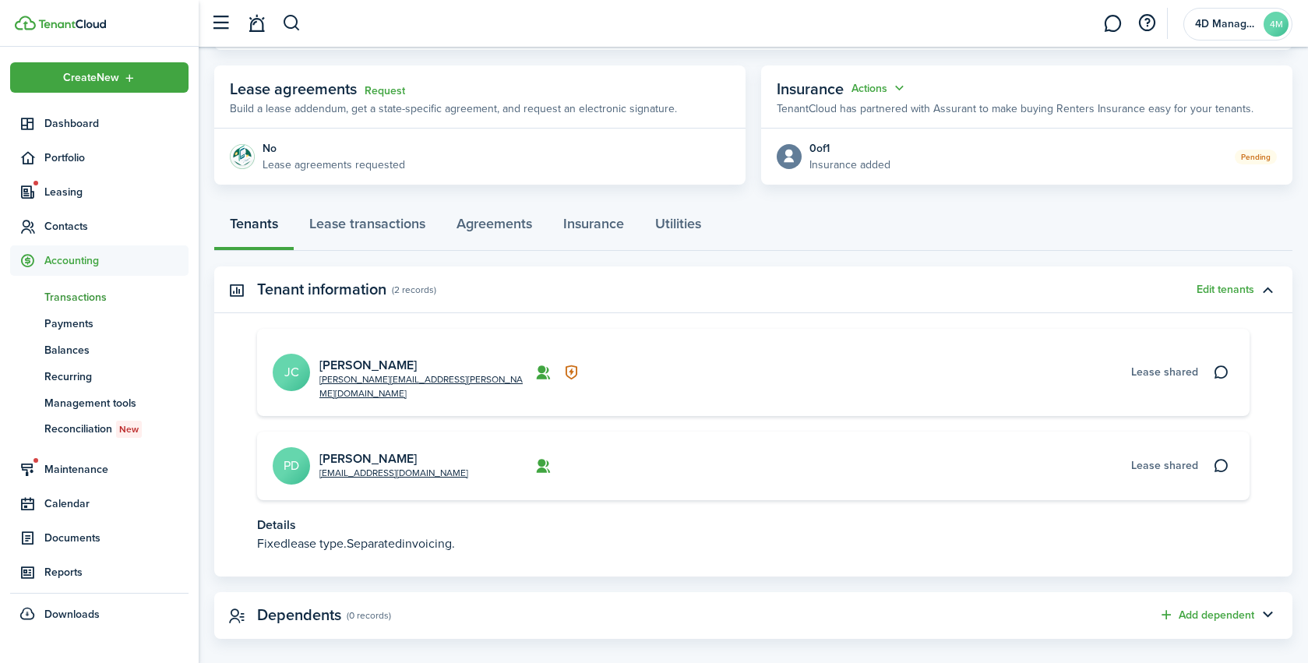
click at [63, 300] on span "Transactions" at bounding box center [116, 297] width 144 height 16
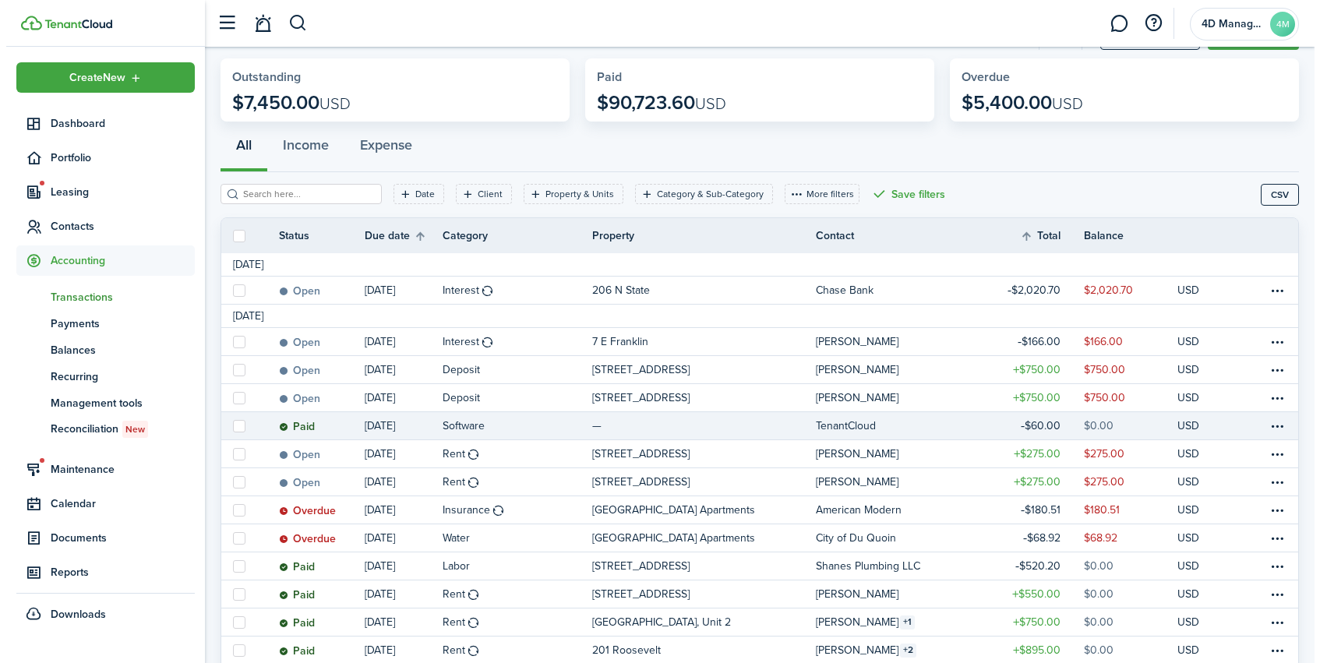
scroll to position [74, 0]
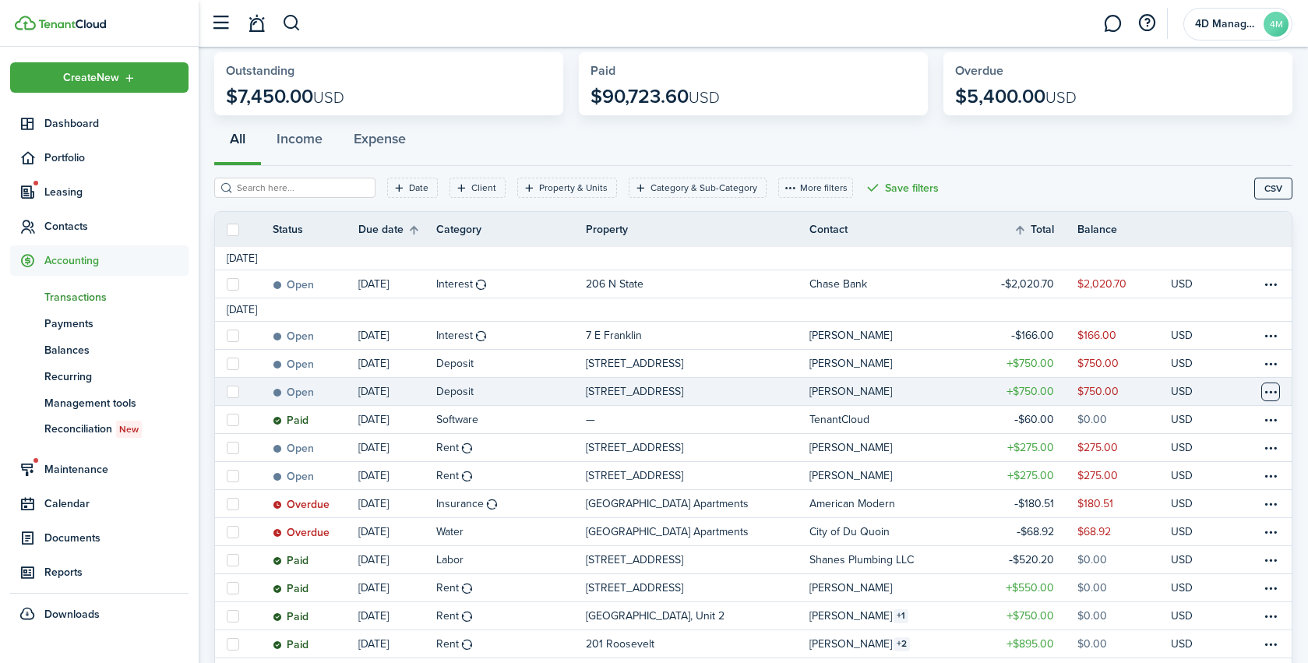
click at [1270, 390] on table-menu-btn-icon at bounding box center [1271, 392] width 19 height 19
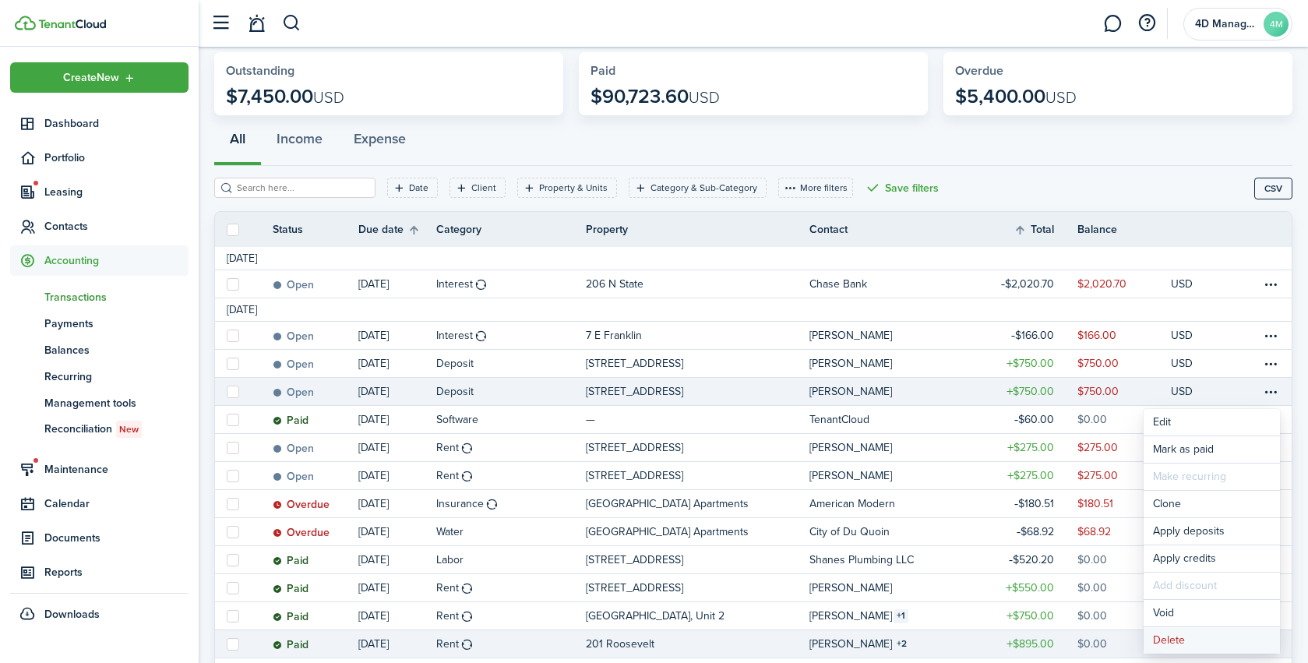
click at [1192, 645] on button "Delete" at bounding box center [1212, 640] width 136 height 26
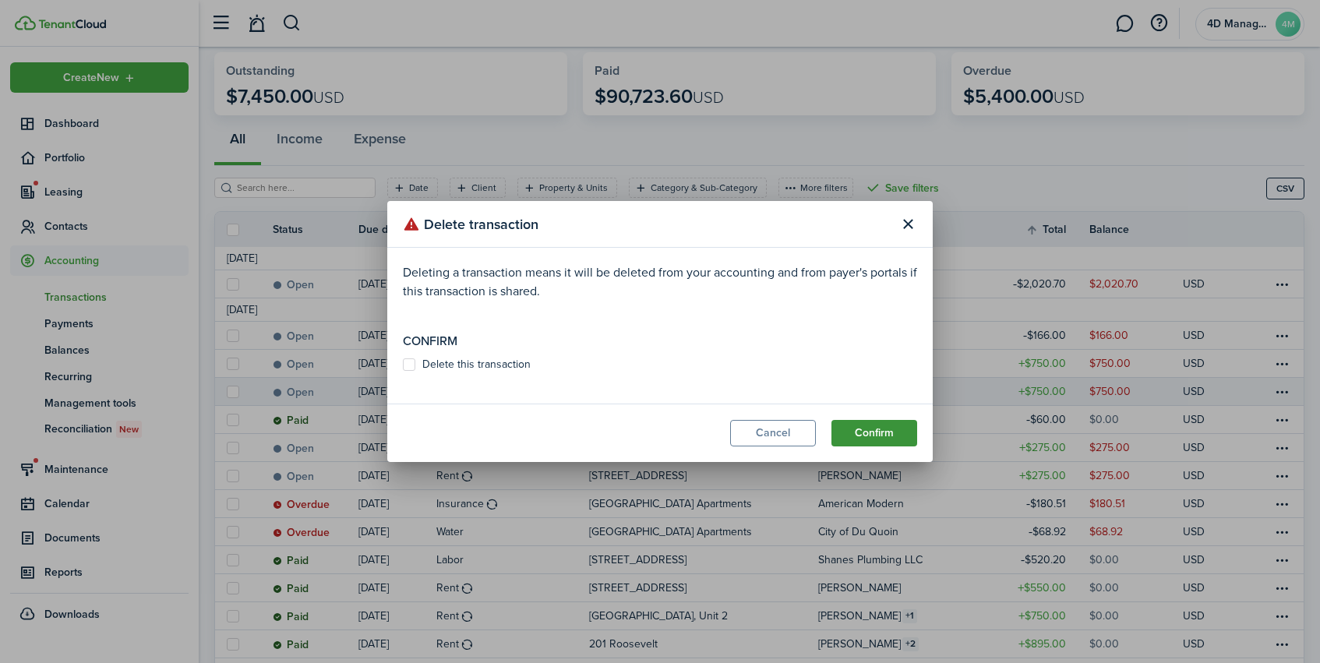
click at [880, 436] on button "Confirm" at bounding box center [875, 433] width 86 height 26
click at [406, 363] on label "Delete this transaction" at bounding box center [467, 364] width 128 height 12
click at [403, 373] on input "Delete this transaction" at bounding box center [402, 373] width 1 height 1
checkbox input "true"
click at [866, 435] on button "Confirm" at bounding box center [875, 433] width 86 height 26
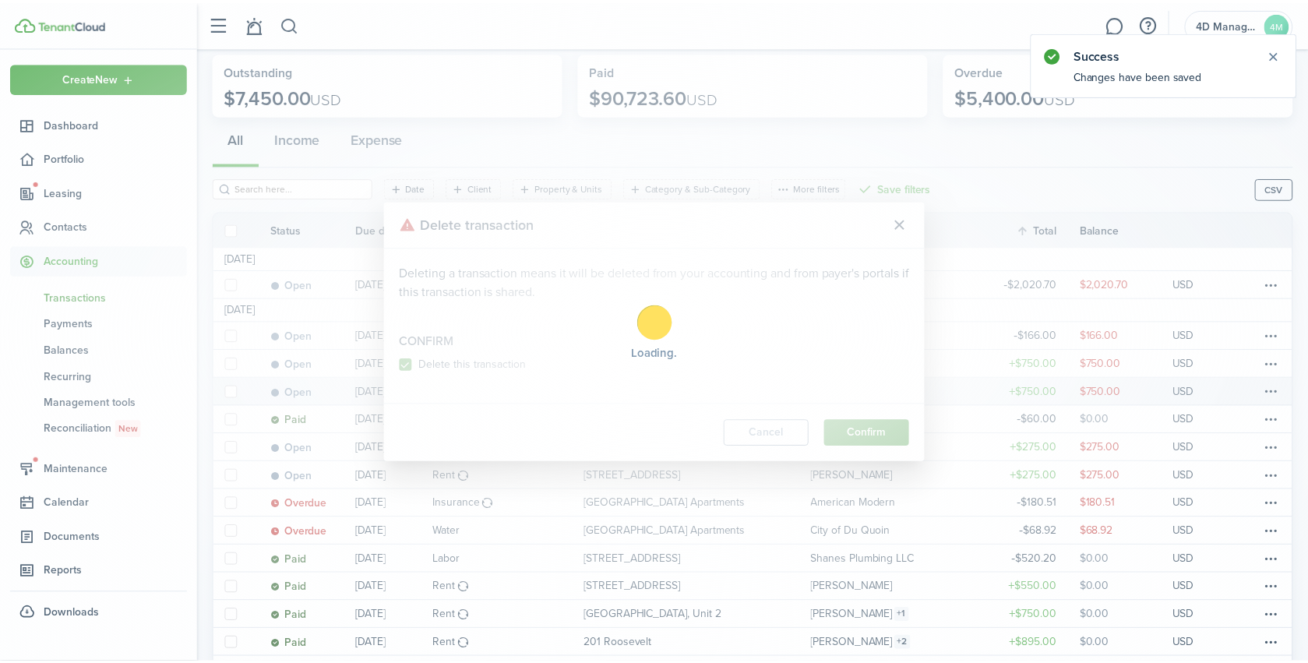
scroll to position [0, 0]
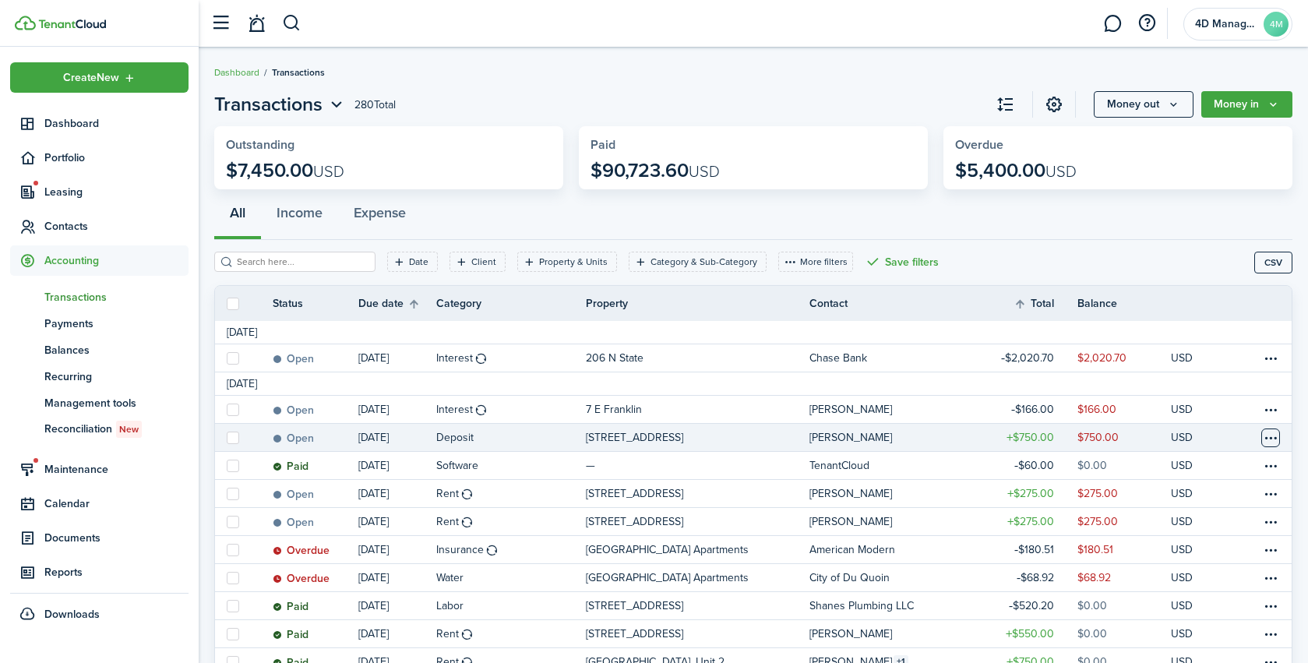
click at [1276, 437] on table-menu-btn-icon at bounding box center [1271, 438] width 19 height 19
click at [1238, 453] on link "Mark as paid" at bounding box center [1212, 455] width 136 height 26
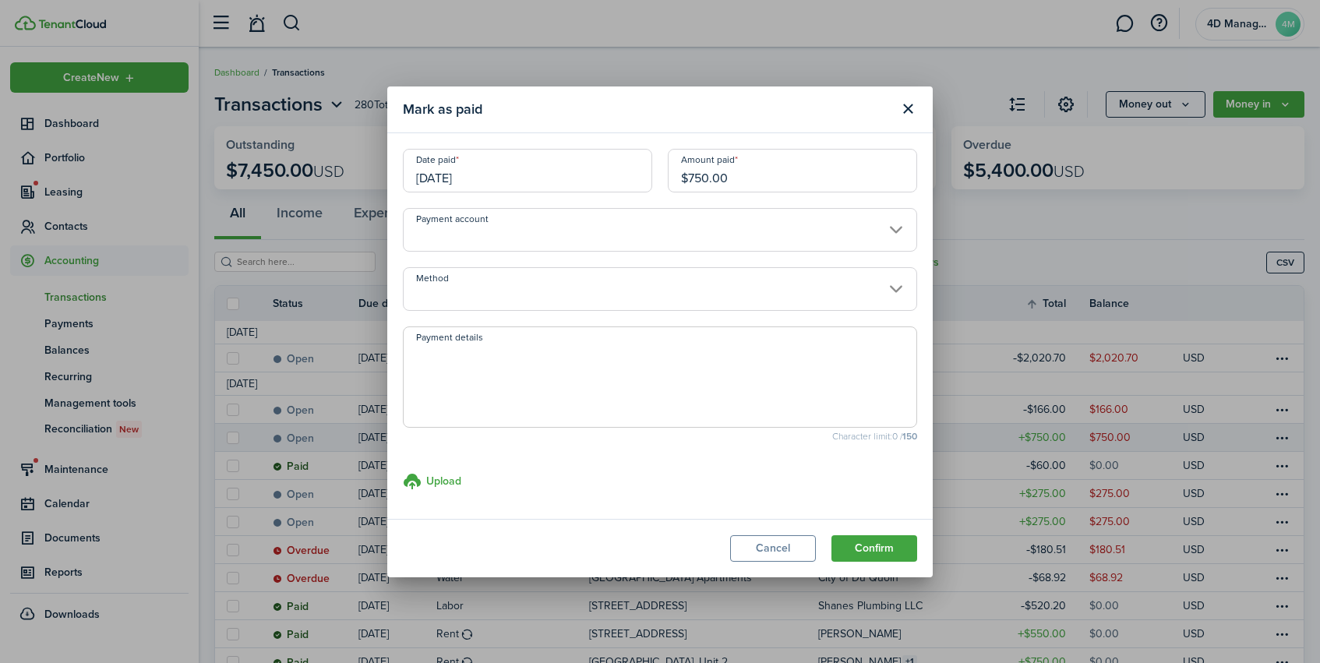
click at [553, 239] on input "Payment account" at bounding box center [660, 230] width 514 height 44
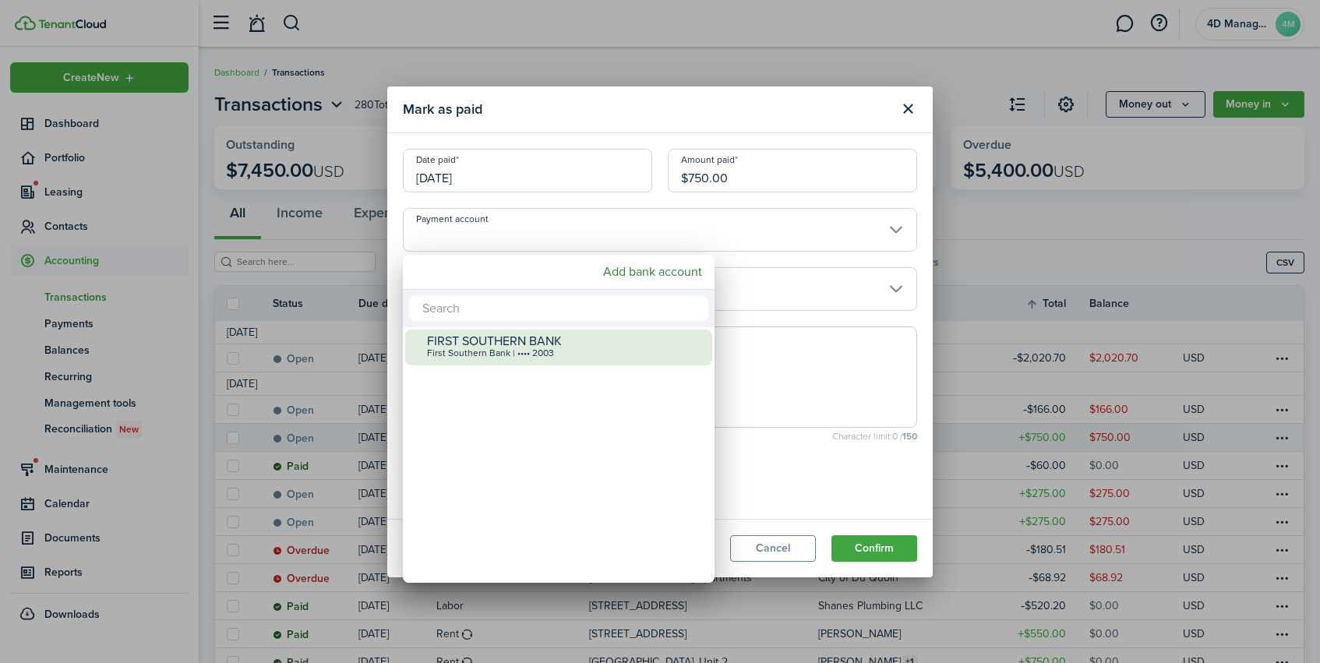
click at [485, 352] on div "First Southern Bank | •••• 2003" at bounding box center [565, 353] width 276 height 11
type input "•••• •••• •••• 2003"
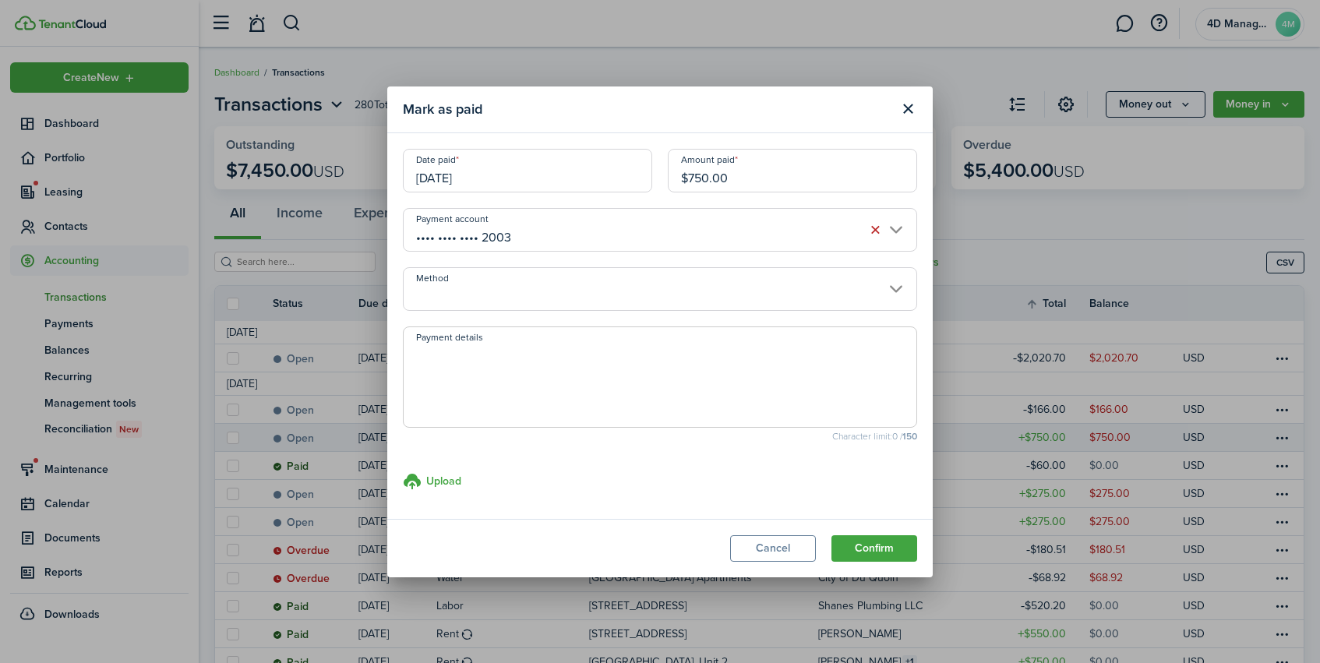
click at [468, 275] on input "Method" at bounding box center [660, 289] width 514 height 44
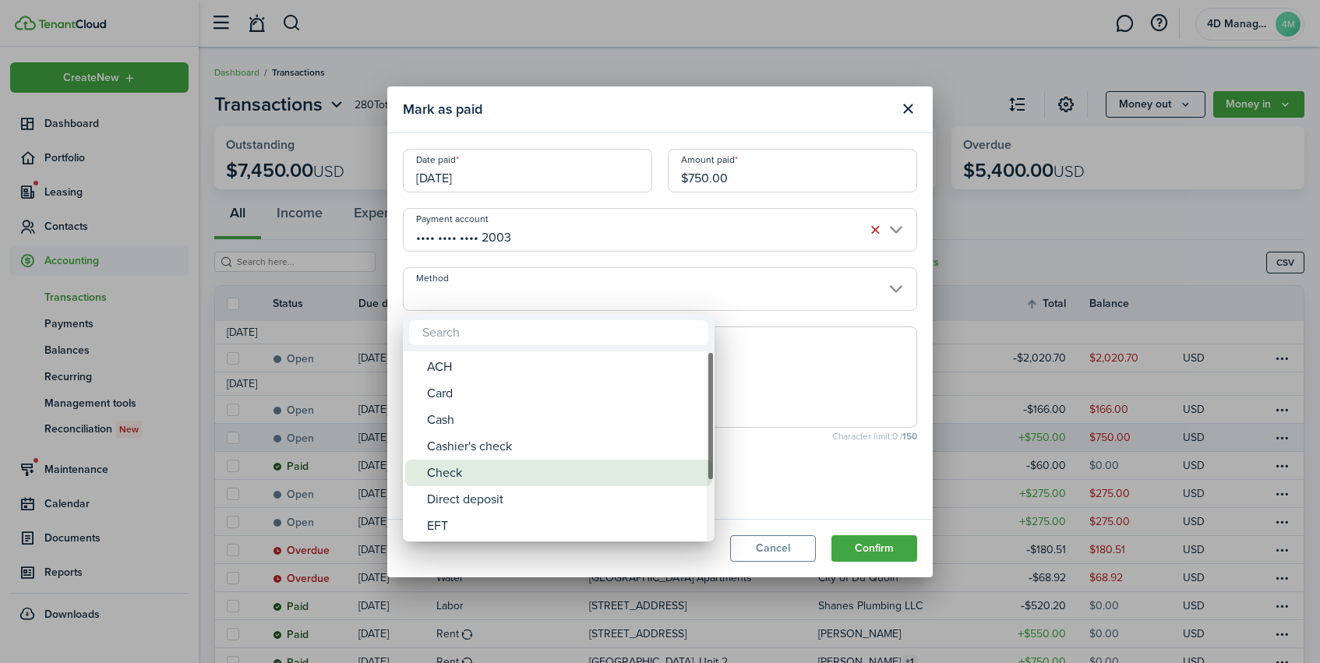
click at [451, 470] on div "Check" at bounding box center [565, 473] width 276 height 26
type input "Check"
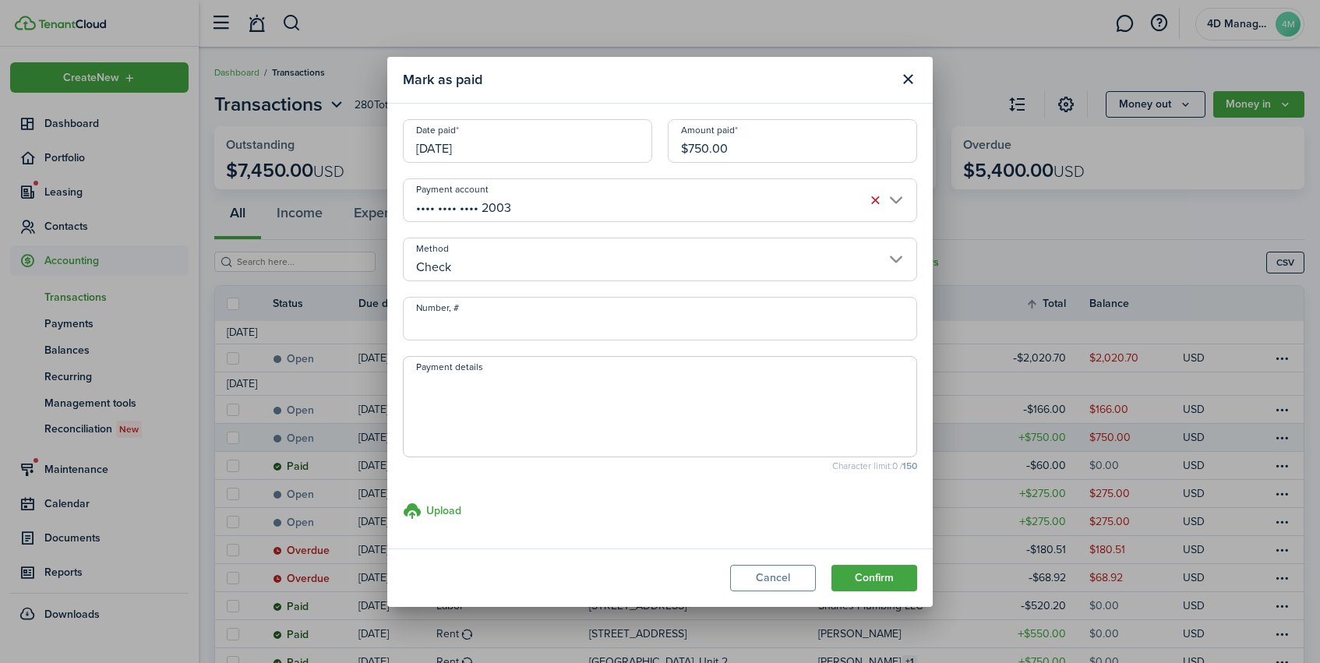
click at [430, 322] on input "Number, #" at bounding box center [660, 319] width 514 height 44
type input "8623"
click at [484, 411] on textarea "Payment details" at bounding box center [660, 411] width 513 height 75
click at [867, 578] on button "Confirm" at bounding box center [875, 578] width 86 height 26
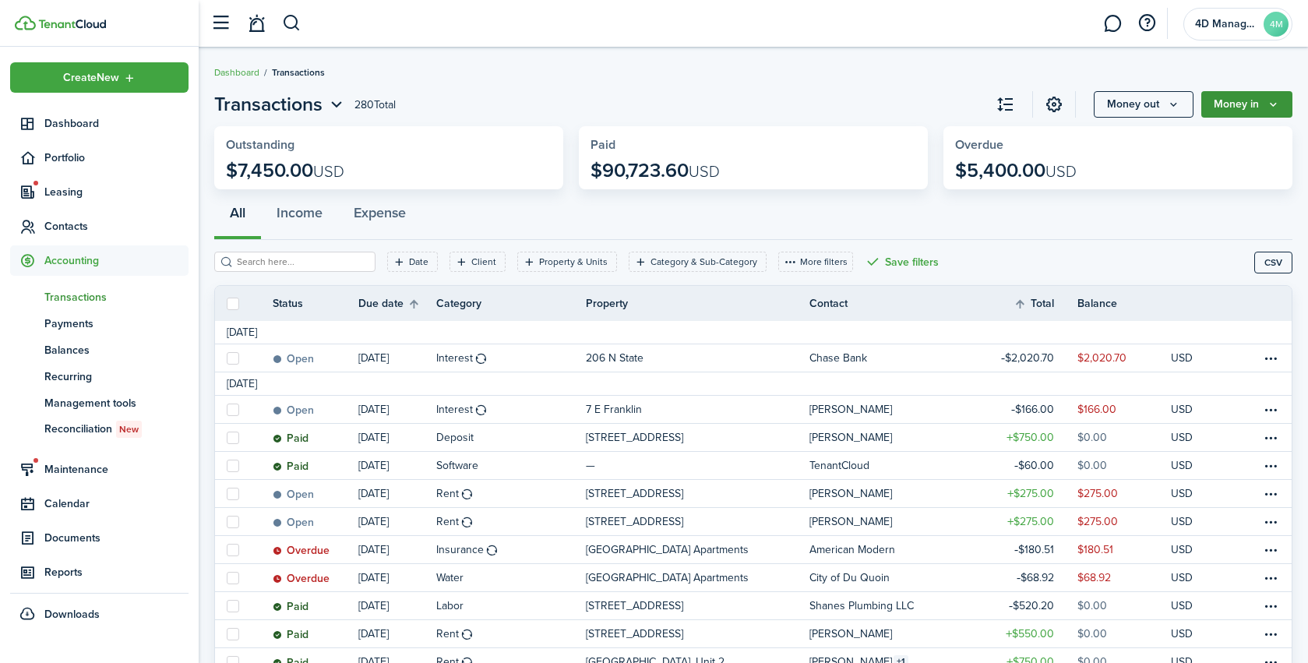
click at [1244, 112] on button "Money in" at bounding box center [1247, 104] width 91 height 26
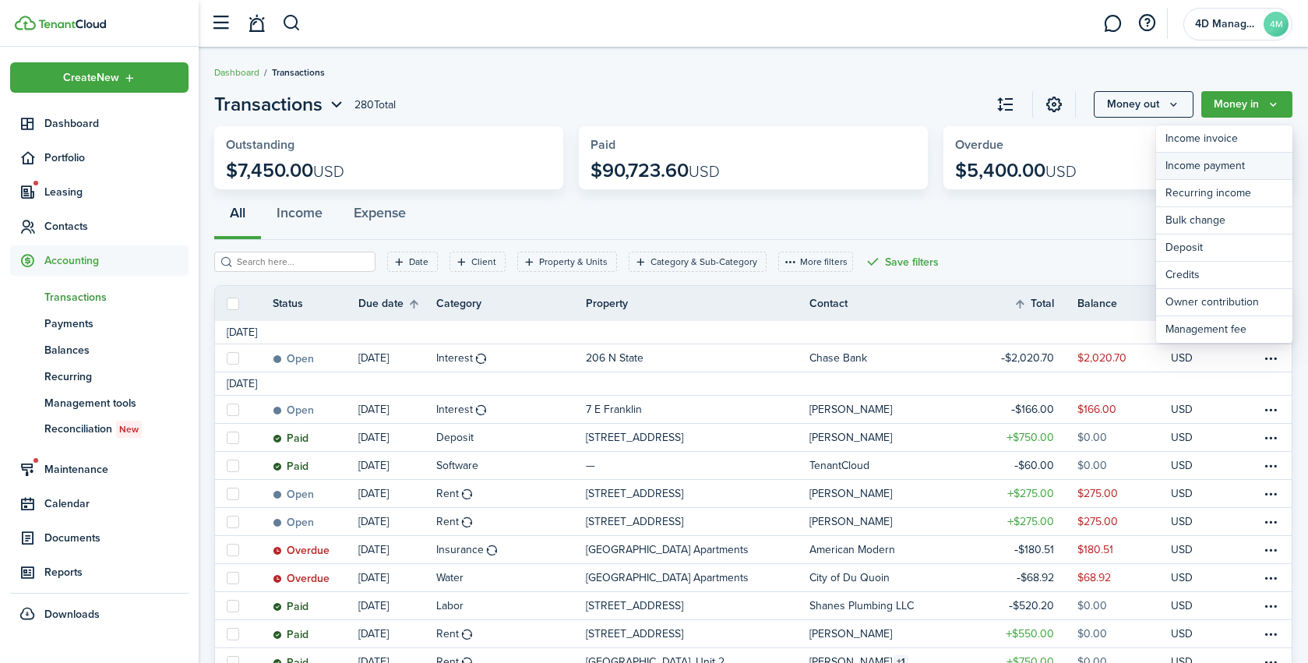
click at [1217, 167] on link "Income payment" at bounding box center [1225, 166] width 136 height 27
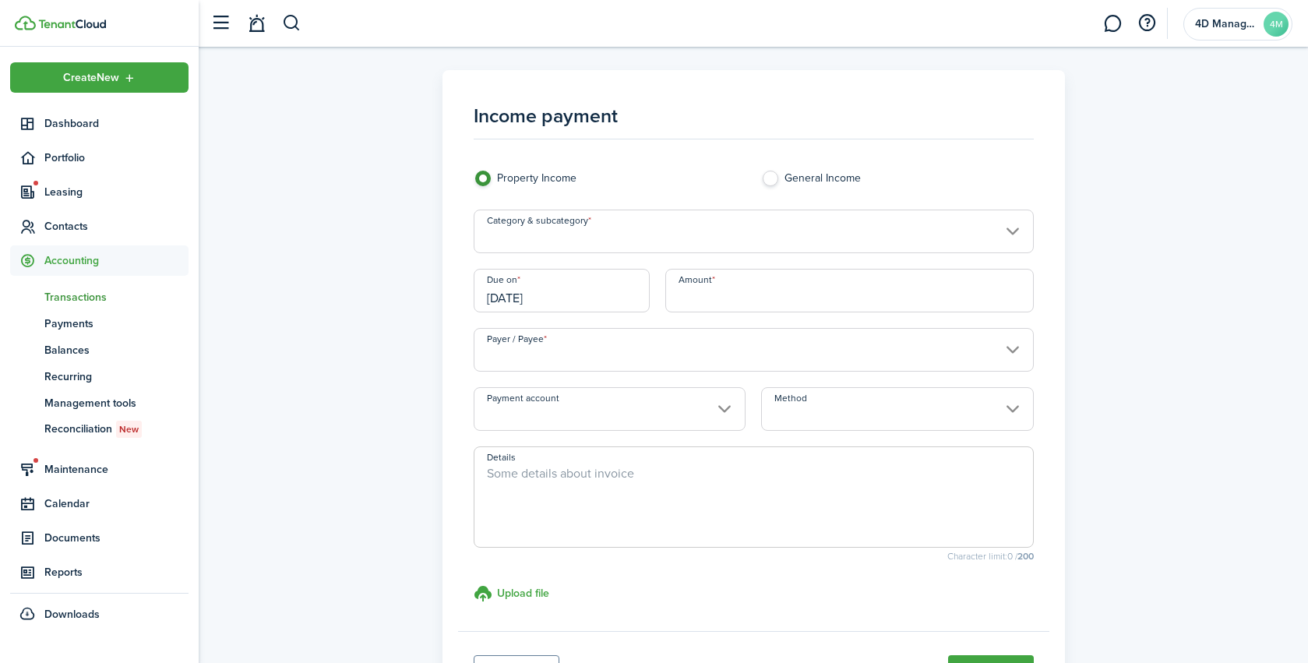
click at [560, 223] on input "Category & subcategory" at bounding box center [754, 232] width 560 height 44
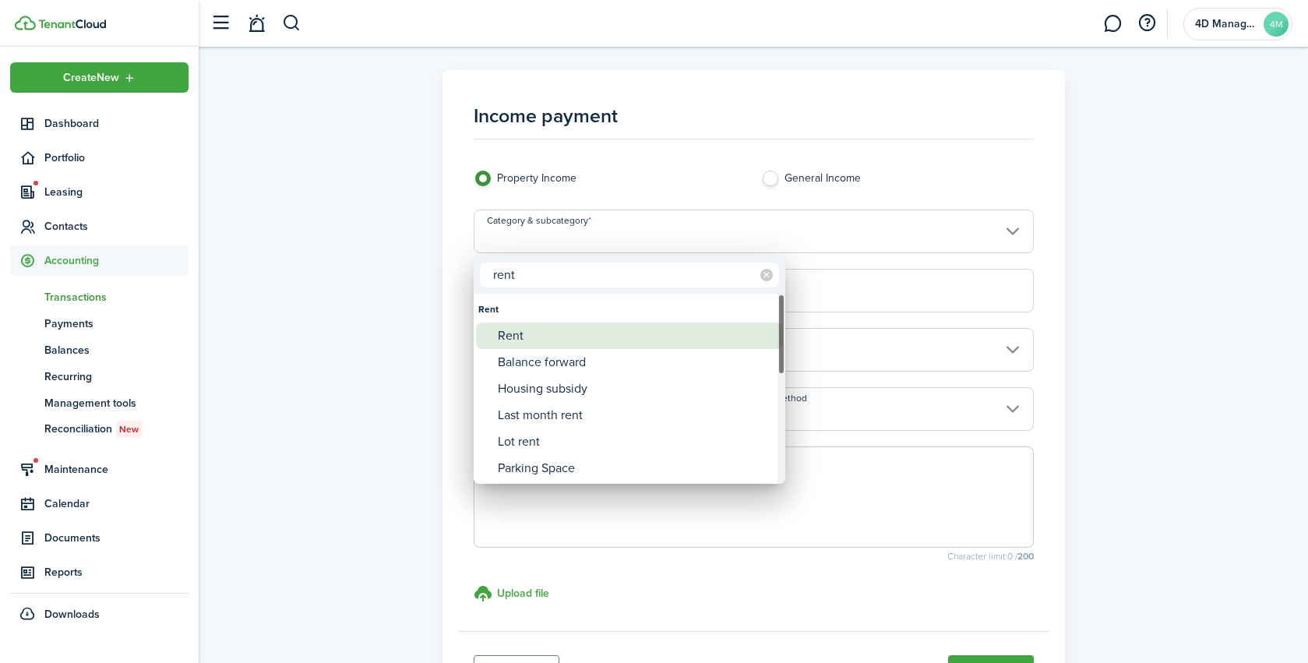
type input "rent"
click at [533, 335] on div "Rent" at bounding box center [636, 336] width 276 height 26
type input "Rent"
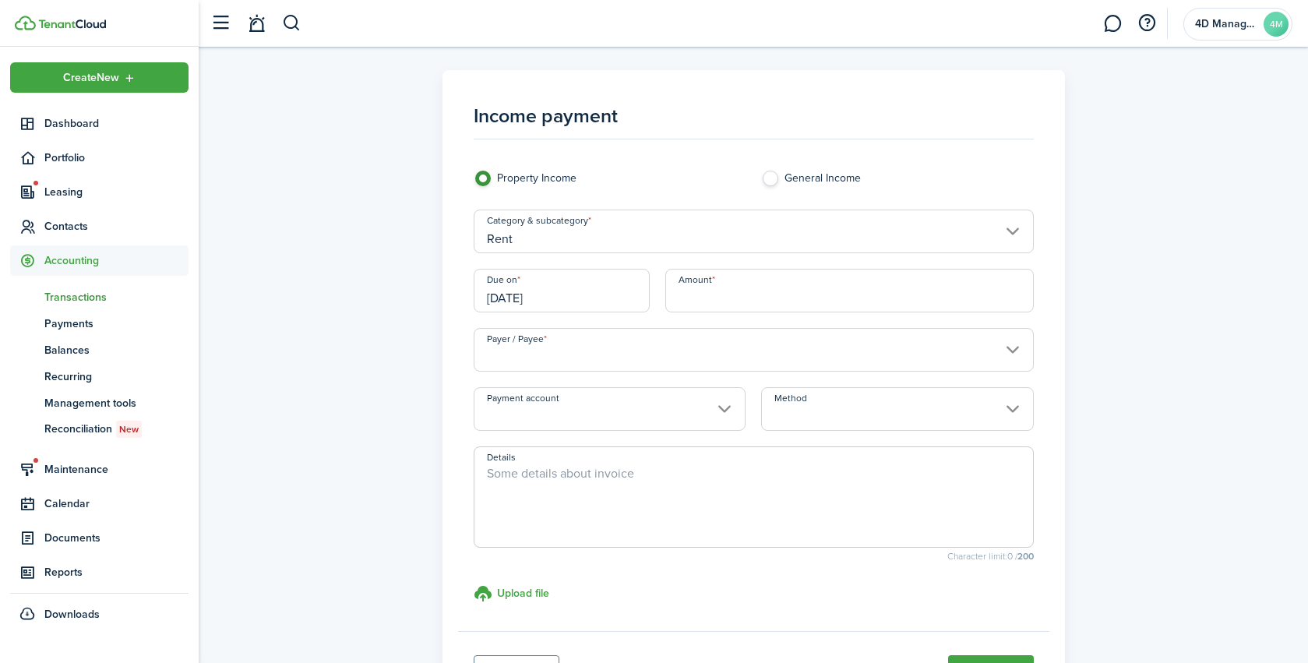
click at [710, 288] on input "Amount" at bounding box center [850, 291] width 369 height 44
click at [589, 348] on input "Payer / Payee" at bounding box center [754, 350] width 560 height 44
type input "$750.00"
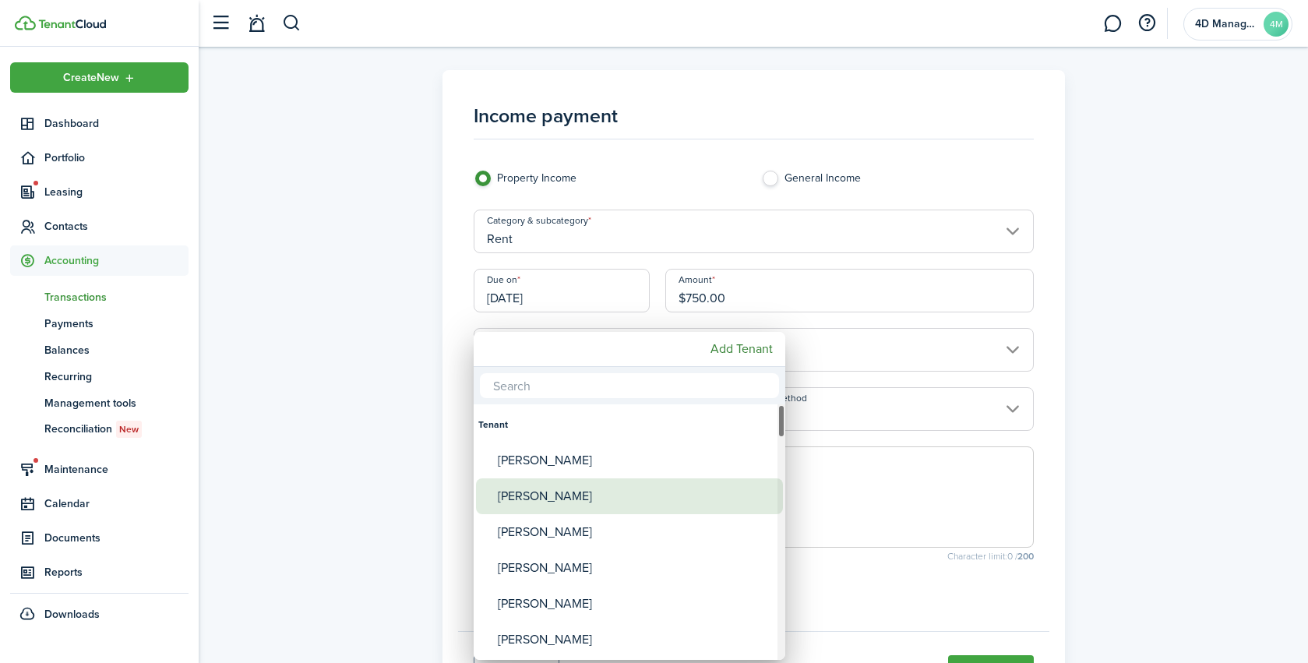
click at [546, 502] on div "[PERSON_NAME]" at bounding box center [636, 497] width 276 height 36
type input "[PERSON_NAME]"
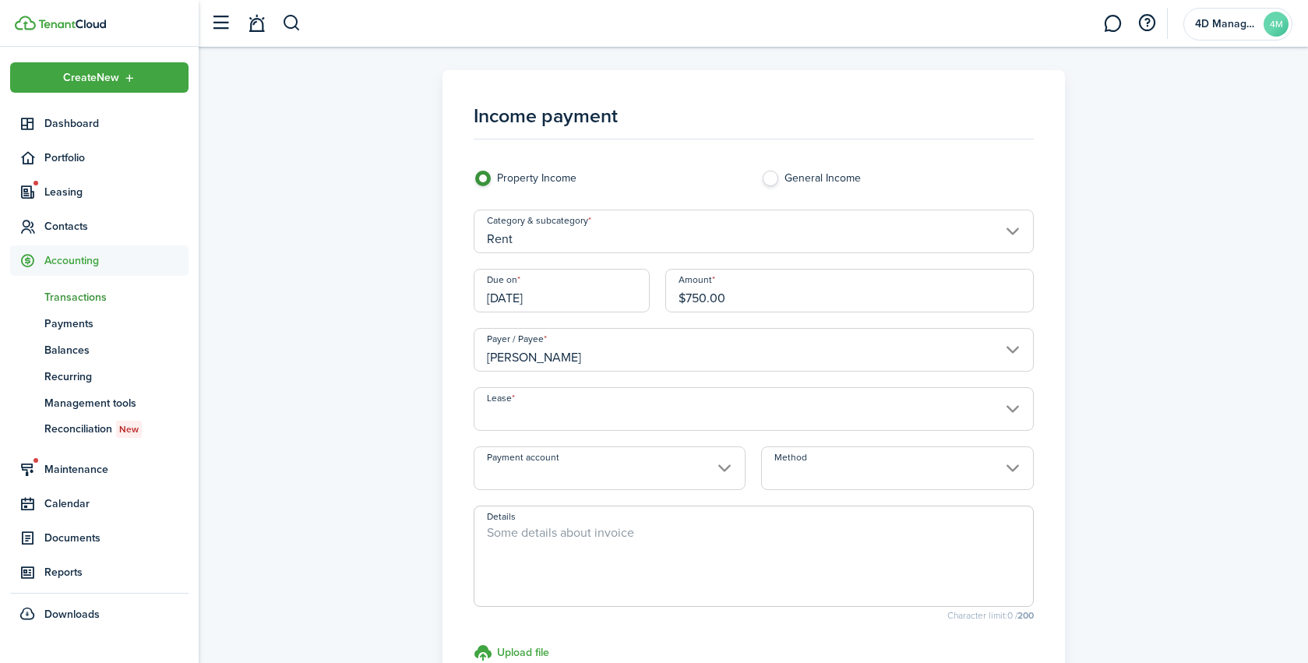
click at [515, 411] on input "Lease" at bounding box center [754, 409] width 560 height 44
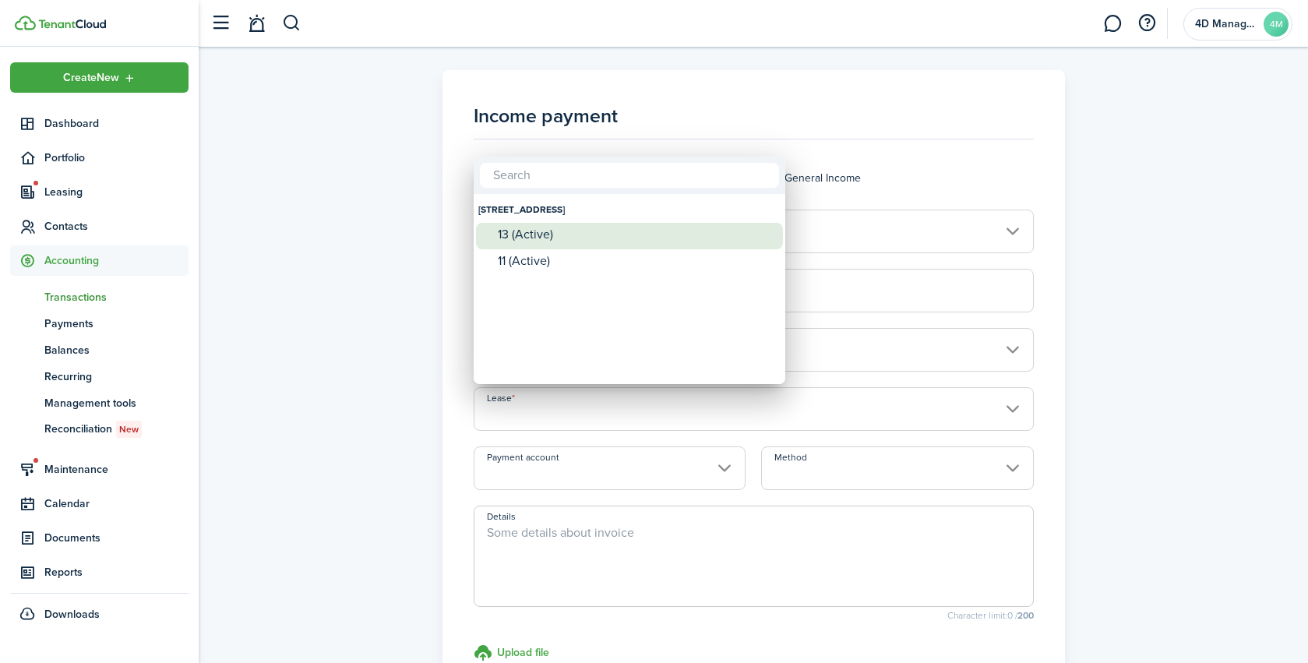
click at [525, 236] on div "13 (Active)" at bounding box center [636, 235] width 276 height 14
type input "[STREET_ADDRESS]. Lease #13 (Active)"
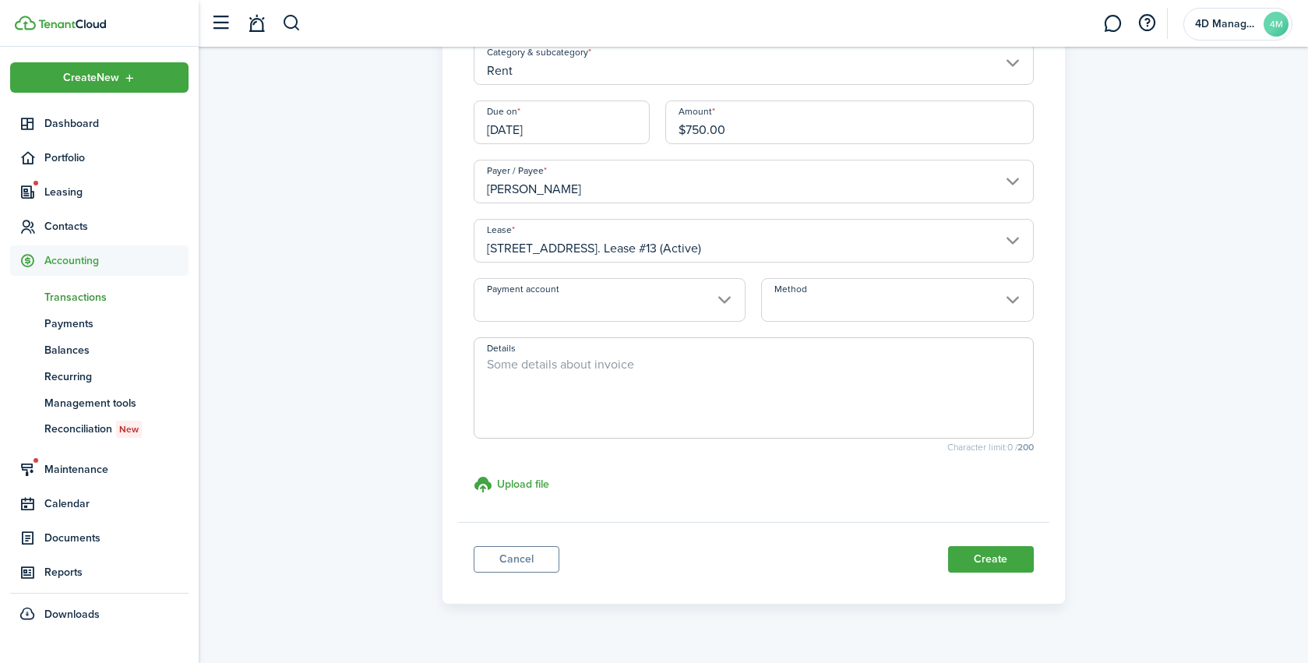
scroll to position [169, 0]
click at [762, 242] on input "[STREET_ADDRESS]. Lease #13 (Active)" at bounding box center [754, 240] width 560 height 44
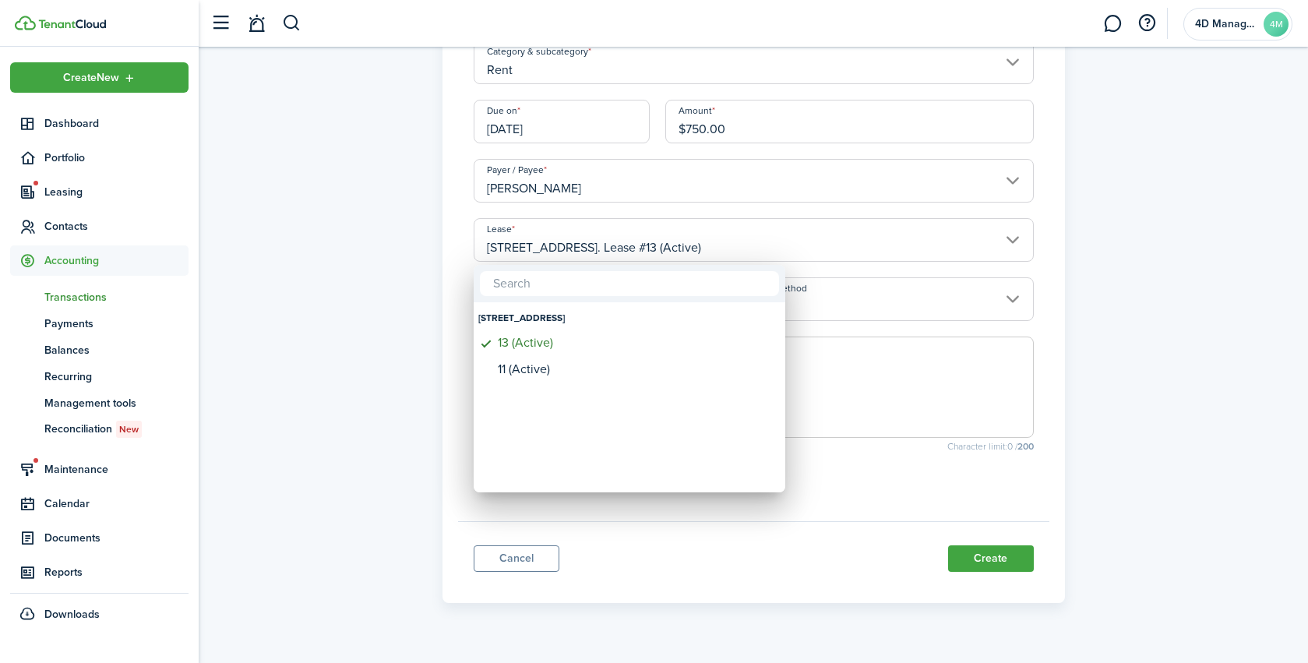
click at [762, 243] on div at bounding box center [654, 331] width 1558 height 913
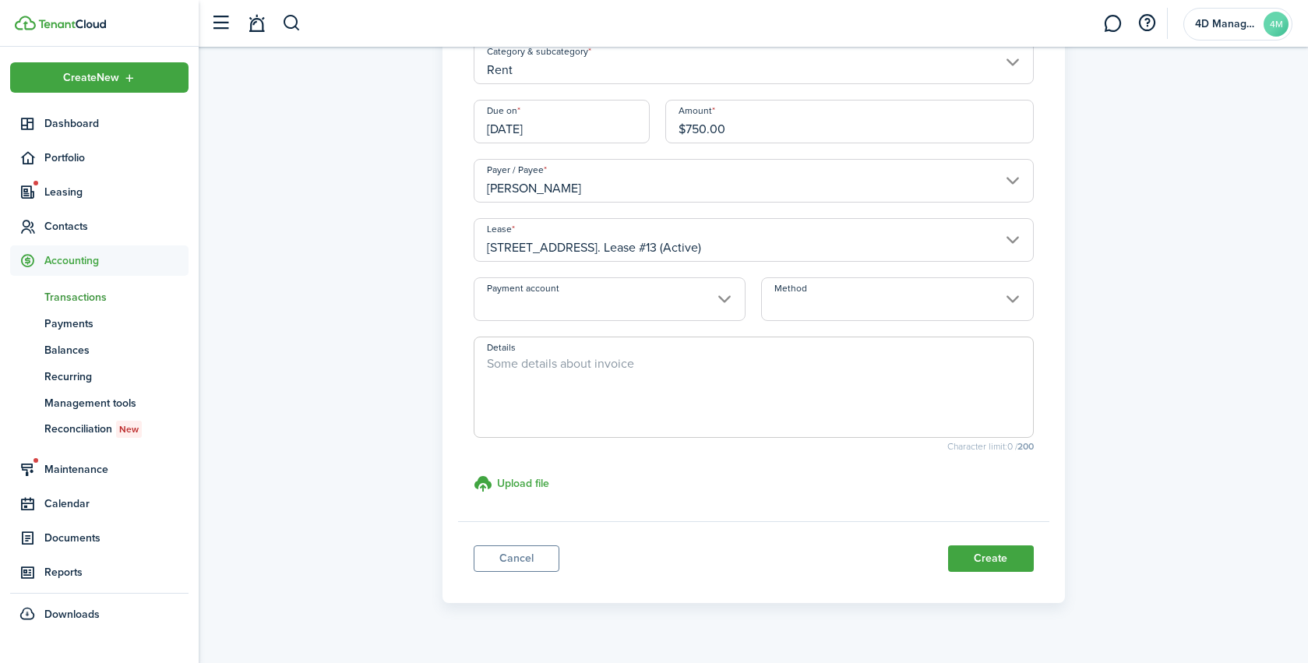
click at [570, 298] on input "Payment account" at bounding box center [610, 299] width 273 height 44
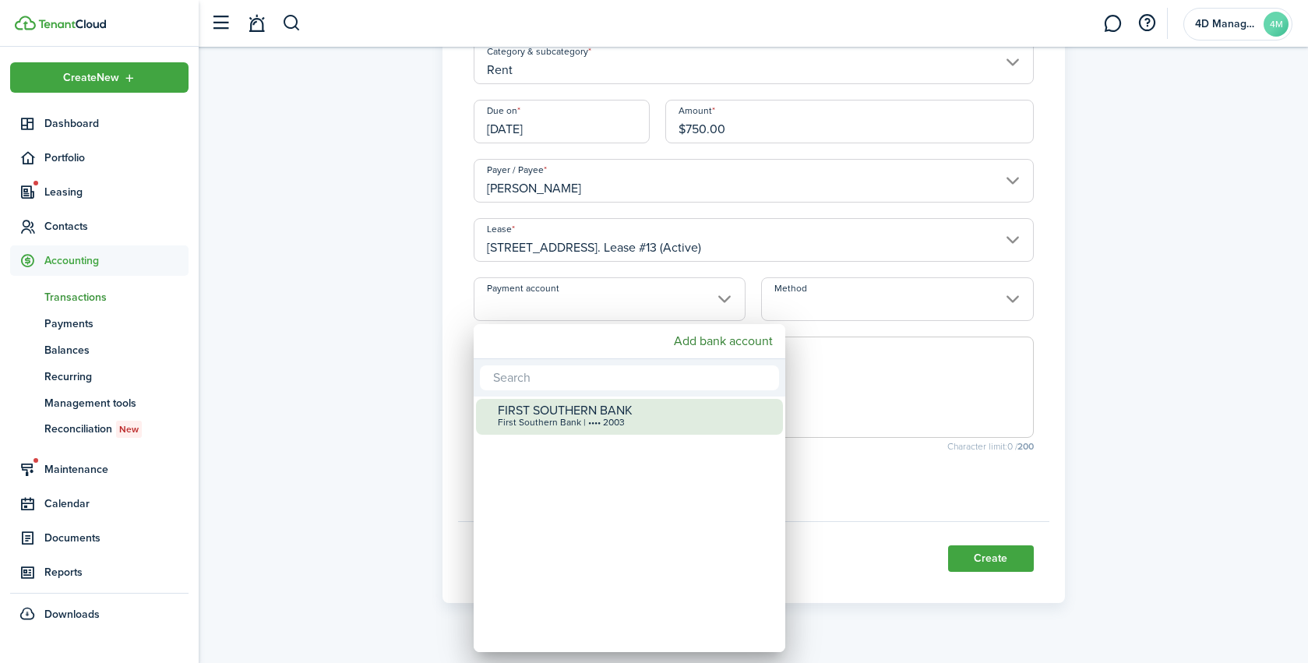
click at [549, 421] on div "First Southern Bank | •••• 2003" at bounding box center [636, 423] width 276 height 11
type input "•••• •••• •••• 2003"
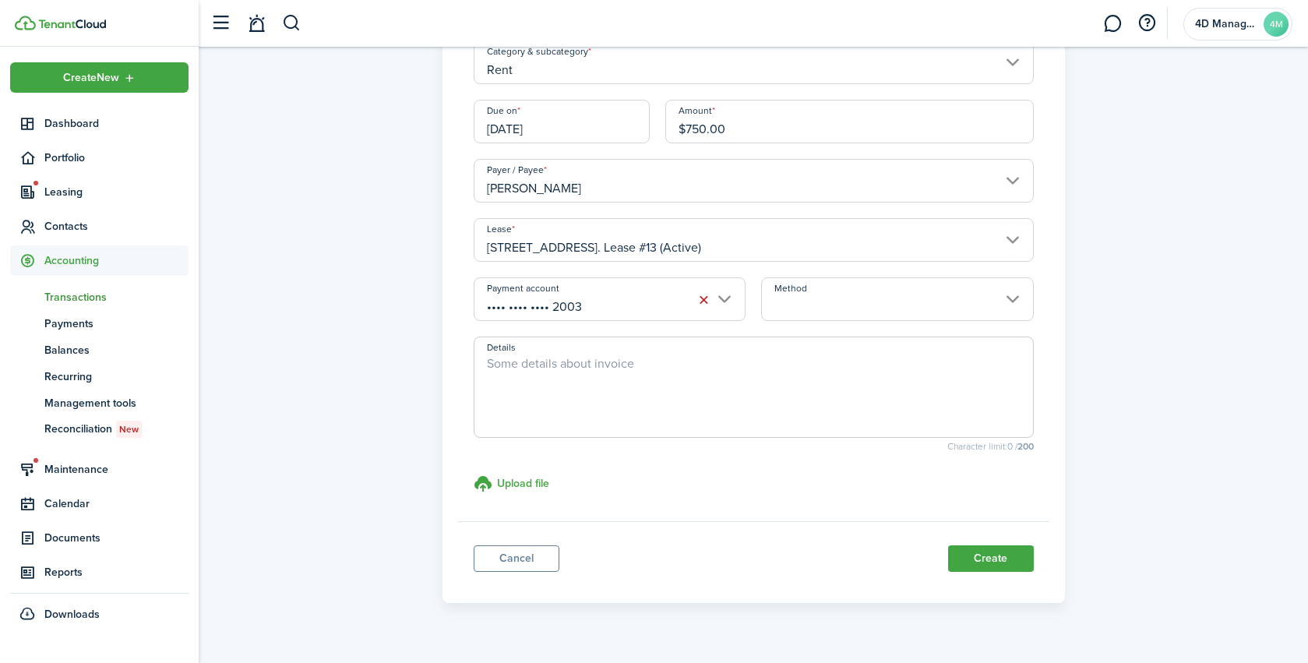
click at [780, 308] on input "Method" at bounding box center [897, 299] width 273 height 44
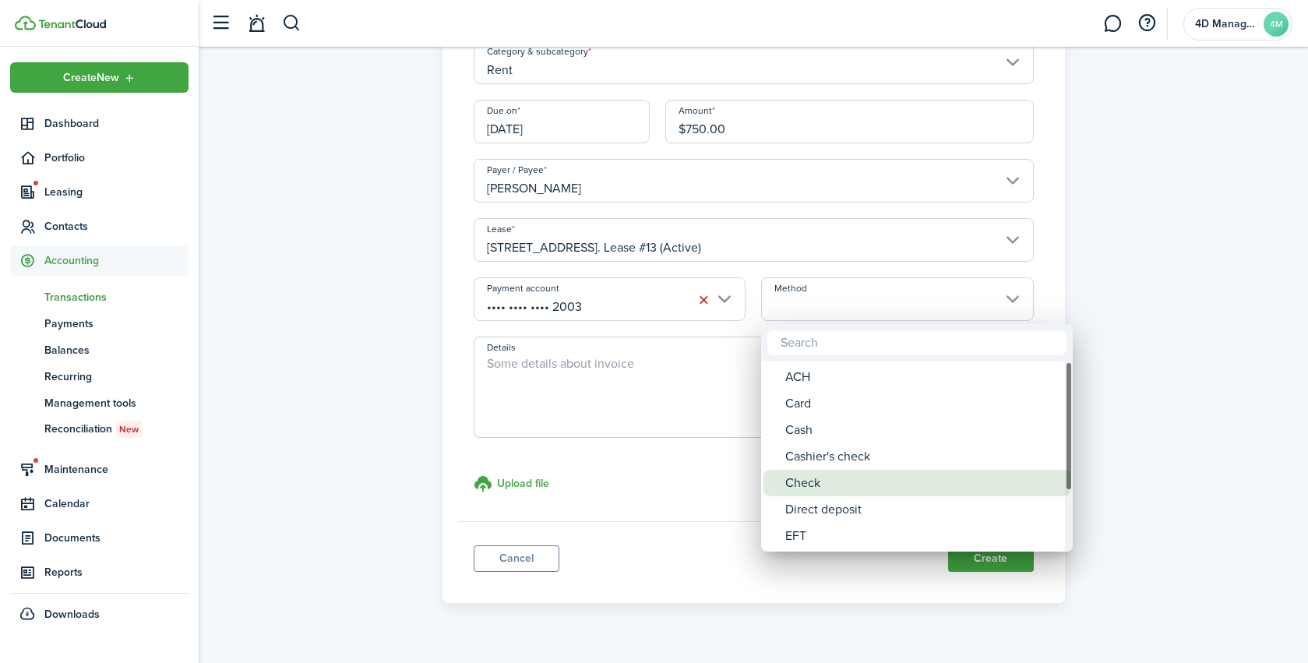
click at [821, 485] on div "Check" at bounding box center [924, 483] width 276 height 26
type input "Check"
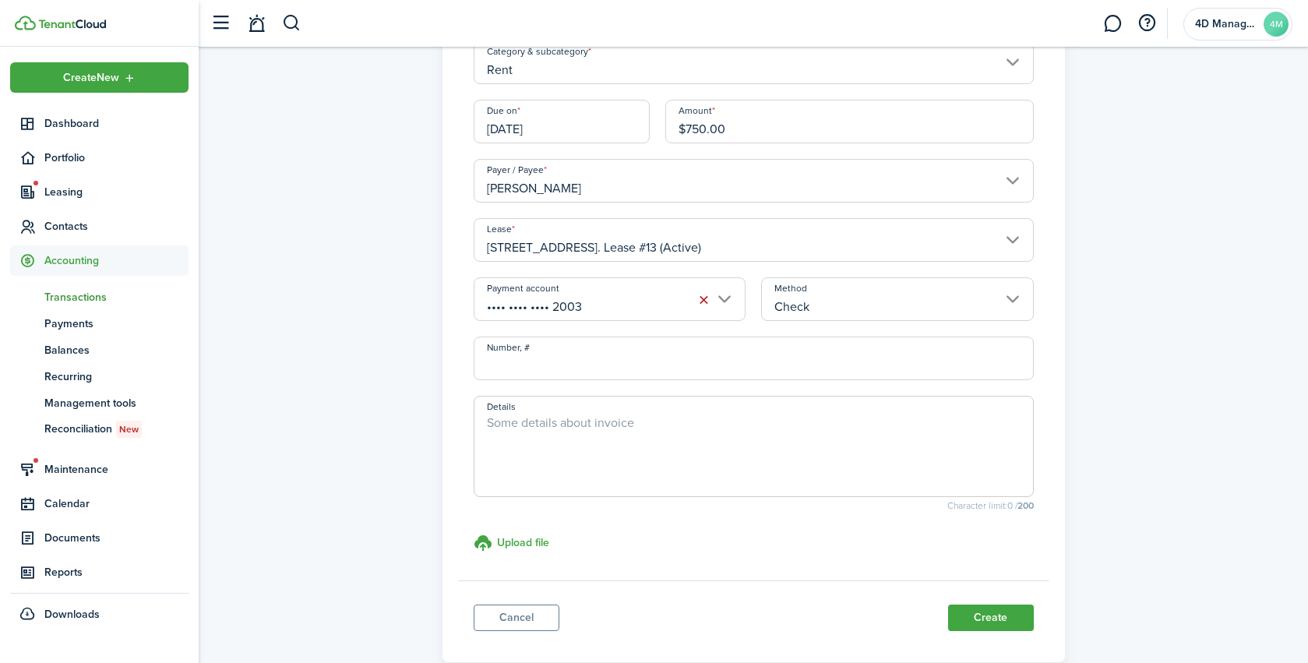
click at [536, 368] on input "Number, #" at bounding box center [754, 359] width 560 height 44
type input "8623"
click at [620, 439] on textarea "Details" at bounding box center [754, 451] width 559 height 75
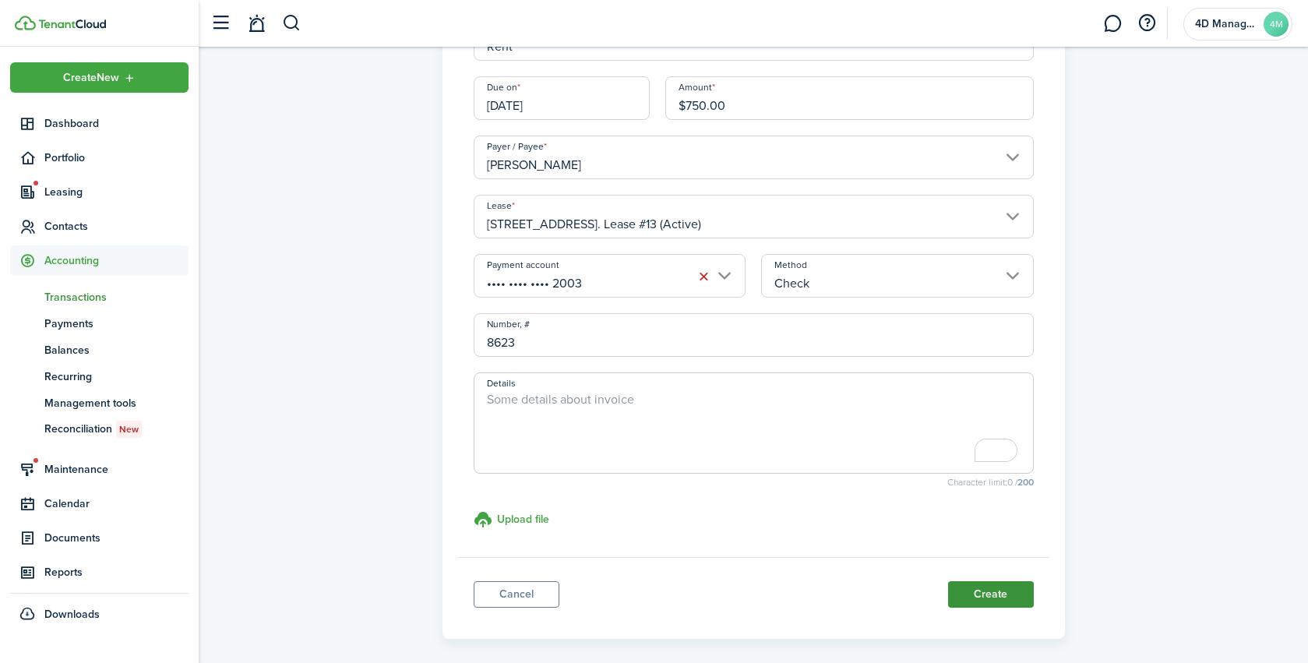
click at [980, 603] on button "Create" at bounding box center [991, 594] width 86 height 26
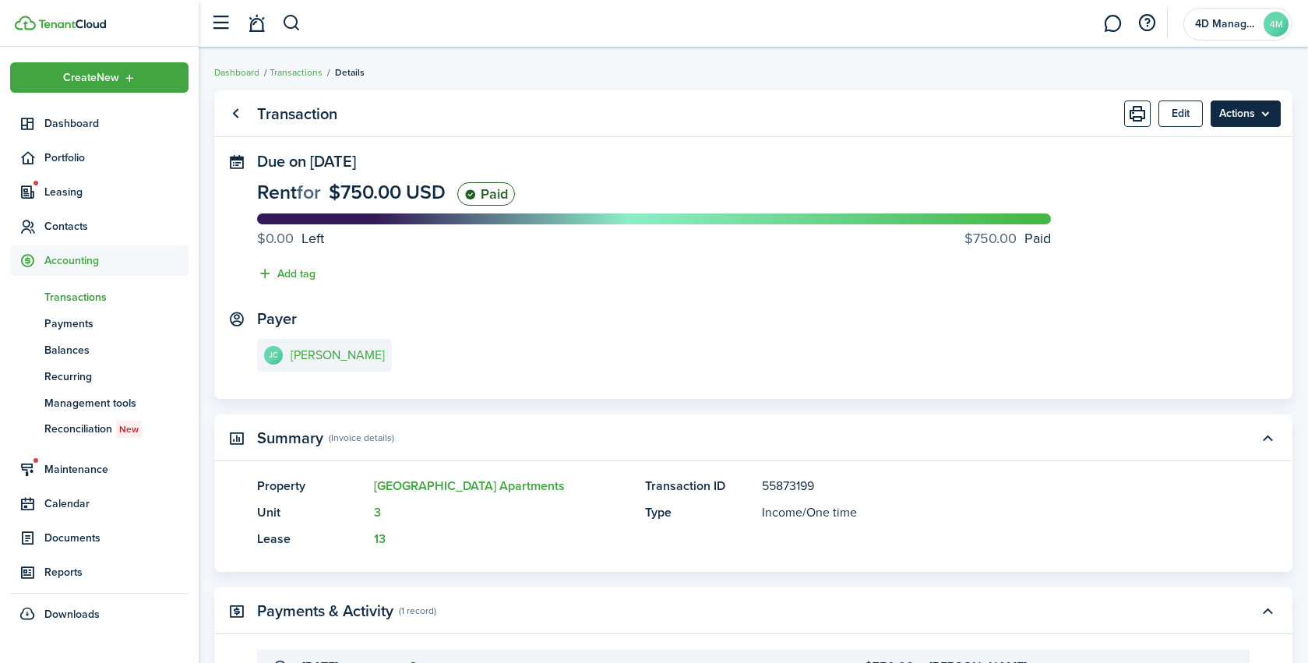
click at [1254, 117] on menu-btn "Actions" at bounding box center [1246, 114] width 70 height 26
click at [1061, 108] on panel-main-header "Transaction Edit Actions" at bounding box center [753, 113] width 1079 height 47
click at [1254, 118] on menu-btn "Actions" at bounding box center [1246, 114] width 70 height 26
click at [1205, 154] on link "Make recurring" at bounding box center [1213, 148] width 136 height 26
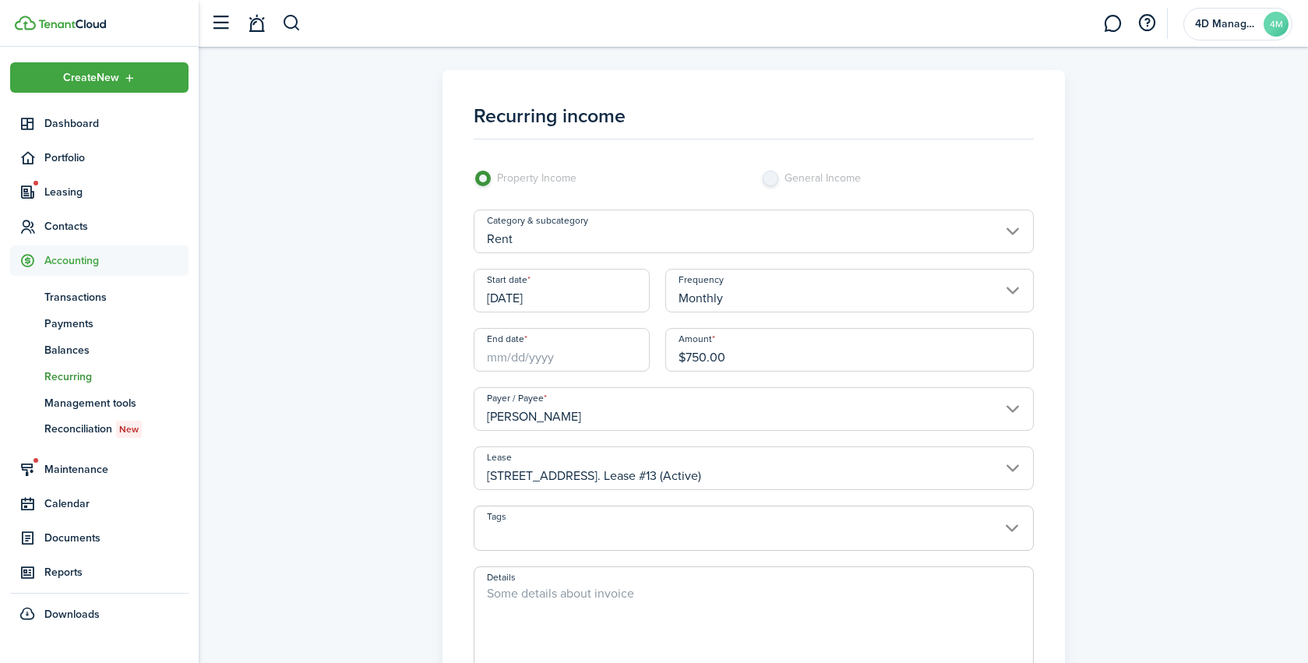
click at [579, 295] on input "[DATE]" at bounding box center [562, 291] width 176 height 44
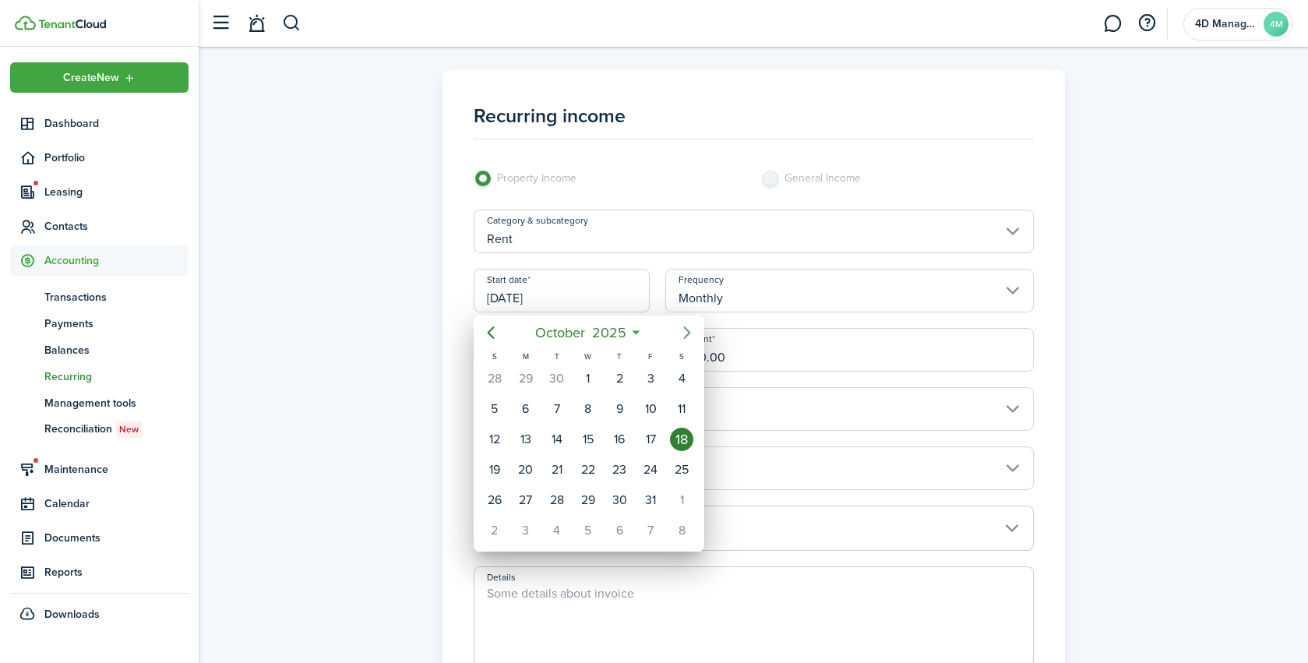
click at [685, 332] on icon "Next page" at bounding box center [687, 332] width 19 height 19
click at [687, 380] on div "1" at bounding box center [681, 378] width 23 height 23
type input "[DATE]"
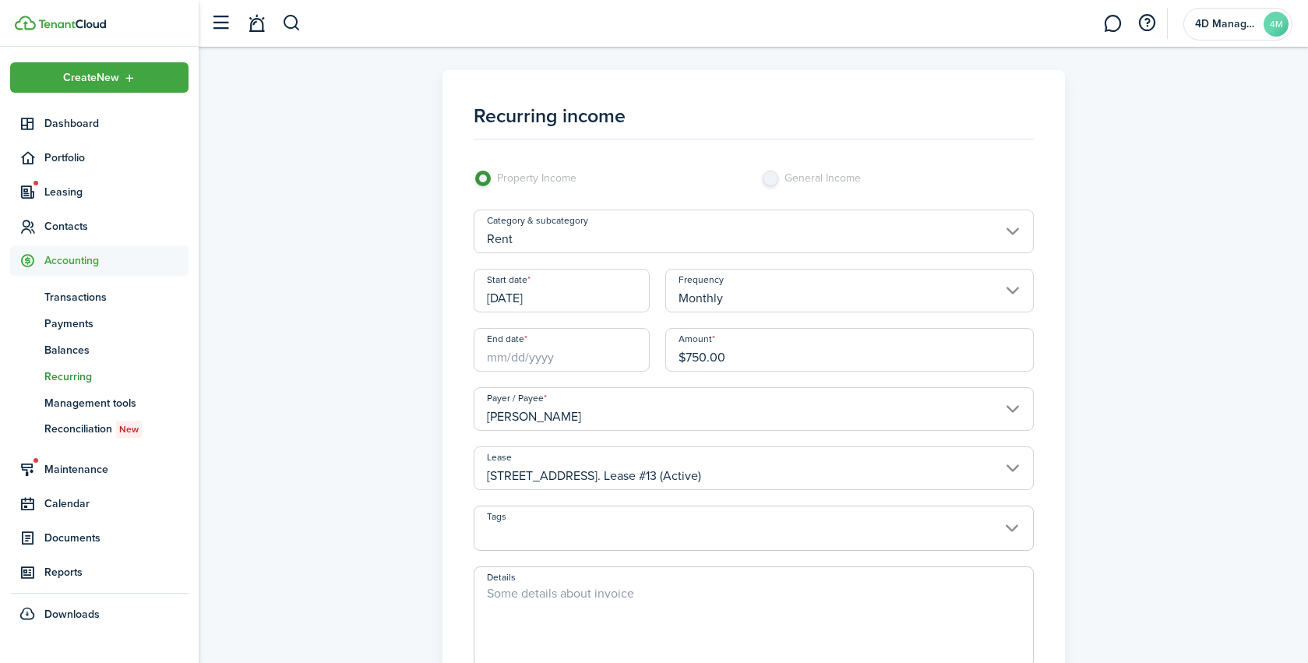
click at [411, 399] on div "Recurring income Property Income General Income Category & subcategory Rent Sta…" at bounding box center [754, 445] width 1094 height 750
click at [489, 360] on input "End date" at bounding box center [562, 350] width 176 height 44
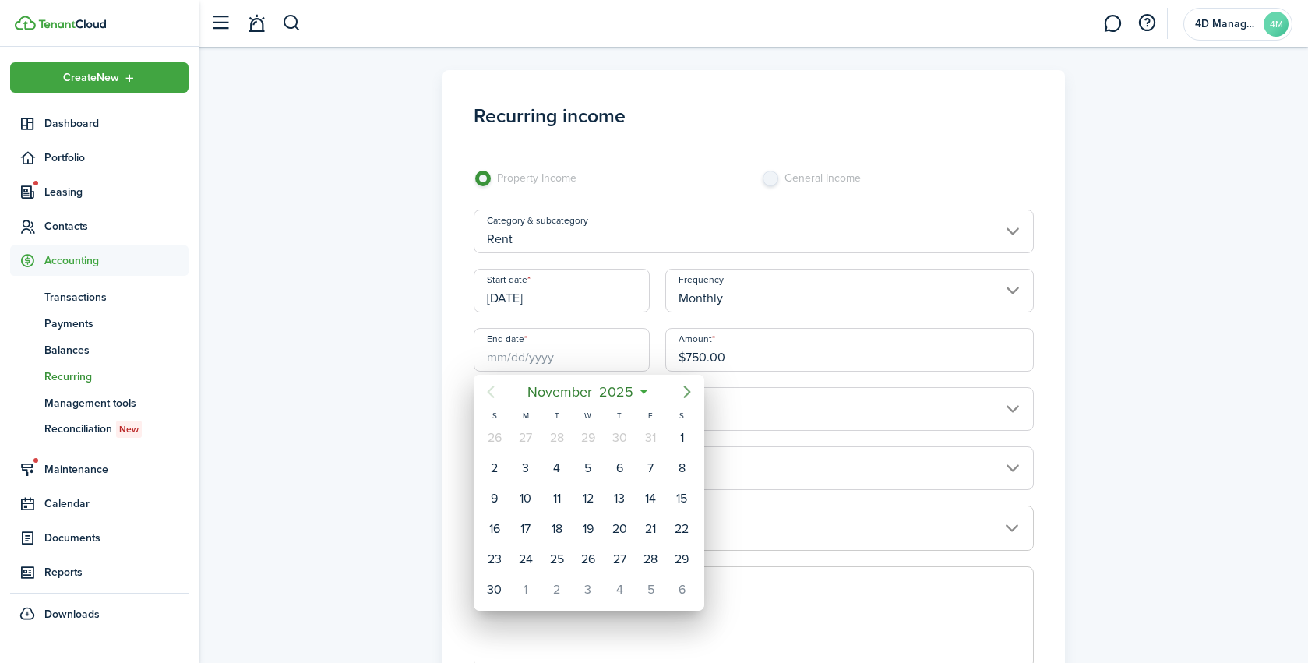
click at [690, 394] on icon "Next page" at bounding box center [687, 392] width 19 height 19
click at [643, 393] on icon at bounding box center [644, 392] width 16 height 16
click at [642, 394] on icon at bounding box center [644, 392] width 16 height 16
click at [645, 397] on icon at bounding box center [644, 392] width 16 height 16
click at [643, 390] on icon at bounding box center [644, 392] width 16 height 16
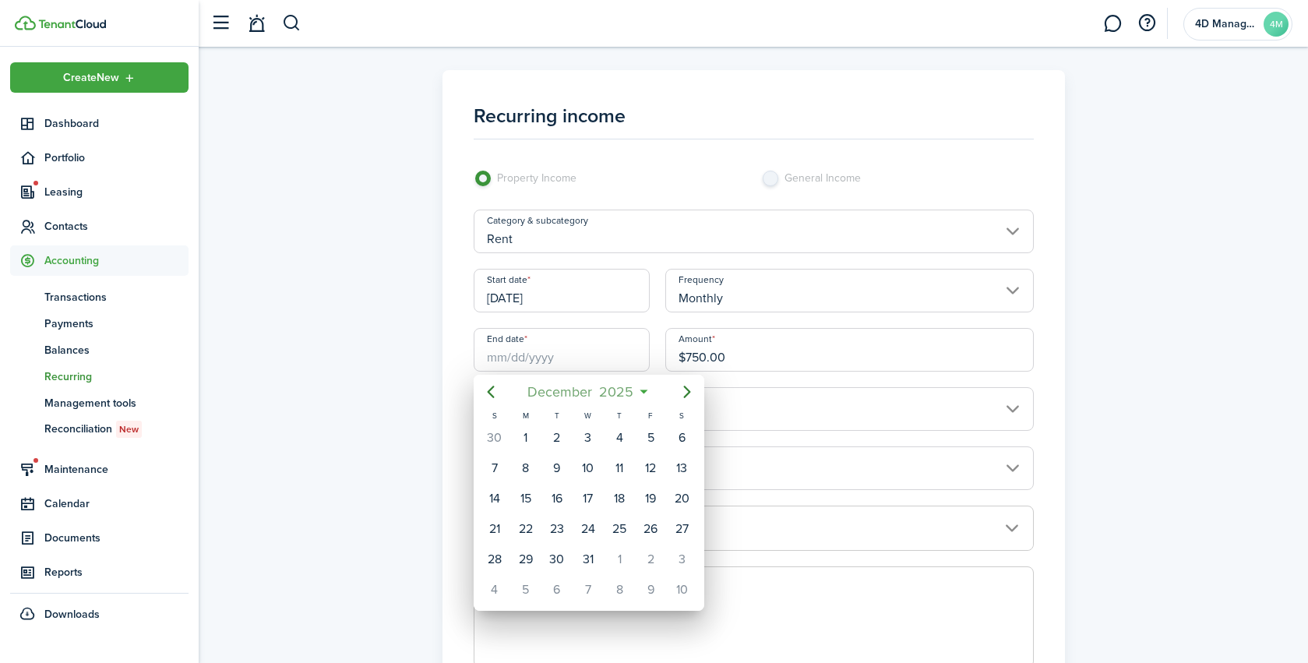
click at [640, 392] on mbsc-button "[DATE]" at bounding box center [580, 392] width 125 height 28
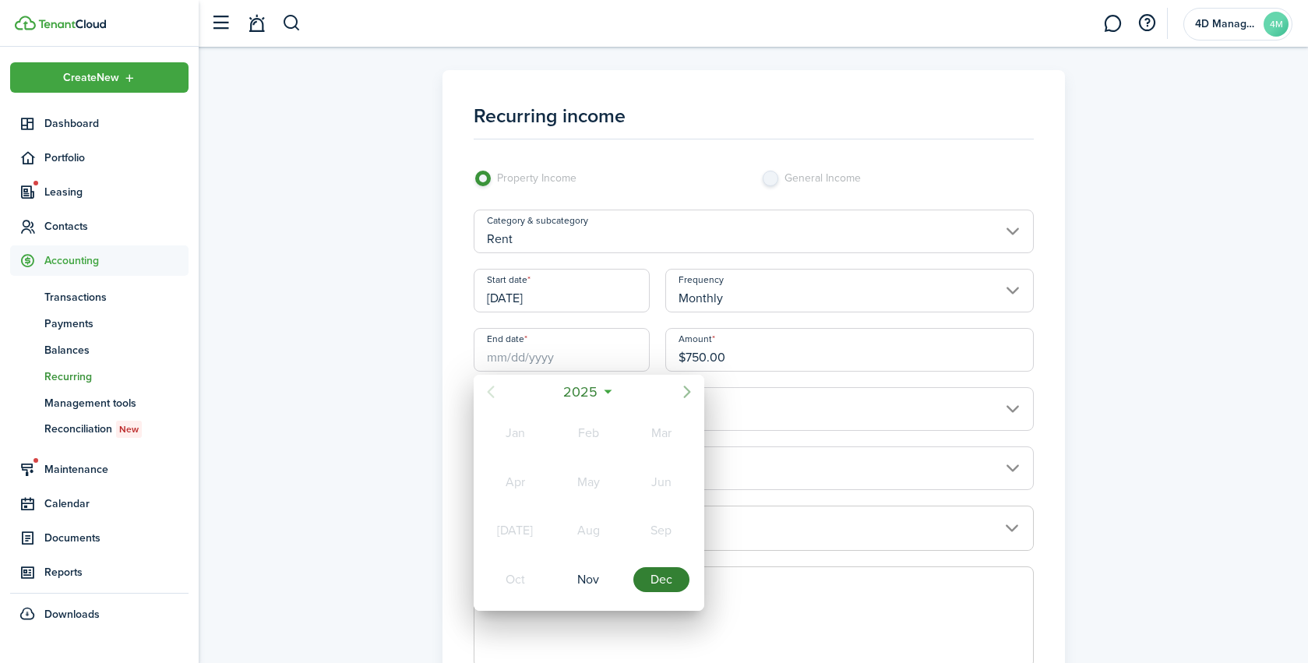
click at [691, 394] on icon "Next page" at bounding box center [687, 392] width 19 height 19
click at [658, 536] on div "Sep" at bounding box center [662, 530] width 56 height 25
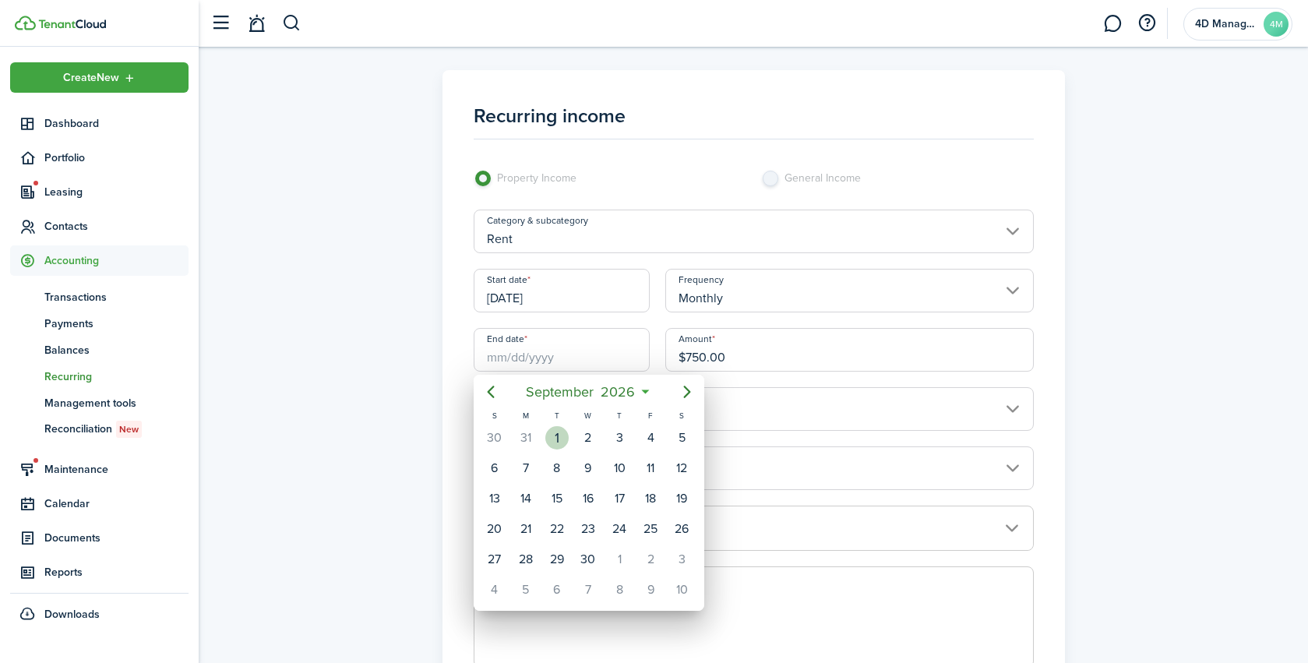
click at [556, 442] on div "1" at bounding box center [557, 437] width 23 height 23
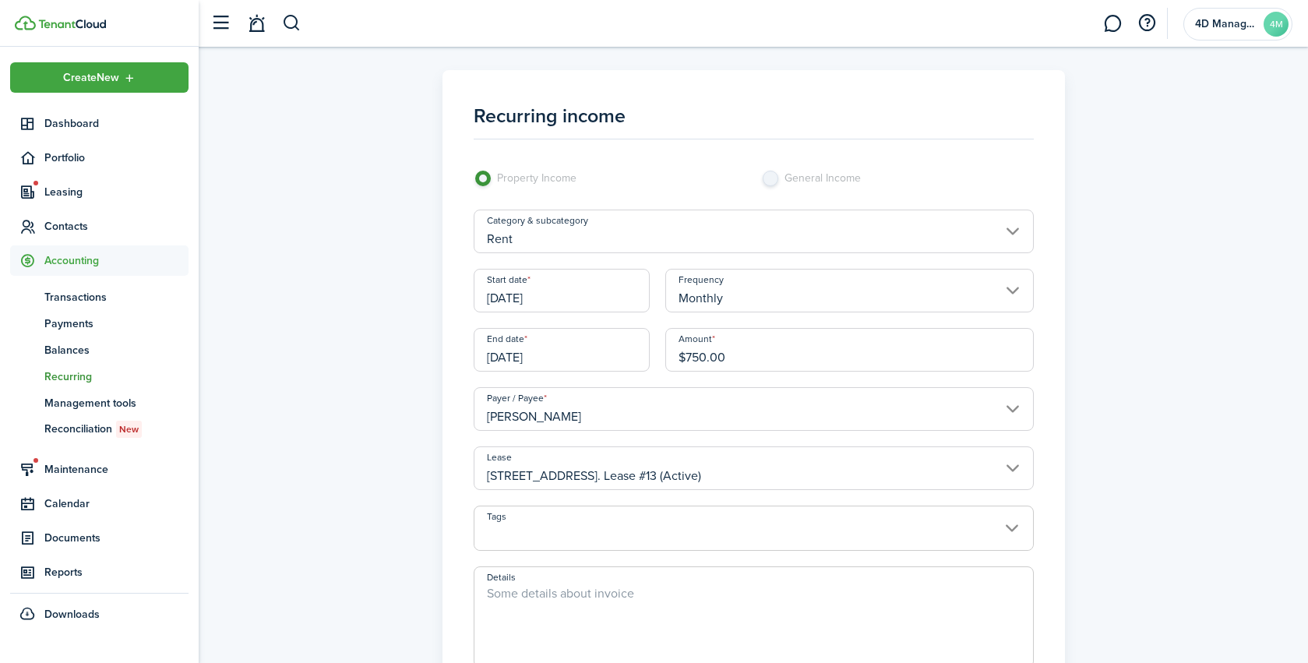
click at [606, 350] on input "[DATE]" at bounding box center [562, 350] width 176 height 44
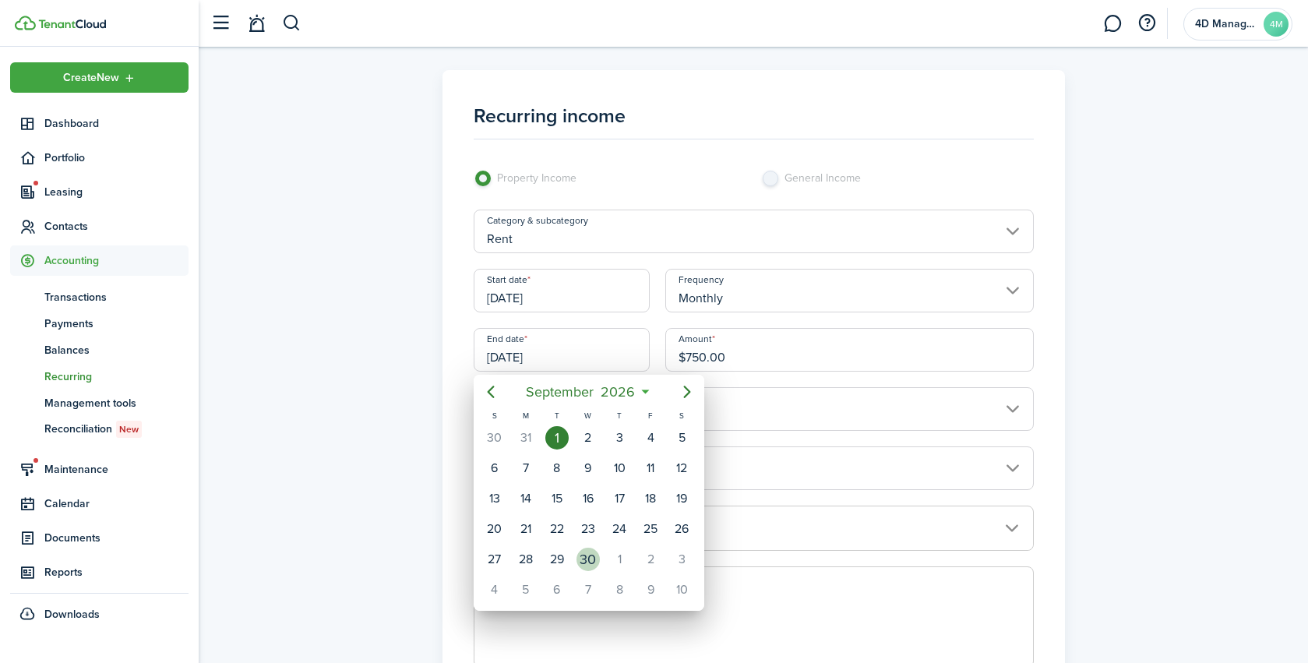
click at [592, 563] on div "30" at bounding box center [588, 559] width 23 height 23
type input "[DATE]"
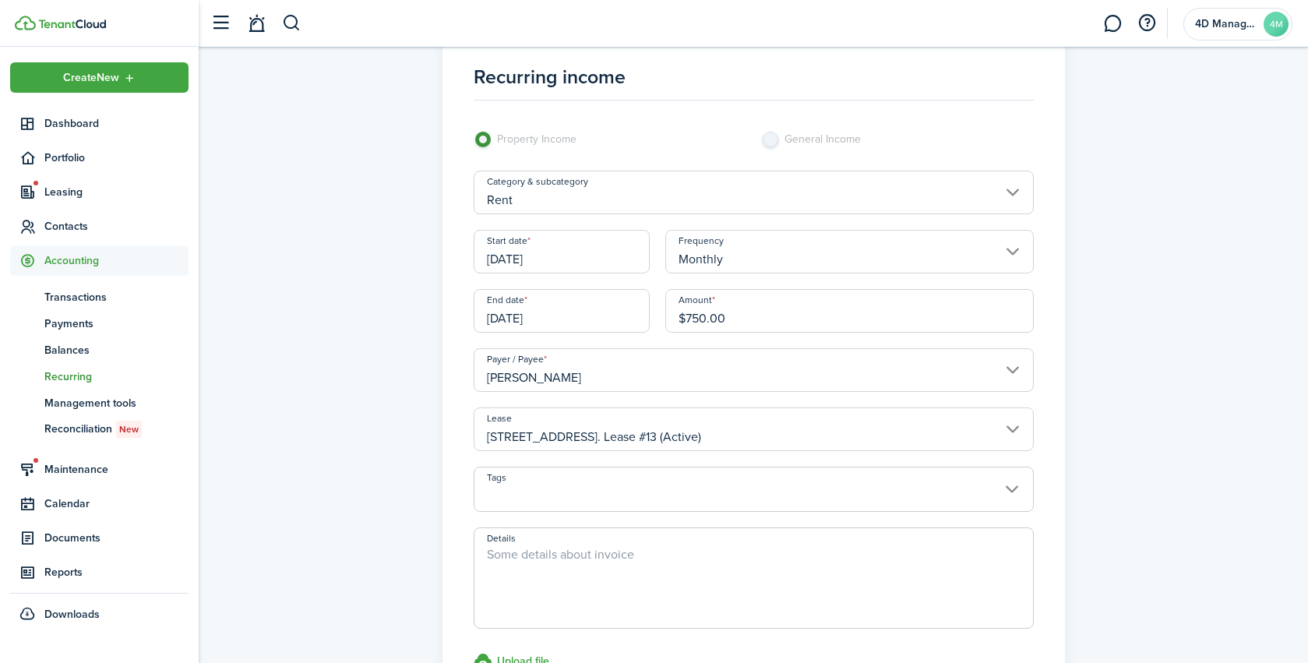
scroll to position [45, 0]
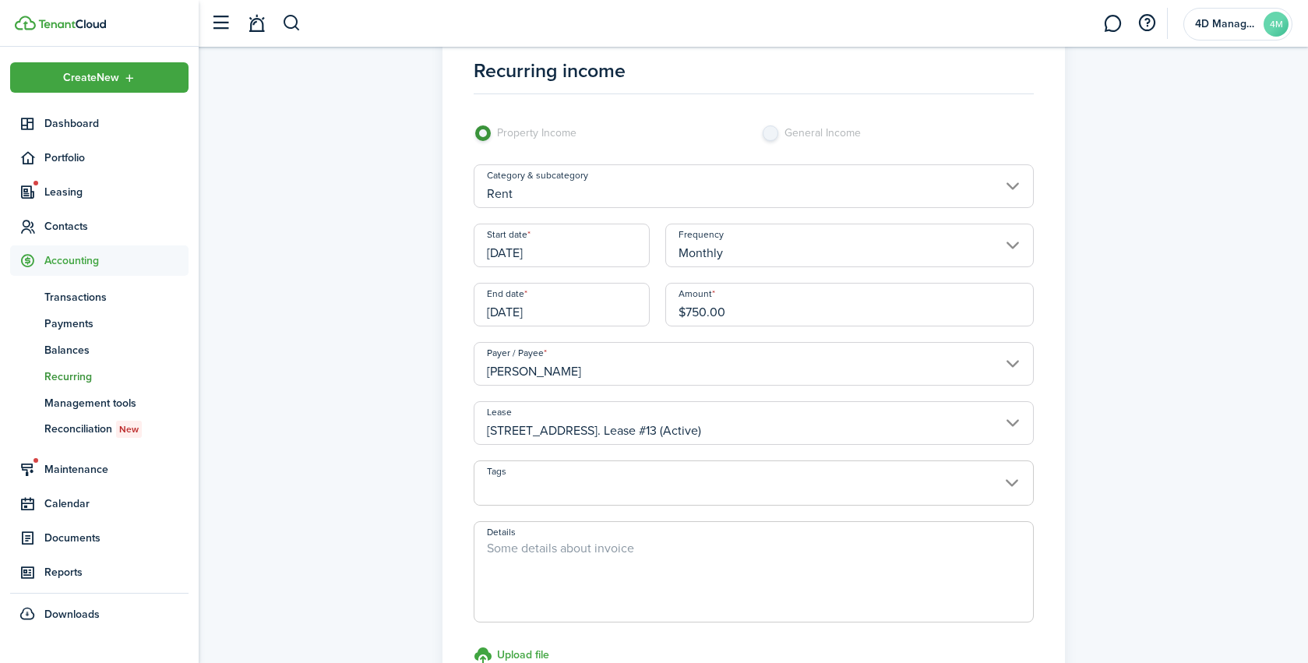
click at [588, 474] on input "Tags" at bounding box center [754, 470] width 559 height 19
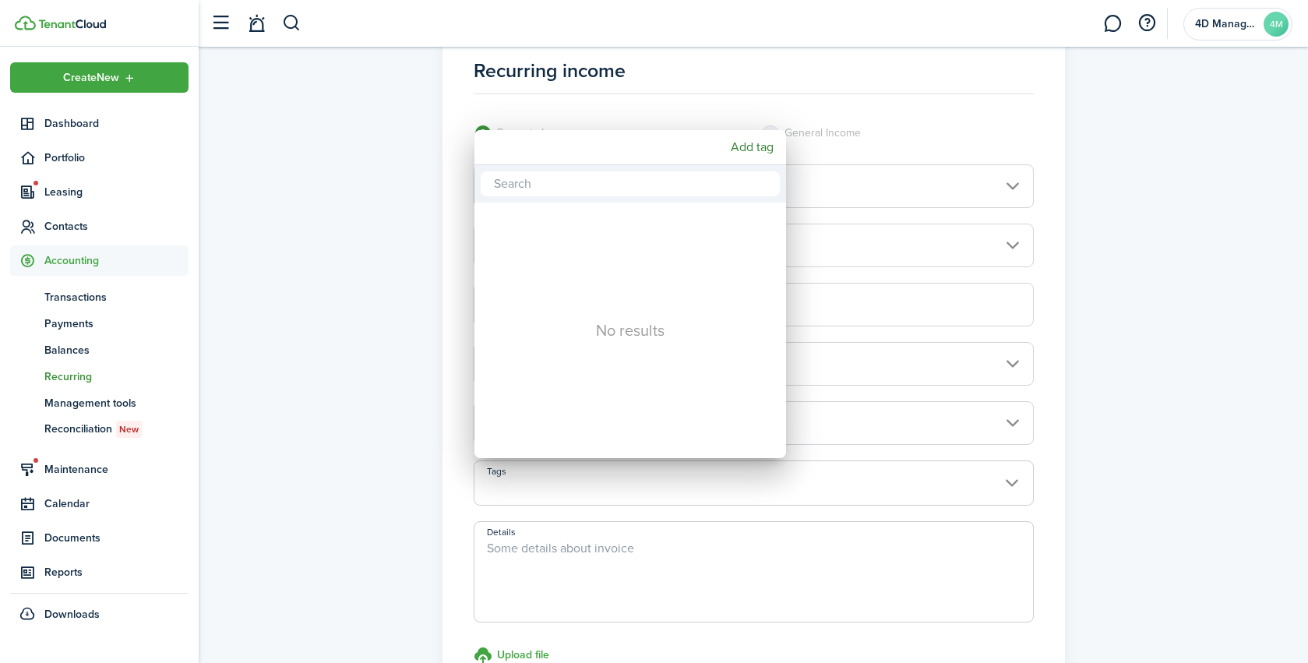
click at [361, 284] on div at bounding box center [654, 331] width 1558 height 913
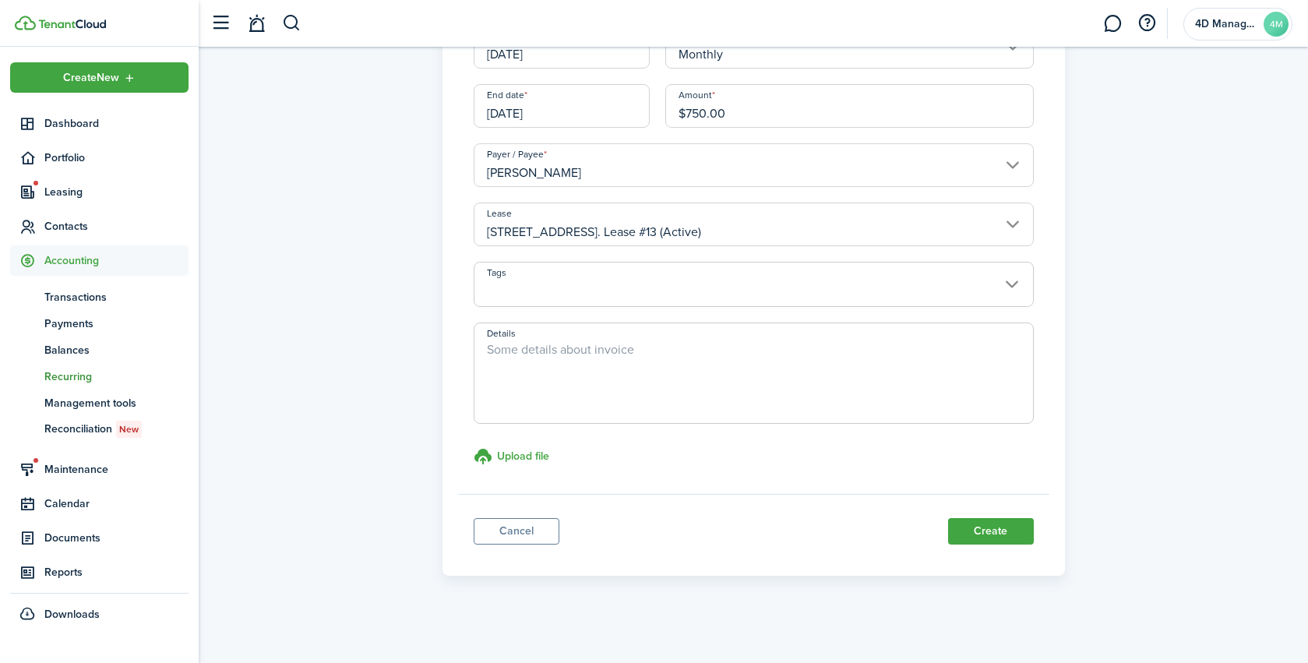
scroll to position [246, 0]
click at [1002, 535] on button "Create" at bounding box center [991, 529] width 86 height 26
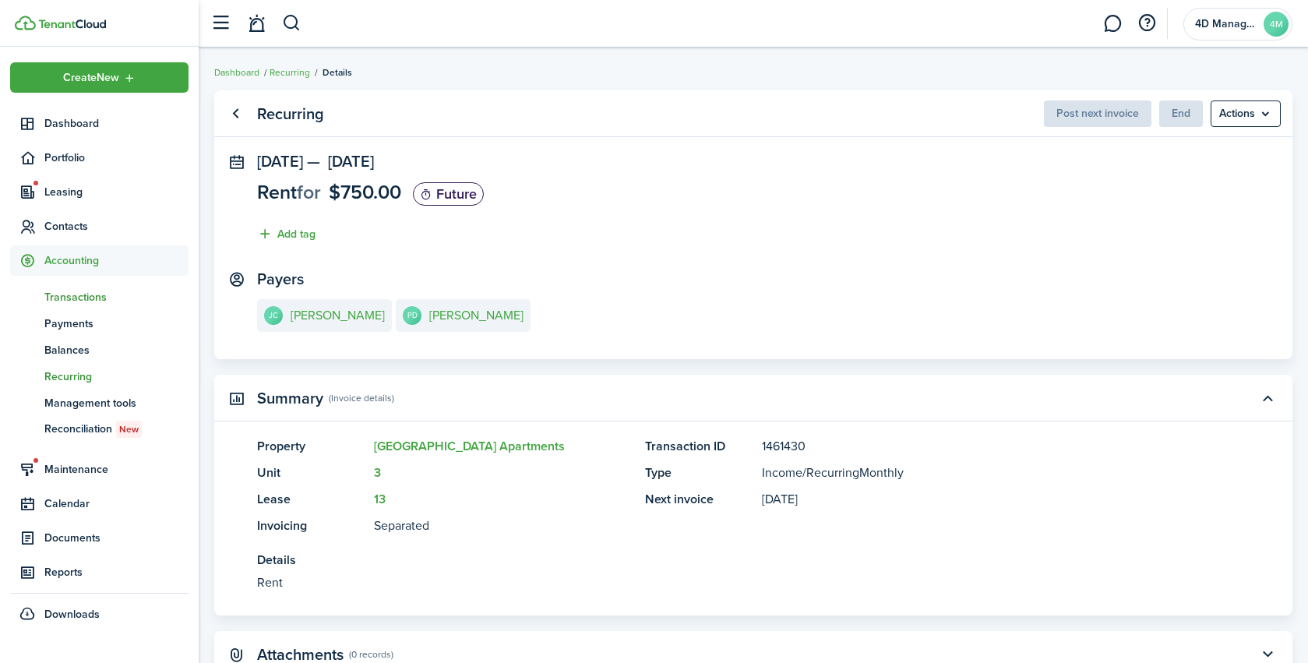
click at [65, 300] on span "Transactions" at bounding box center [116, 297] width 144 height 16
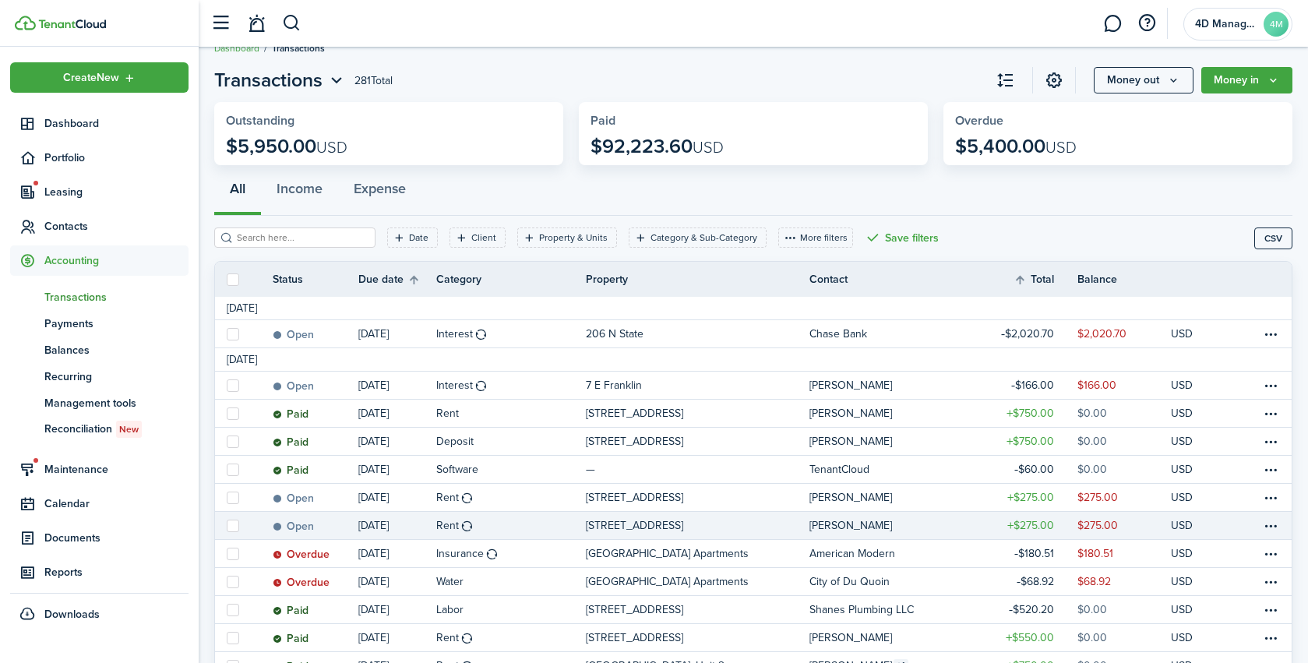
scroll to position [23, 0]
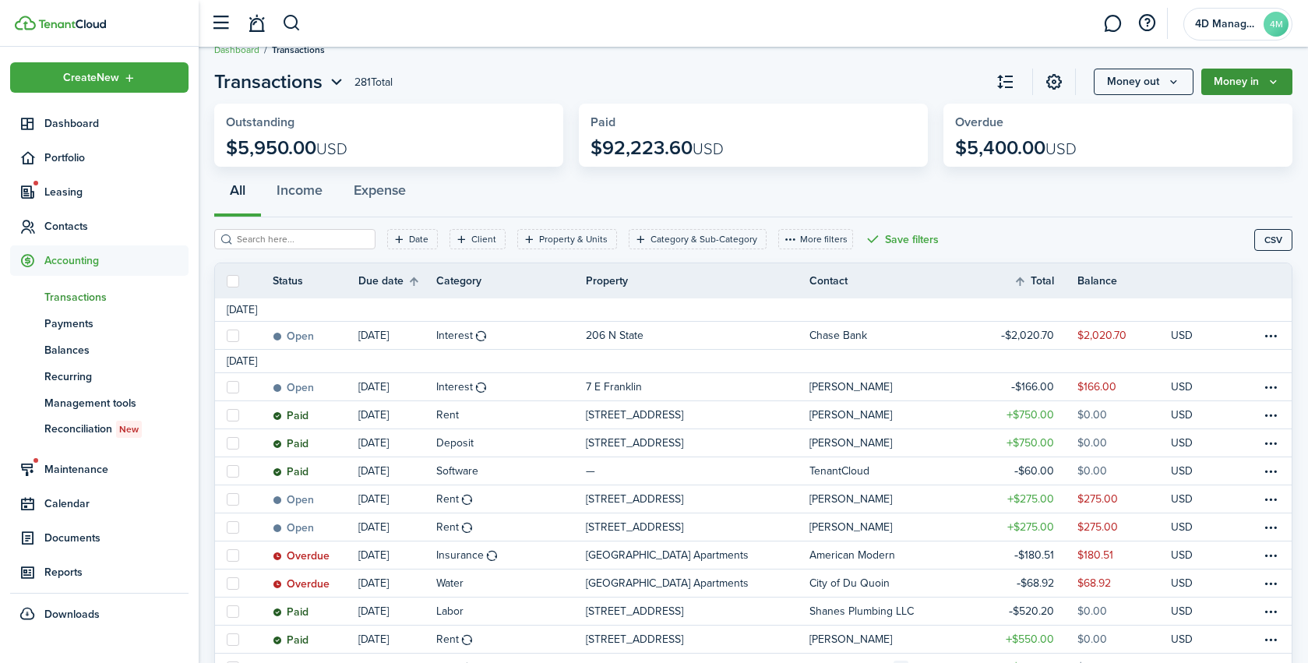
click at [1240, 84] on button "Money in" at bounding box center [1247, 82] width 91 height 26
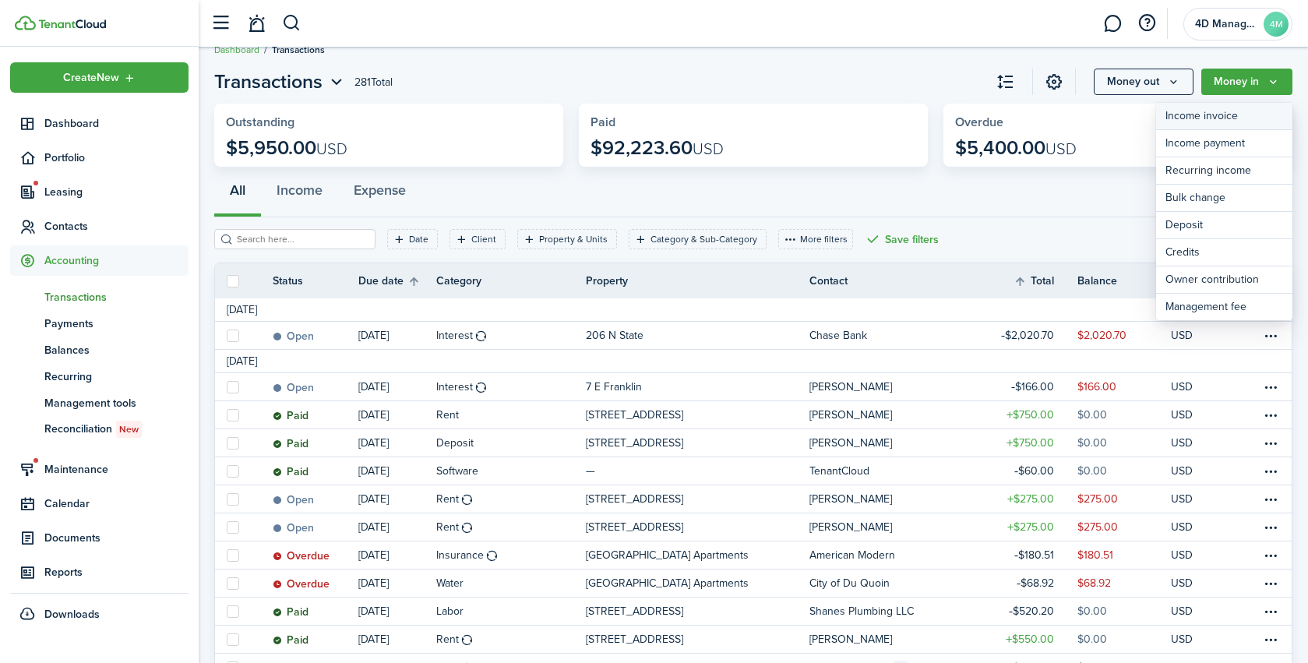
click at [1207, 122] on link "Income invoice" at bounding box center [1225, 116] width 136 height 27
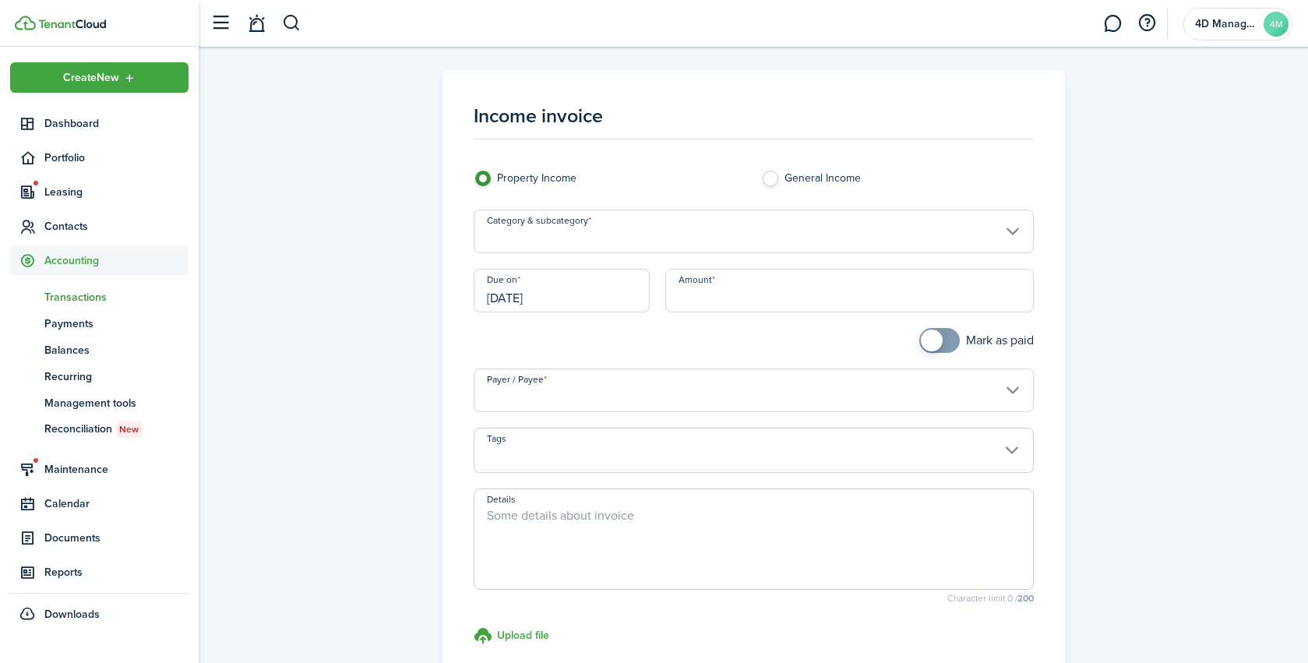
click at [498, 227] on input "Category & subcategory" at bounding box center [754, 232] width 560 height 44
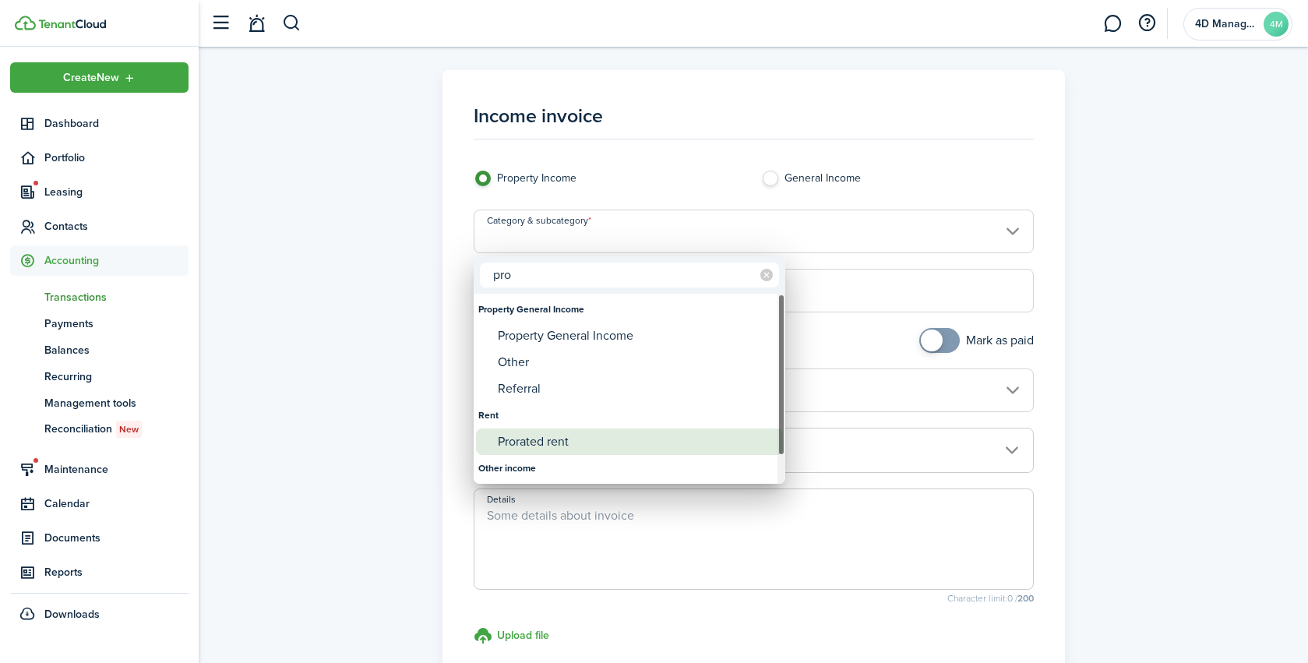
type input "pro"
click at [549, 441] on div "Prorated rent" at bounding box center [636, 442] width 276 height 26
type input "Rent / Prorated rent"
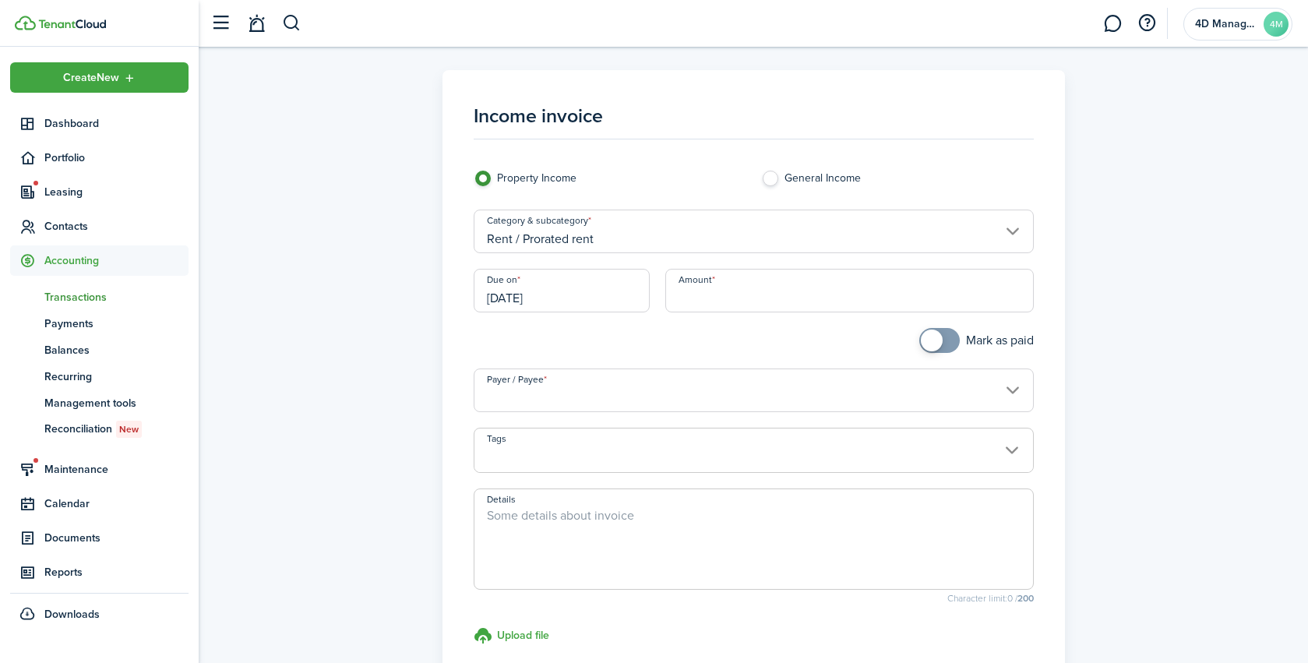
click at [583, 302] on input "[DATE]" at bounding box center [562, 291] width 176 height 44
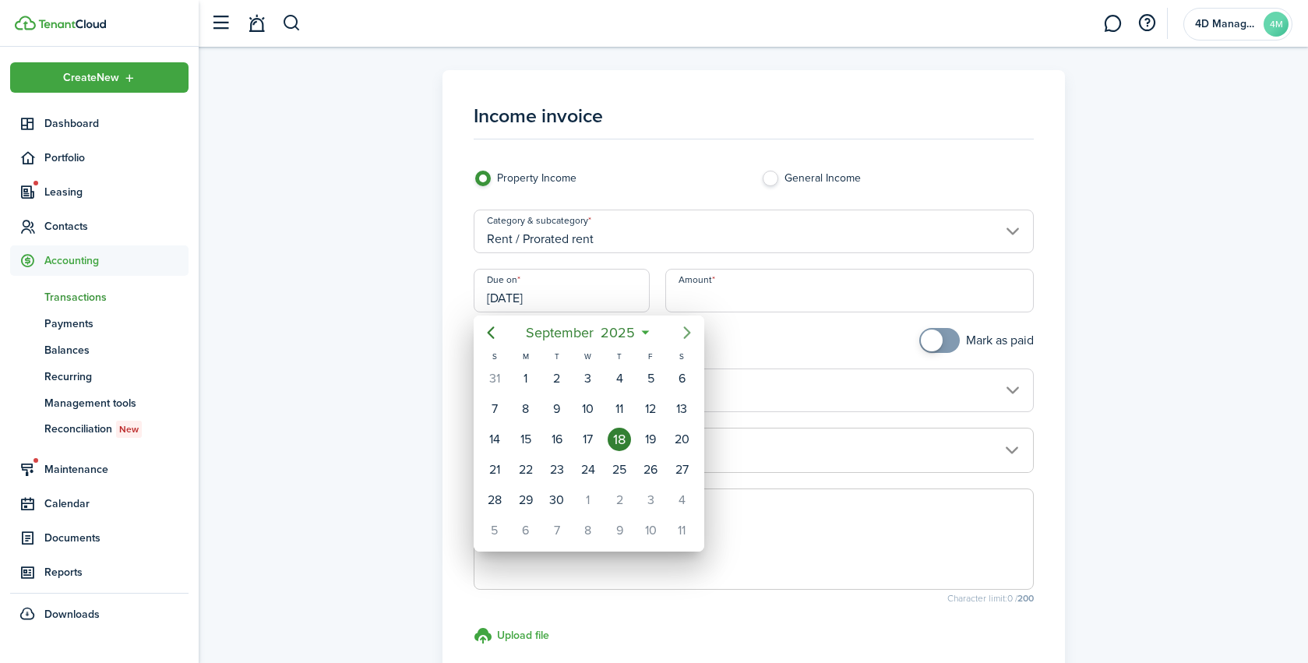
click at [684, 335] on icon "Next page" at bounding box center [687, 332] width 19 height 19
click at [589, 376] on div "1" at bounding box center [588, 378] width 23 height 23
type input "[DATE]"
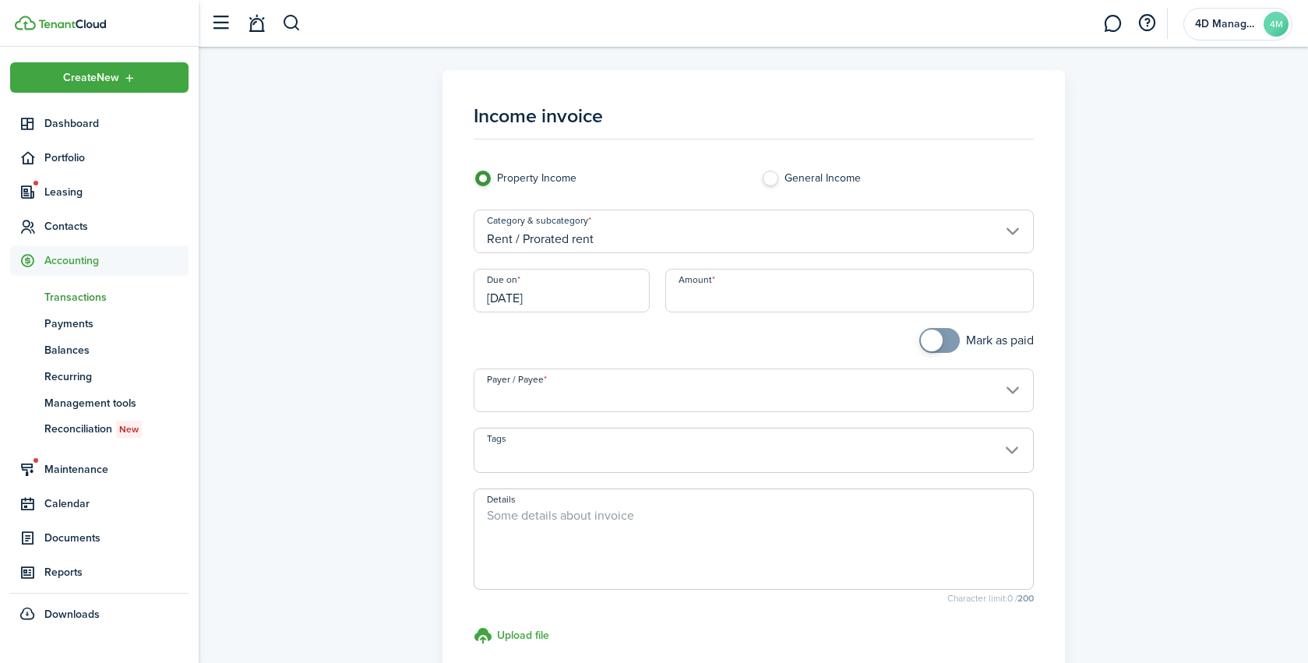
click at [730, 301] on input "Amount" at bounding box center [850, 291] width 369 height 44
type input "$325.00"
click at [690, 332] on div at bounding box center [610, 348] width 288 height 41
click at [530, 394] on input "Payer / Payee" at bounding box center [754, 391] width 560 height 44
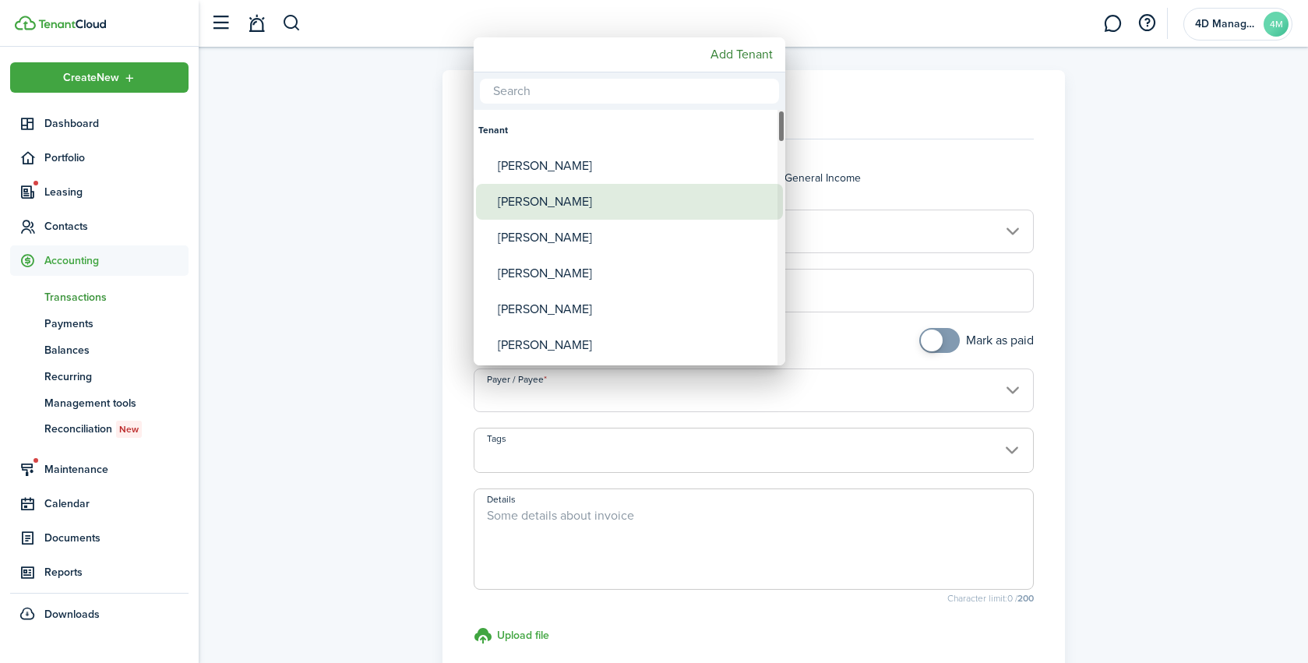
click at [553, 206] on div "[PERSON_NAME]" at bounding box center [636, 202] width 276 height 36
type input "[PERSON_NAME]"
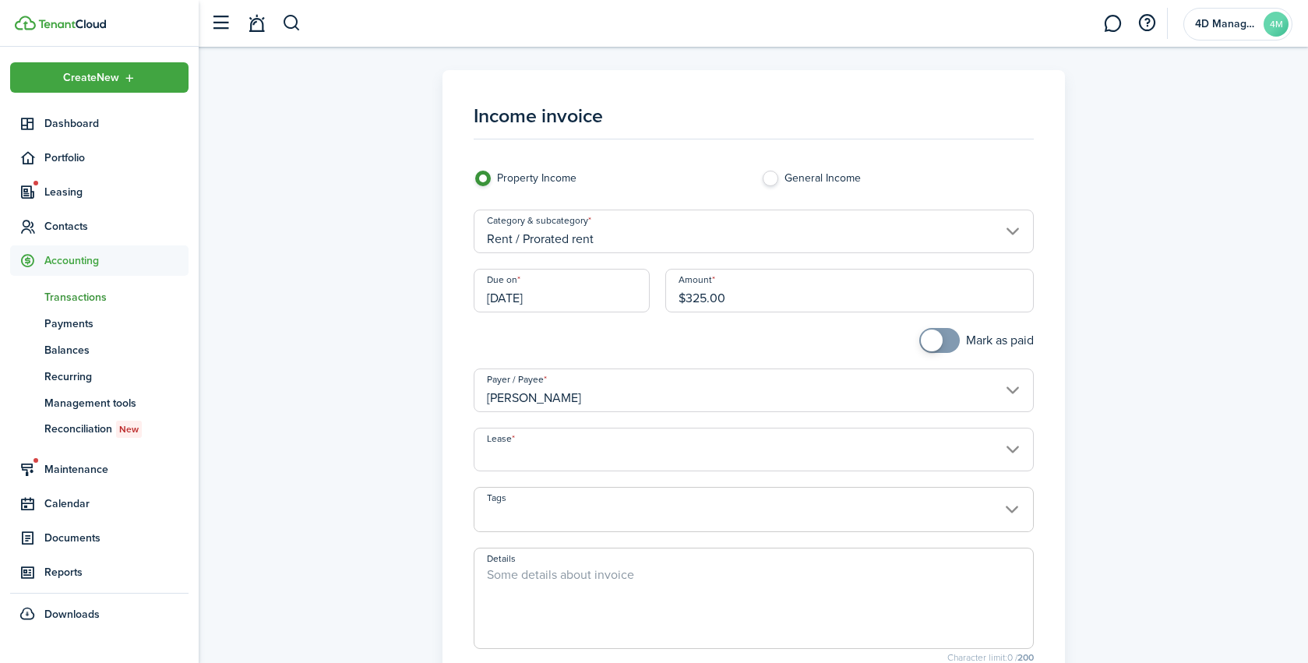
click at [537, 439] on input "Lease" at bounding box center [754, 450] width 560 height 44
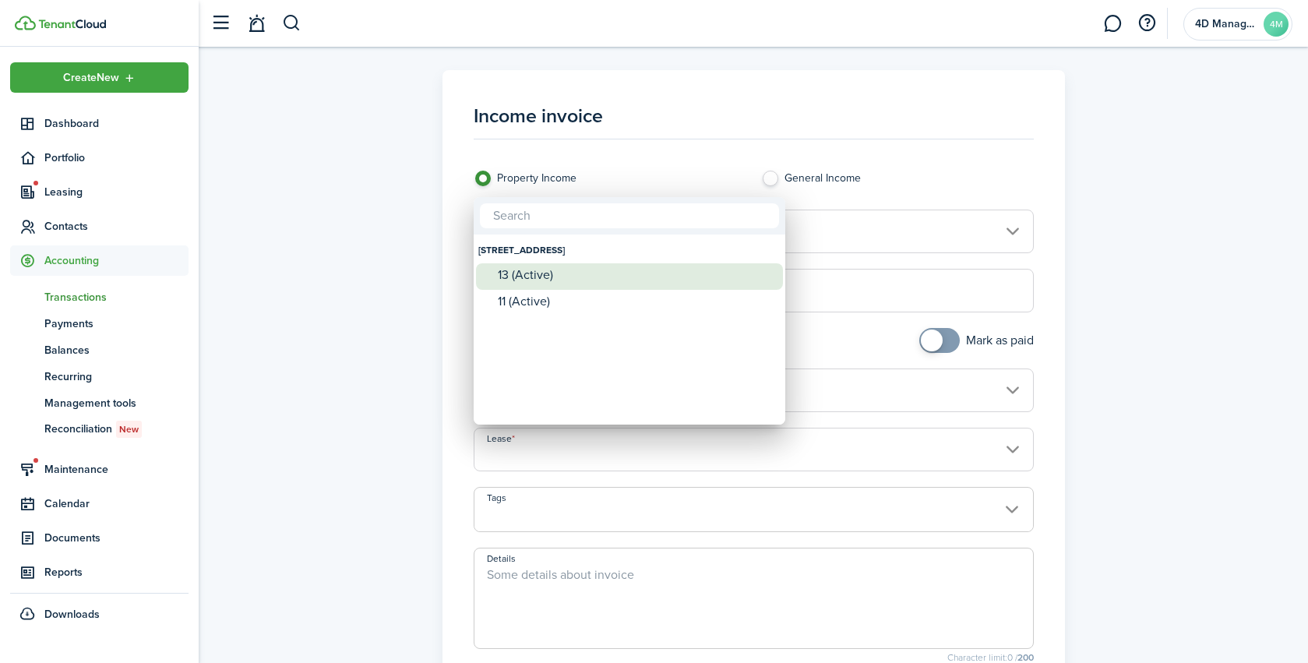
click at [526, 278] on div "13 (Active)" at bounding box center [636, 275] width 276 height 14
type input "[STREET_ADDRESS]. Lease #13 (Active)"
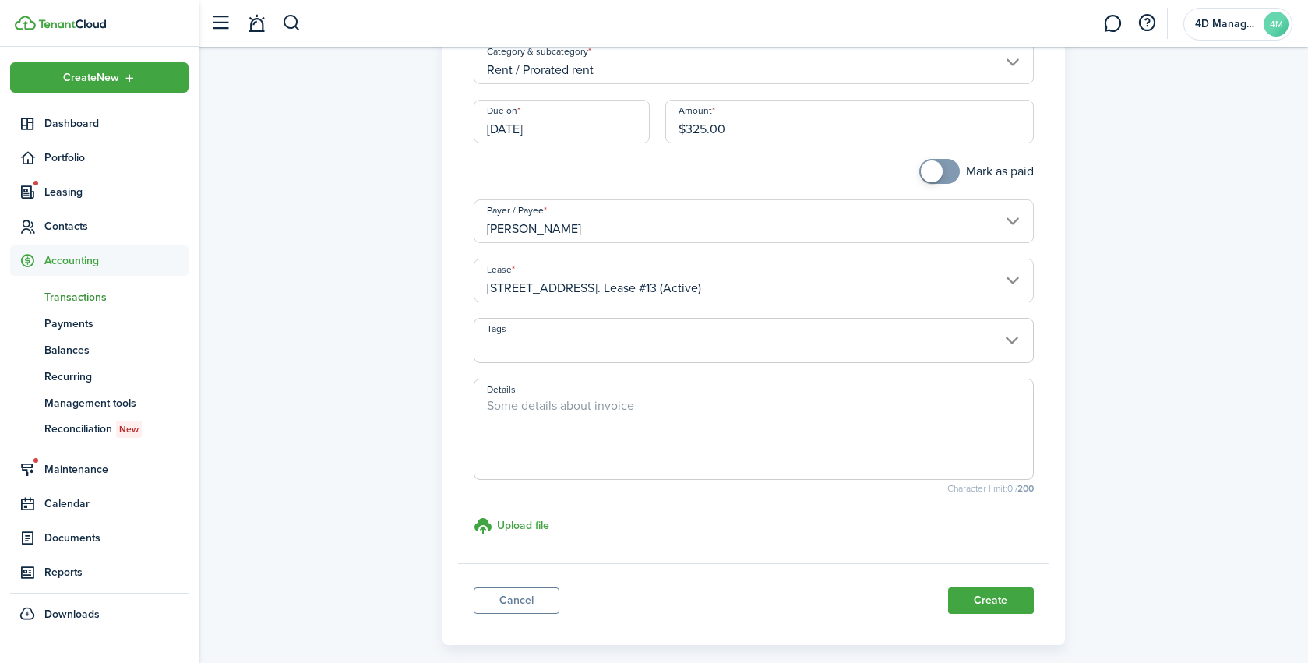
scroll to position [241, 0]
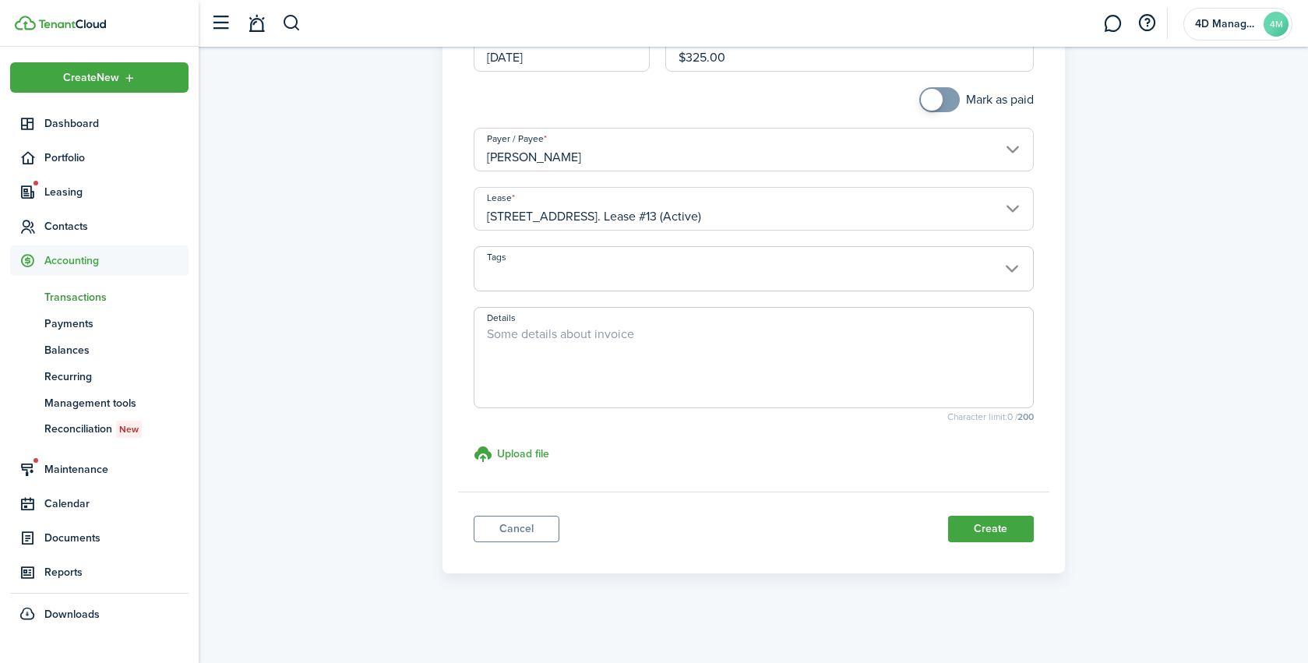
click at [555, 346] on textarea "Details" at bounding box center [754, 362] width 559 height 75
click at [563, 362] on textarea "13 days of September" at bounding box center [754, 362] width 559 height 75
type textarea "13 days of September"
click at [996, 532] on button "Create" at bounding box center [991, 529] width 86 height 26
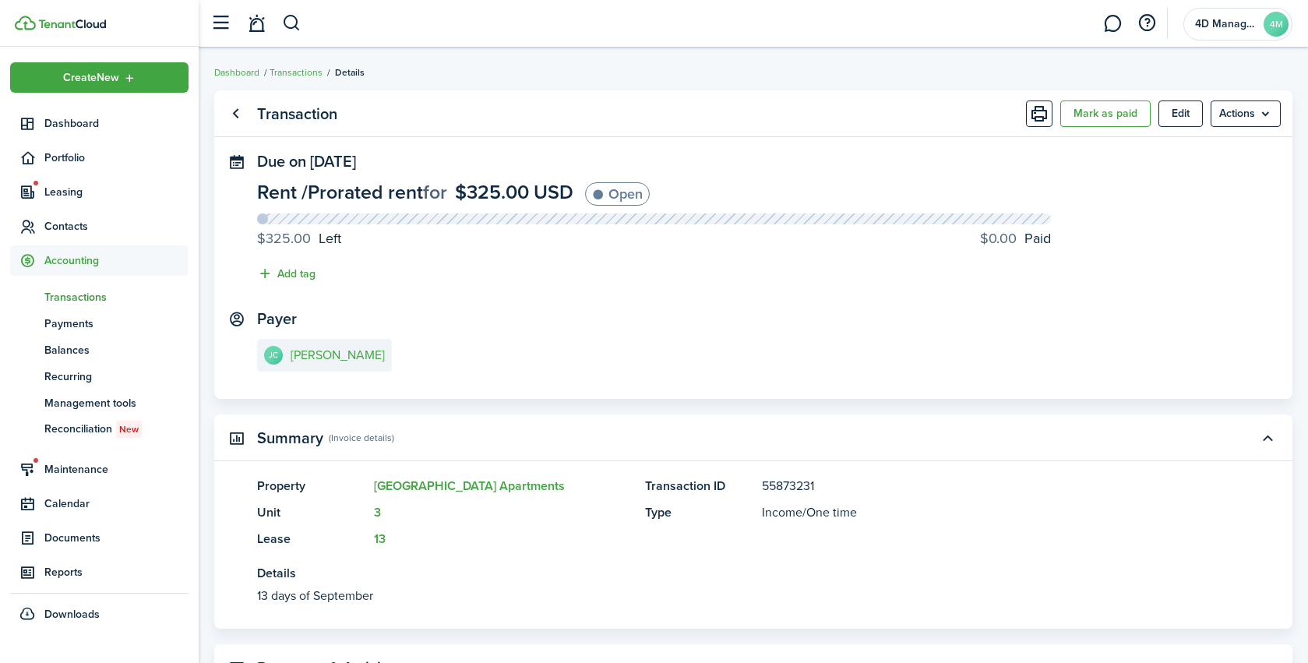
click at [96, 306] on link "tn Transactions" at bounding box center [99, 297] width 178 height 26
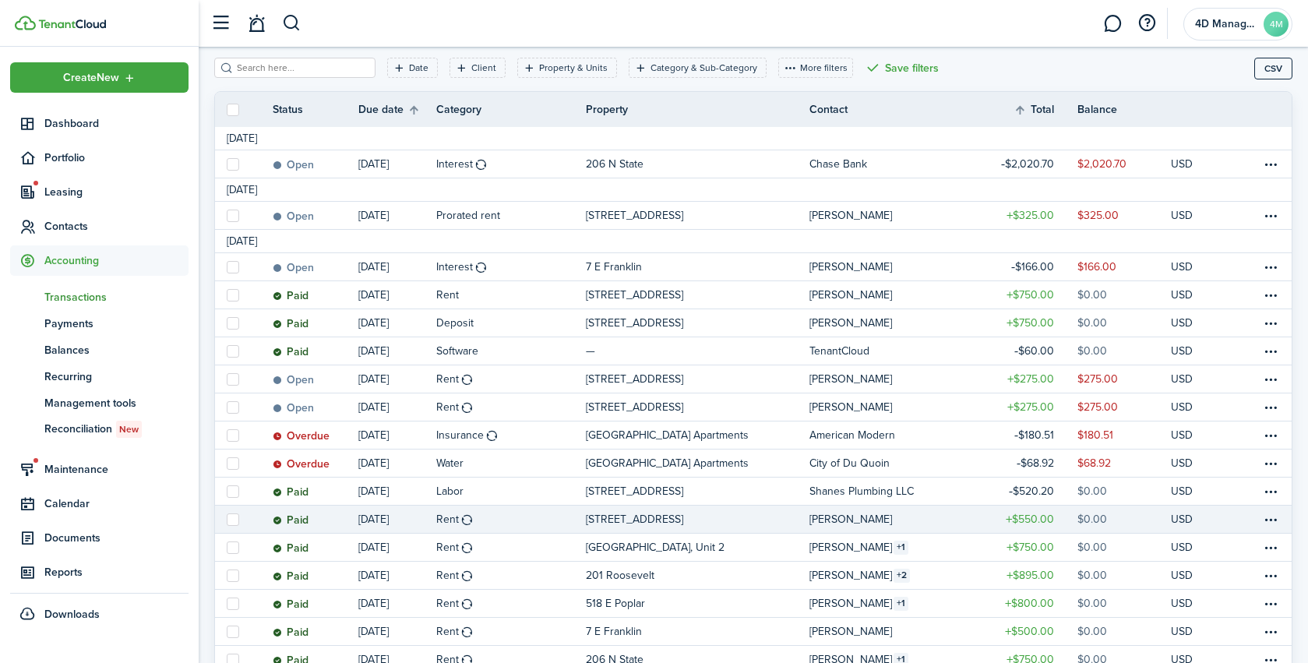
scroll to position [207, 0]
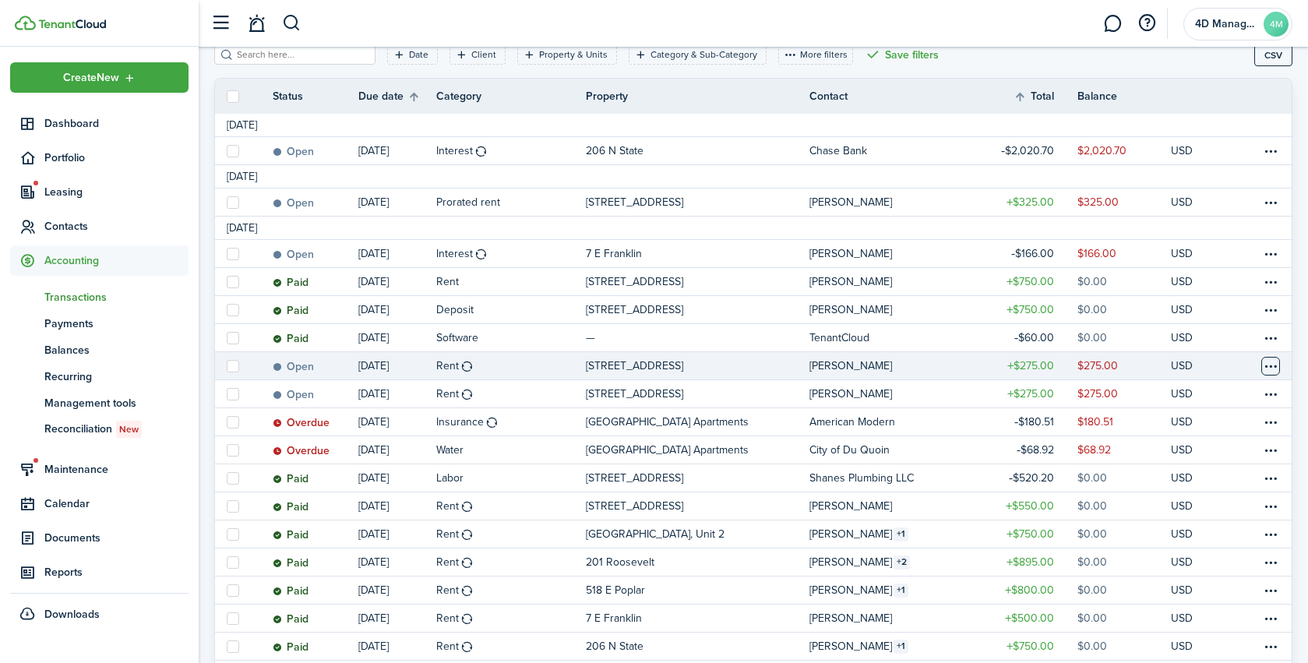
click at [1277, 367] on table-menu-btn-icon at bounding box center [1271, 366] width 19 height 19
click at [915, 372] on link "[PERSON_NAME]" at bounding box center [897, 365] width 175 height 27
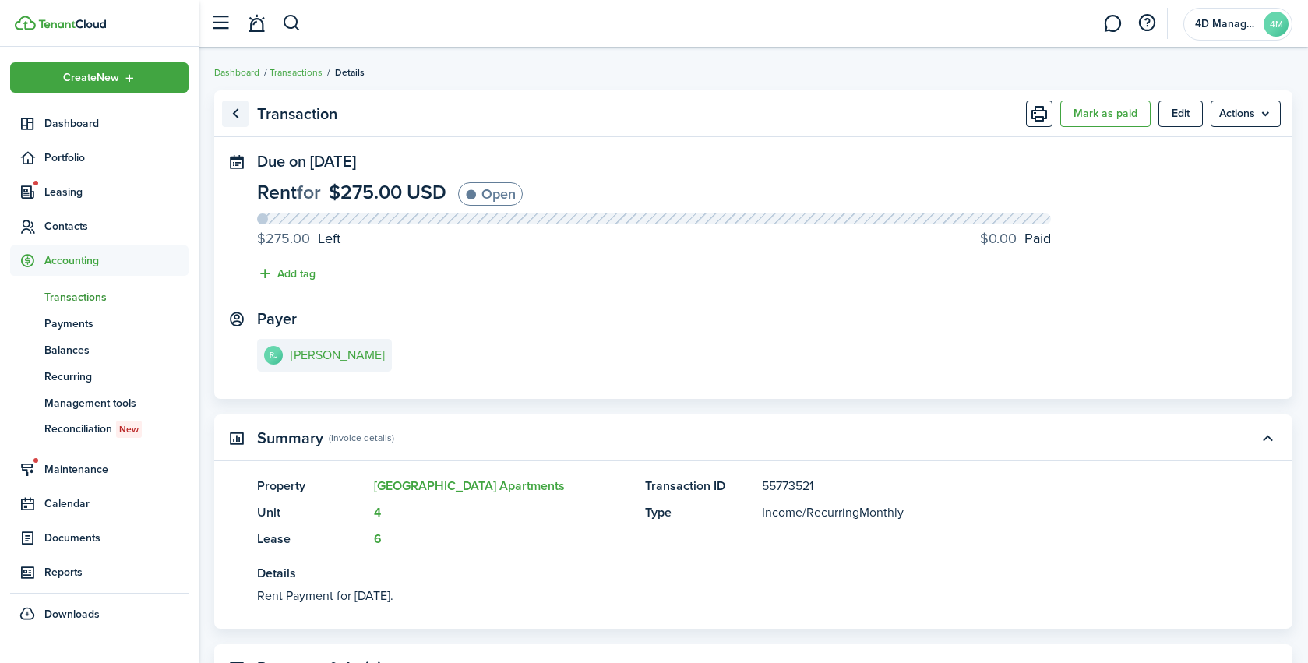
click at [235, 117] on link "Go back" at bounding box center [235, 114] width 26 height 26
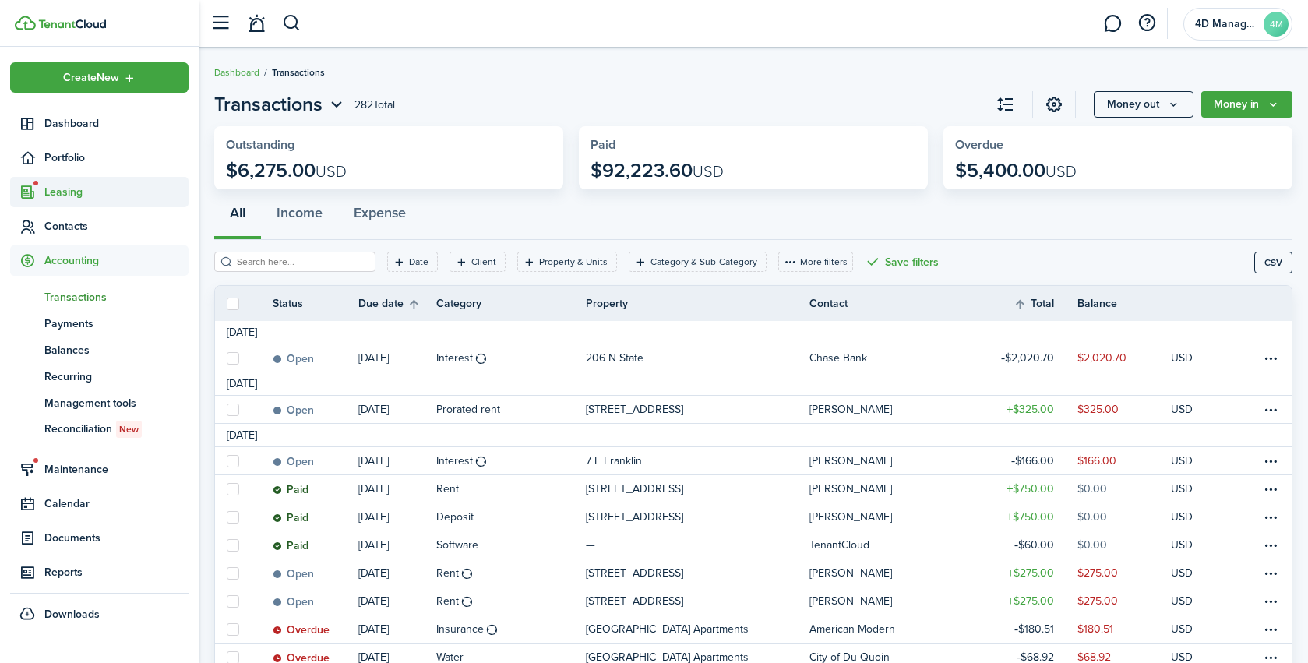
click at [62, 189] on span "Leasing" at bounding box center [116, 192] width 144 height 16
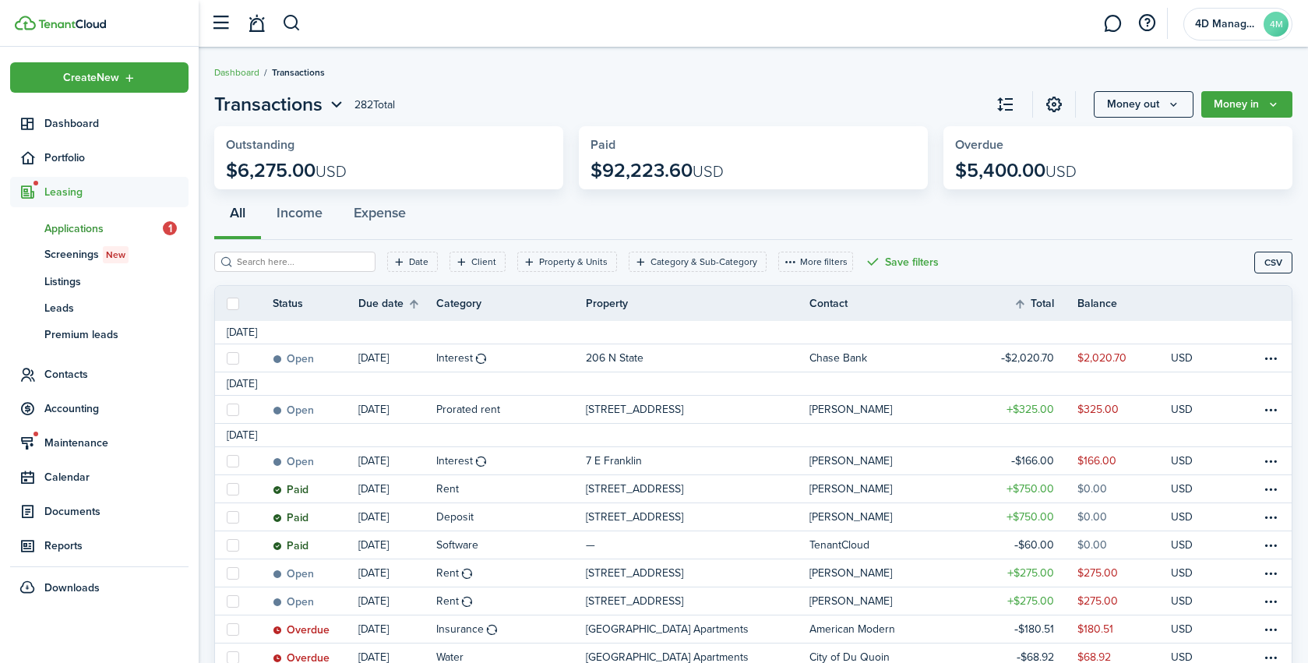
click at [69, 238] on link "ap Applications 1" at bounding box center [99, 228] width 178 height 26
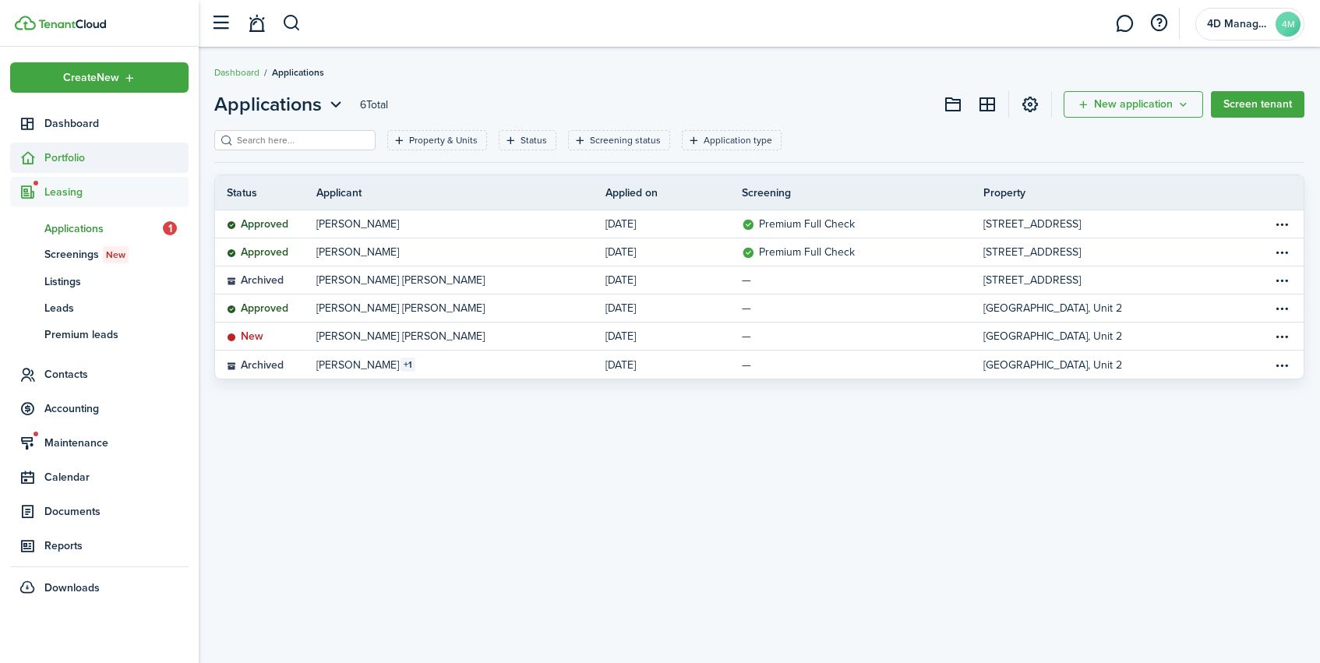
click at [70, 159] on span "Portfolio" at bounding box center [116, 158] width 144 height 16
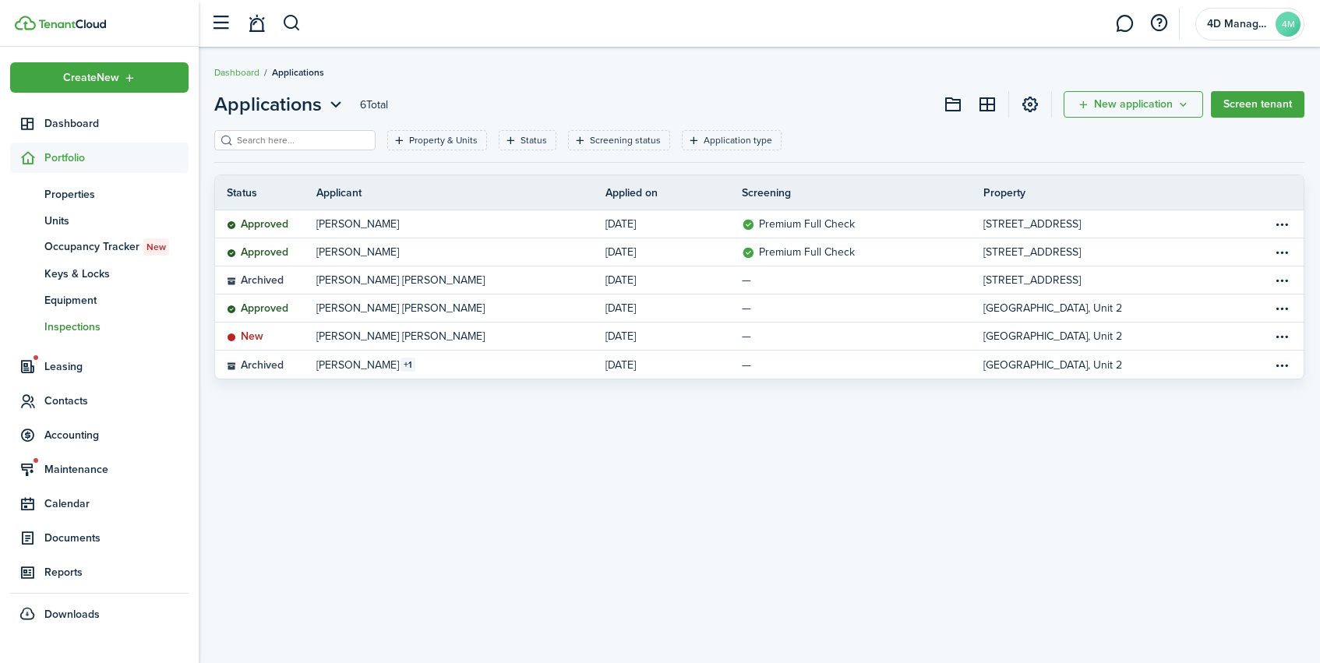
click at [57, 328] on span "Inspections" at bounding box center [116, 327] width 144 height 16
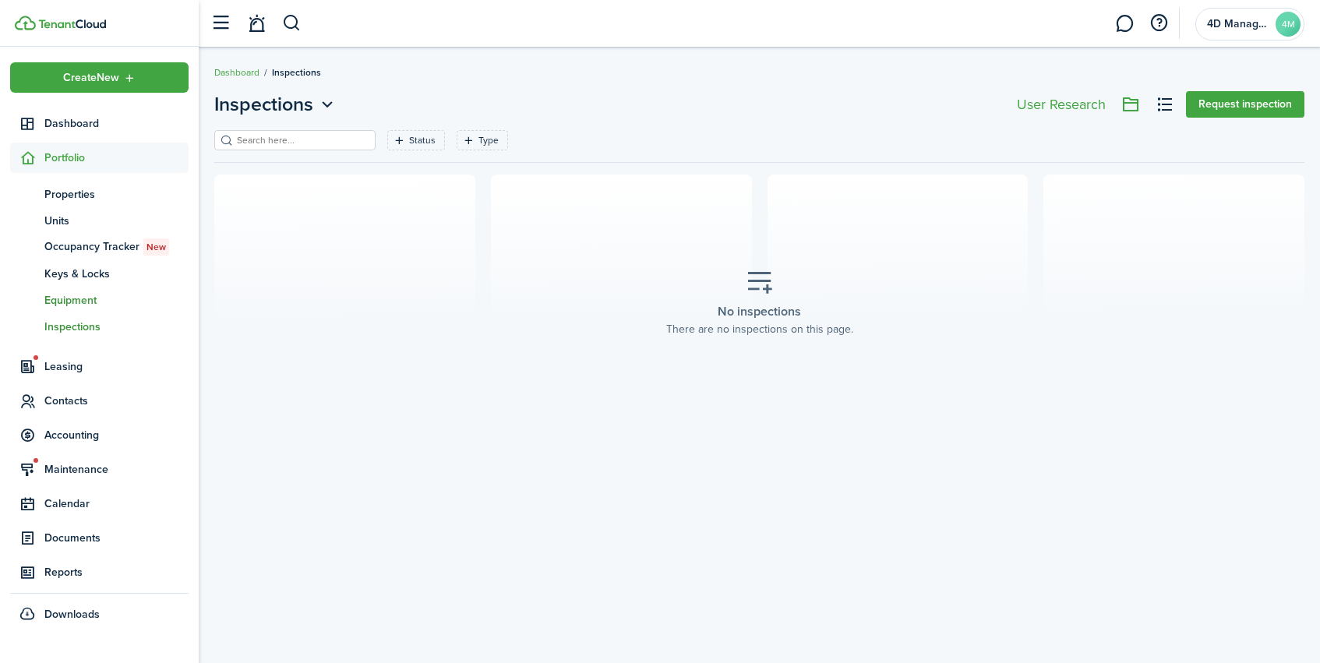
click at [61, 304] on span "Equipment" at bounding box center [116, 300] width 144 height 16
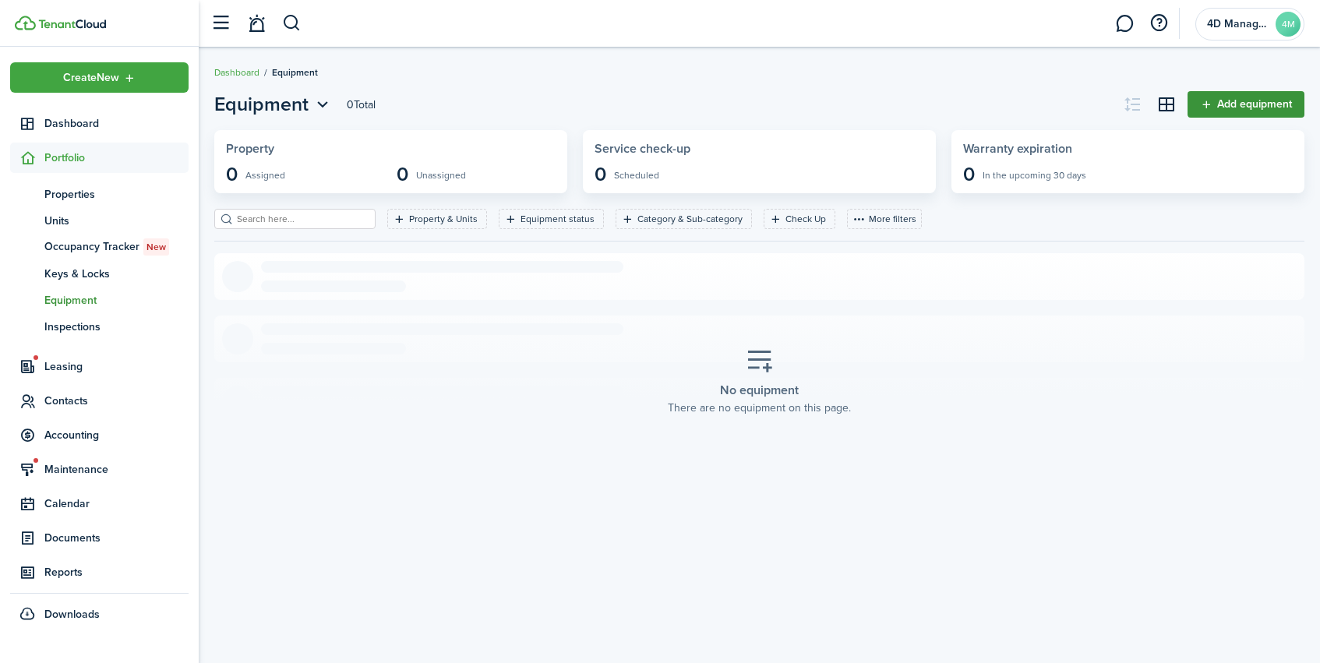
click at [1225, 97] on link "Add equipment" at bounding box center [1246, 104] width 117 height 26
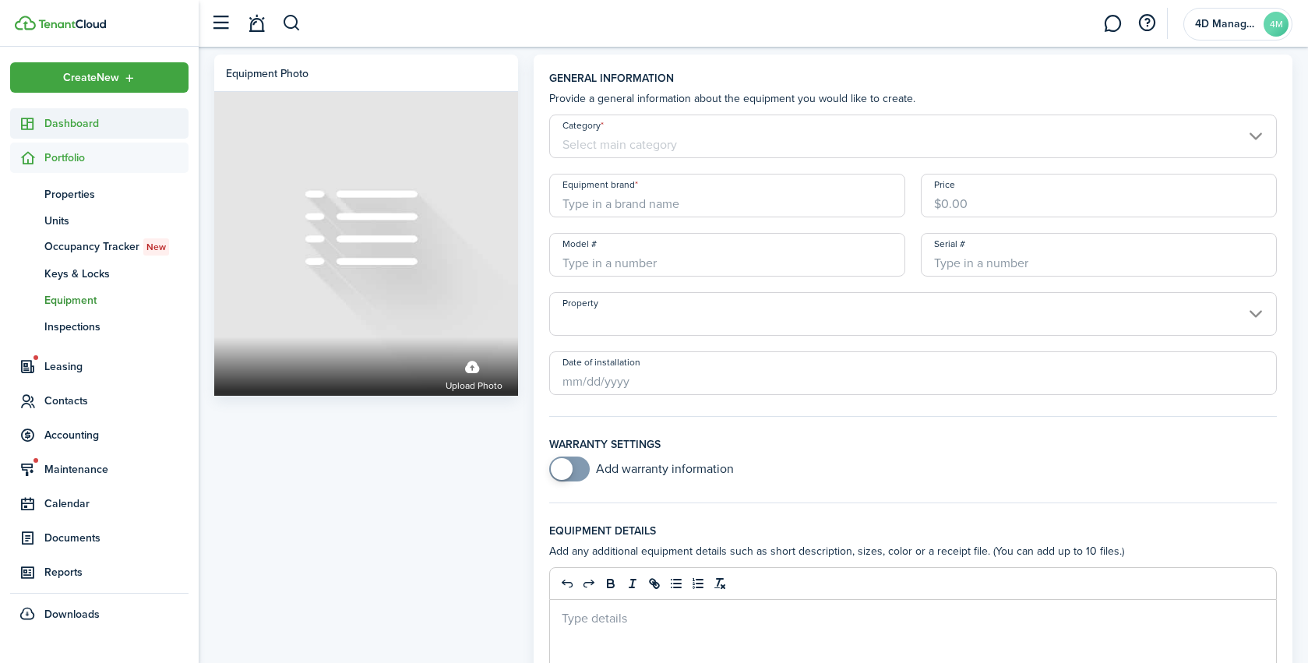
click at [60, 116] on span "Dashboard" at bounding box center [116, 123] width 144 height 16
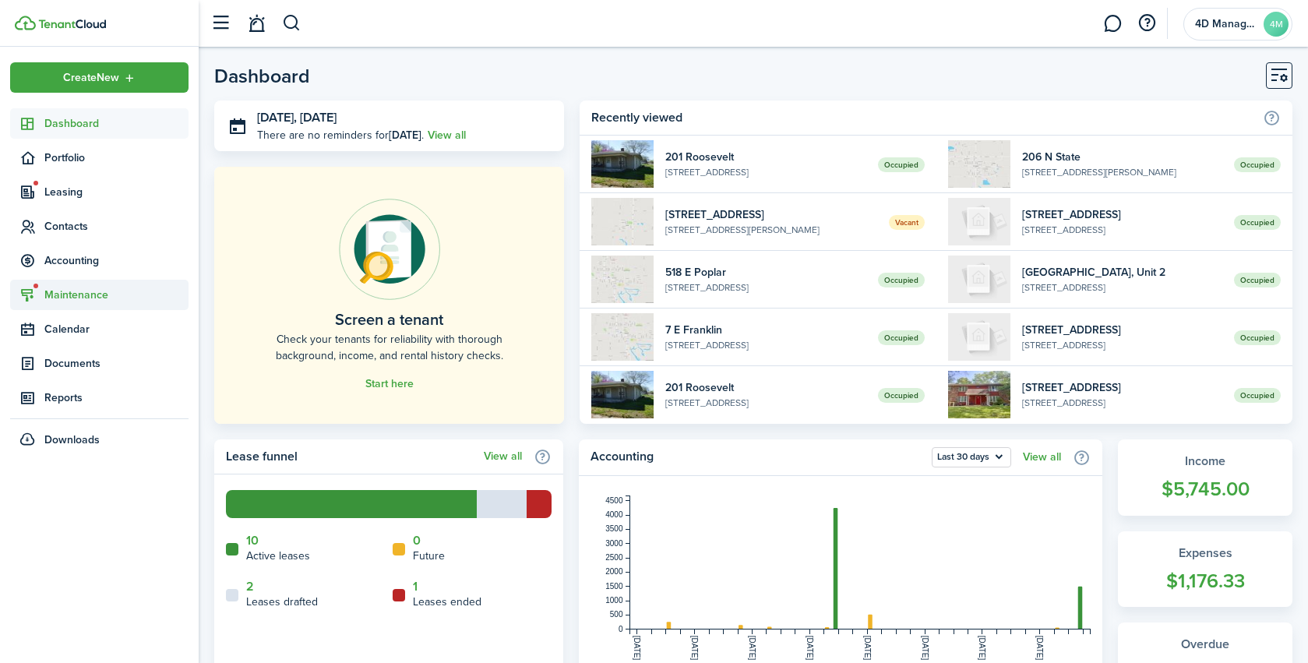
click at [57, 298] on span "Maintenance" at bounding box center [116, 295] width 144 height 16
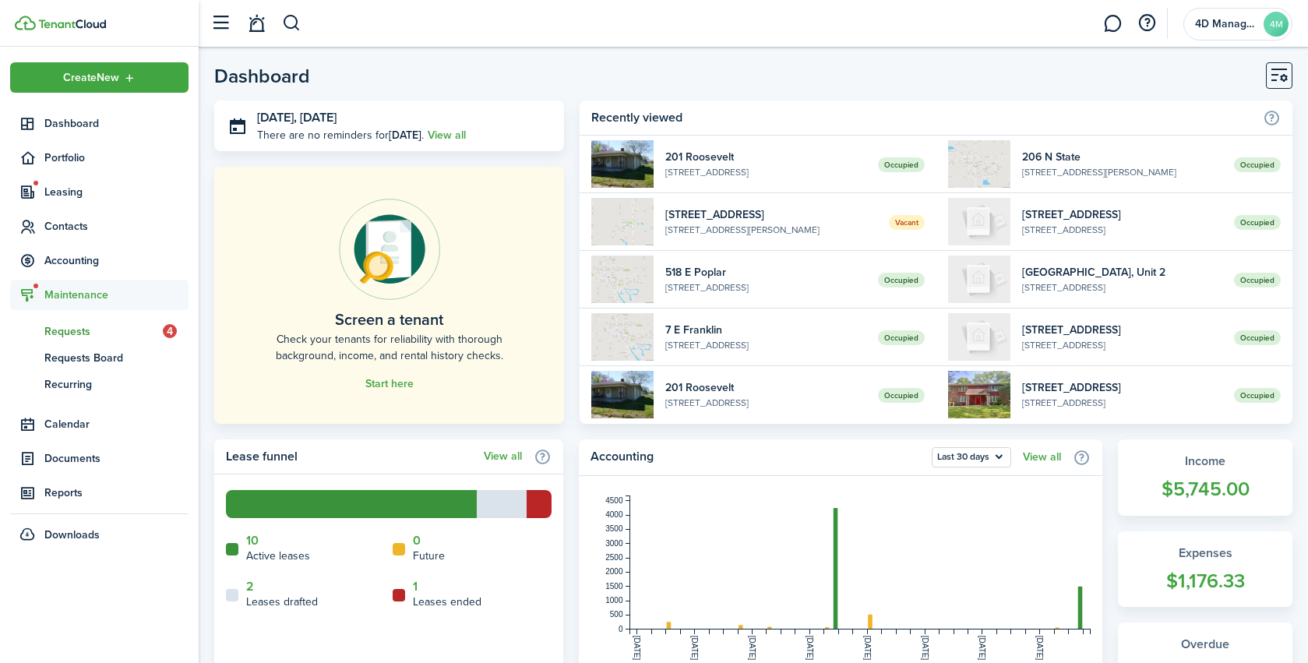
click at [76, 337] on span "Requests" at bounding box center [103, 331] width 118 height 16
